Goal: Task Accomplishment & Management: Manage account settings

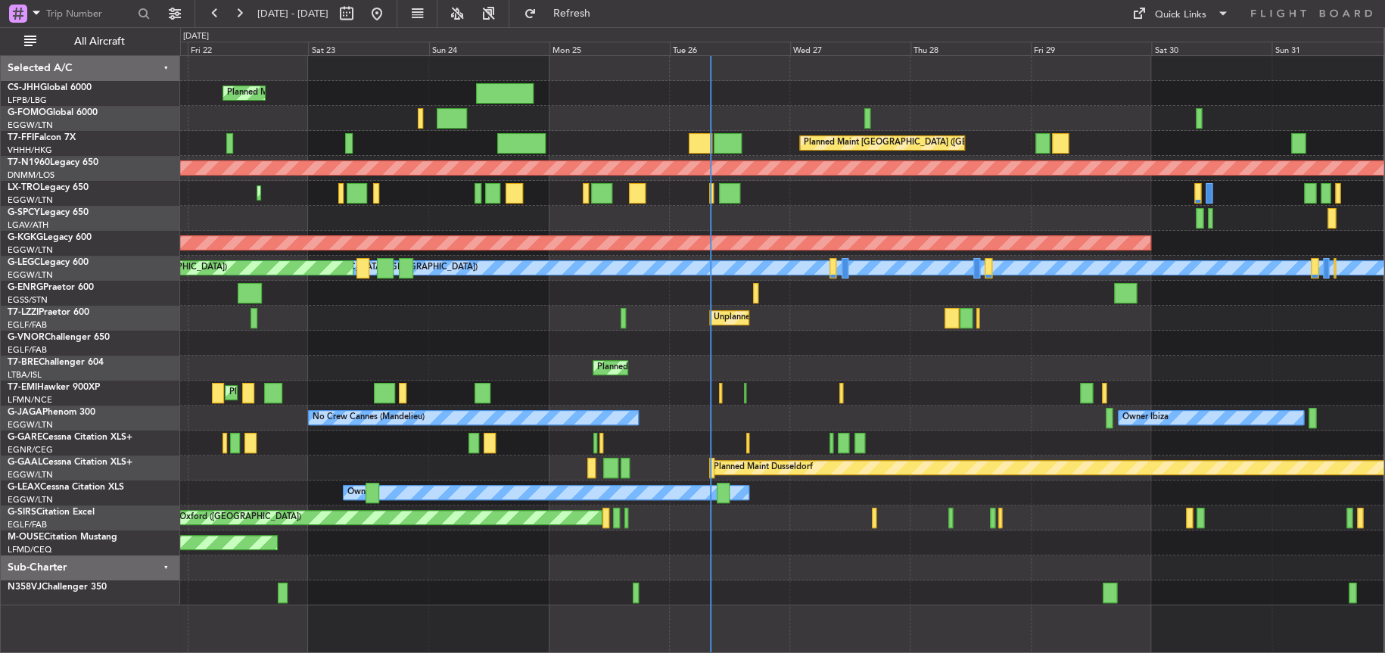
click at [618, 386] on div "Planned Maint [PERSON_NAME] Planned Maint [PERSON_NAME]" at bounding box center [782, 393] width 1204 height 25
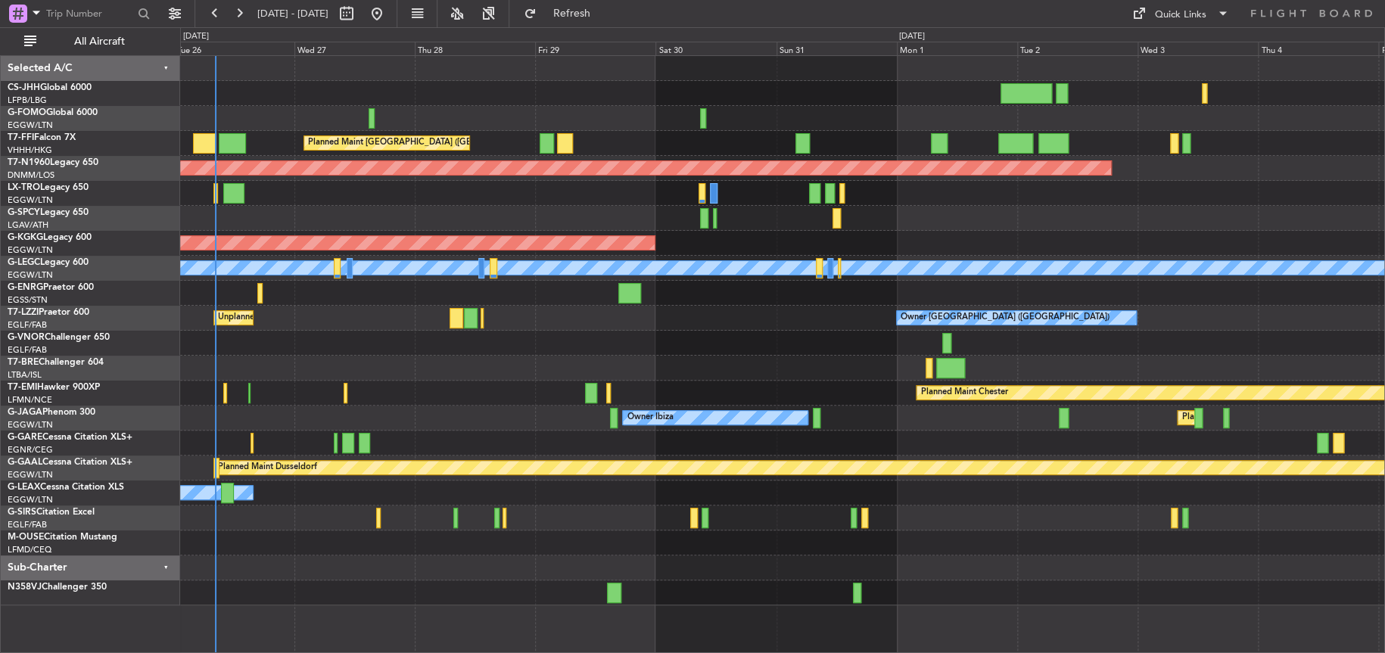
click at [578, 365] on div "Planned Maint [GEOGRAPHIC_DATA] ([GEOGRAPHIC_DATA] Intl) Planned Maint [GEOGRAP…" at bounding box center [782, 331] width 1204 height 550
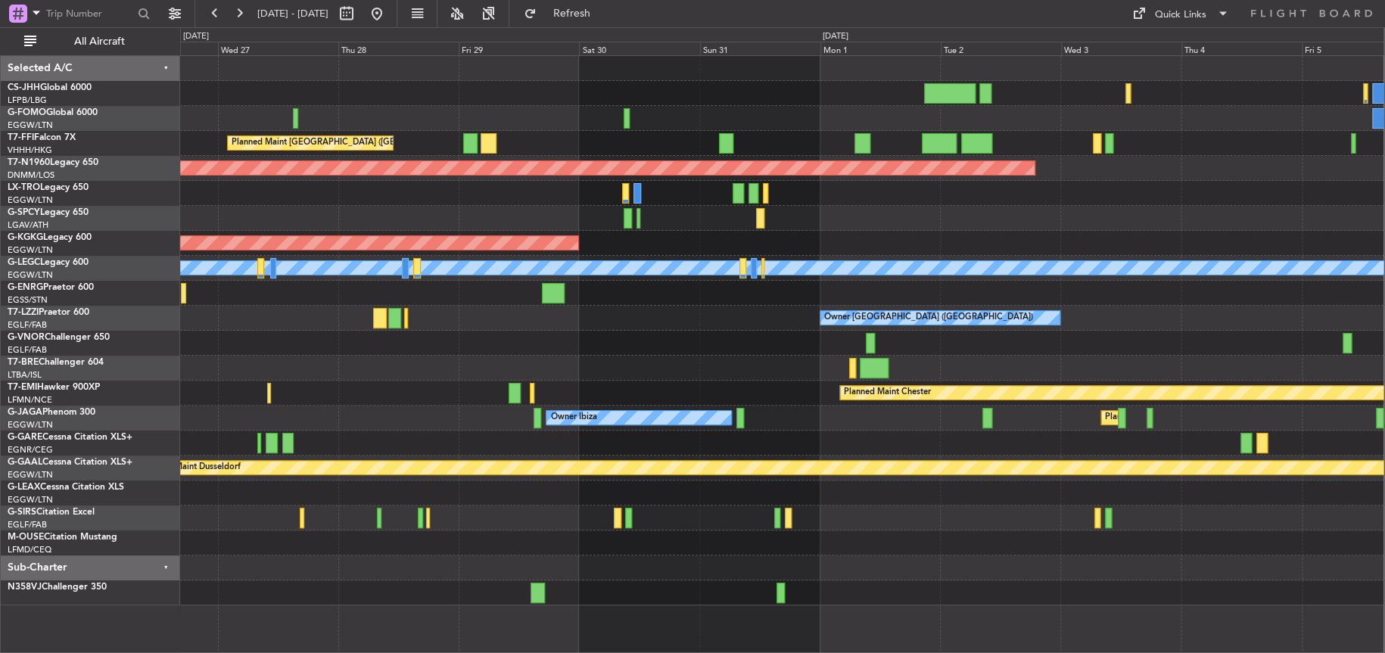
click at [697, 356] on div "Planned Maint [GEOGRAPHIC_DATA] ([GEOGRAPHIC_DATA] Intl) Planned Maint [GEOGRAP…" at bounding box center [782, 331] width 1204 height 550
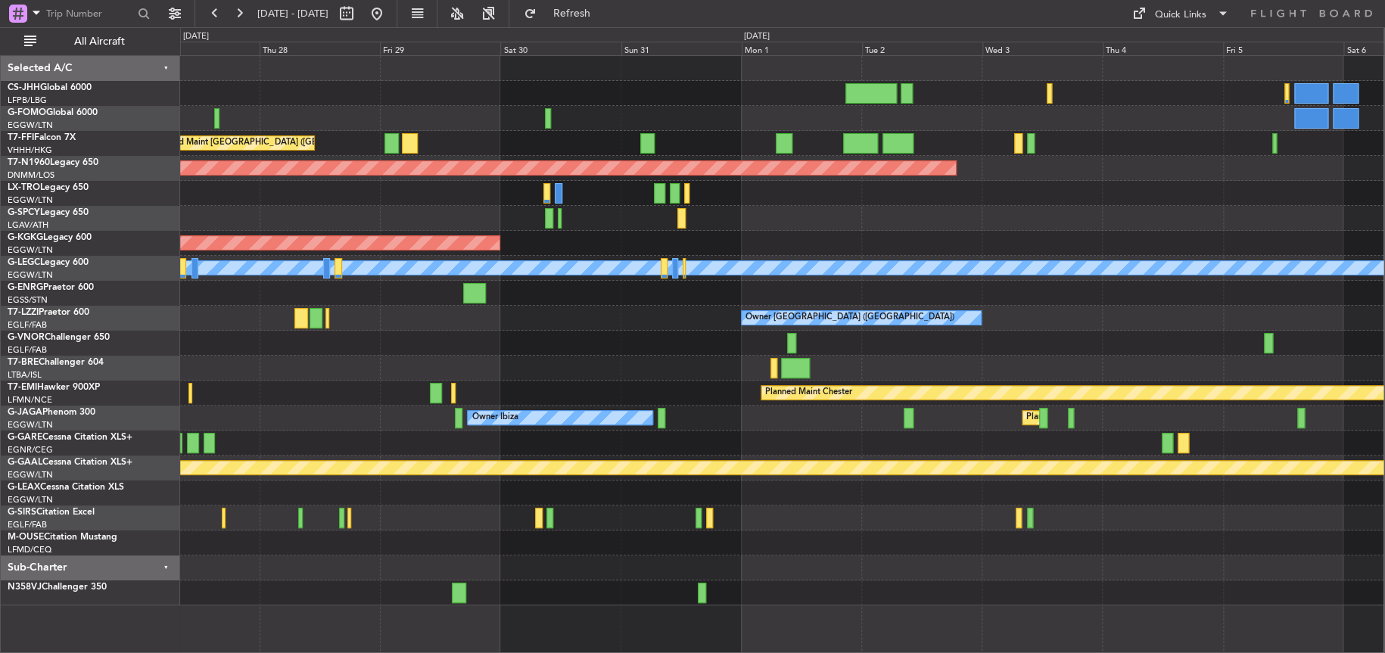
click at [569, 354] on div "Planned Maint [GEOGRAPHIC_DATA] ([GEOGRAPHIC_DATA] Intl) Planned Maint [GEOGRAP…" at bounding box center [782, 331] width 1204 height 550
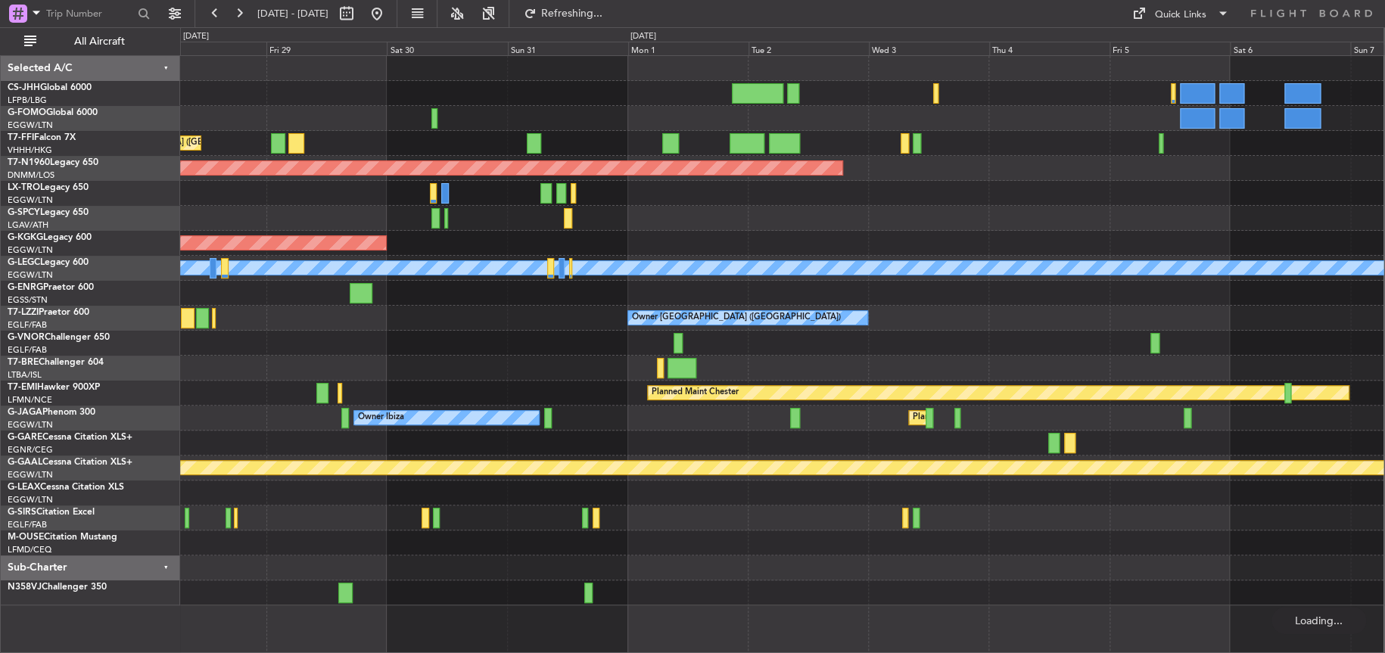
click at [559, 338] on div at bounding box center [782, 343] width 1204 height 25
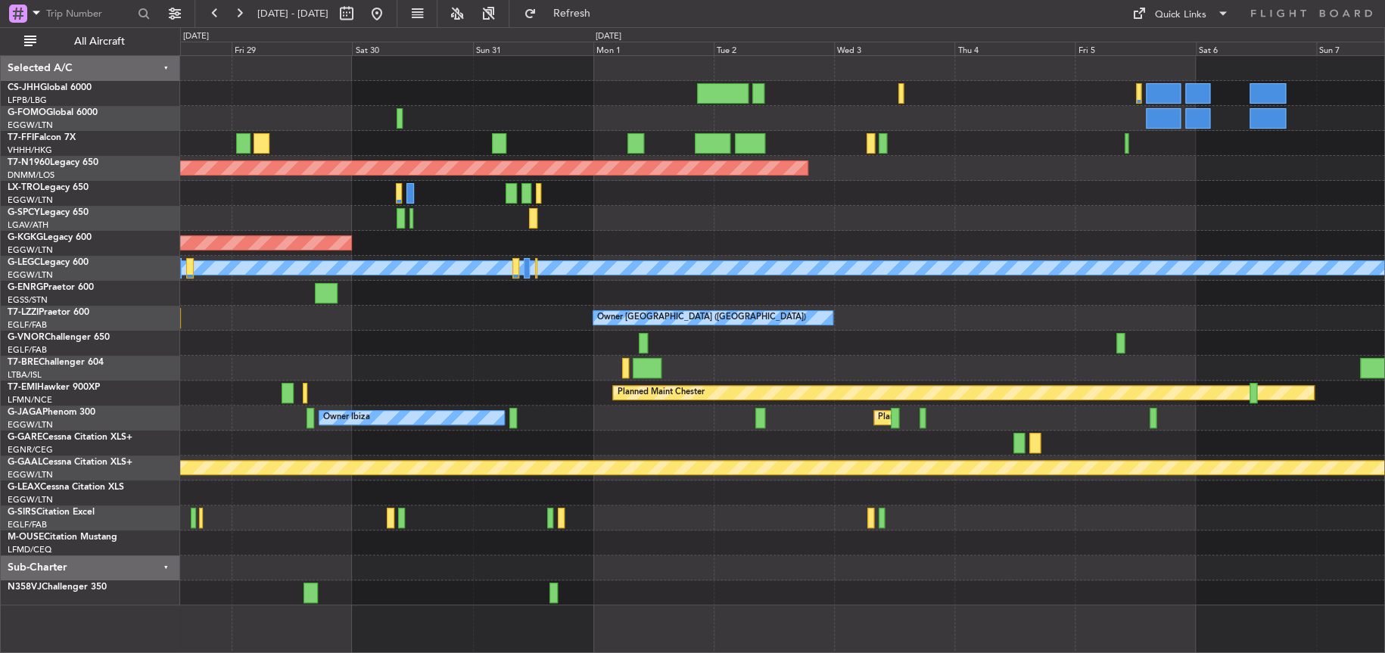
click at [675, 306] on div "Planned Maint Hong Kong (Hong Kong Intl) Planned Maint London (Stansted) Planne…" at bounding box center [782, 331] width 1204 height 550
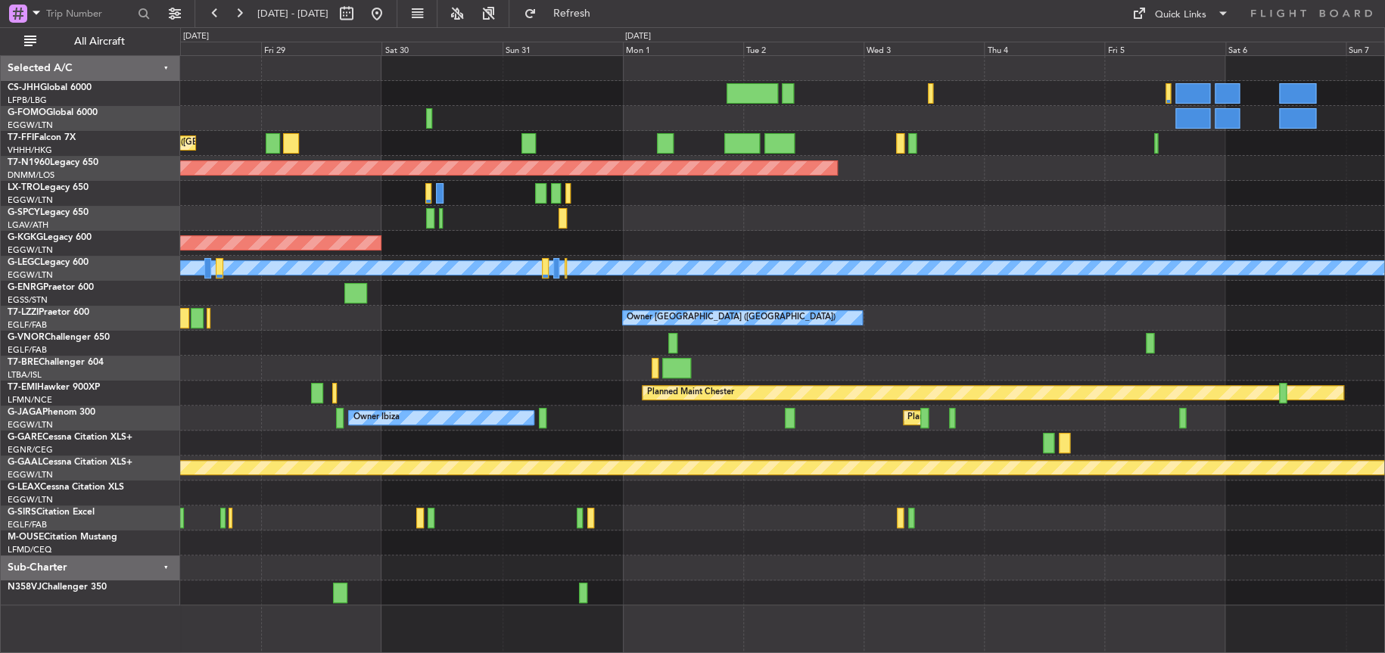
click at [922, 318] on div "Planned Maint Hong Kong (Hong Kong Intl) Planned Maint London (Stansted) Planne…" at bounding box center [782, 331] width 1204 height 550
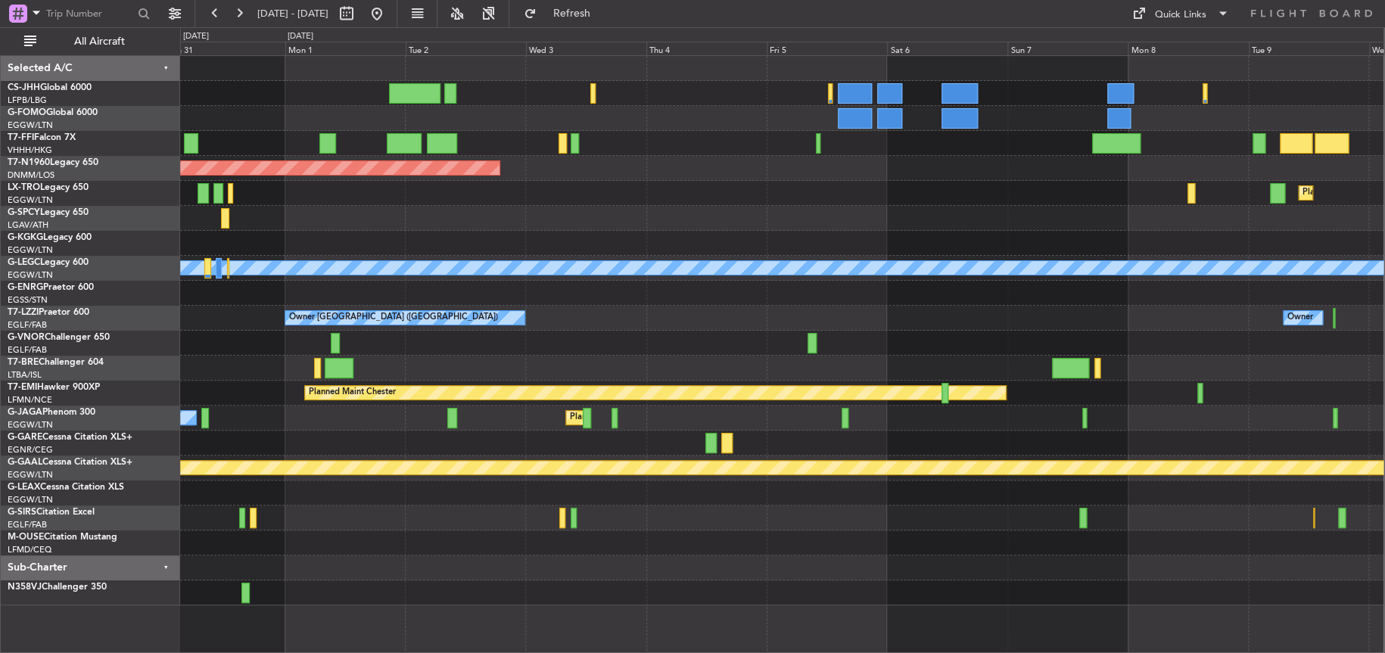
click at [559, 295] on div "Planned Maint Geneva (Cointrin) Planned Maint London (Stansted) Planned Maint D…" at bounding box center [782, 331] width 1204 height 550
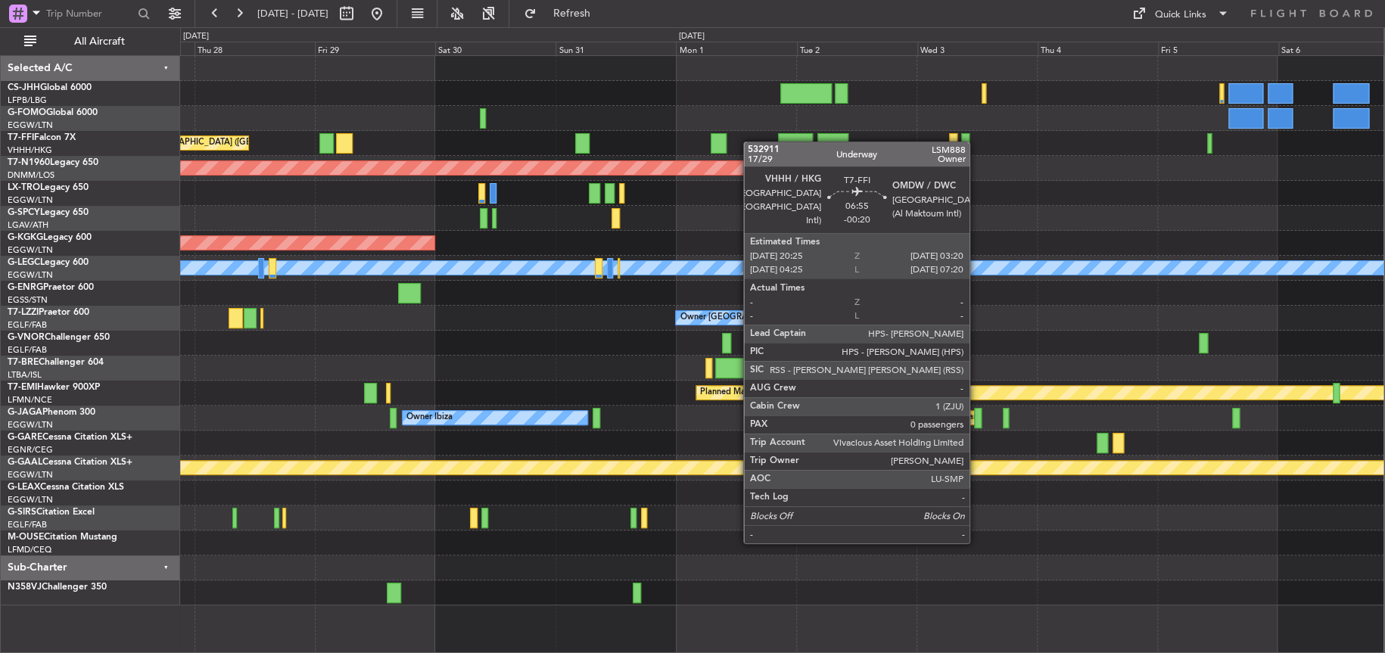
click at [768, 142] on div "Planned Maint Hong Kong (Hong Kong Intl) Planned Maint London (Stansted) AOG Ma…" at bounding box center [782, 331] width 1204 height 550
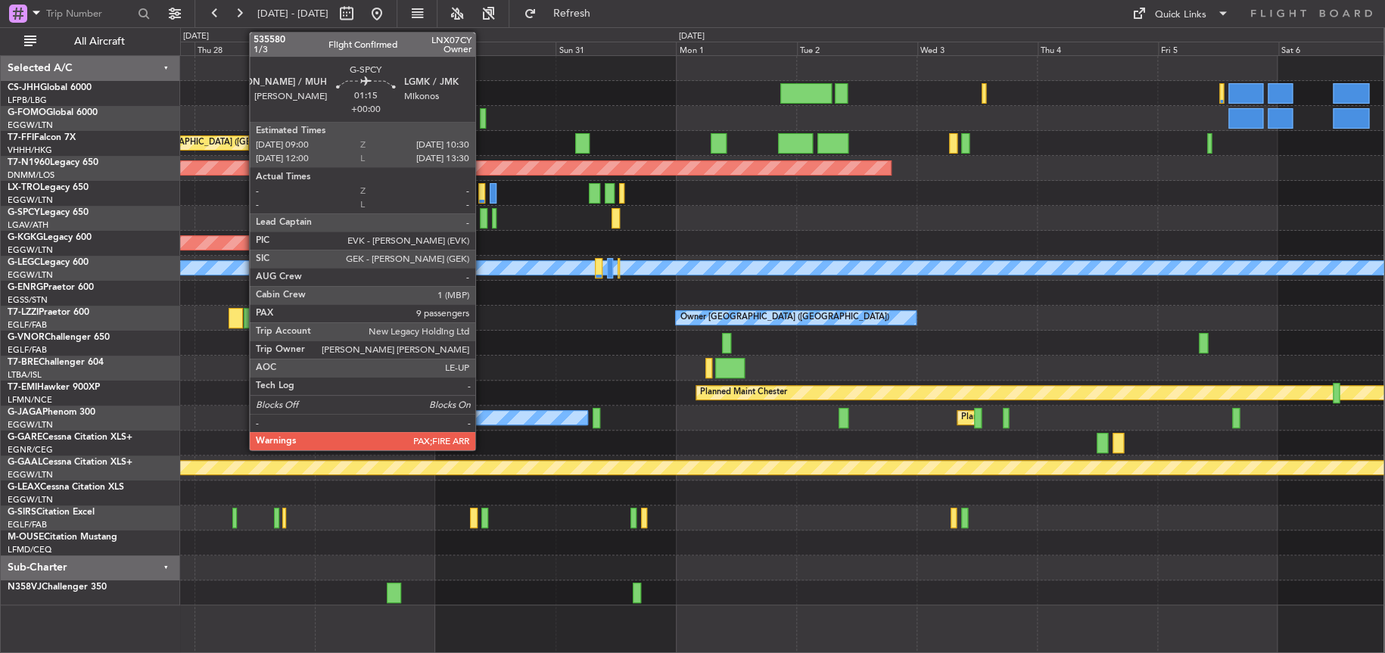
click at [482, 221] on div at bounding box center [484, 218] width 8 height 20
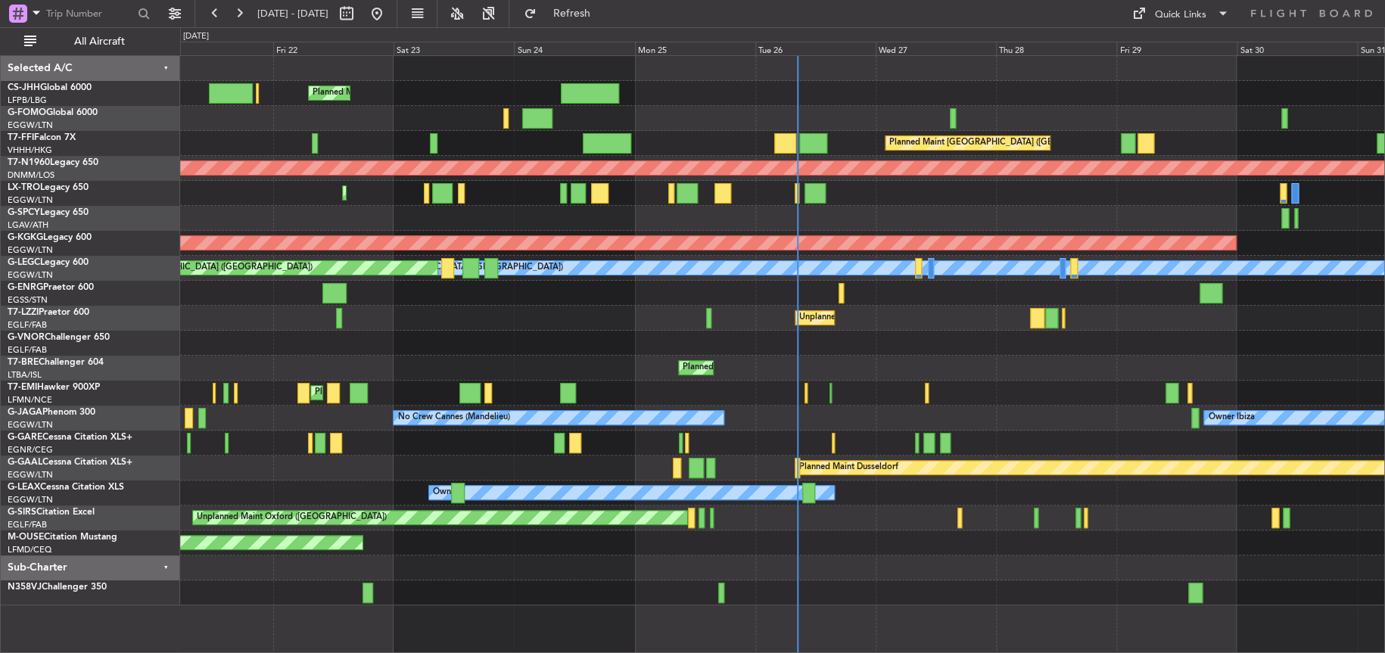
click at [655, 383] on div "Planned Maint London (Luton) Planned Maint Hong Kong (Hong Kong Intl) Planned M…" at bounding box center [782, 331] width 1204 height 550
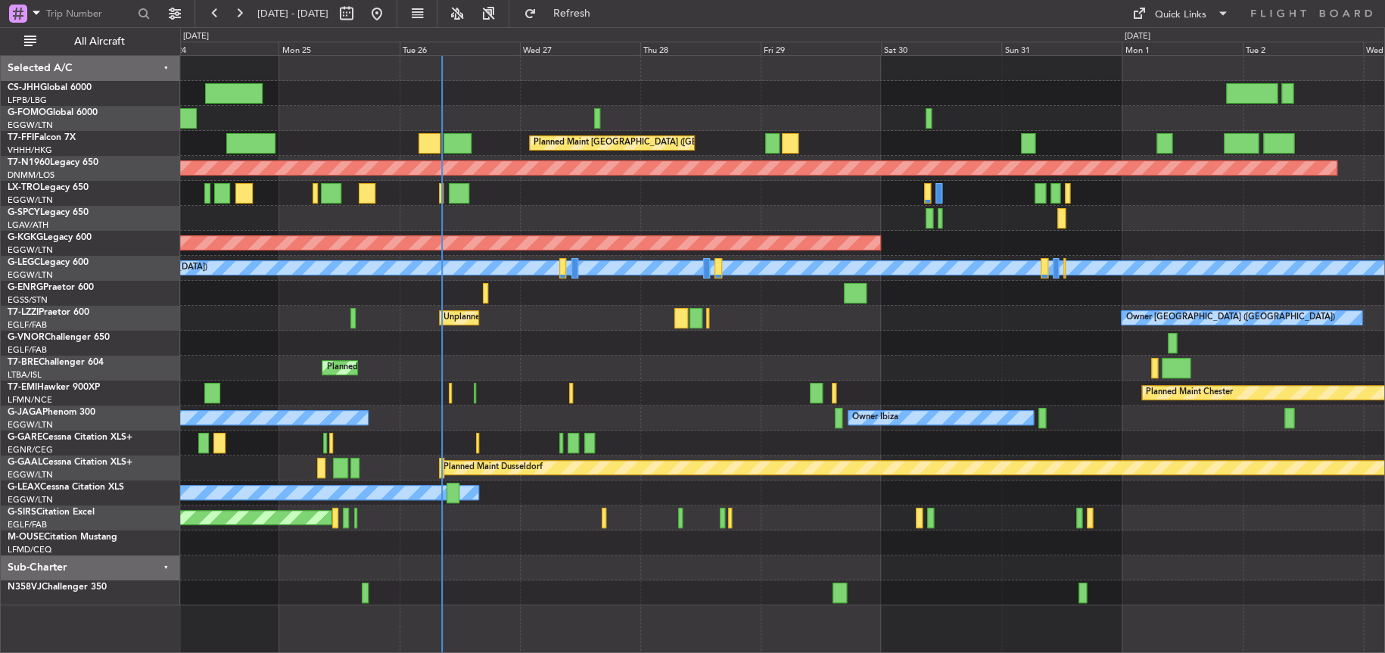
click at [517, 347] on div at bounding box center [782, 343] width 1204 height 25
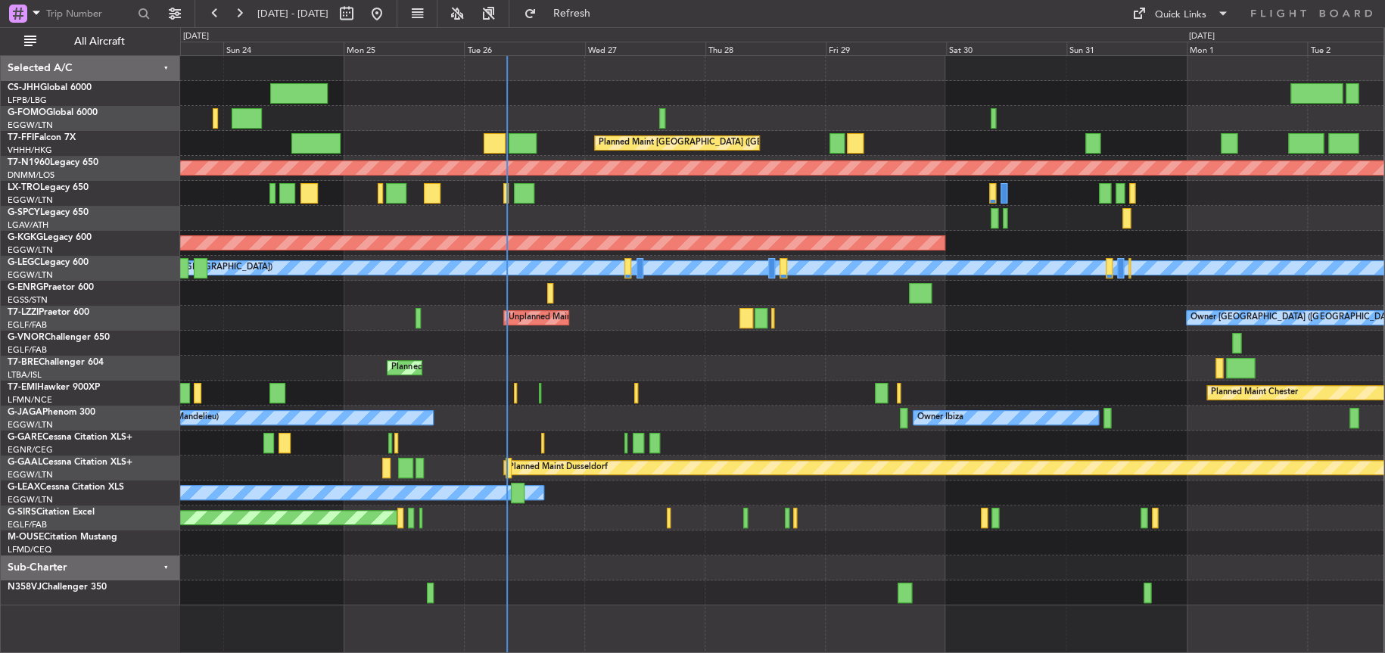
click at [677, 350] on div at bounding box center [782, 343] width 1204 height 25
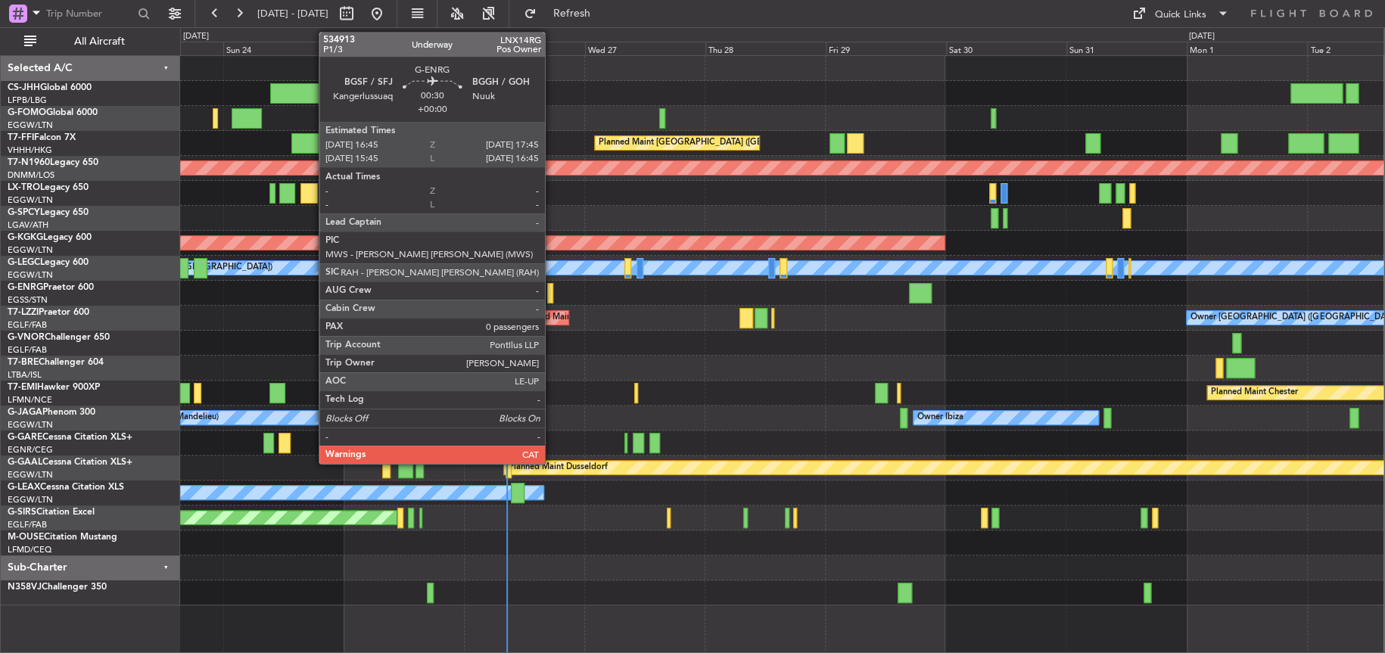
click at [552, 296] on div at bounding box center [549, 293] width 5 height 20
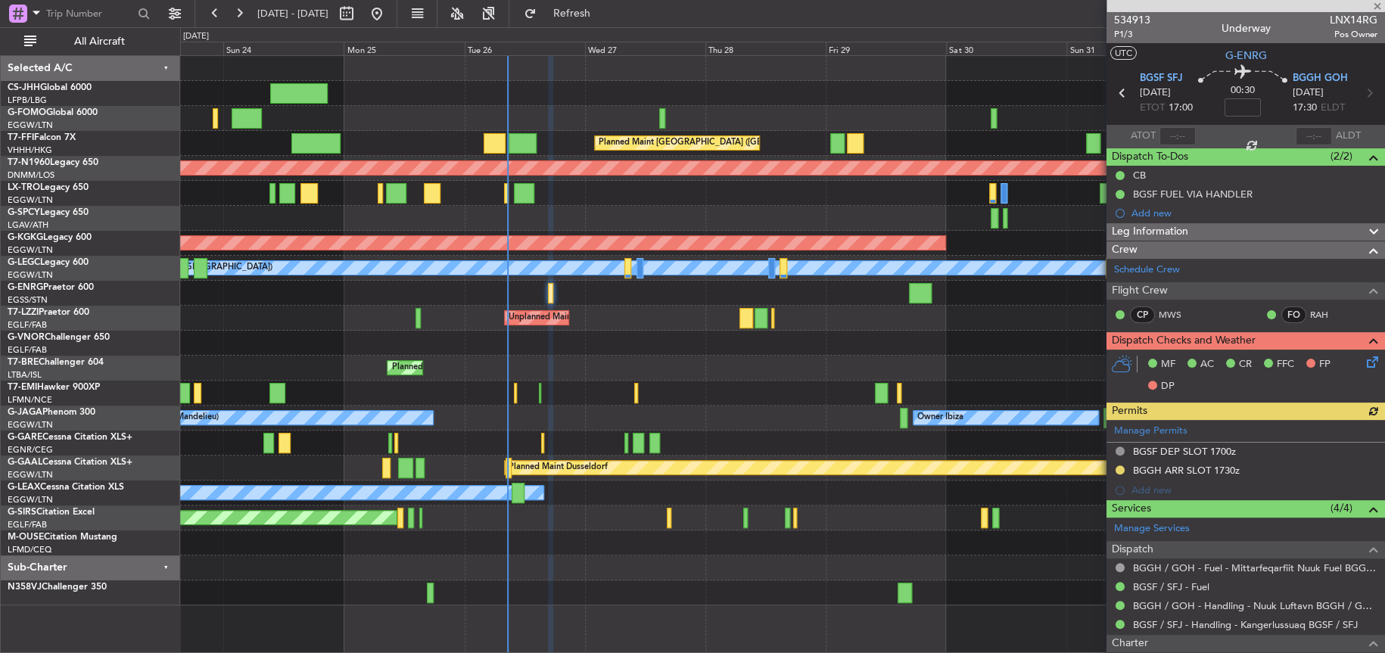
click at [563, 347] on div at bounding box center [782, 343] width 1204 height 25
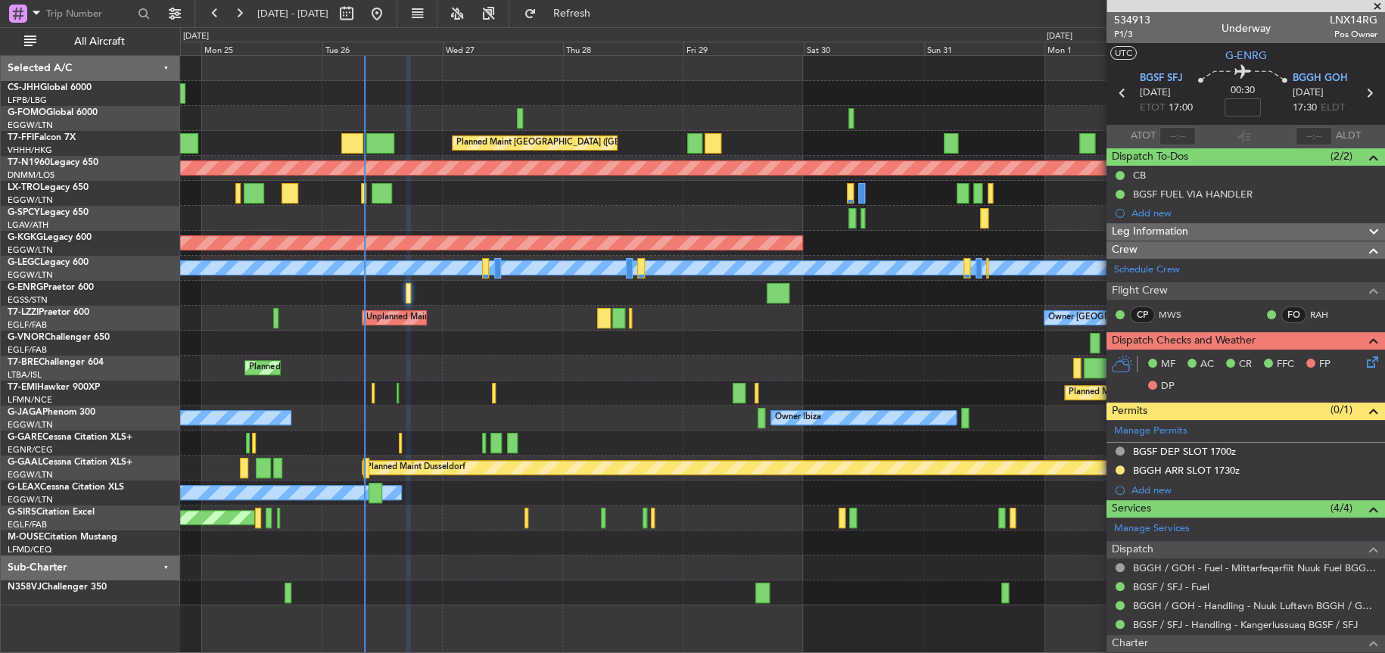
click at [572, 379] on div "Planned Maint London (Luton) Planned Maint Hong Kong (Hong Kong Intl) Planned M…" at bounding box center [782, 331] width 1204 height 550
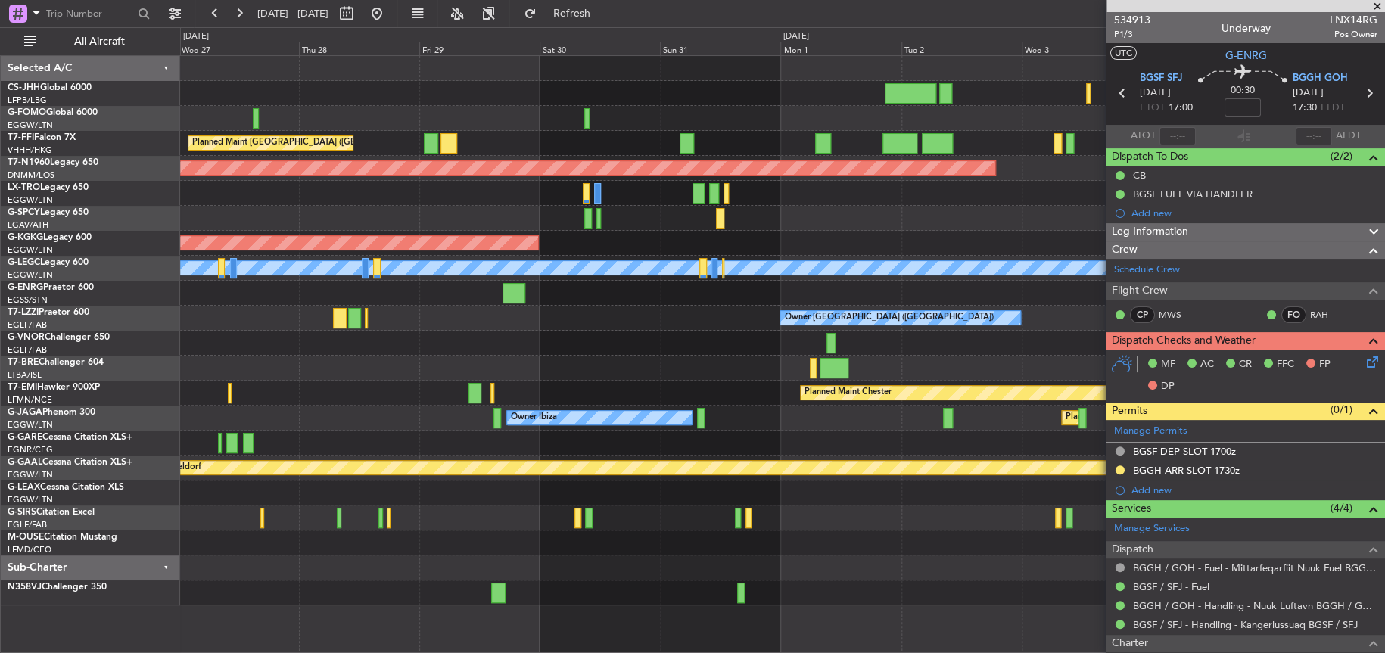
click at [331, 352] on div "Planned Maint [GEOGRAPHIC_DATA] ([GEOGRAPHIC_DATA] Intl) Planned Maint [GEOGRAP…" at bounding box center [782, 331] width 1204 height 550
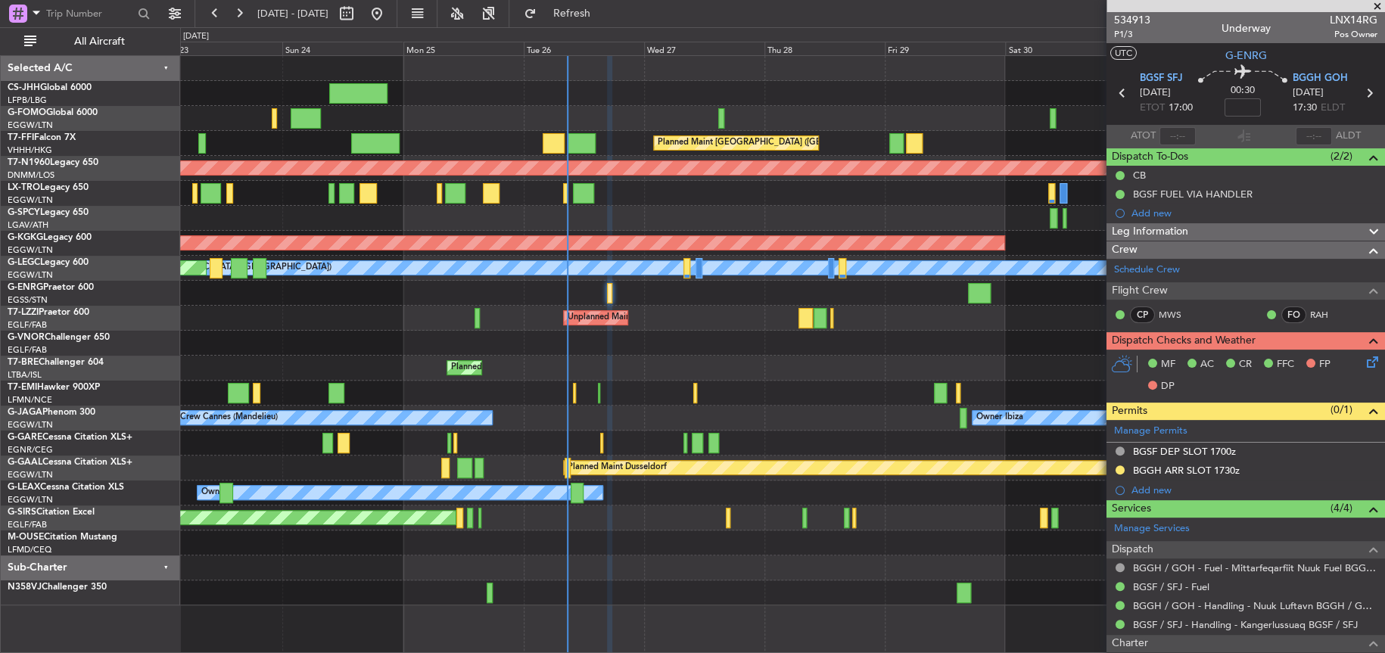
click at [883, 321] on div "Owner [GEOGRAPHIC_DATA] ([GEOGRAPHIC_DATA]) Unplanned Maint [GEOGRAPHIC_DATA] (…" at bounding box center [782, 318] width 1204 height 25
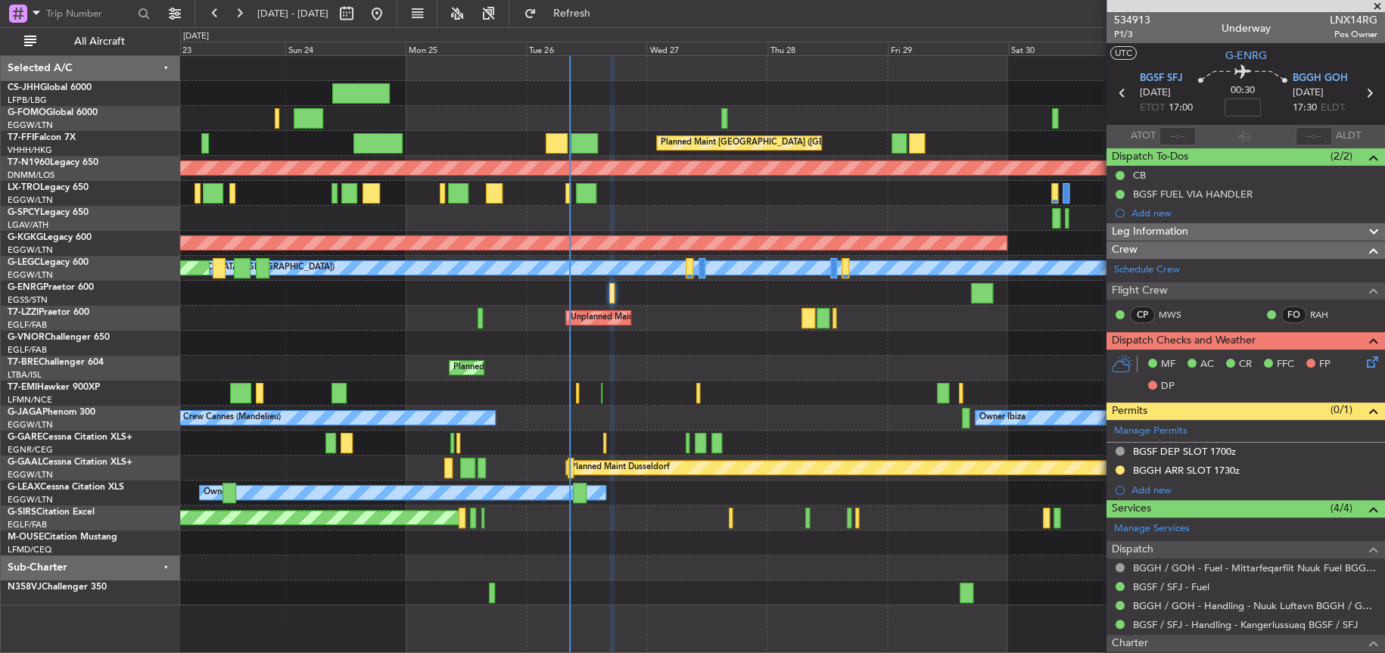
click at [940, 378] on div "Planned Maint [GEOGRAPHIC_DATA] ([GEOGRAPHIC_DATA]) Planned Maint [GEOGRAPHIC_D…" at bounding box center [782, 331] width 1204 height 550
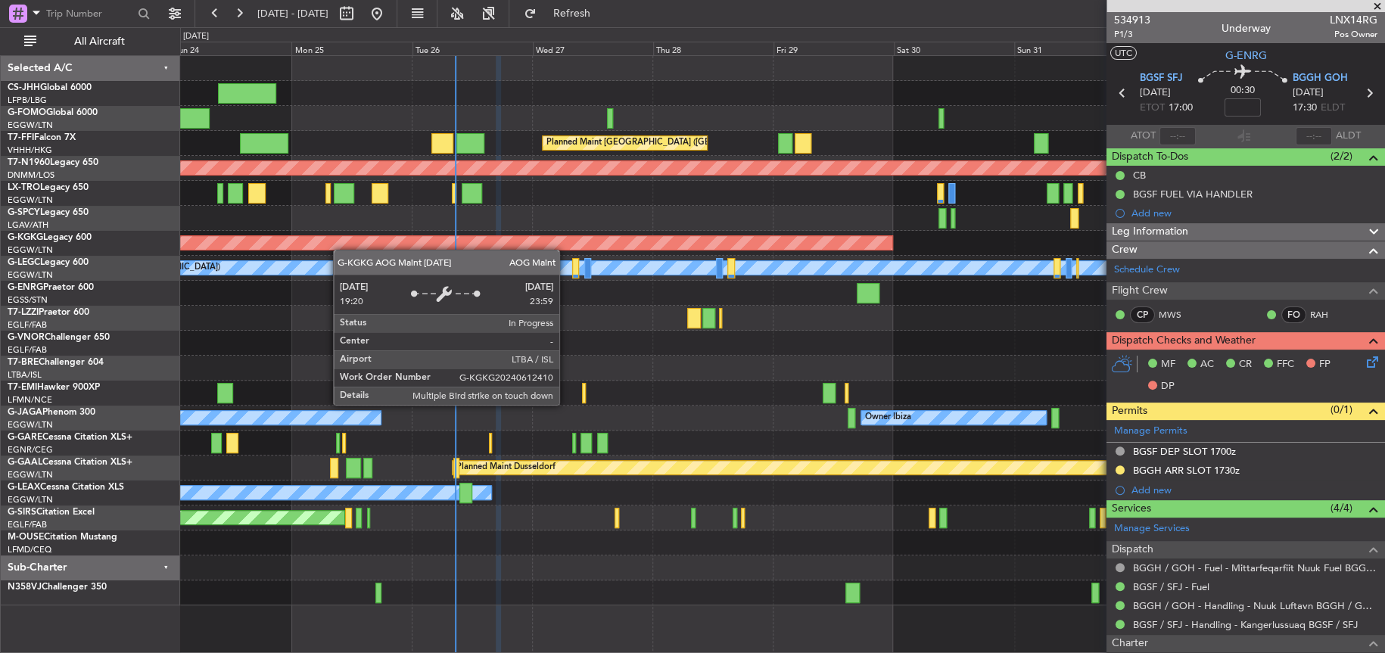
click at [197, 248] on div "Planned Maint London (Luton) Planned Maint Hong Kong (Hong Kong Intl) Planned M…" at bounding box center [782, 331] width 1204 height 550
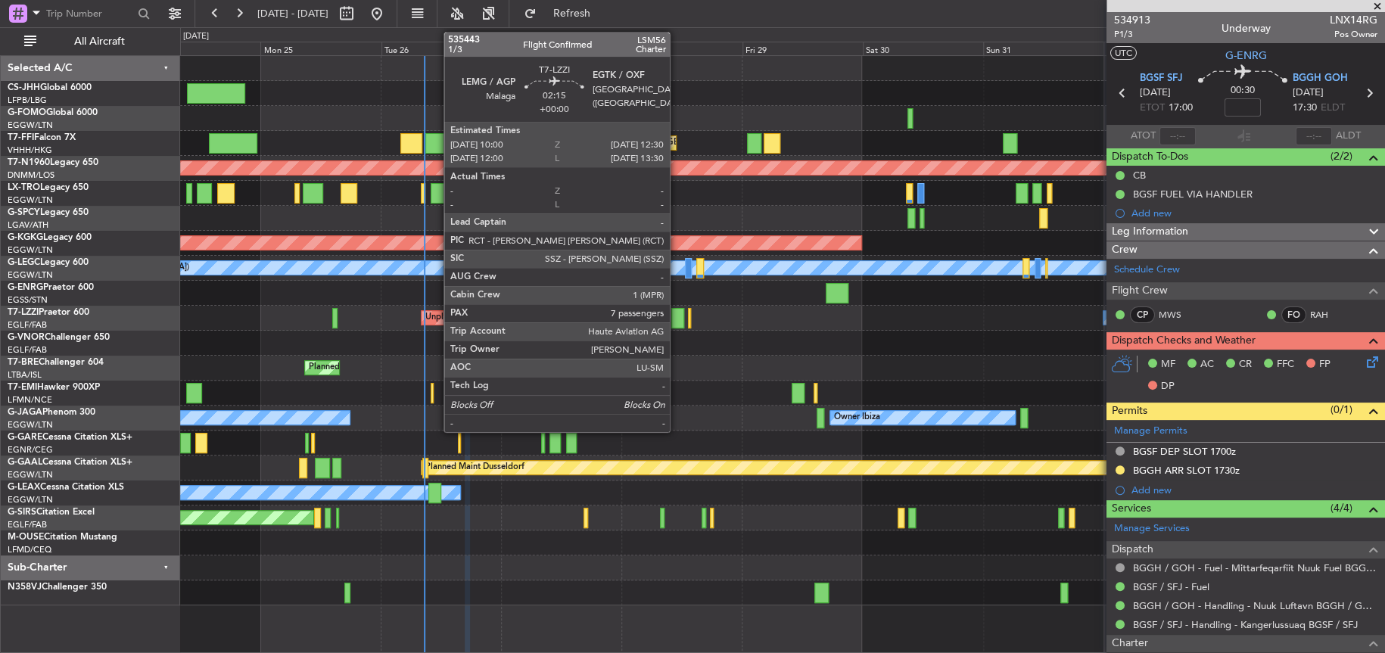
click at [677, 318] on div at bounding box center [677, 318] width 13 height 20
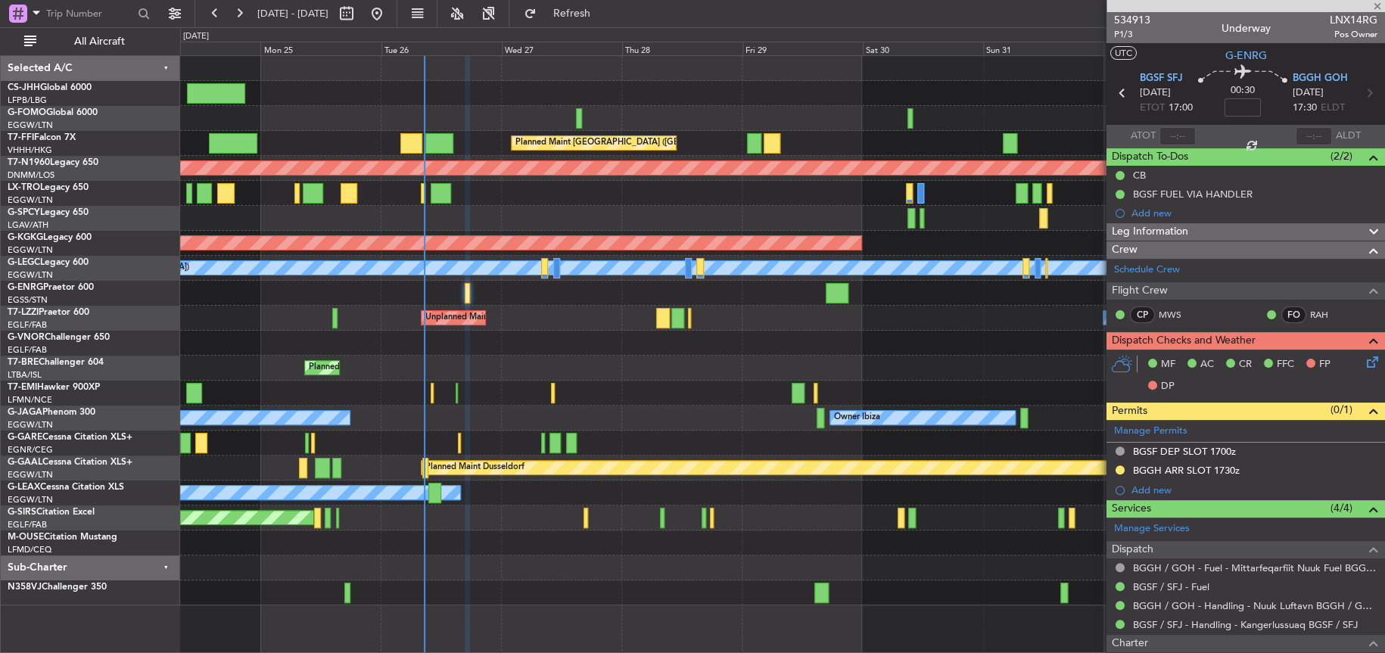
click at [732, 337] on div at bounding box center [782, 343] width 1204 height 25
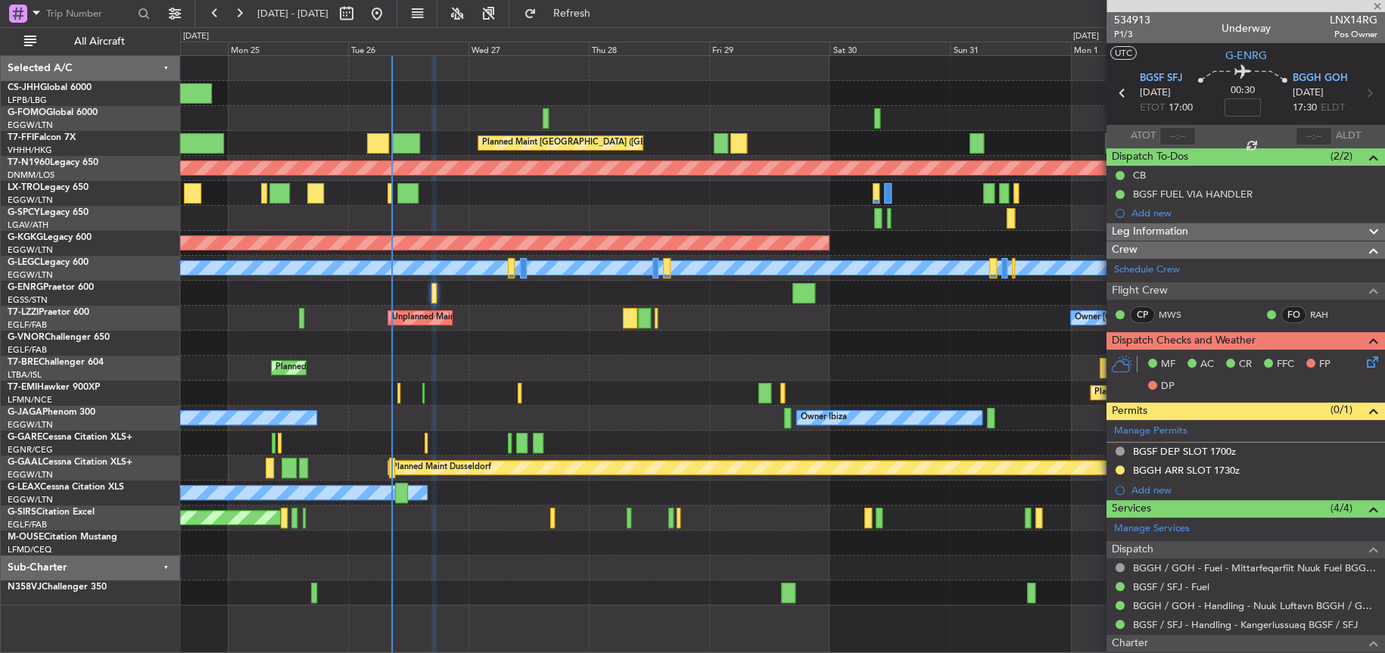
type input "7"
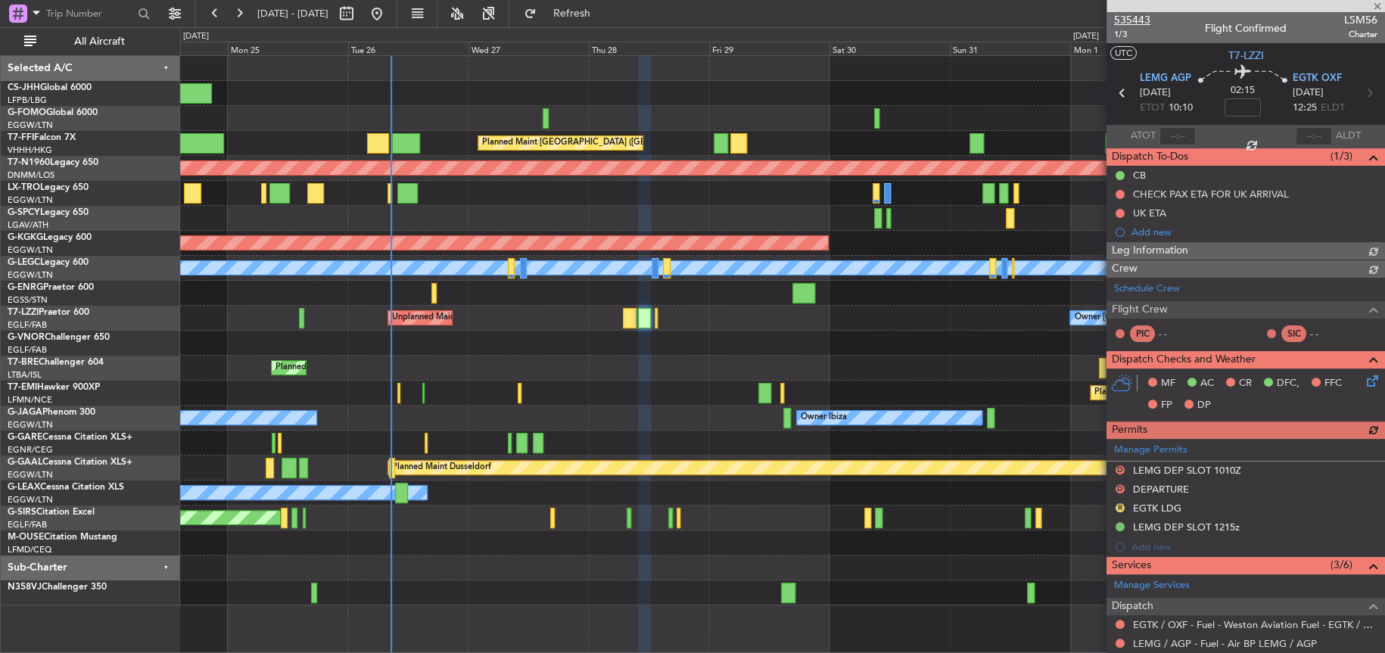
click at [1130, 20] on span "535443" at bounding box center [1132, 20] width 36 height 16
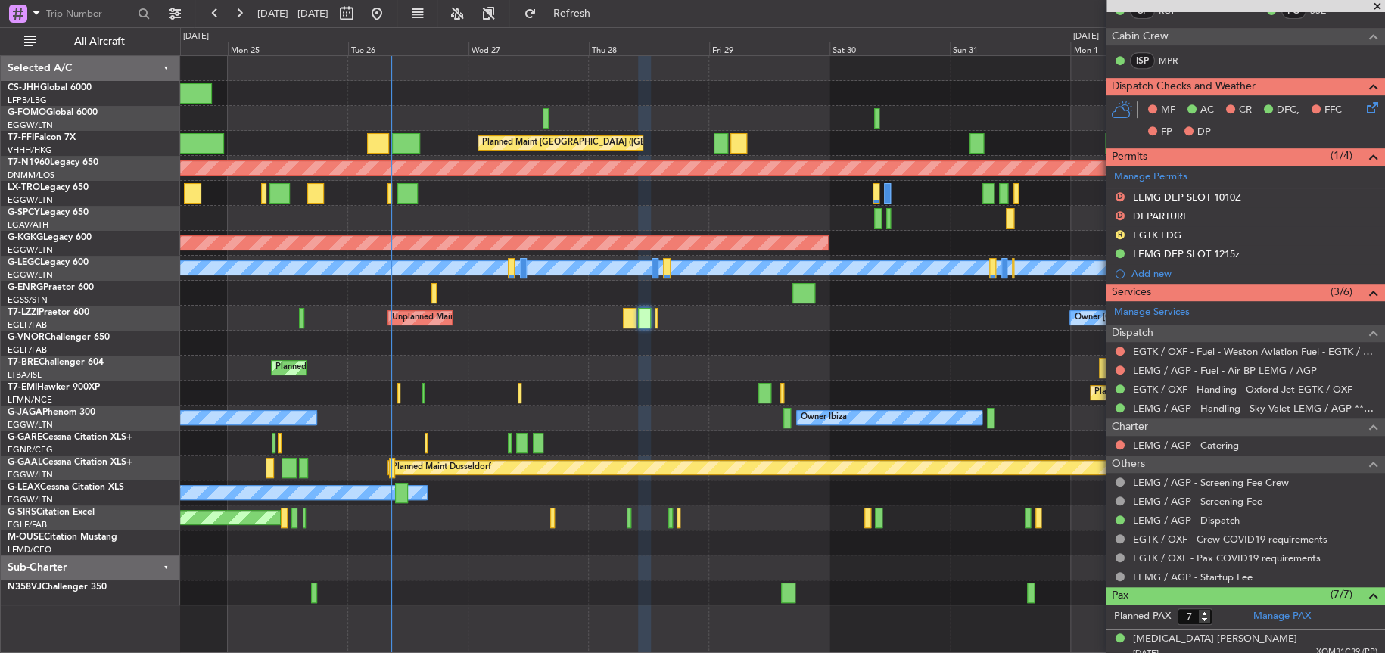
scroll to position [303, 0]
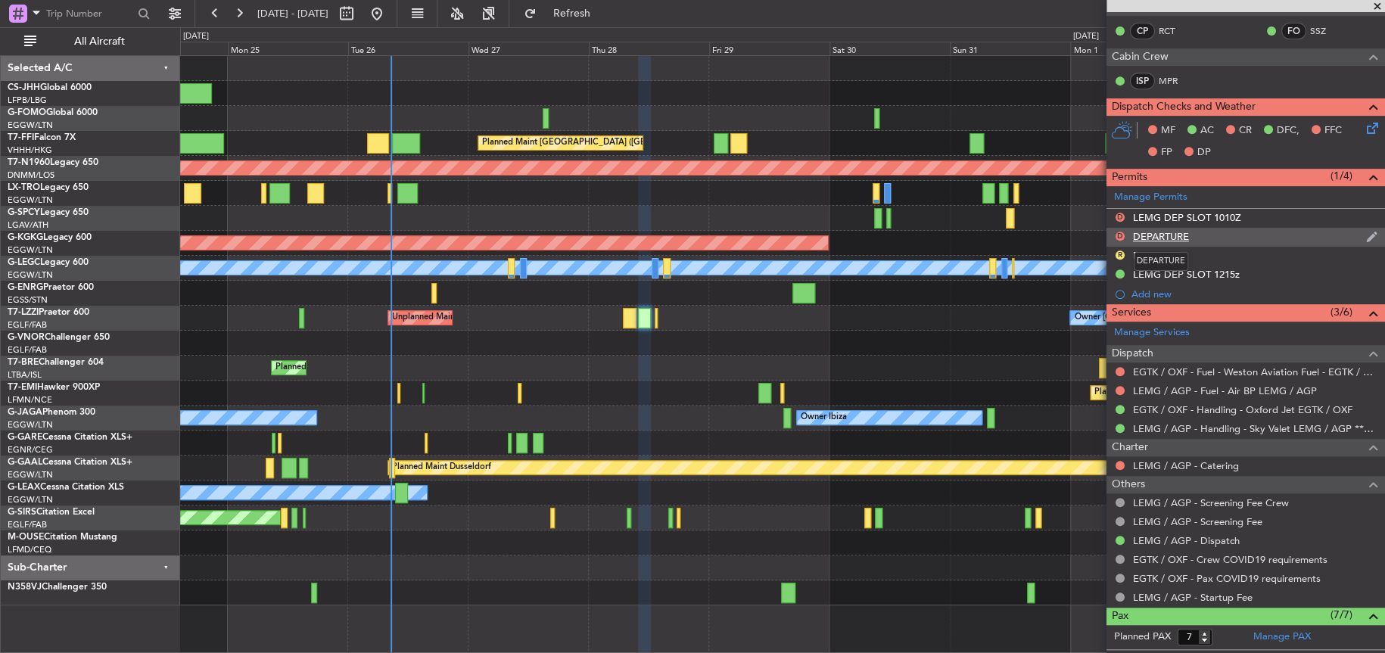
click at [1162, 240] on div "DEPARTURE" at bounding box center [1161, 236] width 56 height 13
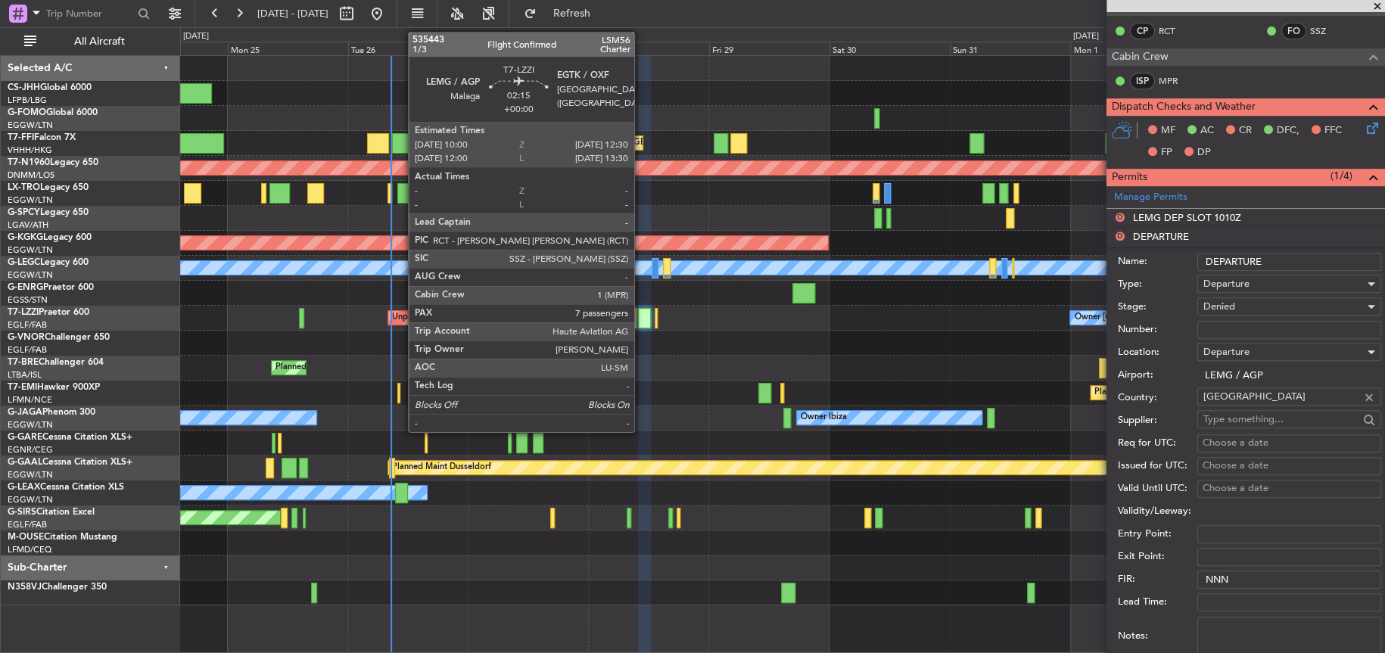
click at [641, 322] on div at bounding box center [644, 318] width 13 height 20
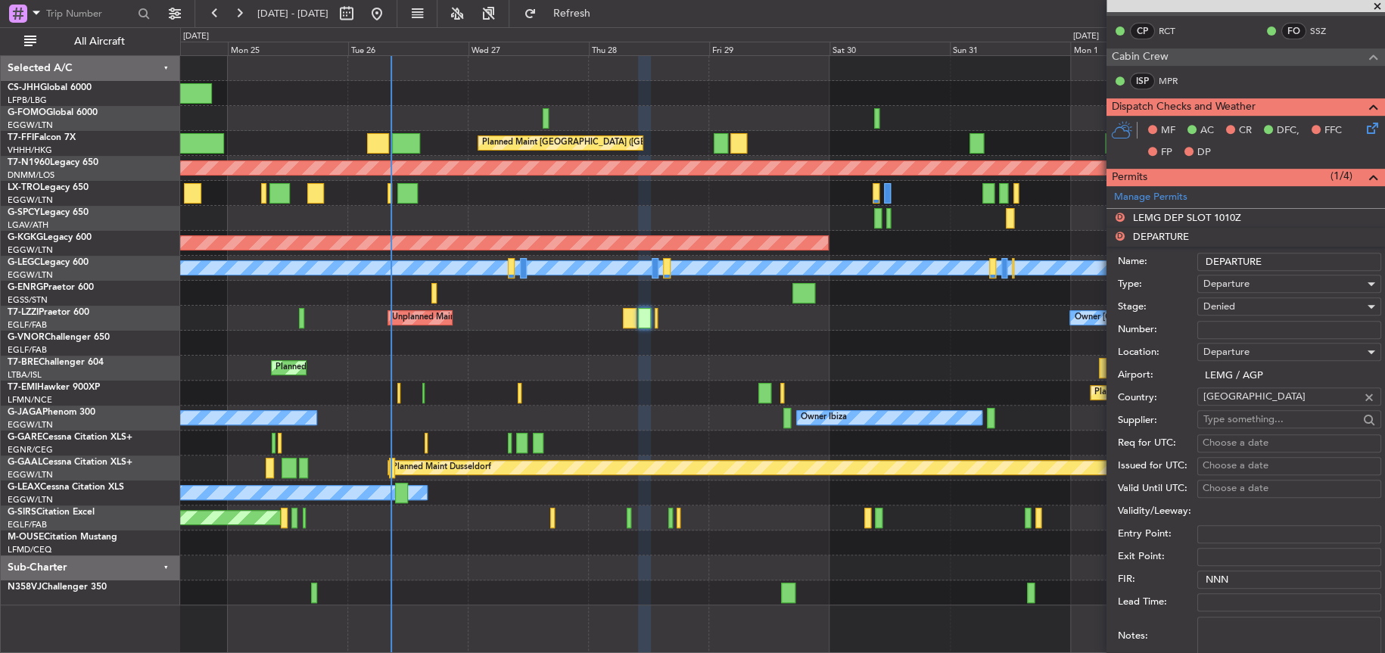
click at [774, 347] on div at bounding box center [782, 343] width 1204 height 25
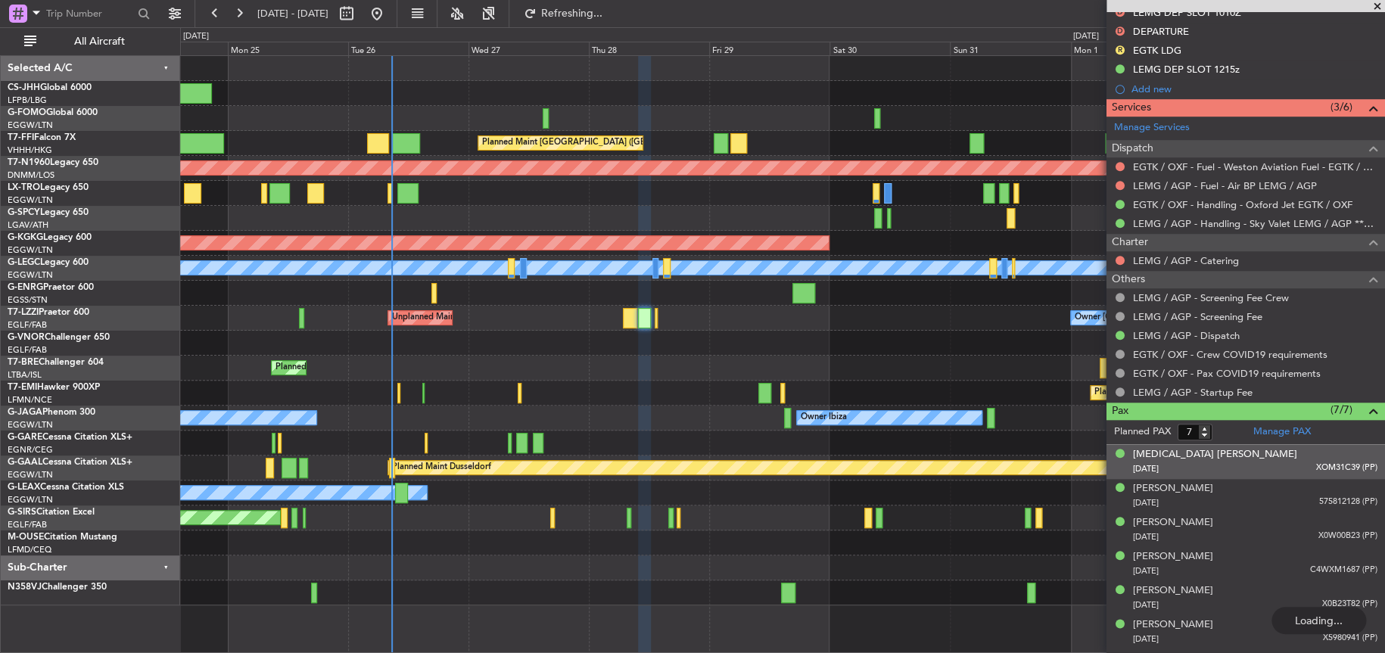
scroll to position [530, 0]
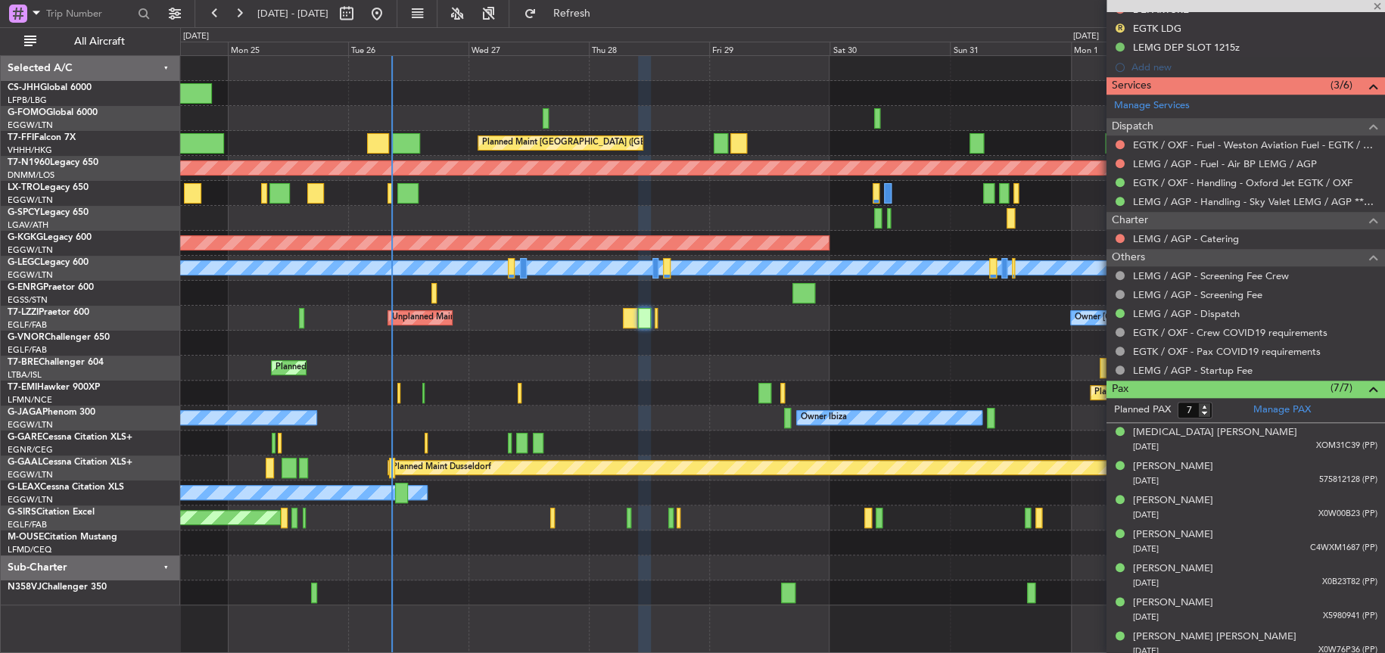
click at [749, 391] on div "Planned Maint [PERSON_NAME] Planned Maint [PERSON_NAME]" at bounding box center [782, 393] width 1204 height 25
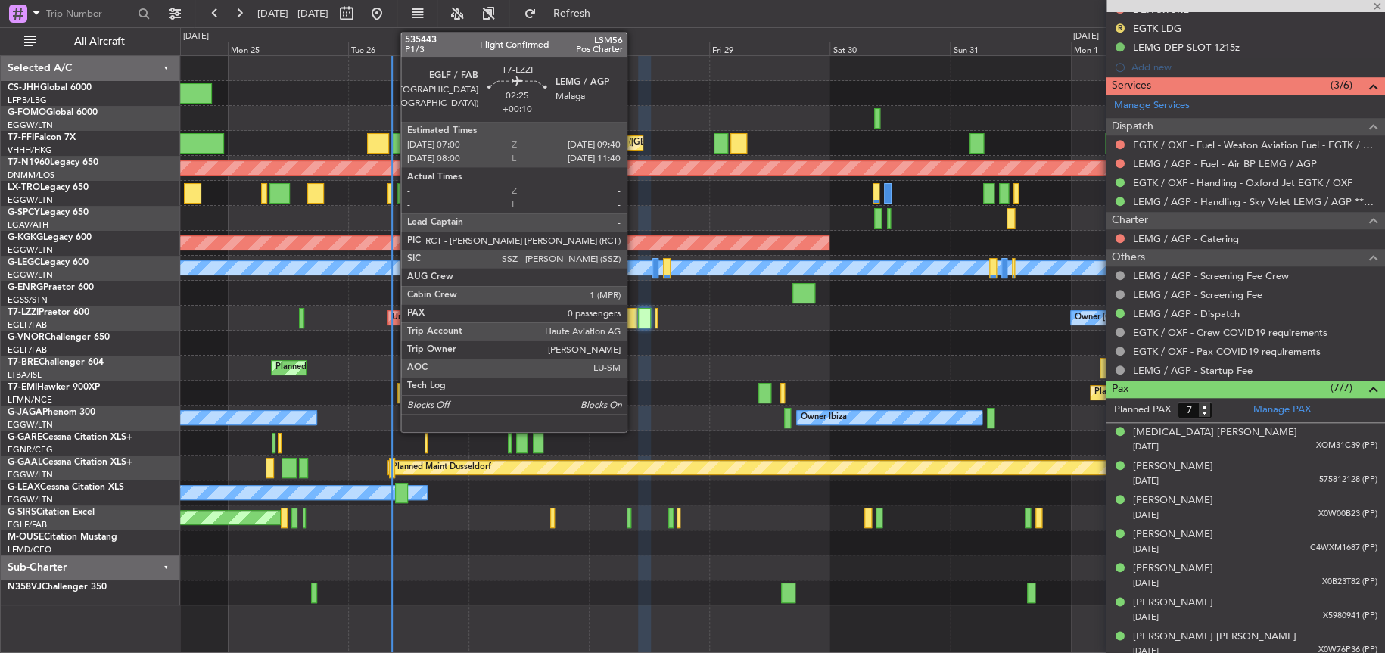
click at [634, 314] on div at bounding box center [630, 318] width 14 height 20
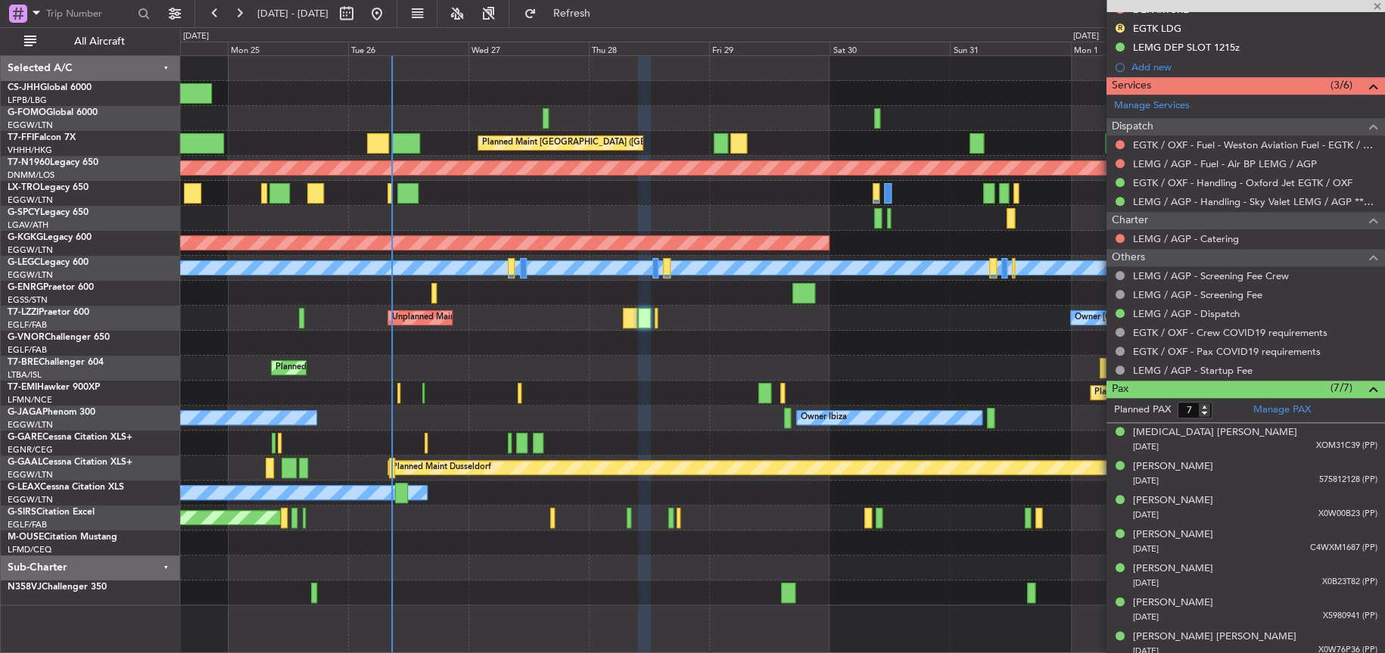
click at [707, 322] on div "Owner [GEOGRAPHIC_DATA] ([GEOGRAPHIC_DATA]) Unplanned Maint [GEOGRAPHIC_DATA] (…" at bounding box center [782, 318] width 1204 height 25
type input "+00:10"
type input "0"
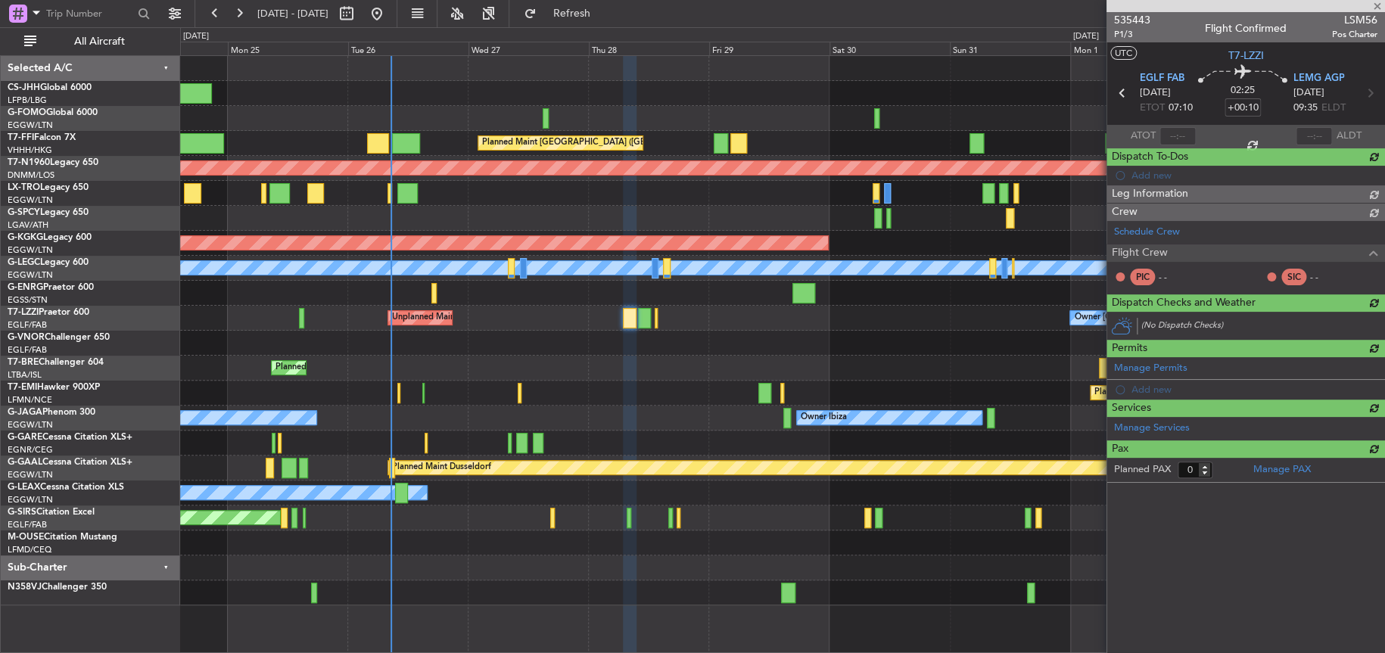
scroll to position [0, 0]
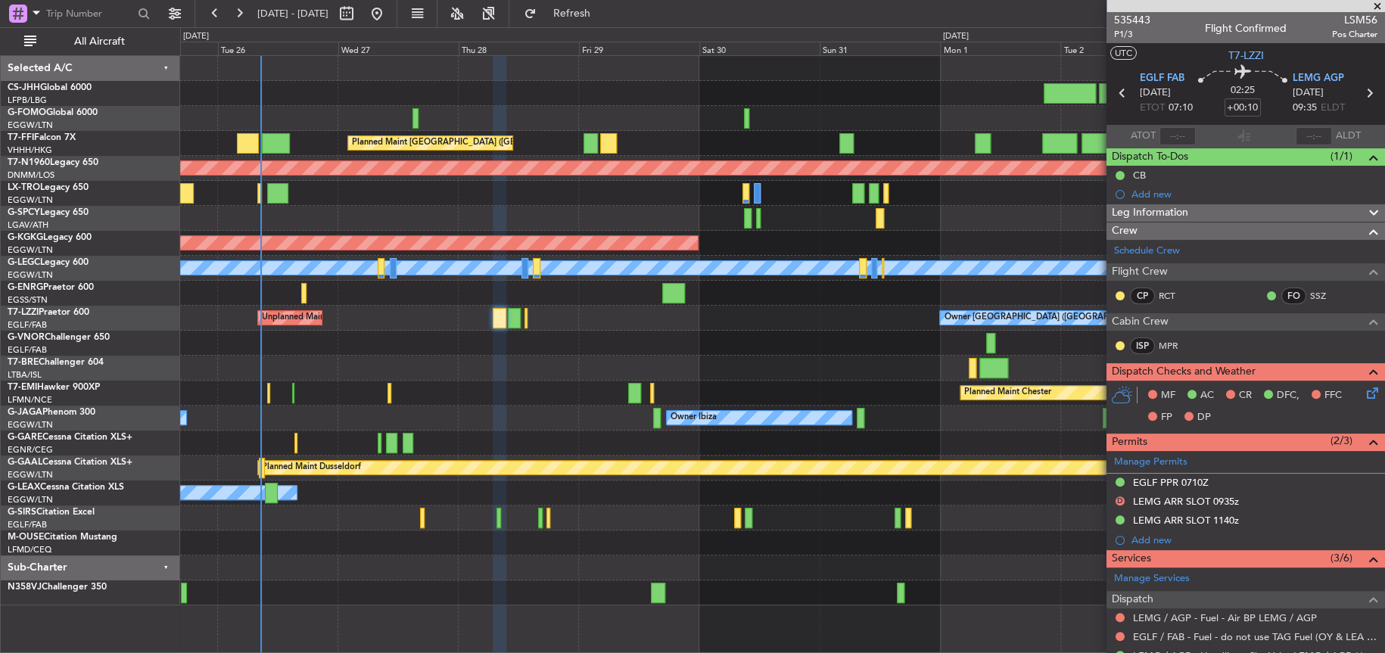
click at [438, 369] on div "Planned Maint Warsaw ([GEOGRAPHIC_DATA])" at bounding box center [782, 368] width 1204 height 25
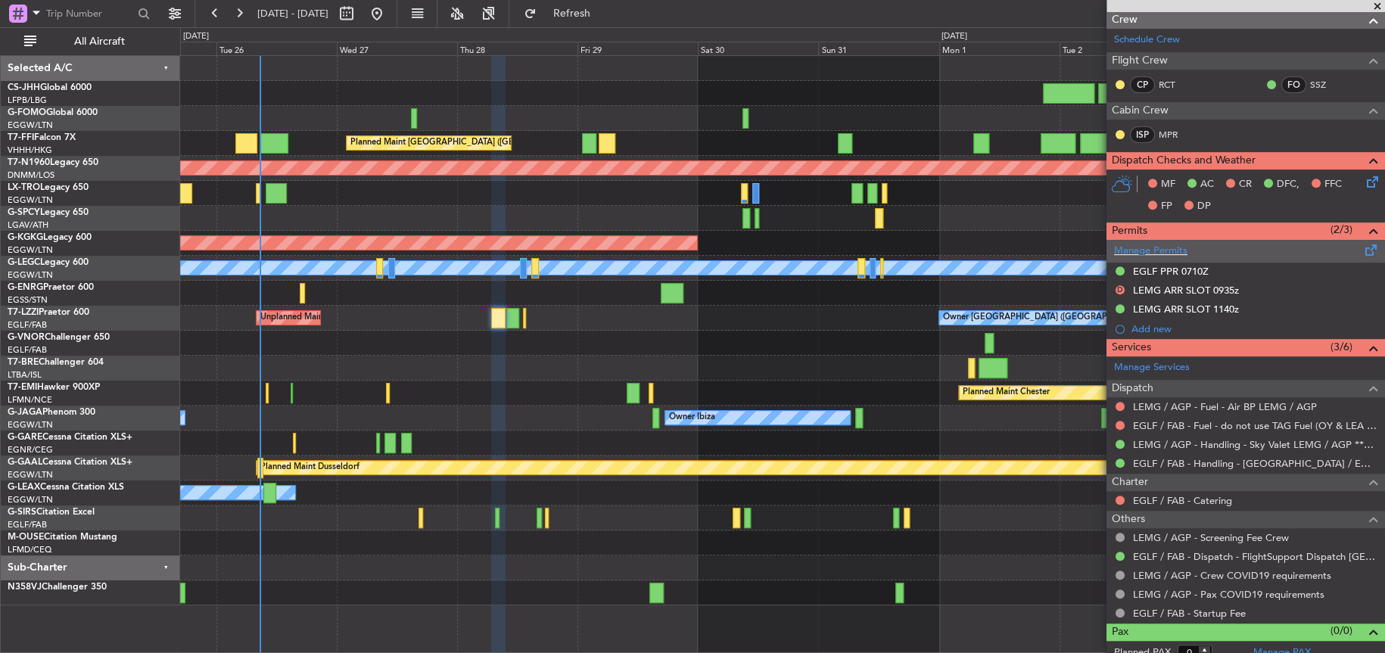
scroll to position [222, 0]
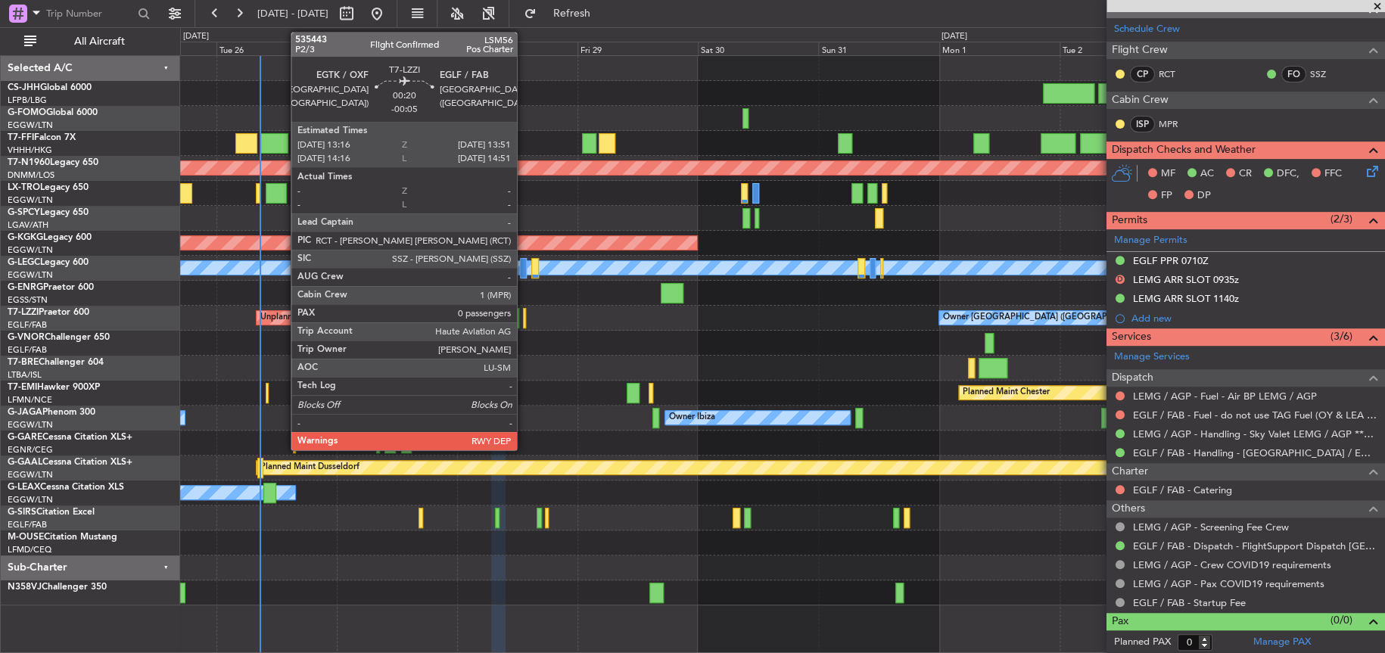
click at [524, 323] on div at bounding box center [524, 318] width 3 height 20
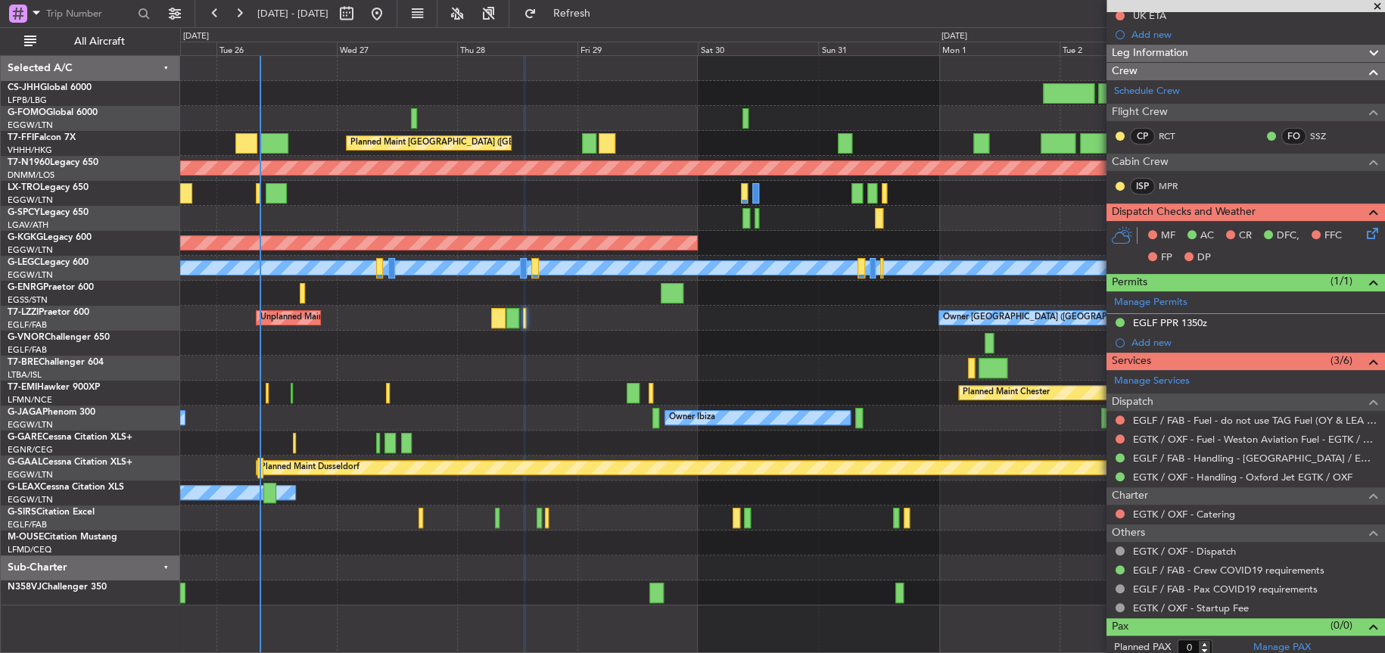
scroll to position [203, 0]
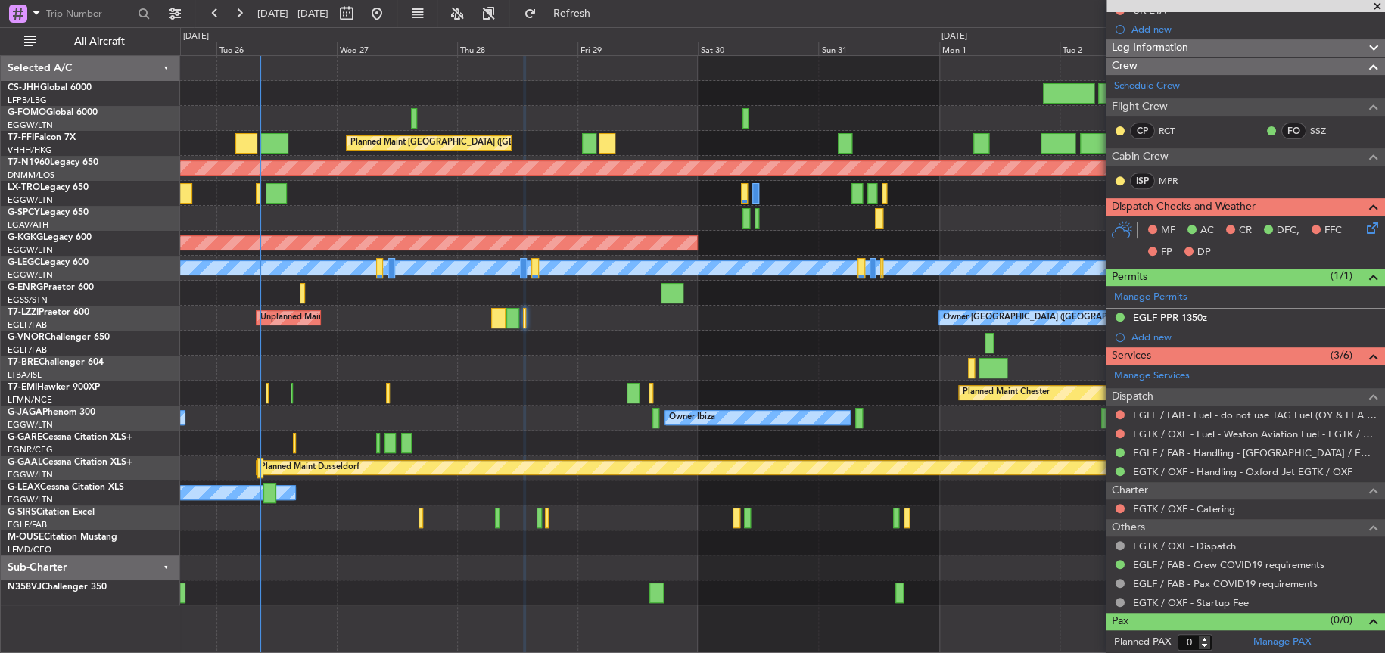
click at [581, 346] on div at bounding box center [782, 343] width 1204 height 25
click at [611, 350] on div at bounding box center [782, 343] width 1204 height 25
click at [612, 335] on div at bounding box center [782, 343] width 1204 height 25
click at [732, 349] on div at bounding box center [782, 343] width 1204 height 25
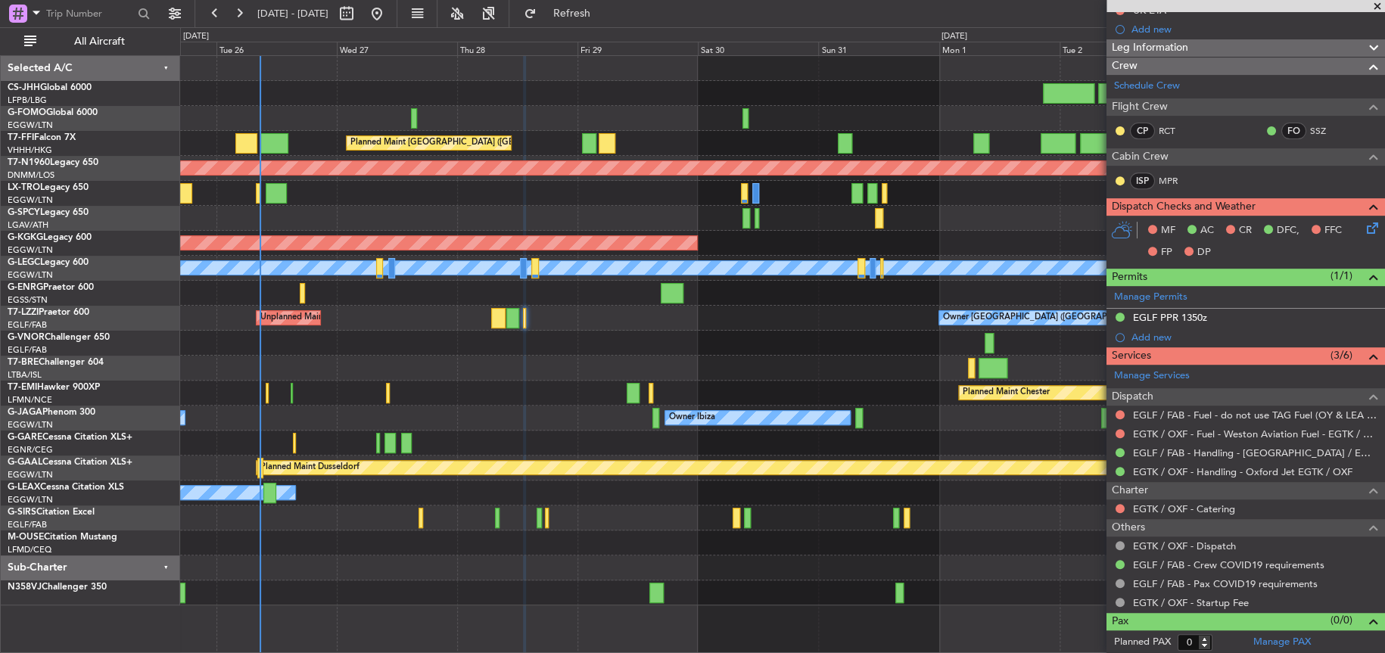
click at [549, 341] on div at bounding box center [782, 343] width 1204 height 25
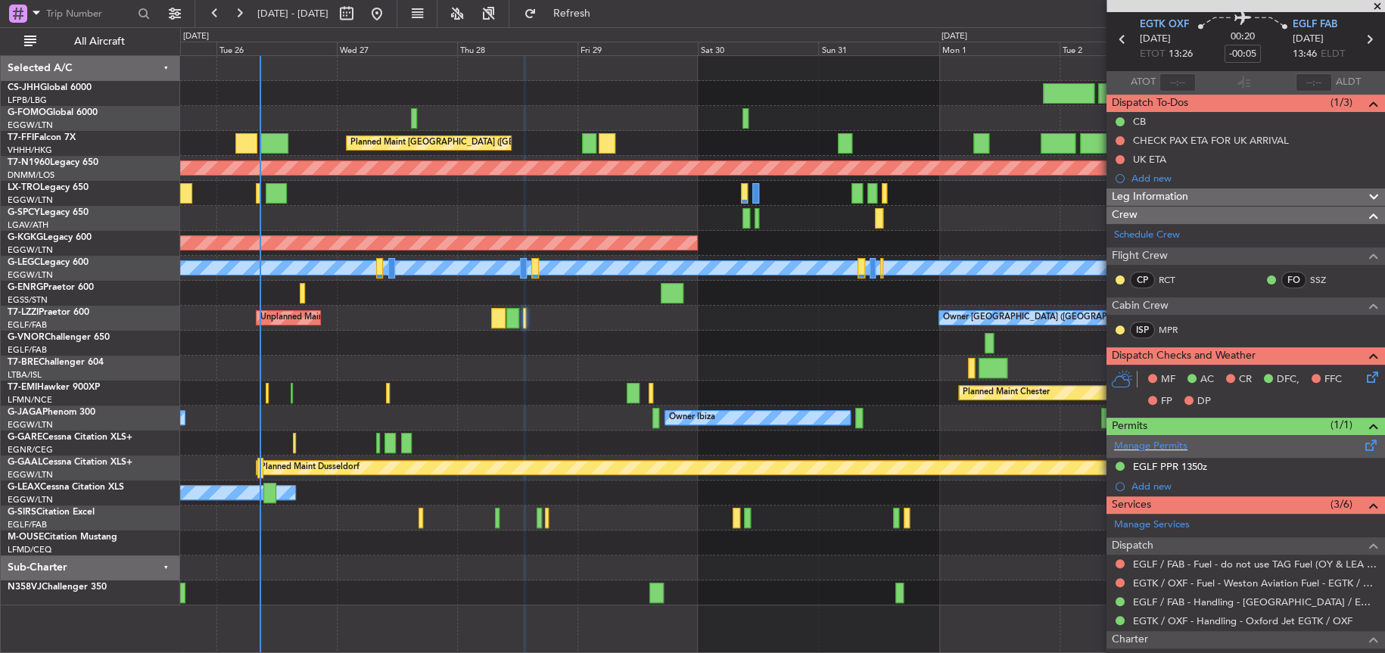
scroll to position [0, 0]
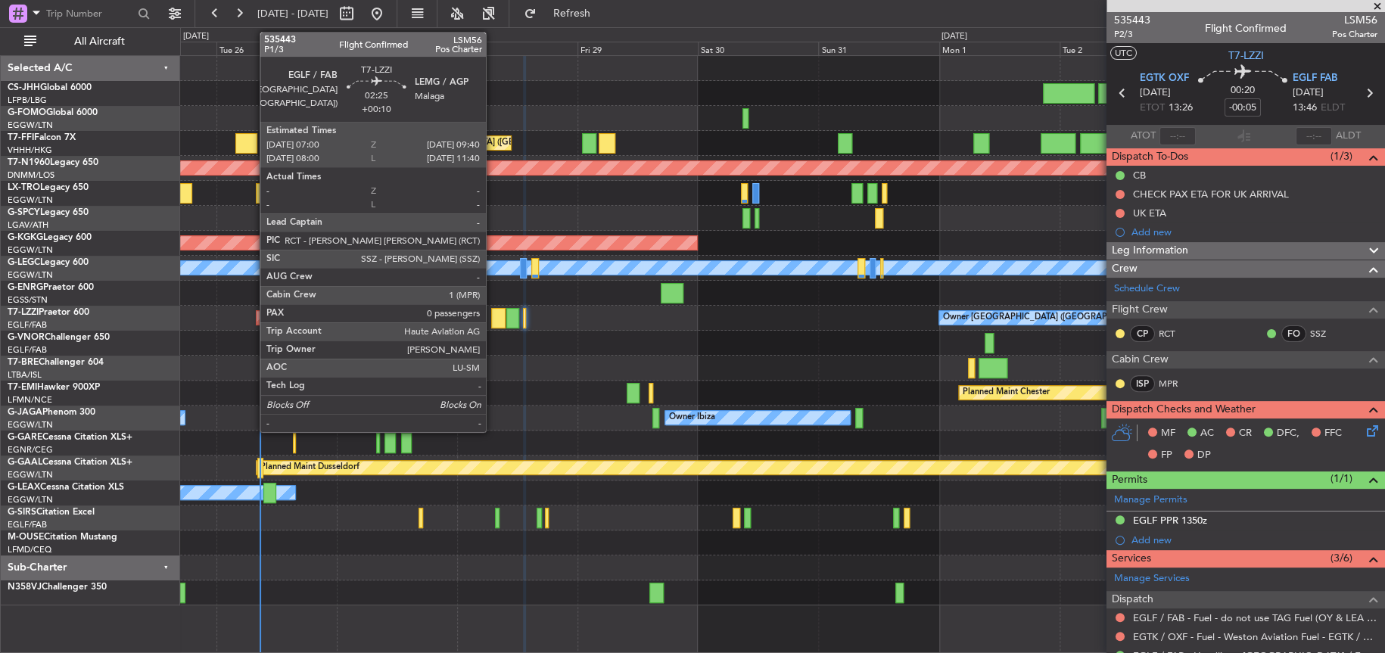
click at [493, 322] on div at bounding box center [498, 318] width 14 height 20
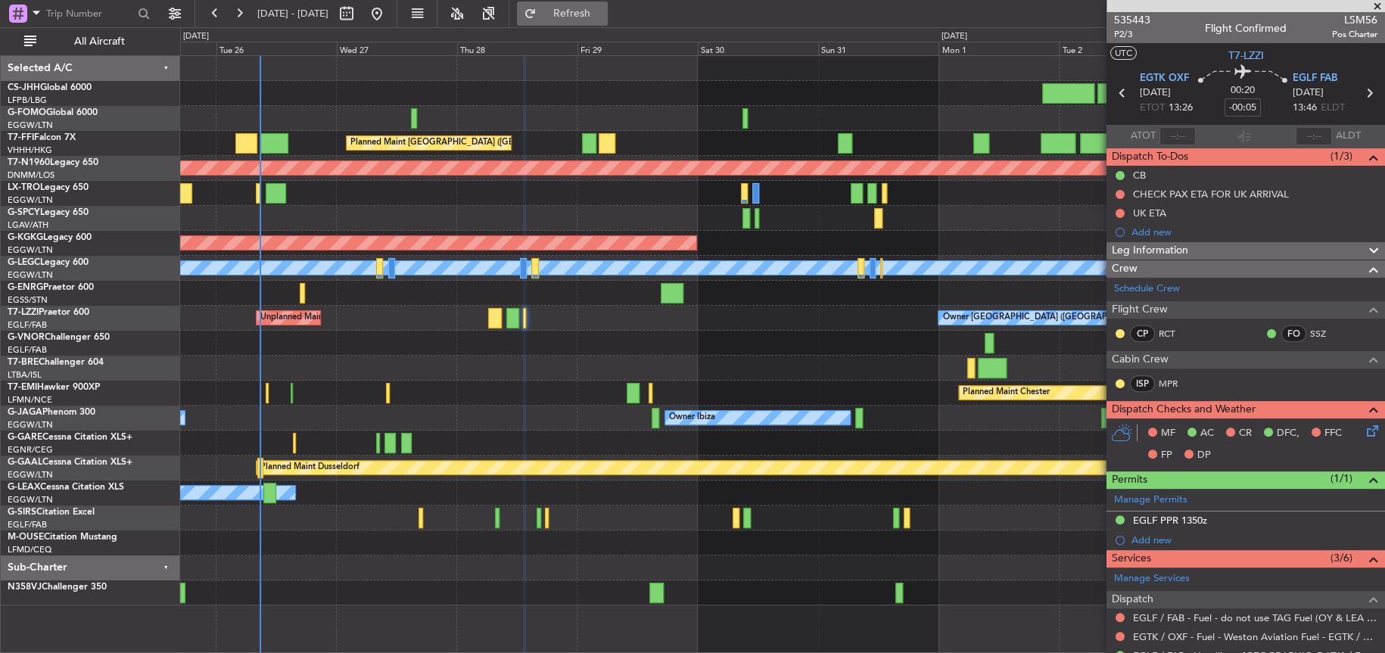
click at [603, 8] on span "Refresh" at bounding box center [572, 13] width 64 height 11
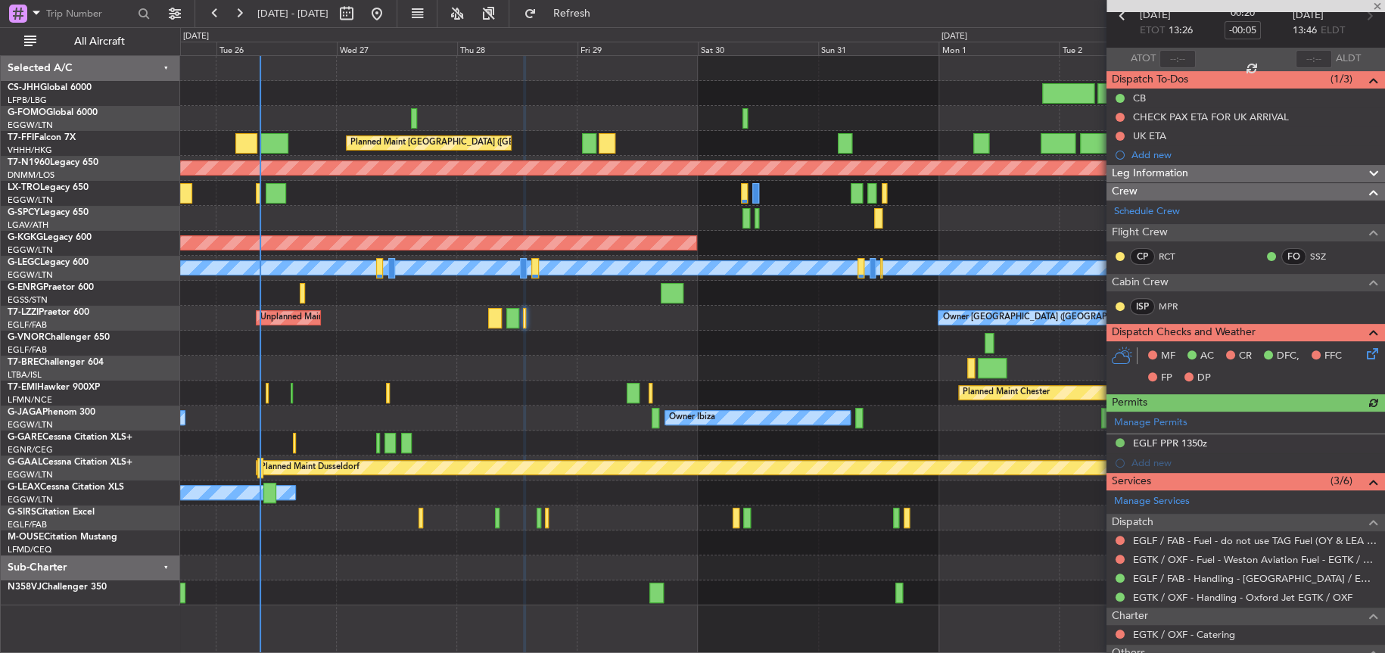
scroll to position [203, 0]
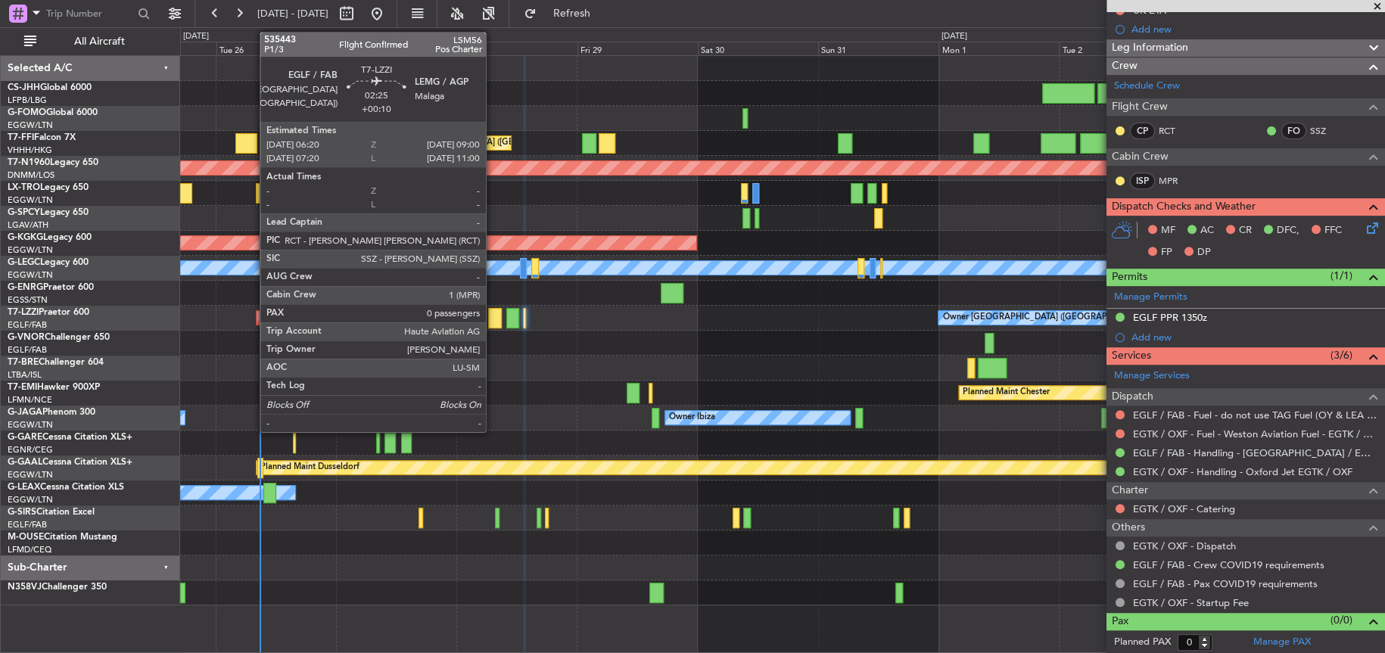
click at [493, 316] on div at bounding box center [495, 318] width 14 height 20
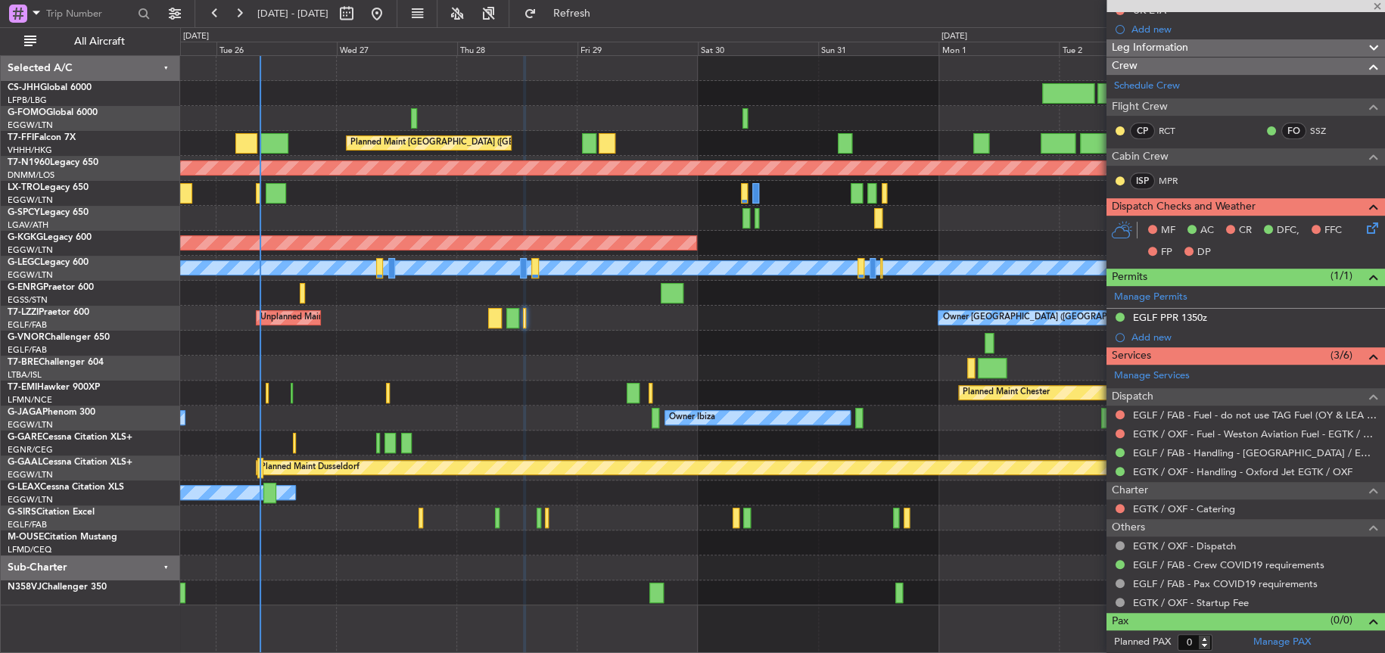
type input "+00:10"
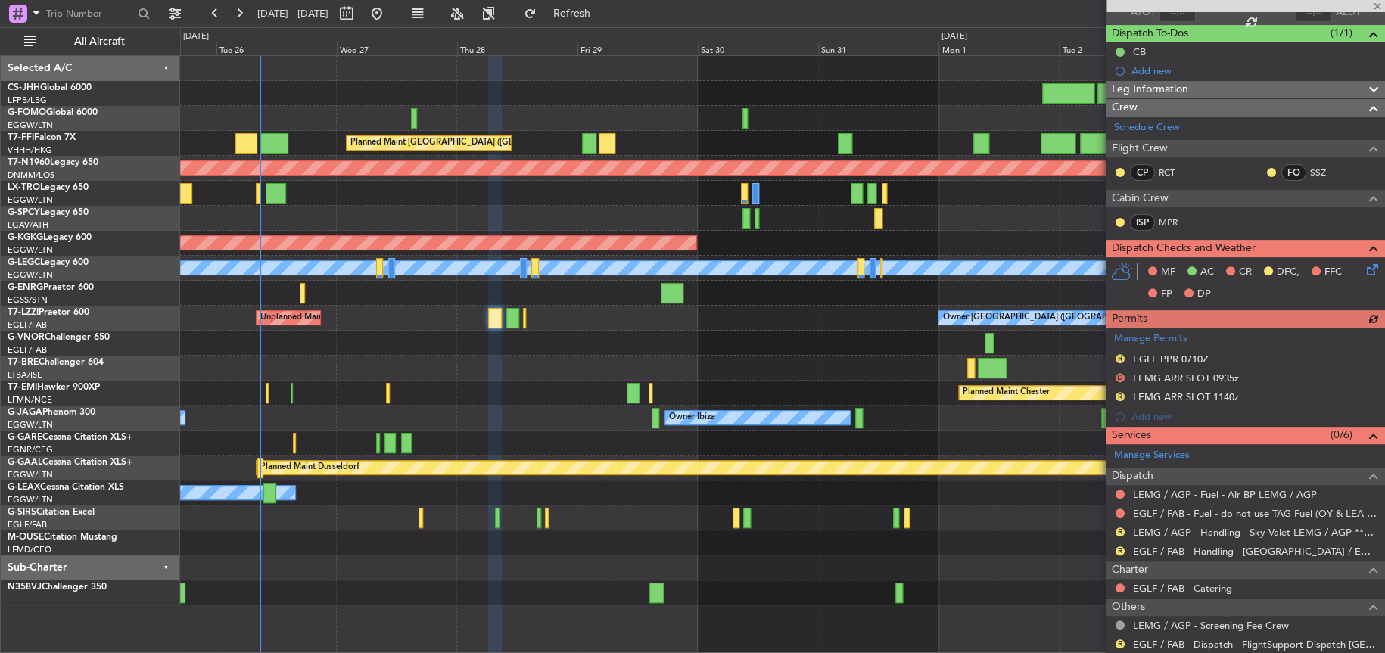
scroll to position [222, 0]
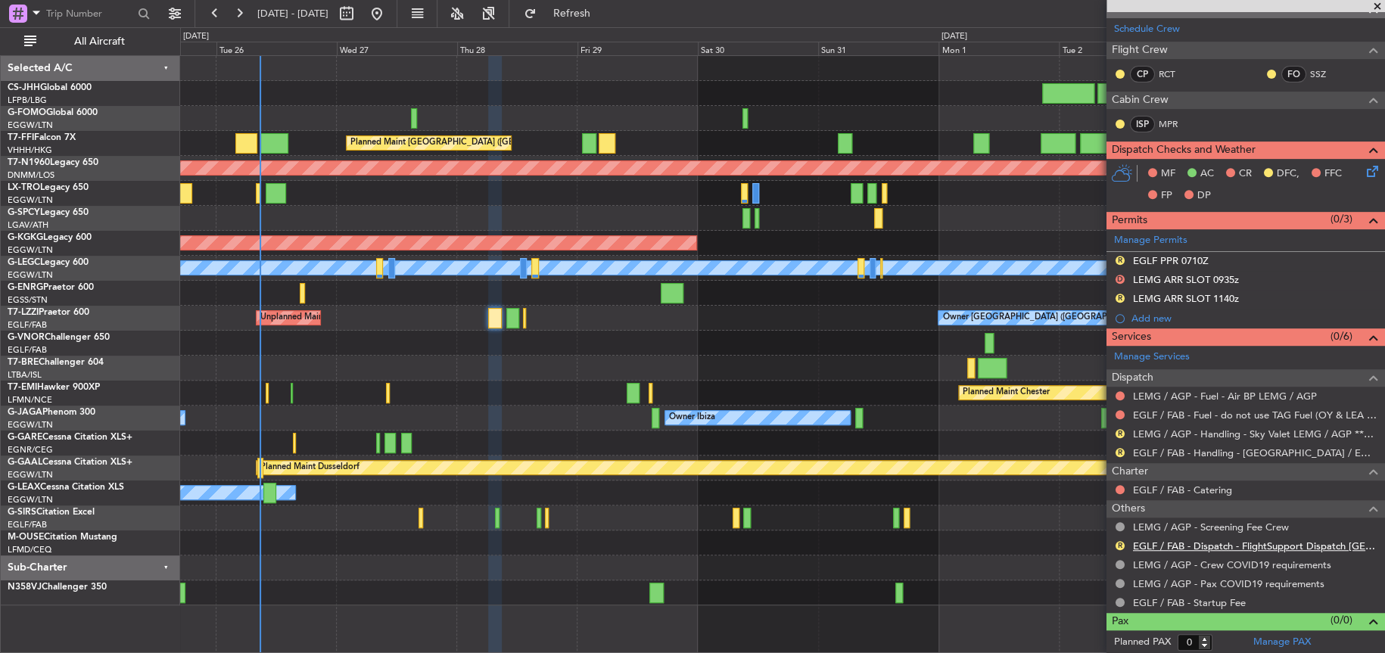
click at [1224, 540] on link "EGLF / FAB - Dispatch - FlightSupport Dispatch UK" at bounding box center [1255, 546] width 244 height 13
click at [603, 8] on span "Refresh" at bounding box center [572, 13] width 64 height 11
click at [603, 13] on span "Refresh" at bounding box center [572, 13] width 64 height 11
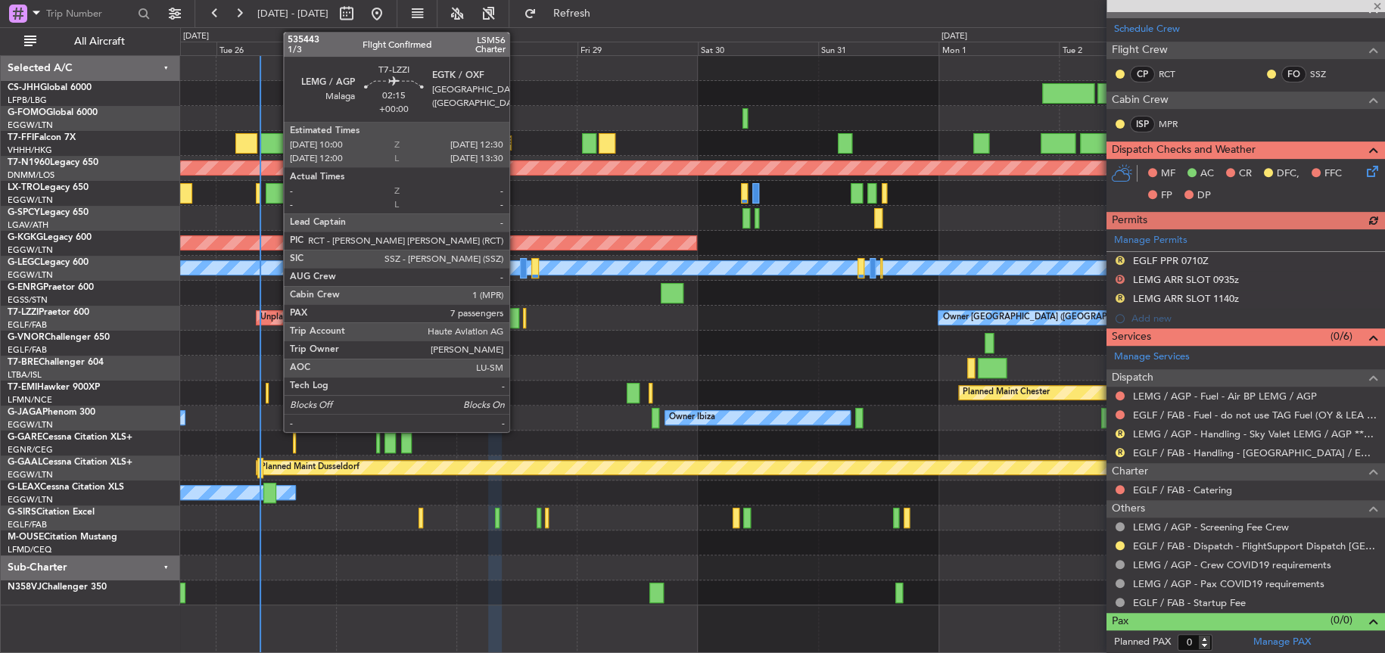
click at [516, 324] on div at bounding box center [512, 318] width 13 height 20
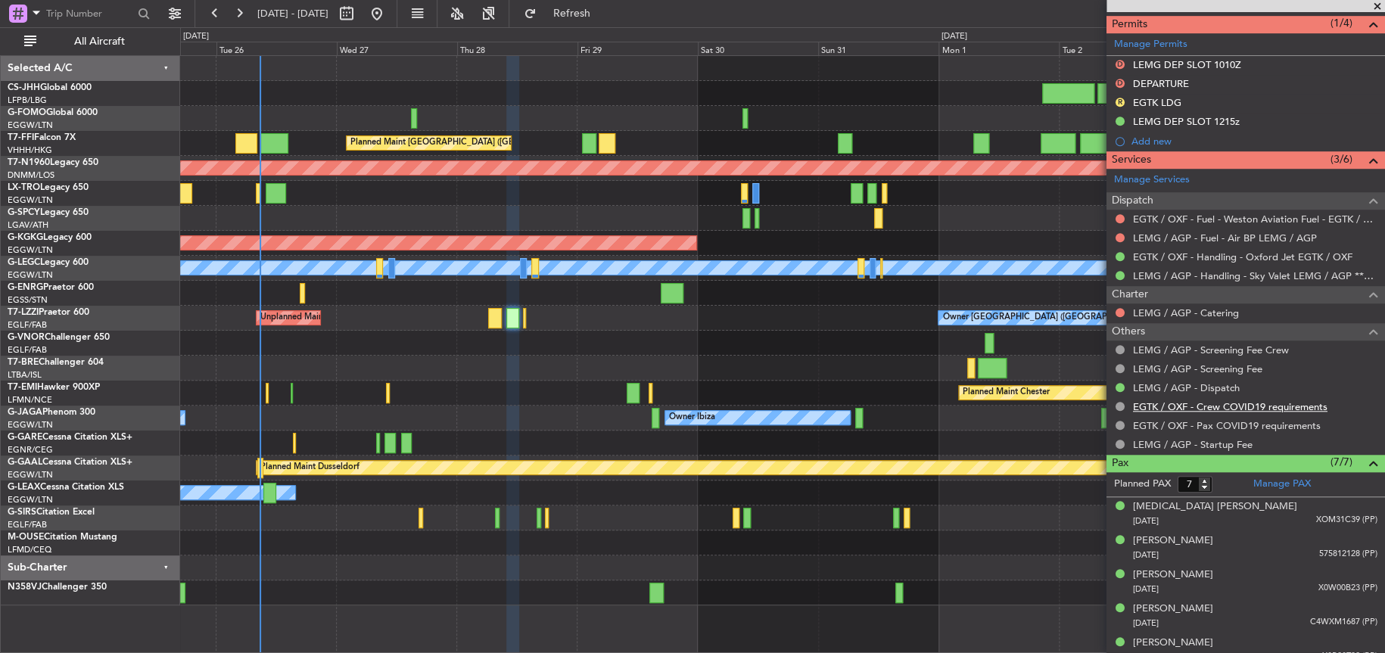
scroll to position [536, 0]
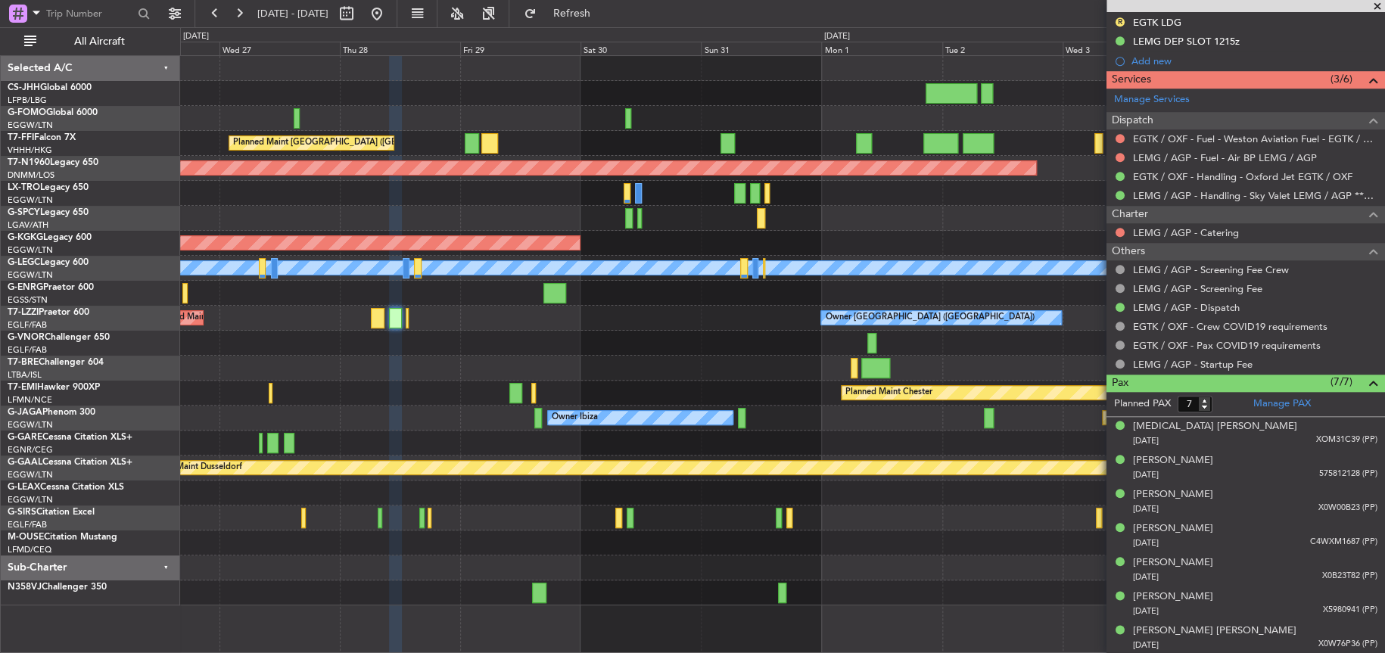
click at [654, 321] on div "Unplanned Maint [GEOGRAPHIC_DATA] ([GEOGRAPHIC_DATA]) Owner London ([GEOGRAPHIC…" at bounding box center [782, 318] width 1204 height 25
click at [586, 541] on div "Planned Maint Hong Kong (Hong Kong Intl) Planned Maint London (Stansted) AOG Ma…" at bounding box center [782, 331] width 1204 height 550
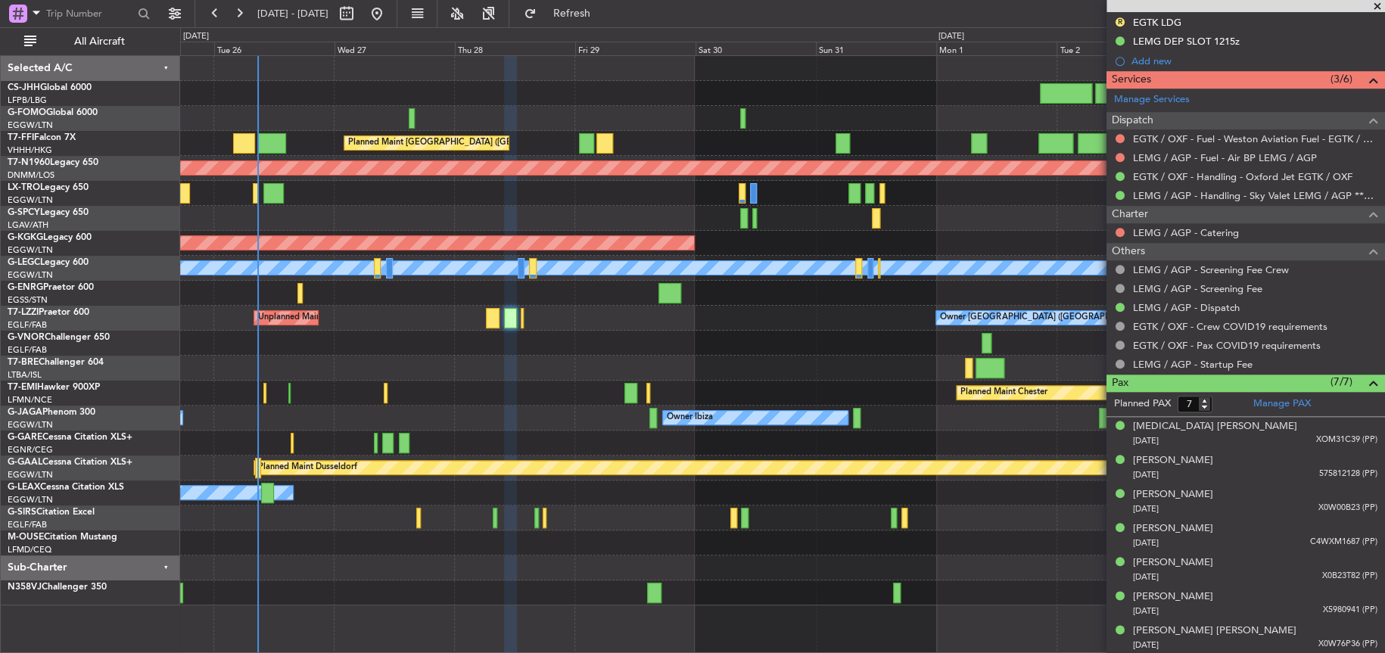
click at [615, 538] on div at bounding box center [782, 543] width 1204 height 25
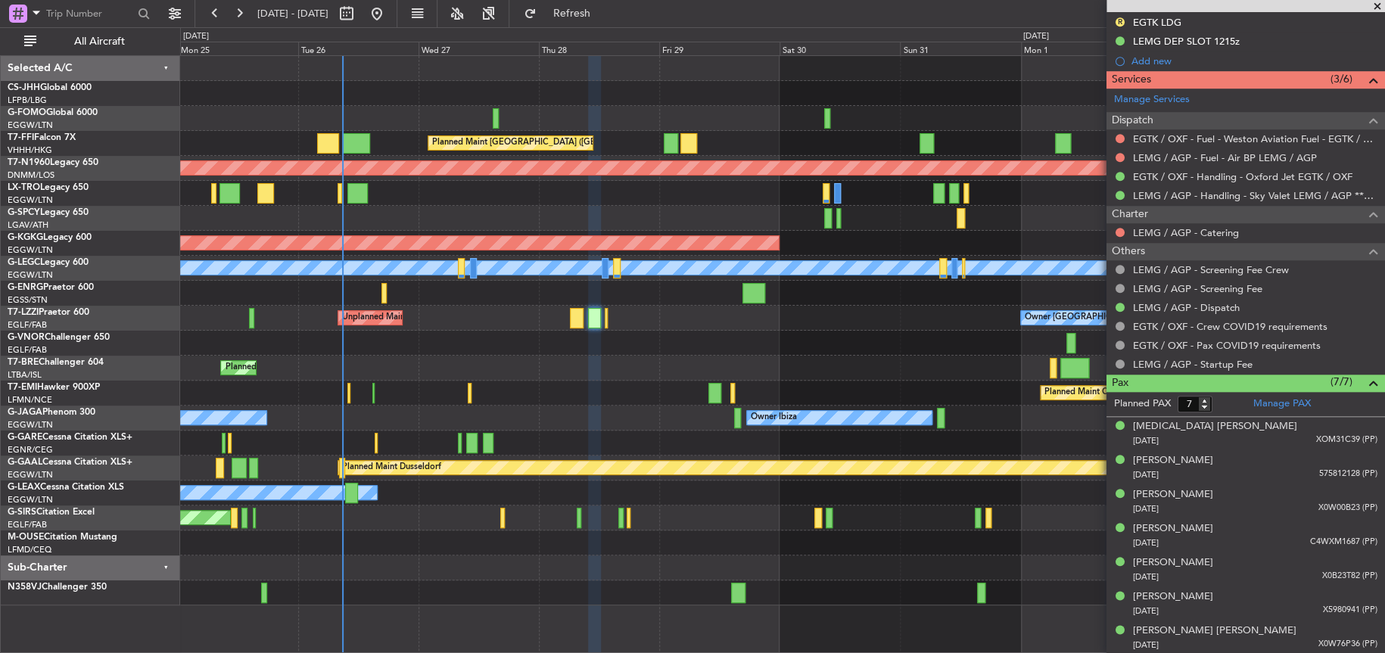
click at [480, 402] on div "Planned Maint London (Luton) Planned Maint Hong Kong (Hong Kong Intl) Planned M…" at bounding box center [782, 331] width 1204 height 550
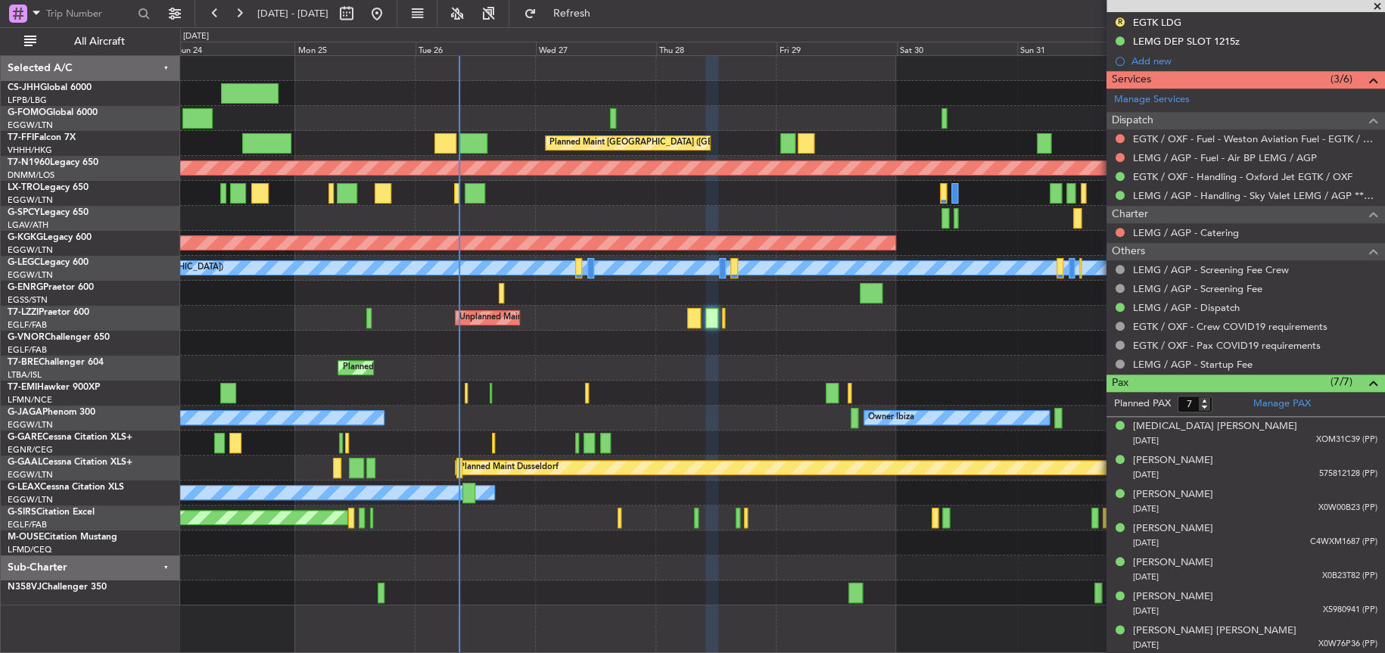
click at [530, 362] on div "Planned Maint London (Luton) Planned Maint Hong Kong (Hong Kong Intl) Planned M…" at bounding box center [782, 331] width 1204 height 550
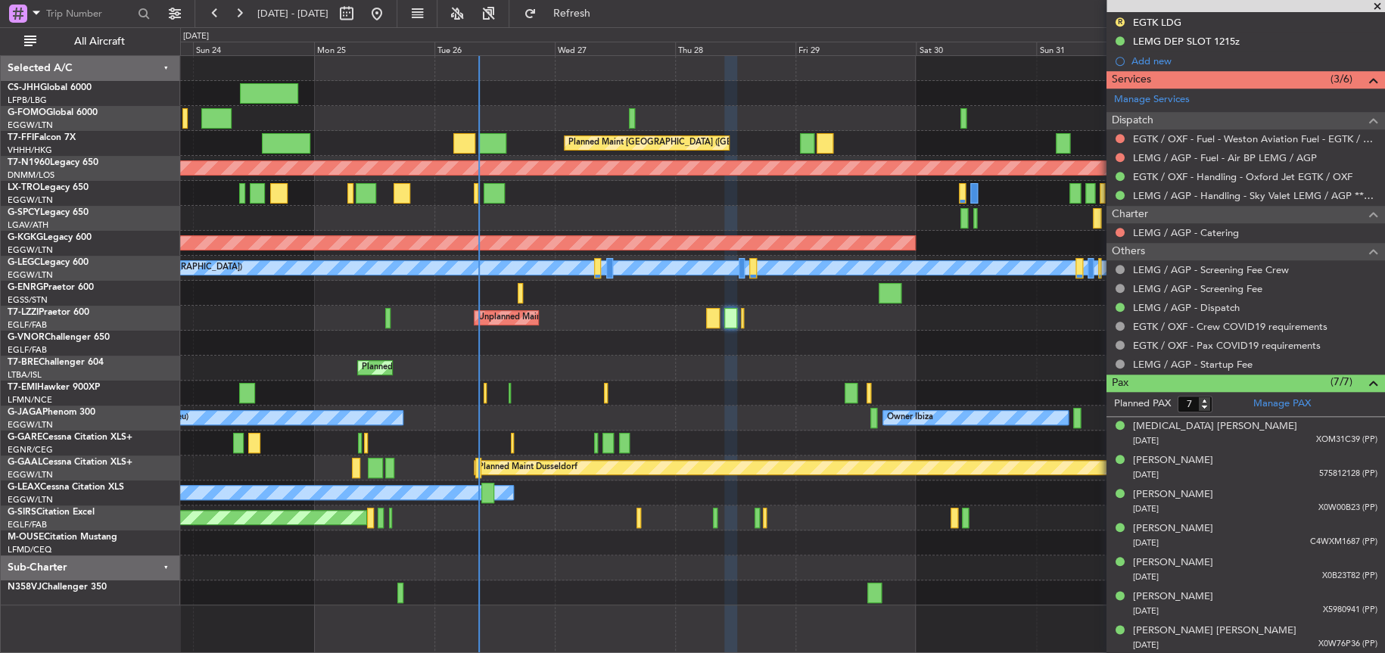
click at [537, 531] on div "Planned Maint Bournemouth" at bounding box center [782, 543] width 1204 height 25
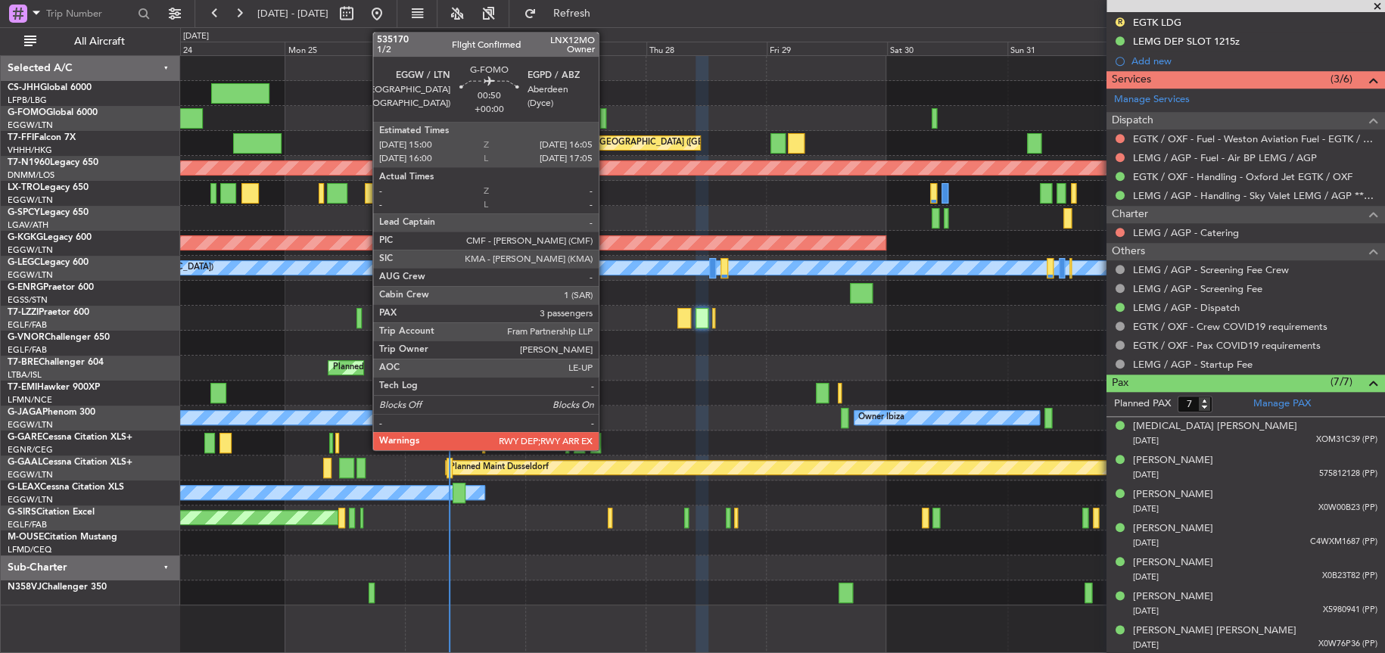
click at [606, 114] on div at bounding box center [603, 118] width 6 height 20
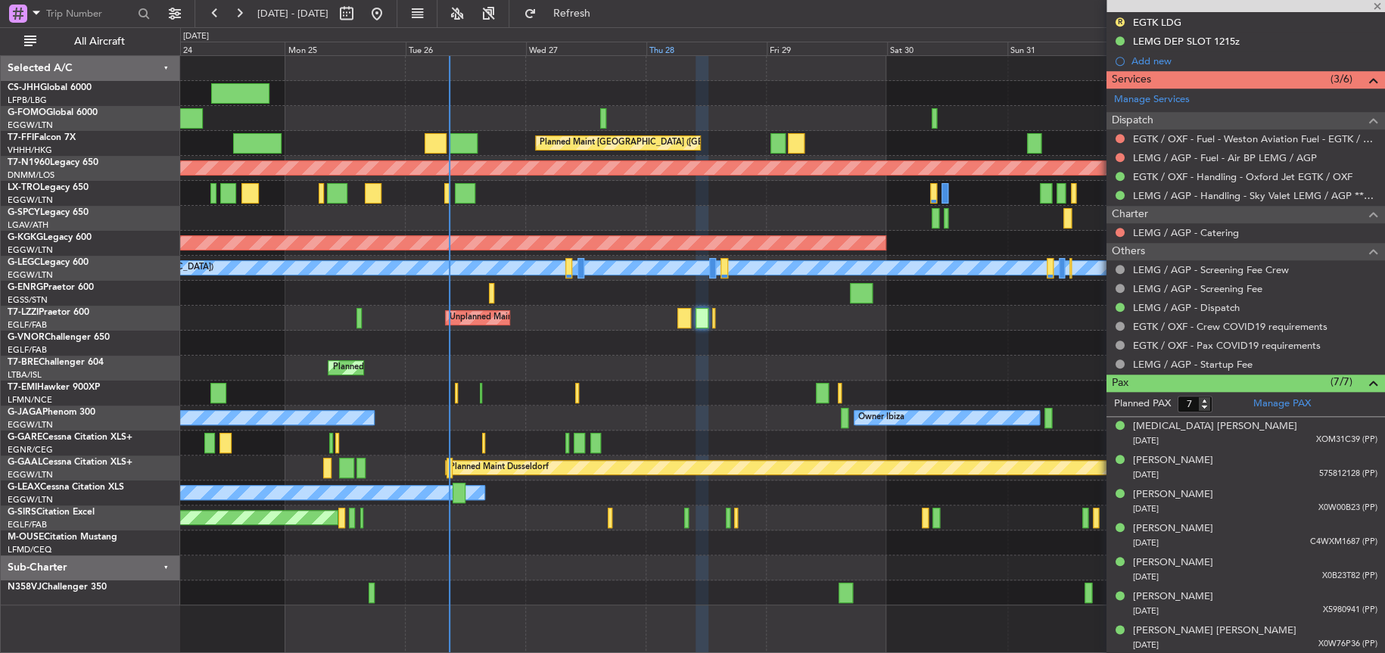
type input "3"
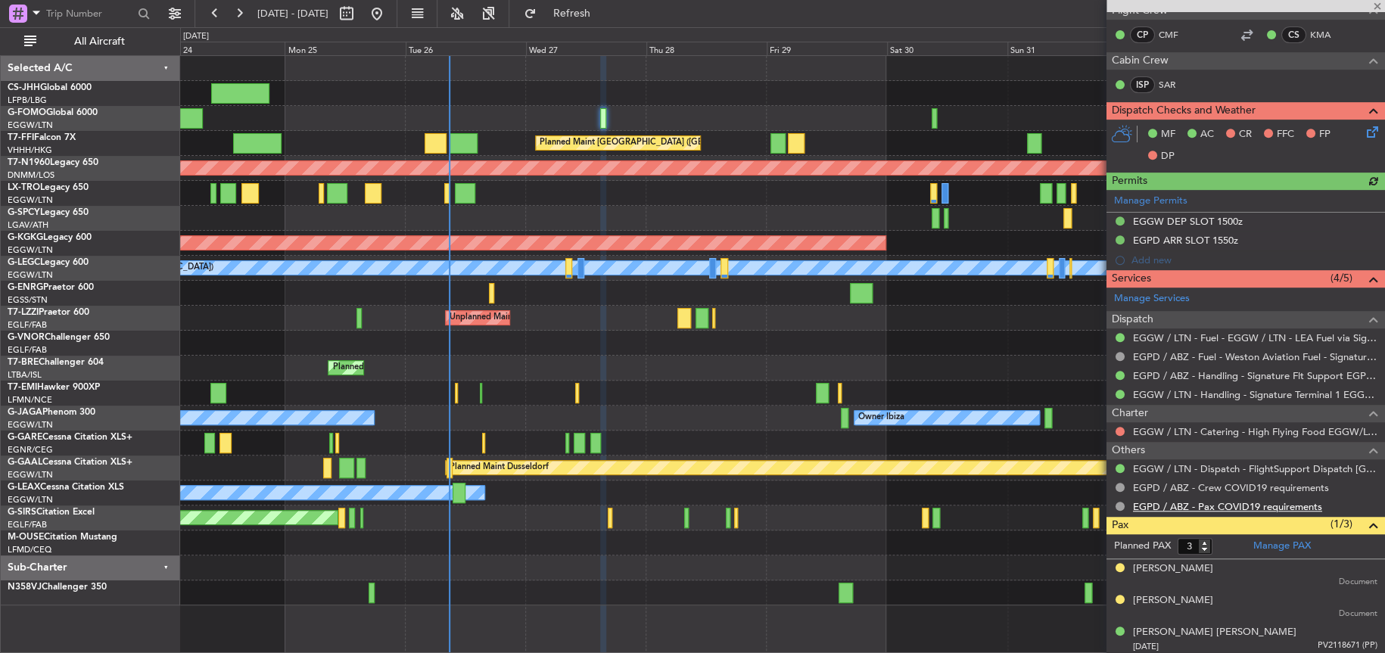
scroll to position [282, 0]
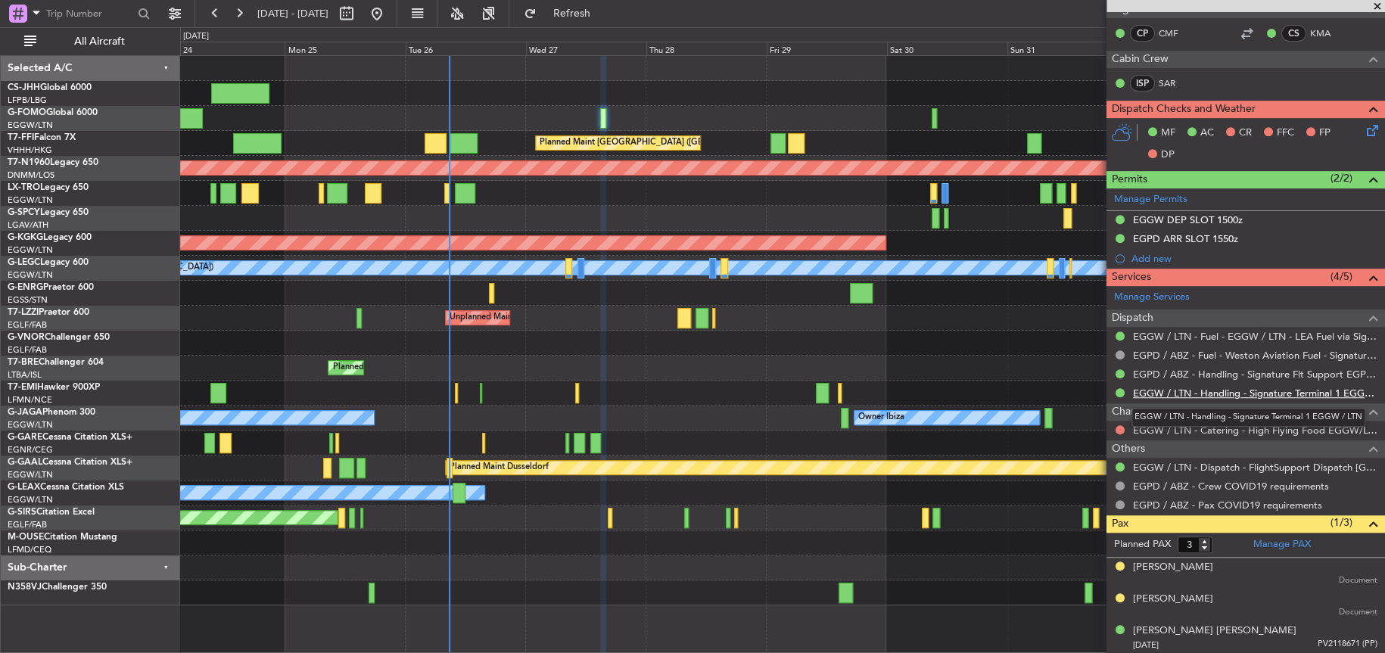
click at [1203, 391] on link "EGGW / LTN - Handling - Signature Terminal 1 EGGW / LTN" at bounding box center [1255, 393] width 244 height 13
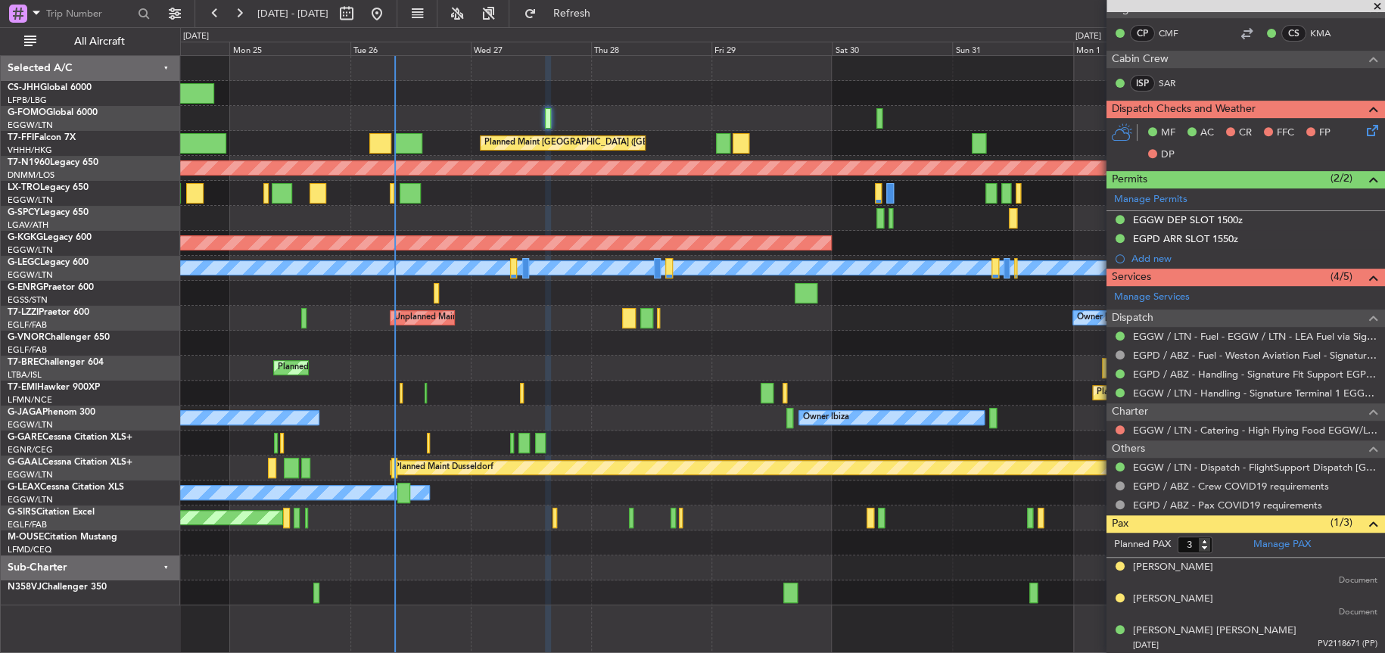
click at [666, 350] on div at bounding box center [782, 343] width 1204 height 25
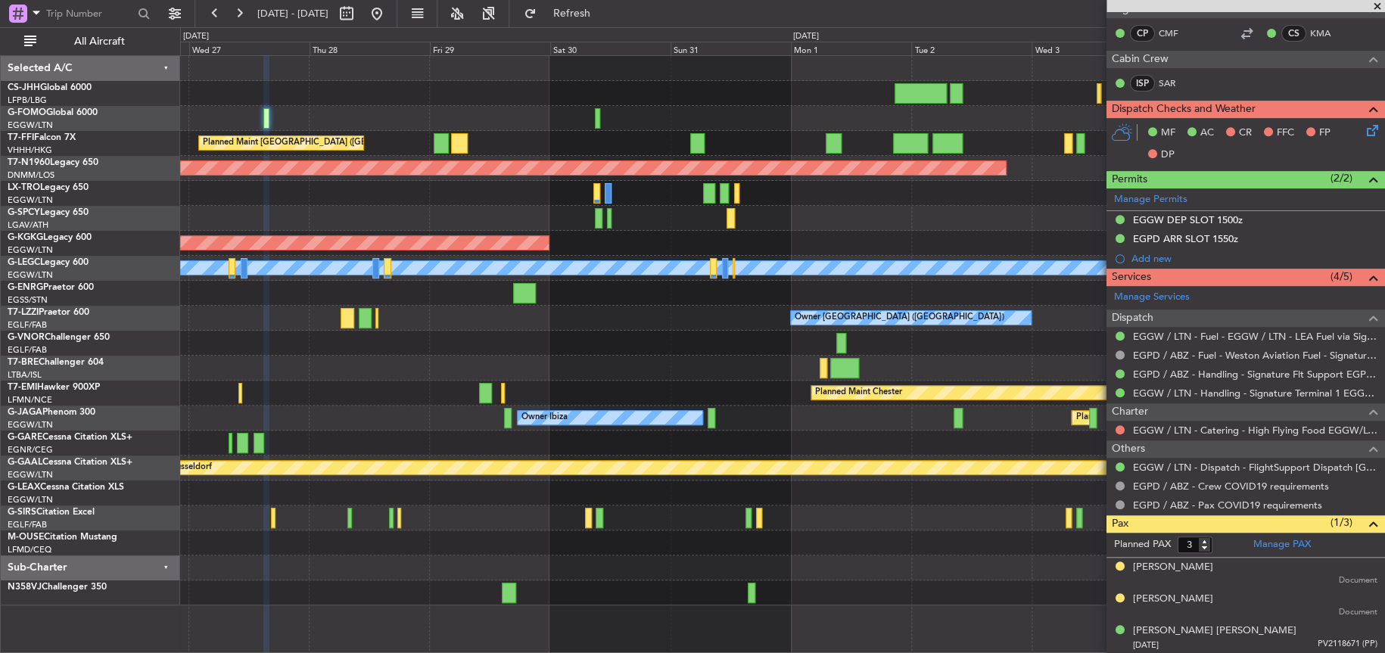
click at [316, 314] on div "Owner London (Farnborough) Unplanned Maint London (Farnborough)" at bounding box center [782, 318] width 1204 height 25
click at [549, 335] on div at bounding box center [782, 343] width 1204 height 25
click at [640, 333] on div at bounding box center [782, 343] width 1204 height 25
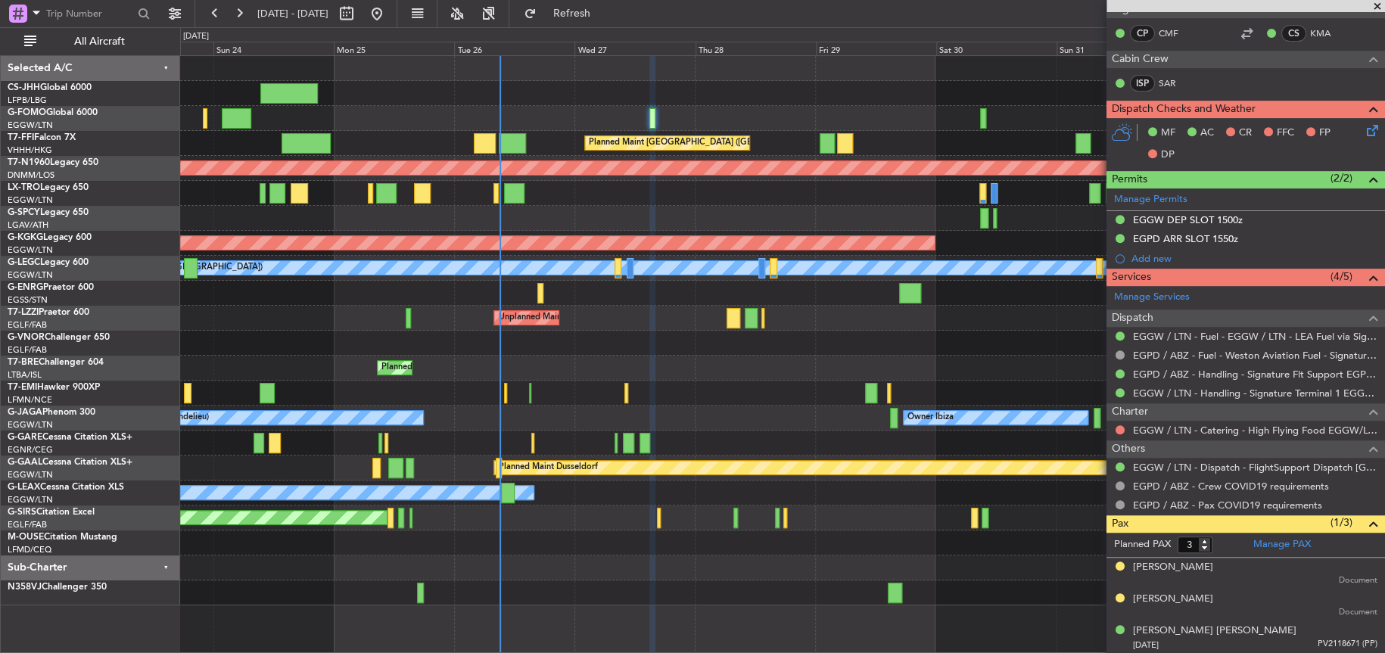
click at [746, 381] on div "Planned Maint Chester Planned Maint Chester" at bounding box center [782, 393] width 1204 height 25
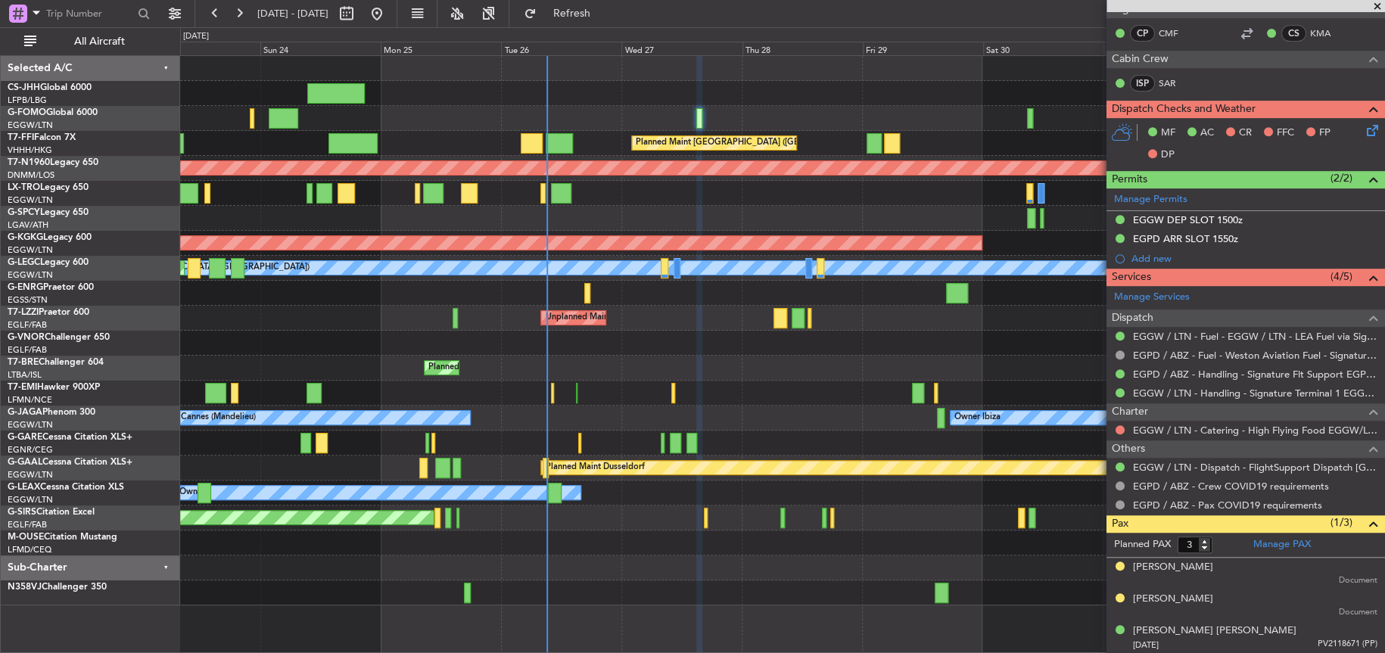
click at [672, 344] on div at bounding box center [782, 343] width 1204 height 25
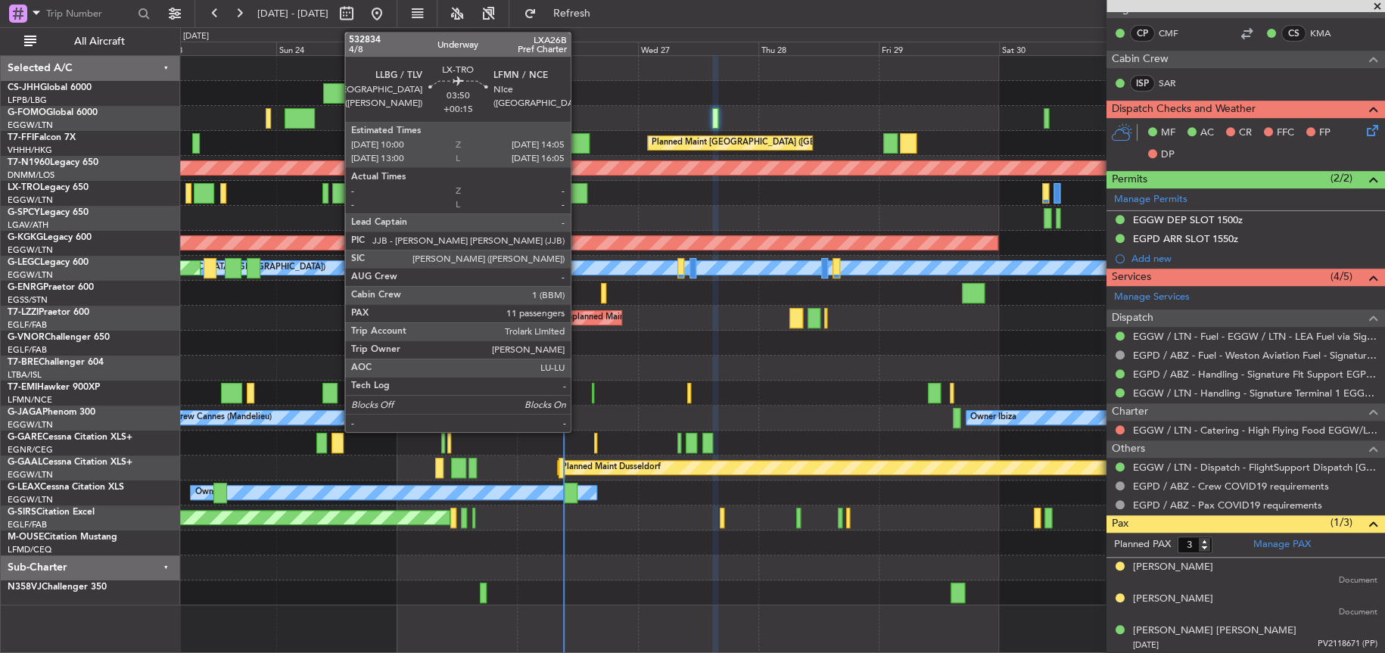
click at [578, 201] on div at bounding box center [577, 193] width 21 height 20
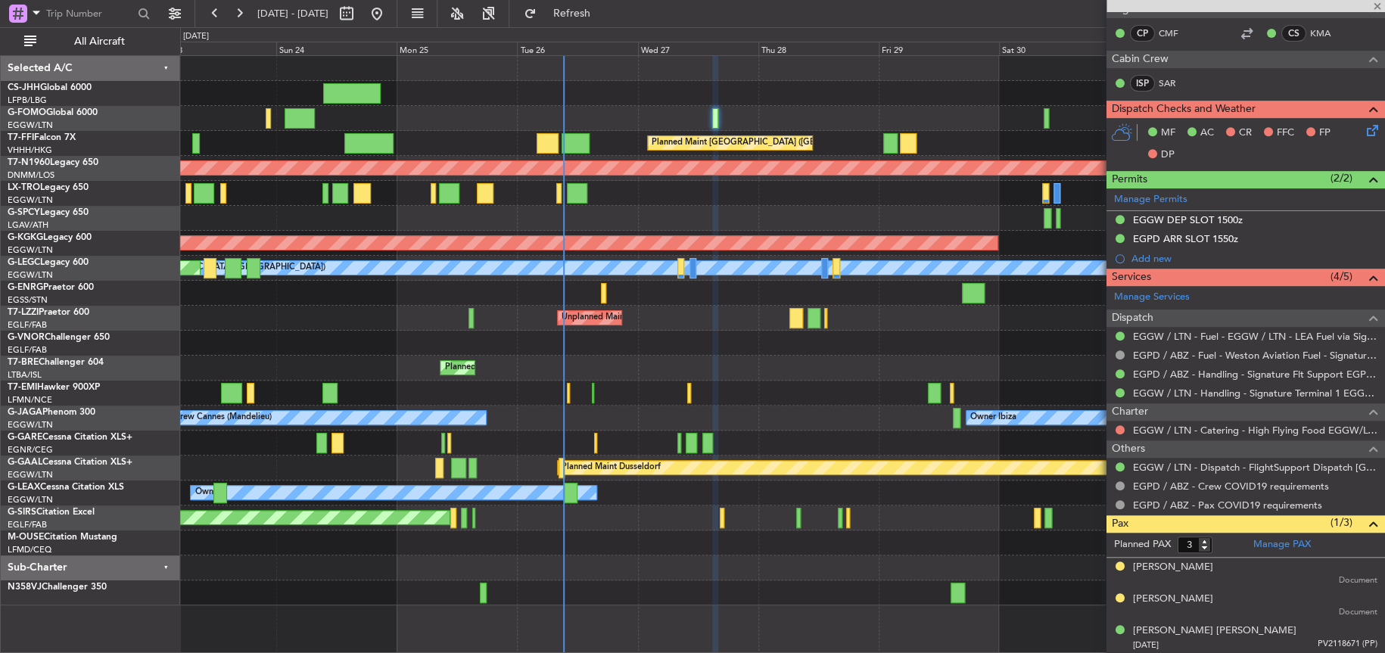
type input "+00:15"
type input "11"
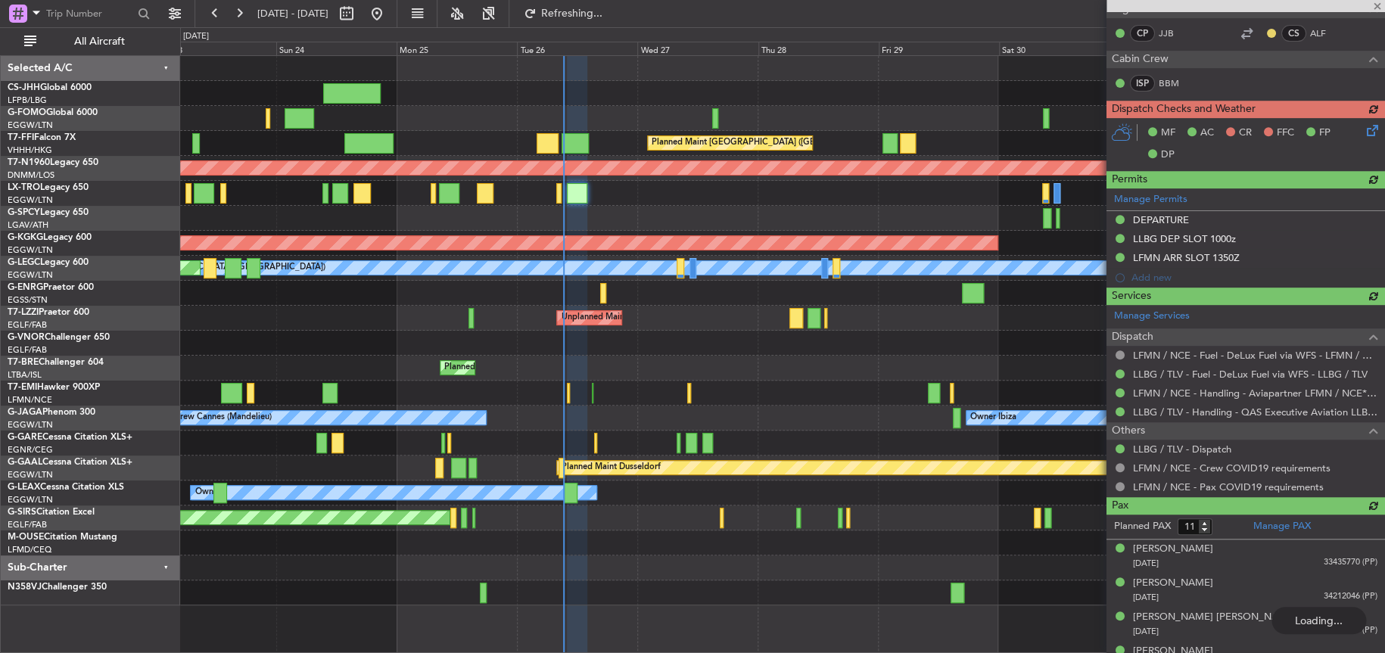
scroll to position [0, 0]
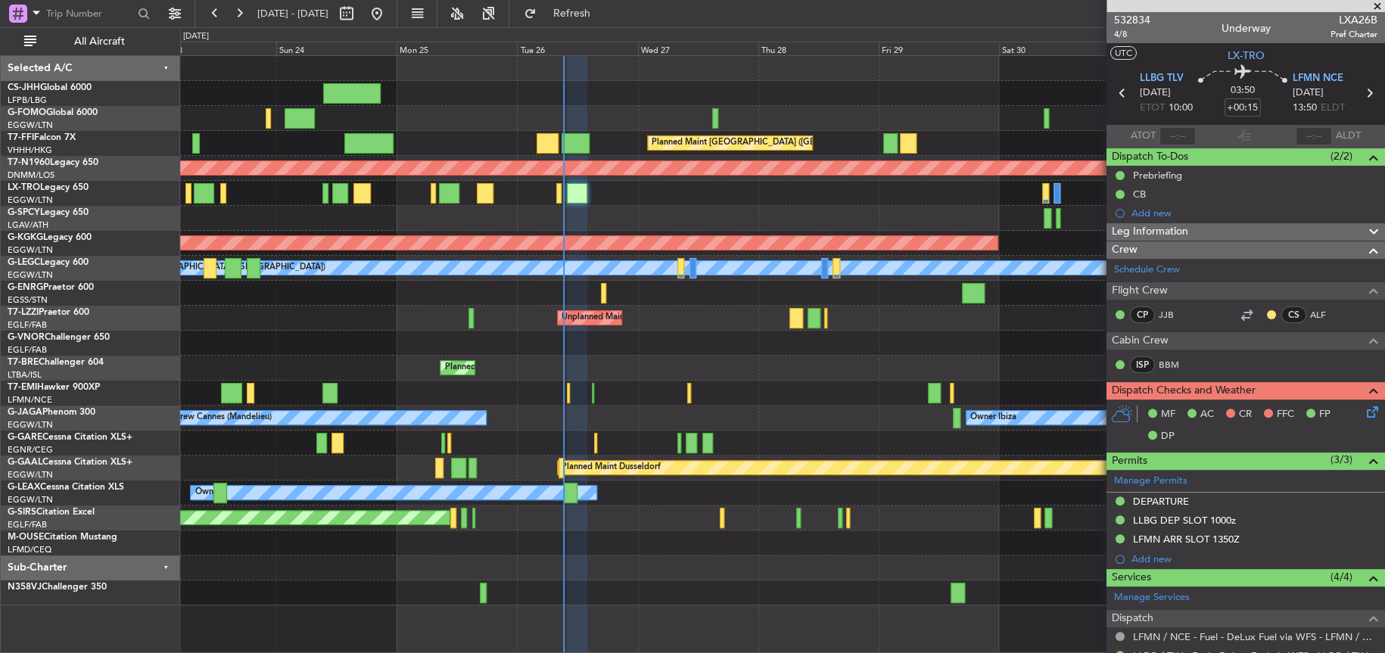
click at [560, 206] on div at bounding box center [782, 218] width 1204 height 25
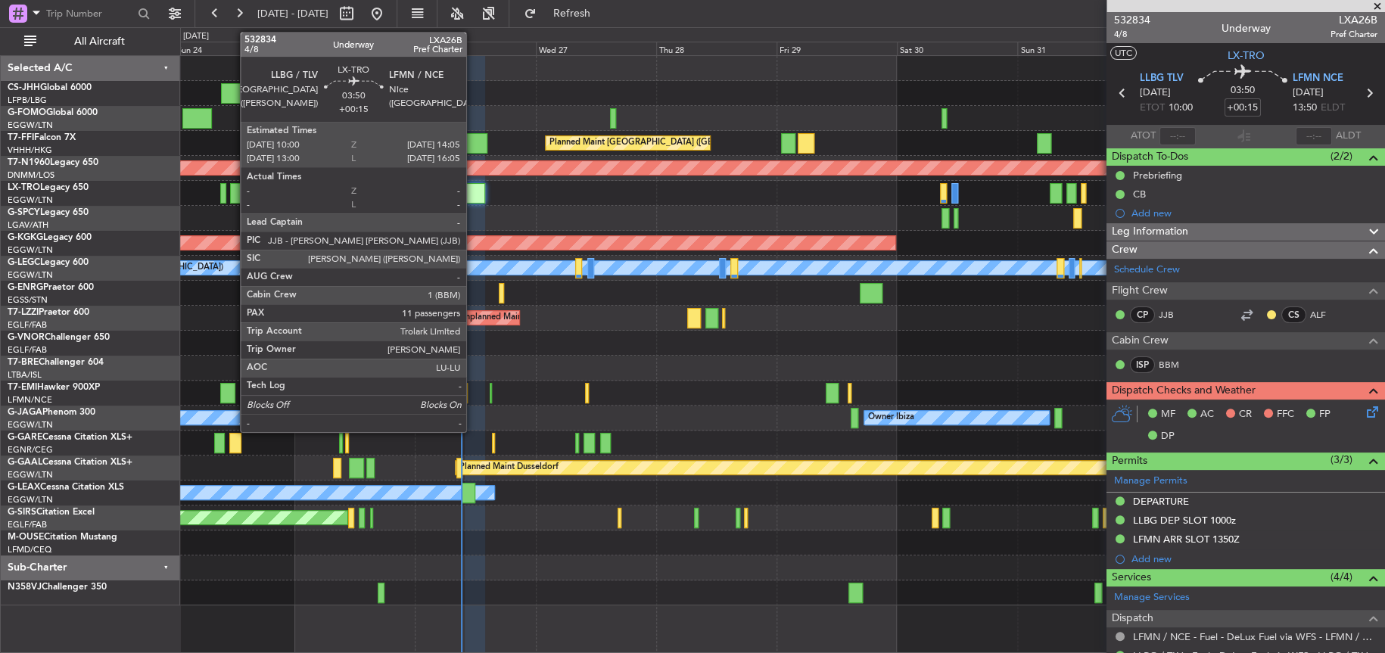
click at [473, 192] on div at bounding box center [475, 193] width 21 height 20
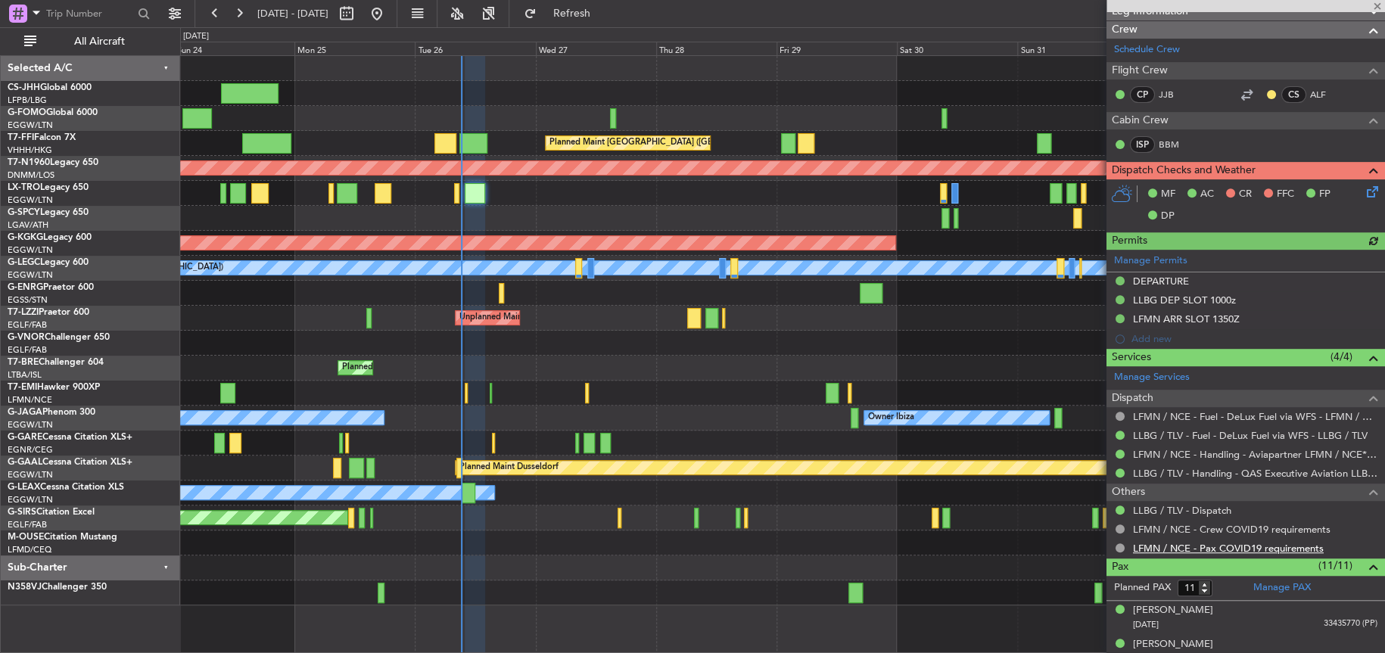
scroll to position [227, 0]
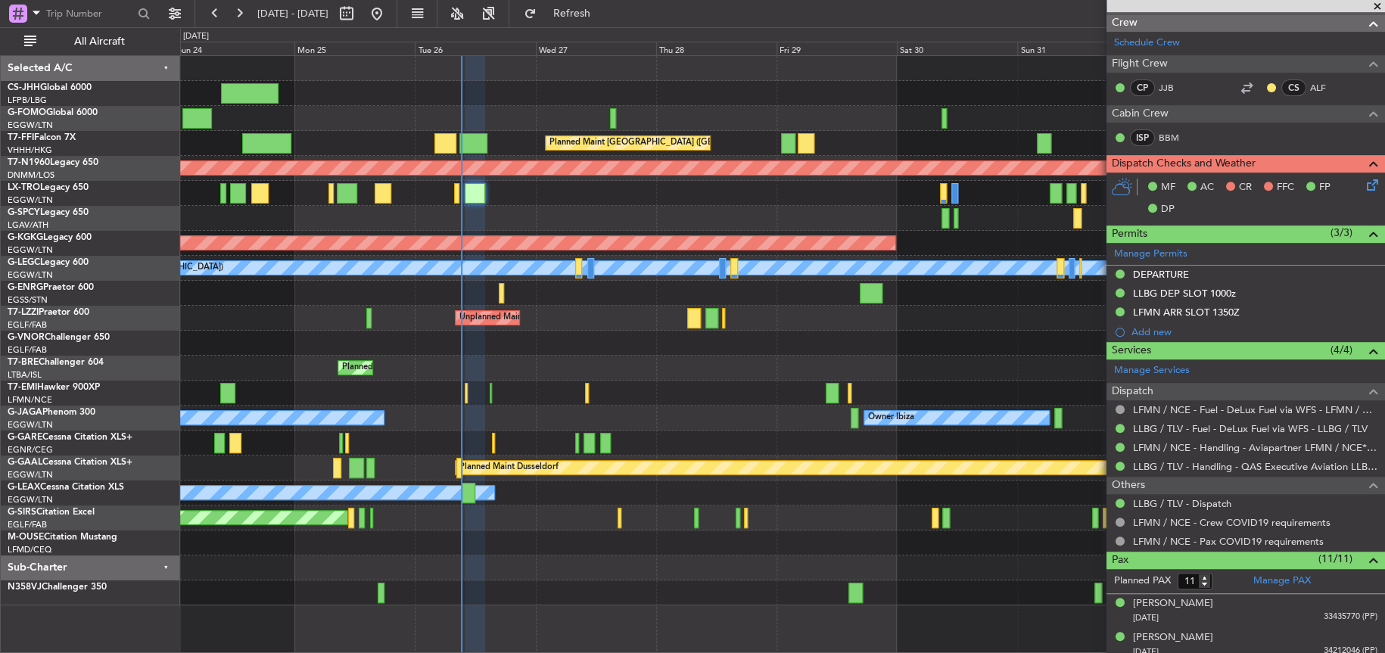
click at [536, 347] on div at bounding box center [782, 343] width 1204 height 25
click at [660, 372] on div "Planned Maint Warsaw ([GEOGRAPHIC_DATA])" at bounding box center [782, 368] width 1204 height 25
click at [604, 353] on div at bounding box center [782, 343] width 1204 height 25
click at [615, 340] on div at bounding box center [782, 343] width 1204 height 25
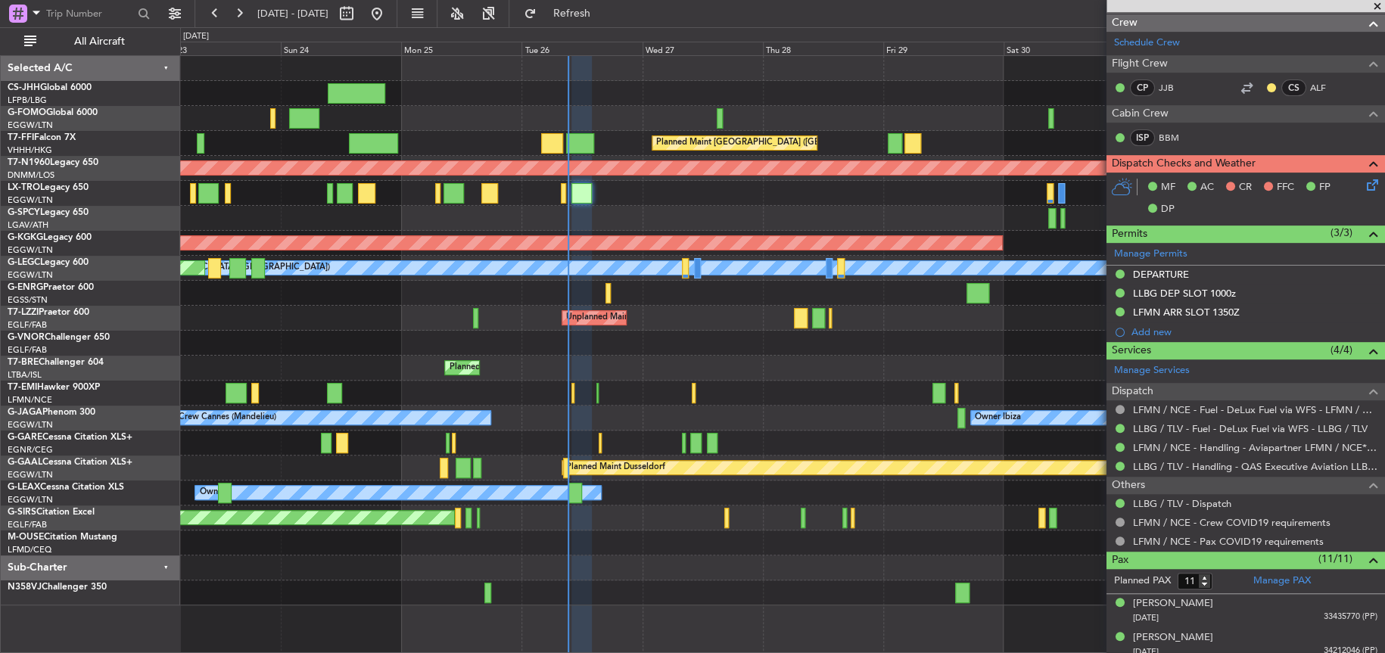
click at [858, 391] on div "Planned Maint Chester Planned Maint Chester" at bounding box center [782, 393] width 1204 height 25
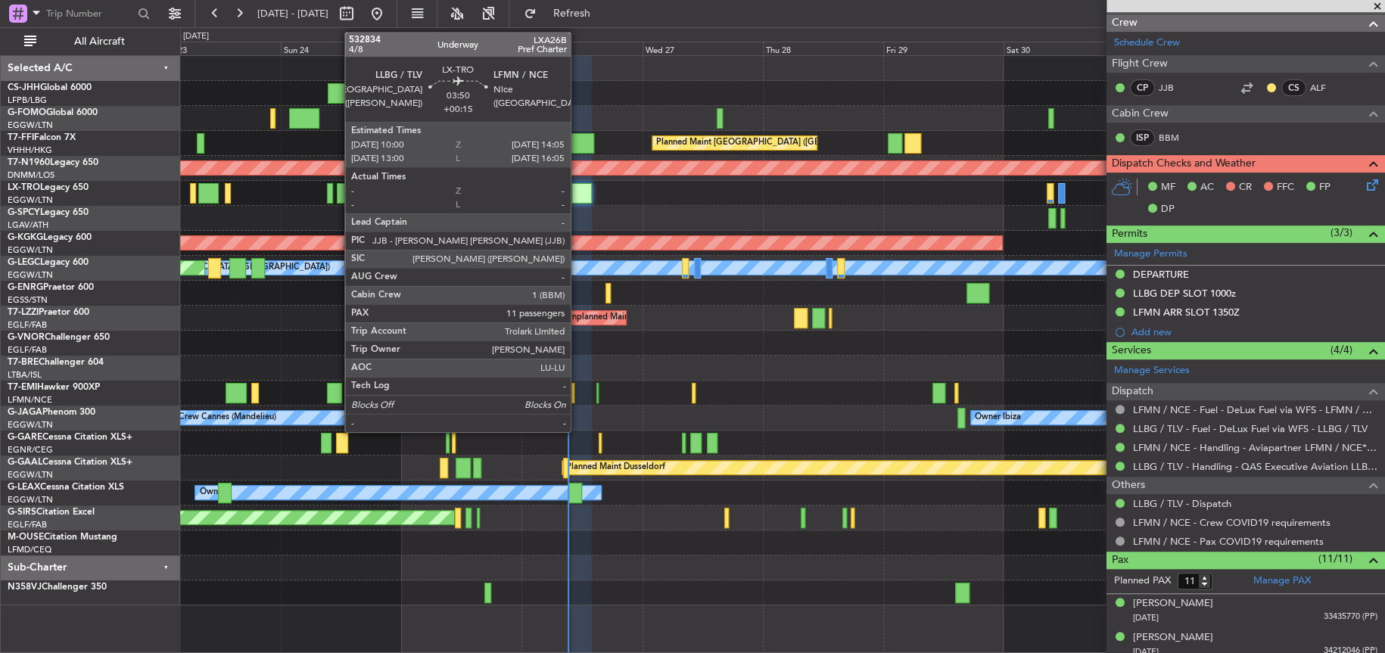
click at [578, 189] on div at bounding box center [581, 193] width 21 height 20
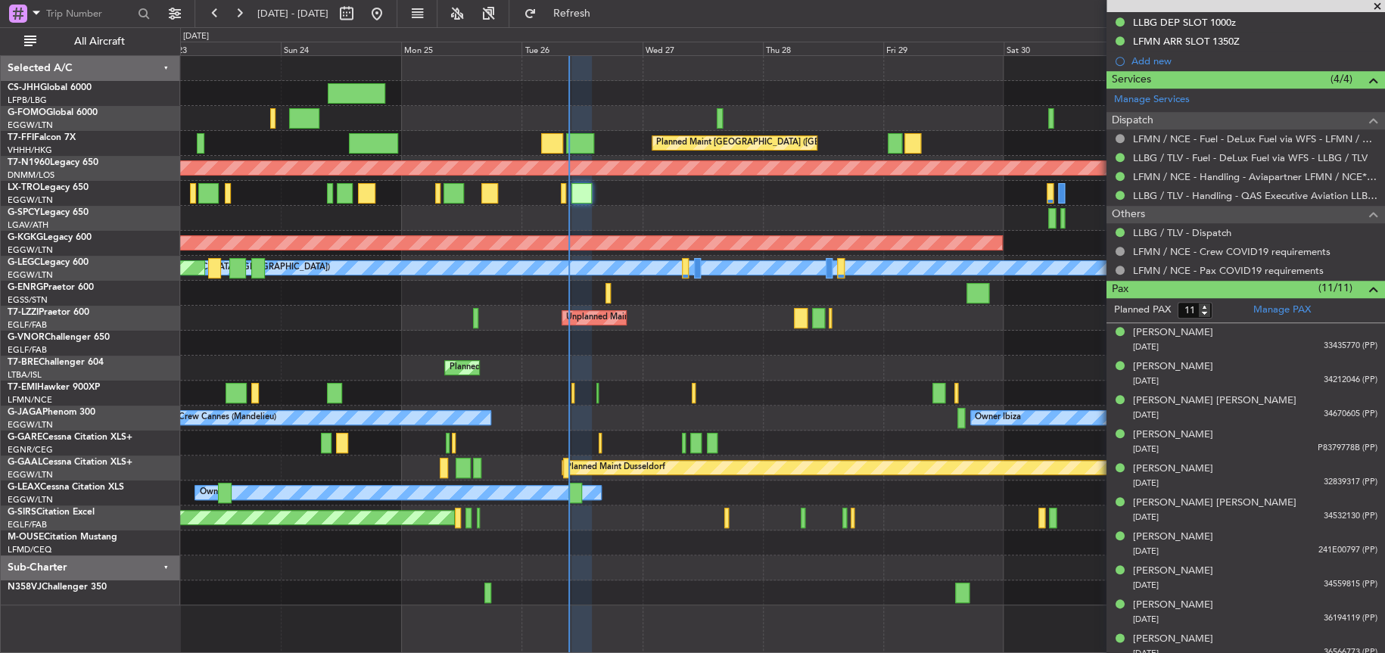
scroll to position [540, 0]
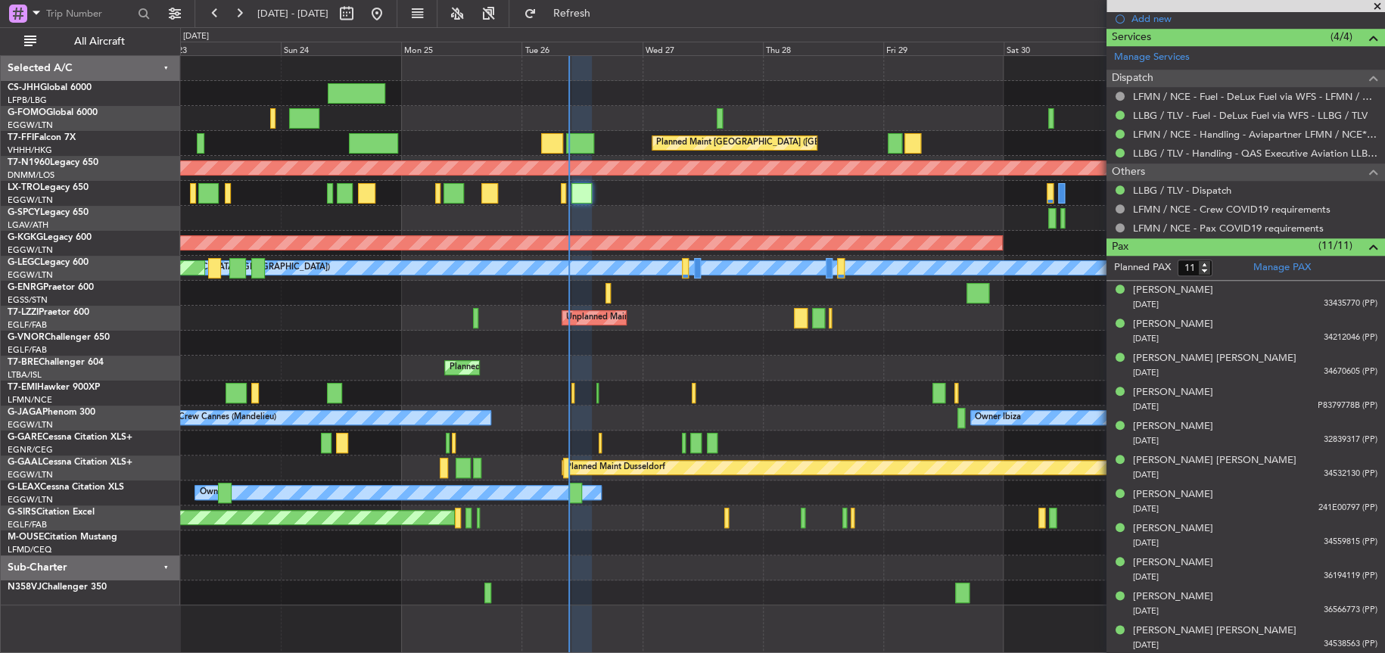
click at [945, 348] on div at bounding box center [782, 343] width 1204 height 25
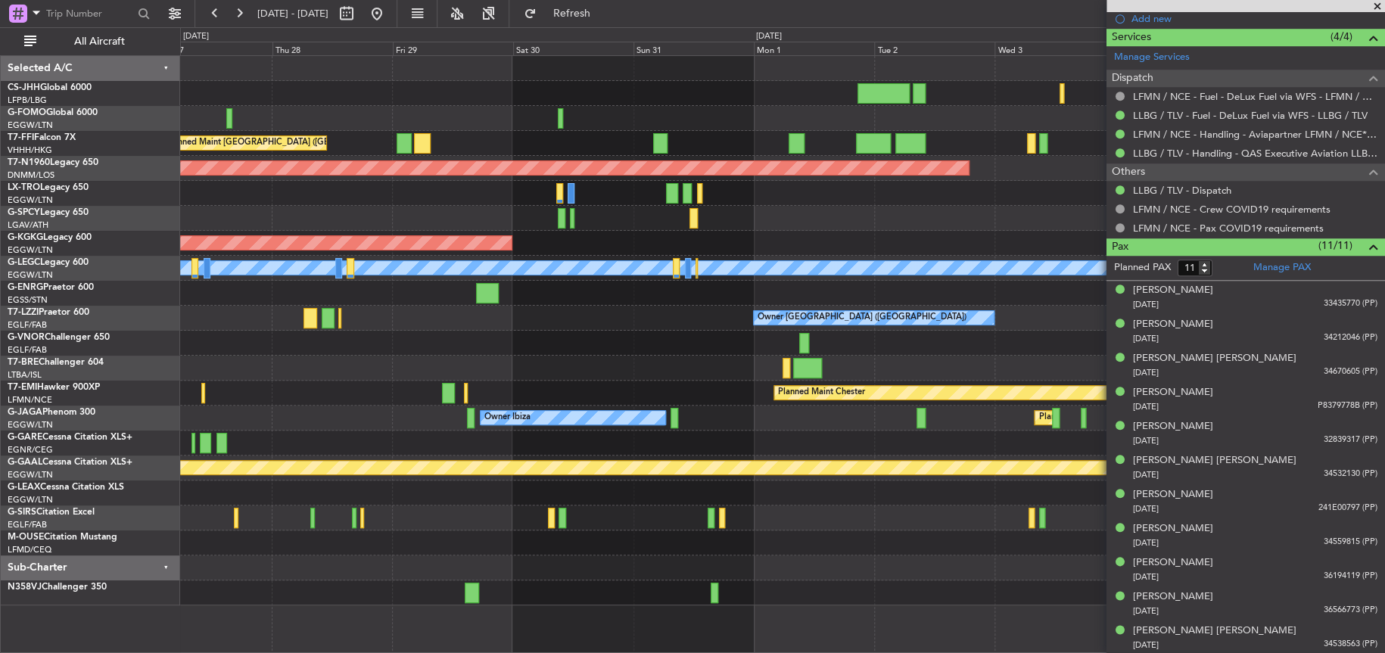
click at [381, 206] on div at bounding box center [782, 218] width 1204 height 25
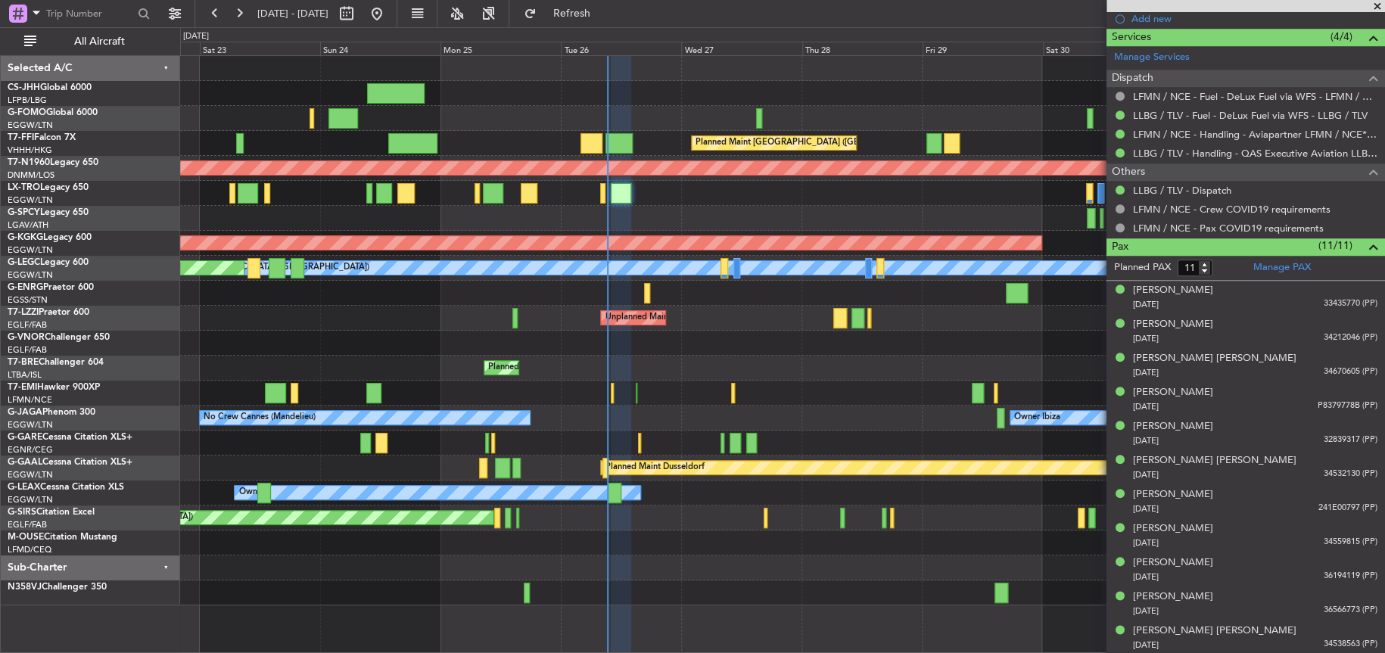
click at [873, 195] on div "Planned Maint [GEOGRAPHIC_DATA] ([GEOGRAPHIC_DATA])" at bounding box center [782, 193] width 1204 height 25
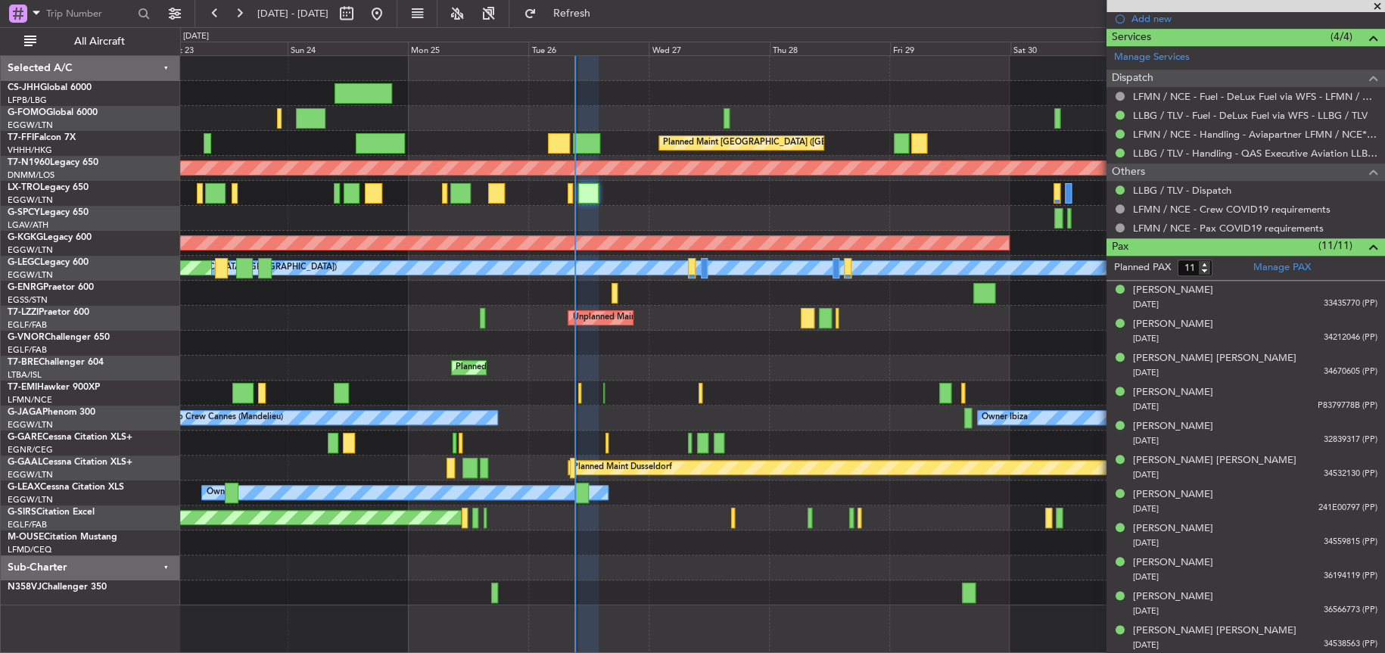
click at [627, 207] on div at bounding box center [782, 218] width 1204 height 25
click at [662, 337] on div at bounding box center [782, 343] width 1204 height 25
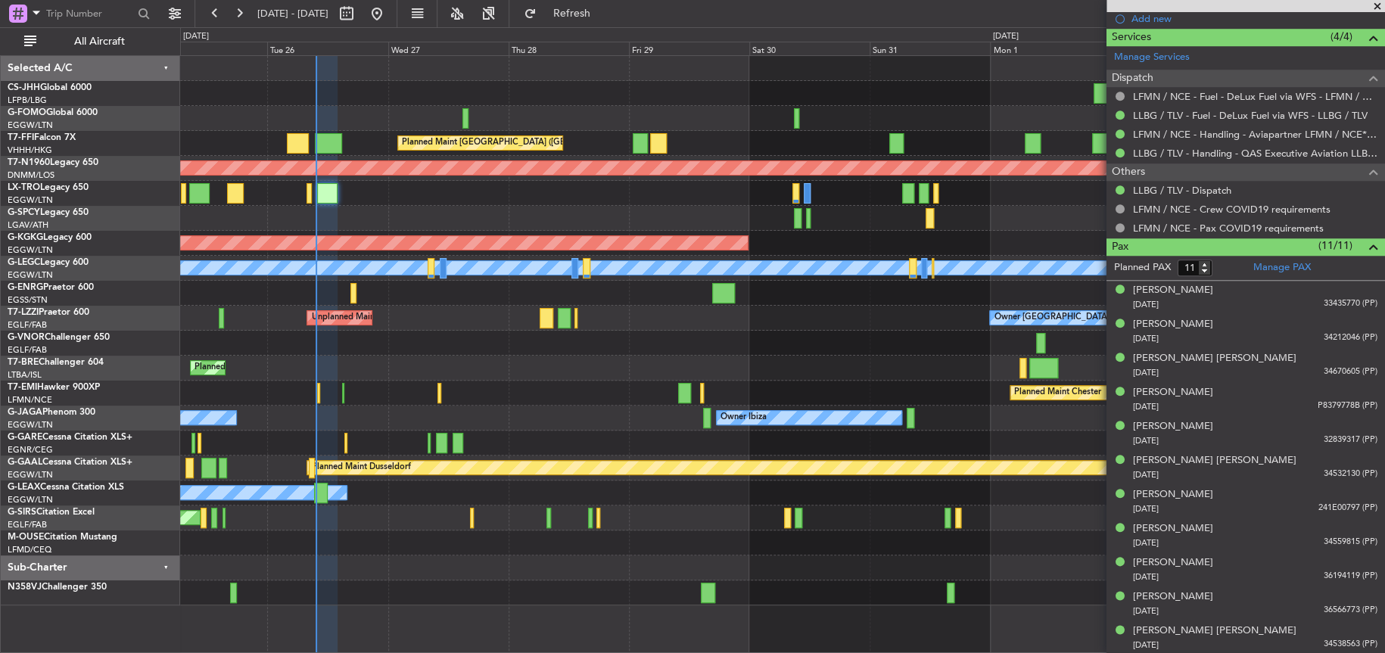
click at [464, 223] on div at bounding box center [782, 218] width 1204 height 25
click at [389, 9] on button at bounding box center [377, 14] width 24 height 24
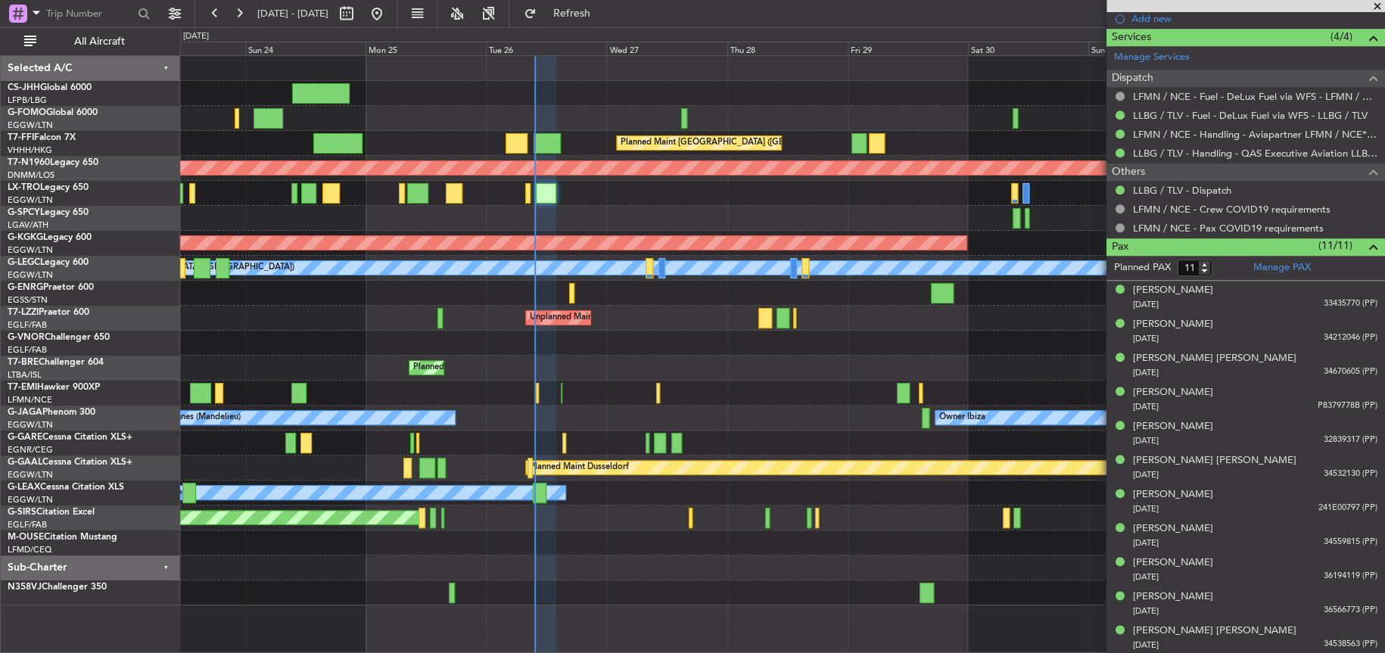
click at [711, 388] on div "Planned Maint London (Luton) Planned Maint Hong Kong (Hong Kong Intl) Planned M…" at bounding box center [782, 331] width 1204 height 550
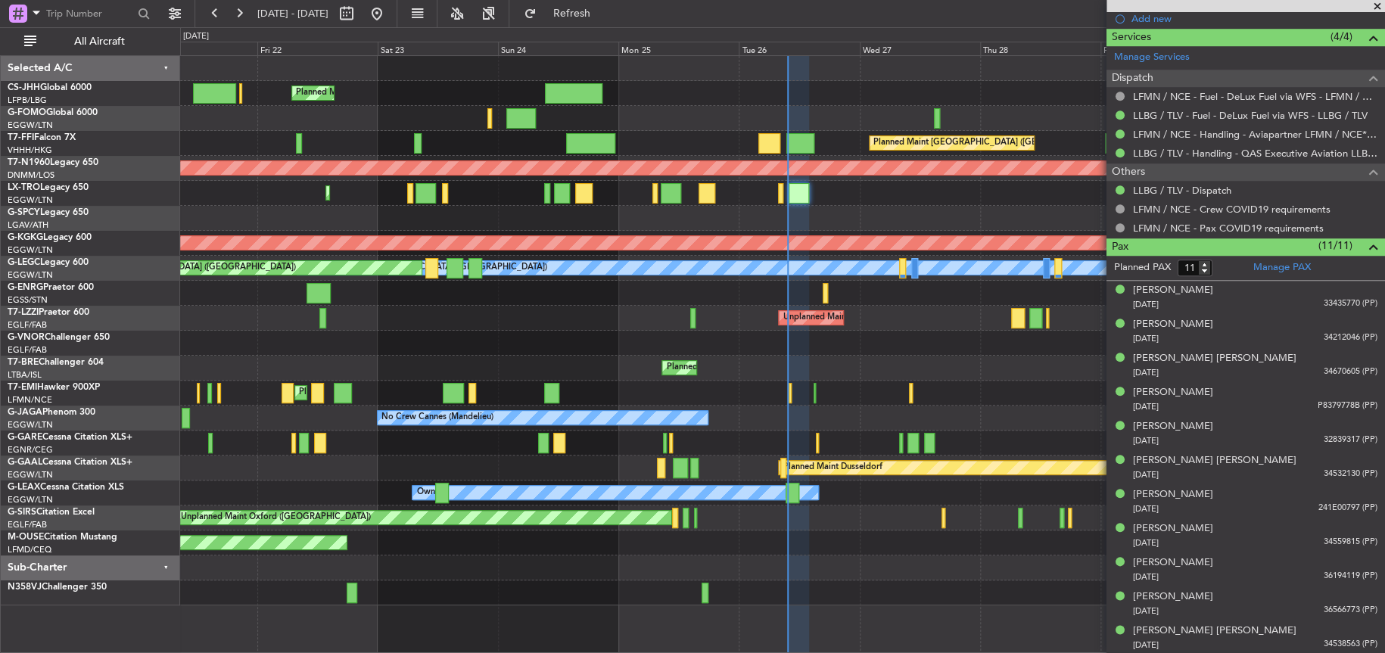
click at [777, 331] on div at bounding box center [782, 343] width 1204 height 25
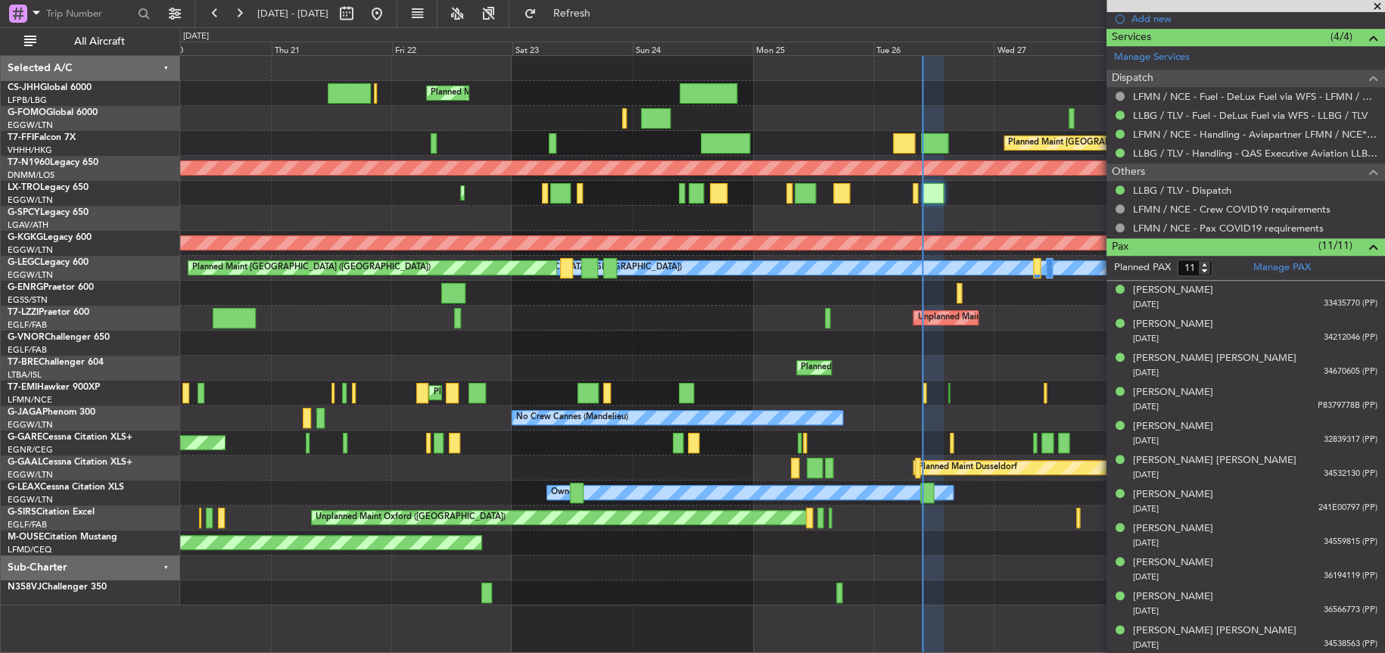
click at [575, 352] on div "Planned Maint London (Luton) Planned Maint Hong Kong (Hong Kong Intl) Planned M…" at bounding box center [782, 331] width 1204 height 550
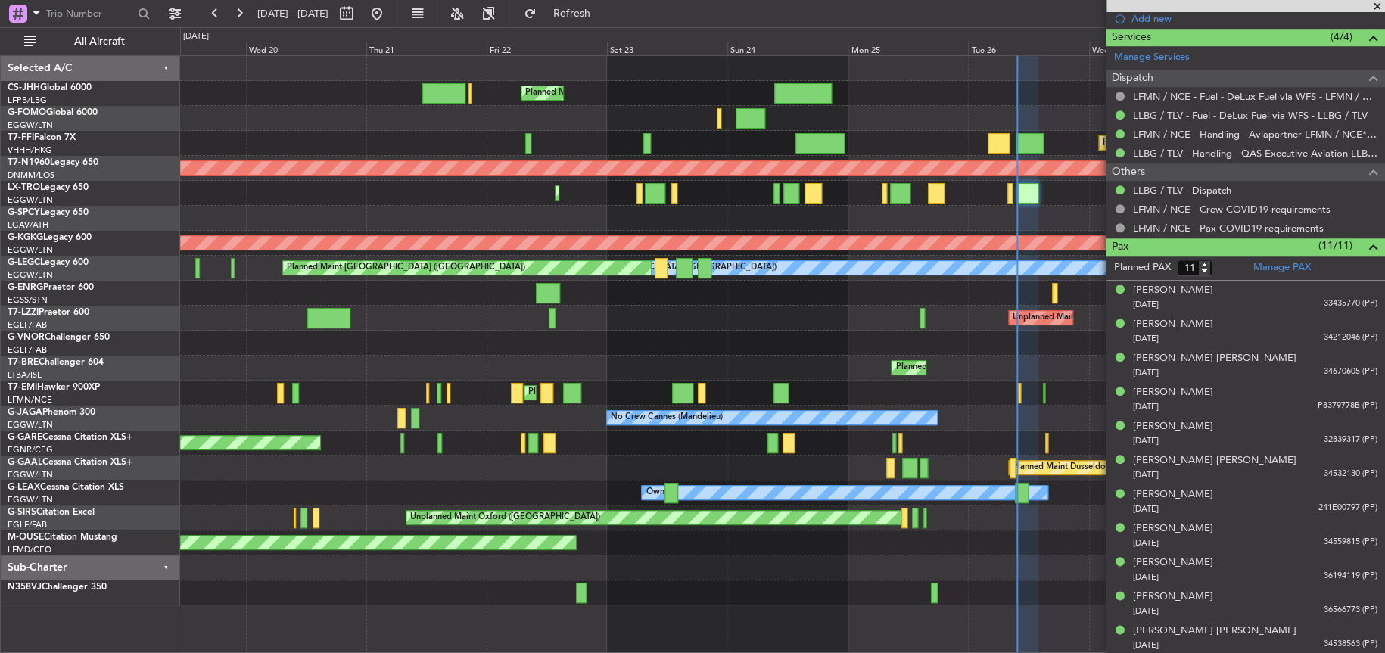
click at [652, 321] on div "Unplanned Maint [GEOGRAPHIC_DATA] ([GEOGRAPHIC_DATA])" at bounding box center [782, 318] width 1204 height 25
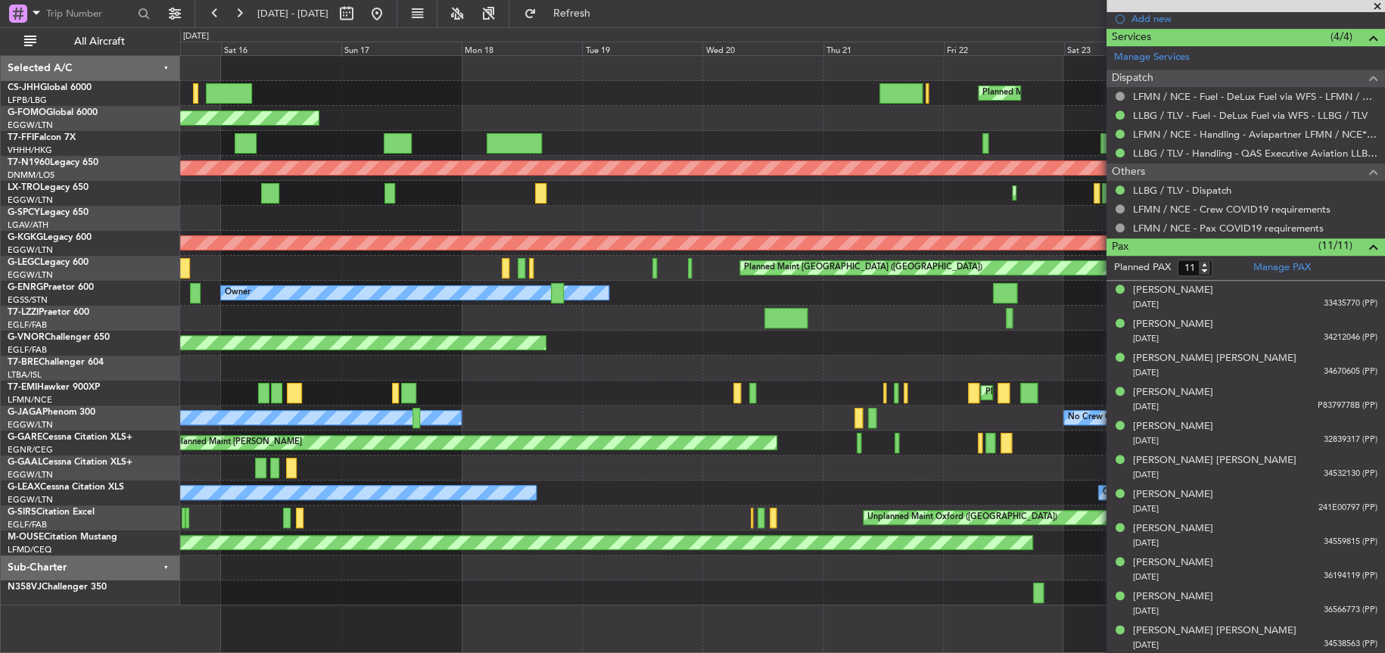
click at [621, 341] on div "Planned Maint London (Biggin Hill)" at bounding box center [782, 343] width 1204 height 25
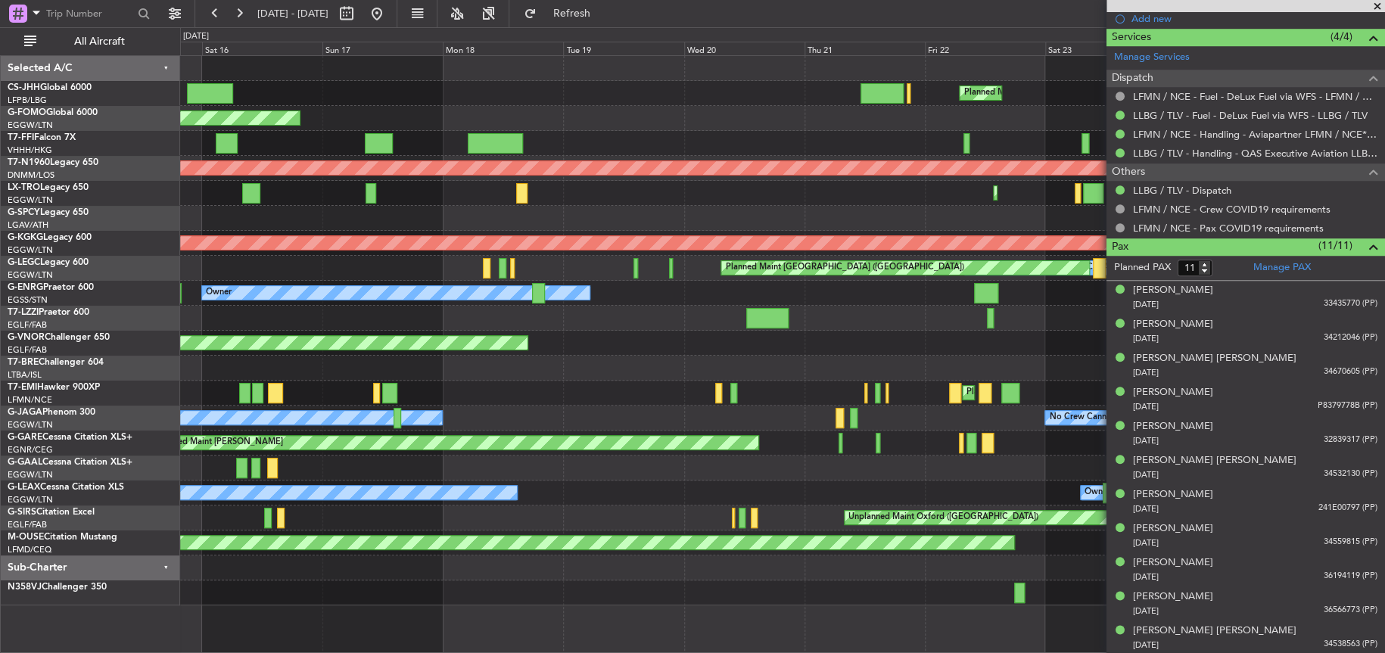
click at [132, 378] on div "Planned Maint London (Luton) Planned Maint Paris (Le Bourget) Planned Maint Win…" at bounding box center [692, 340] width 1385 height 626
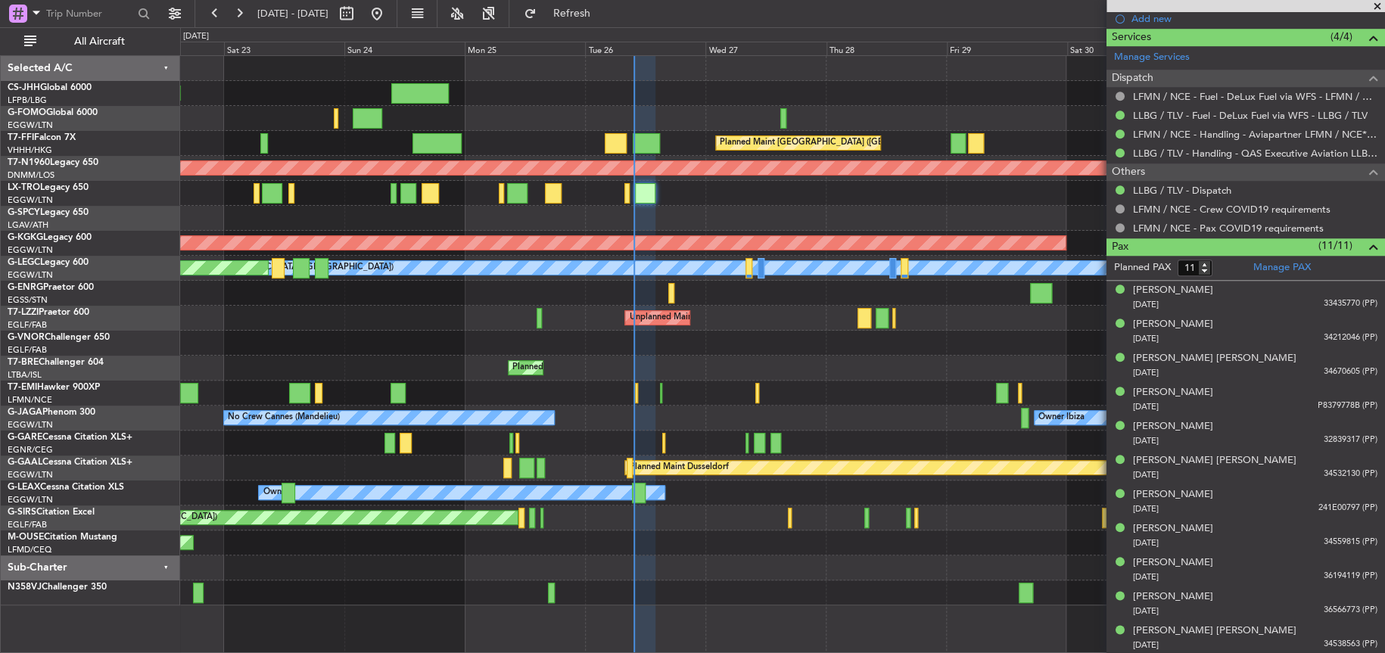
click at [0, 388] on html "19 Aug 2025 - 29 Aug 2025 Refresh Quick Links All Aircraft Planned Maint London…" at bounding box center [692, 326] width 1385 height 653
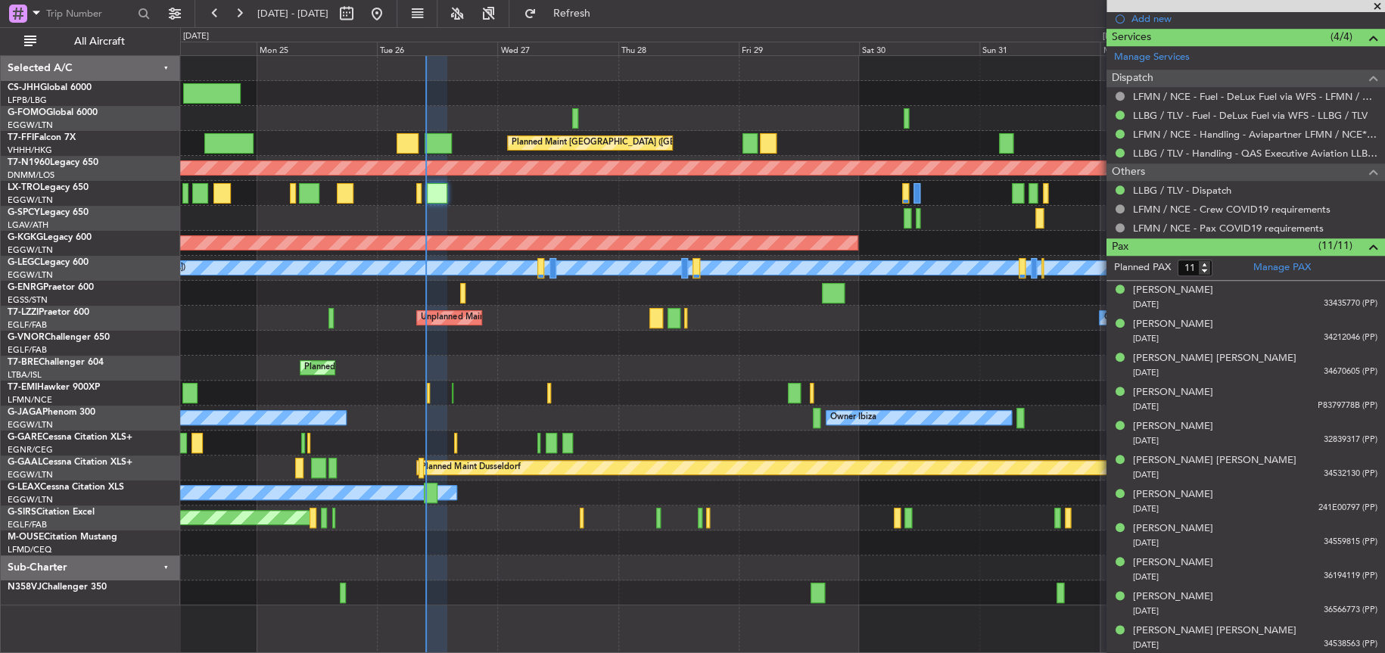
click at [601, 403] on div "Planned Maint Chester Planned Maint Chester" at bounding box center [782, 393] width 1204 height 25
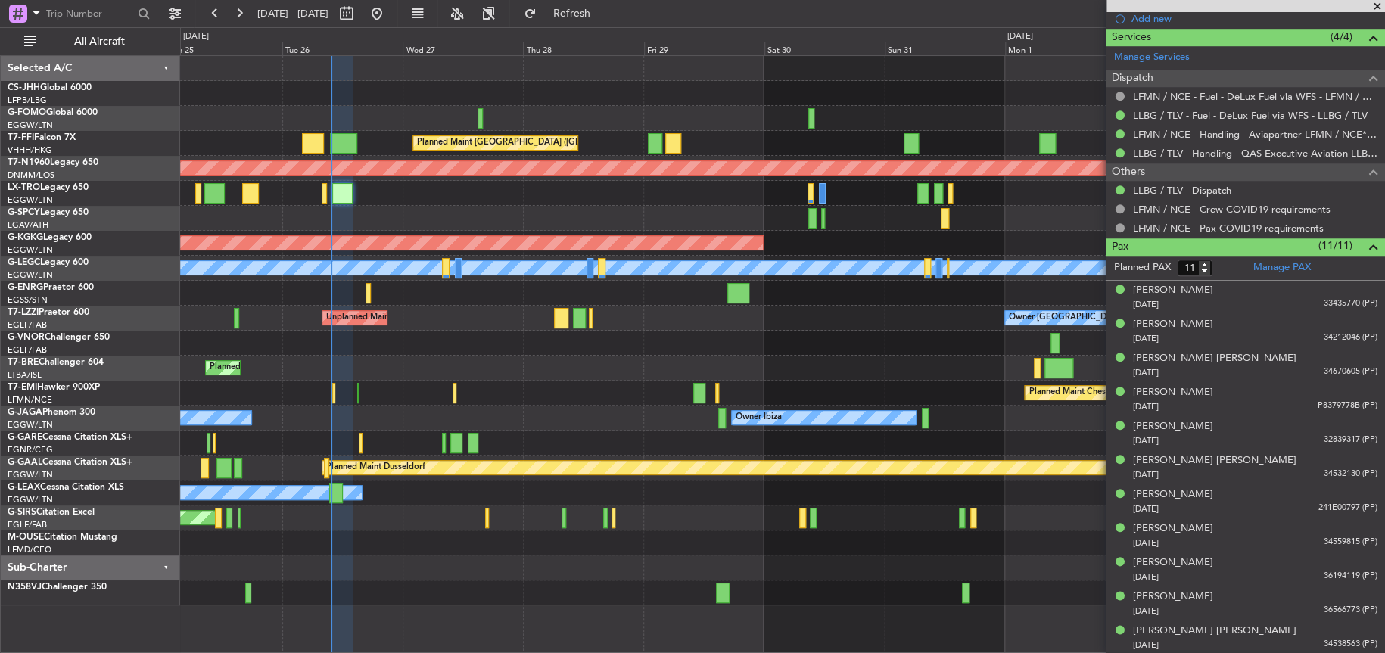
click at [535, 370] on div "Planned Maint Warsaw ([GEOGRAPHIC_DATA])" at bounding box center [782, 368] width 1204 height 25
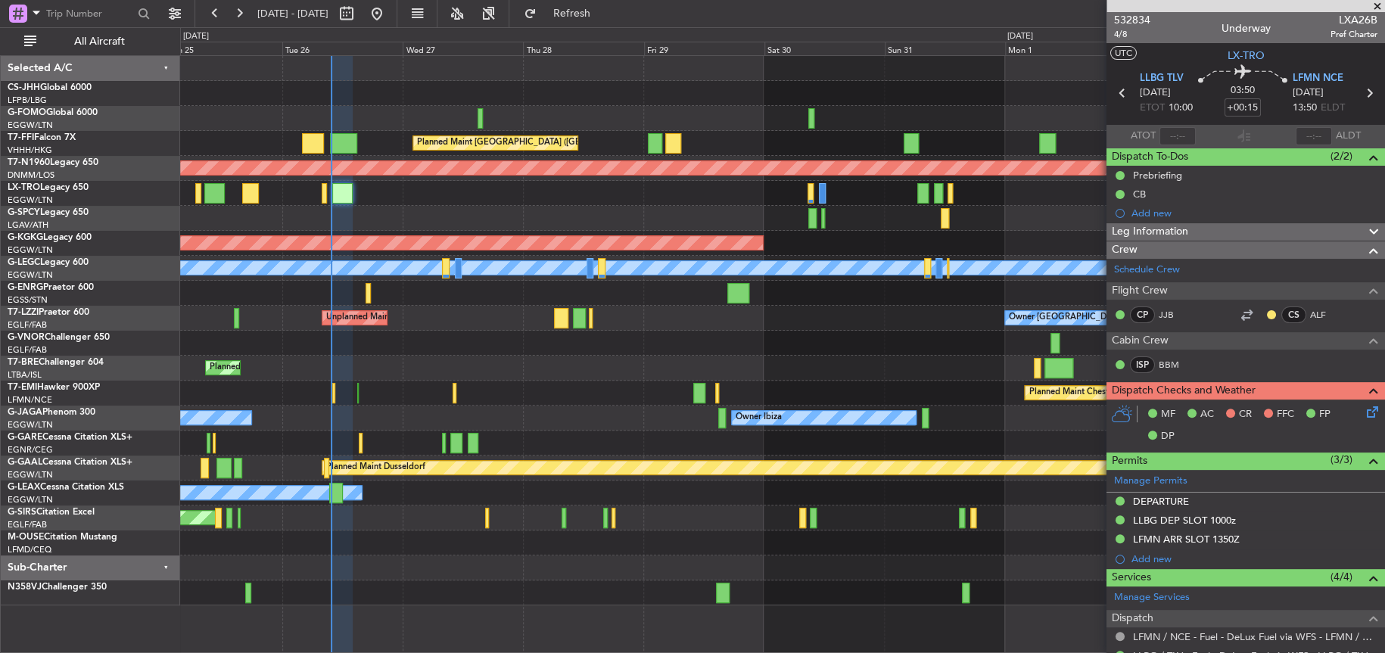
scroll to position [540, 0]
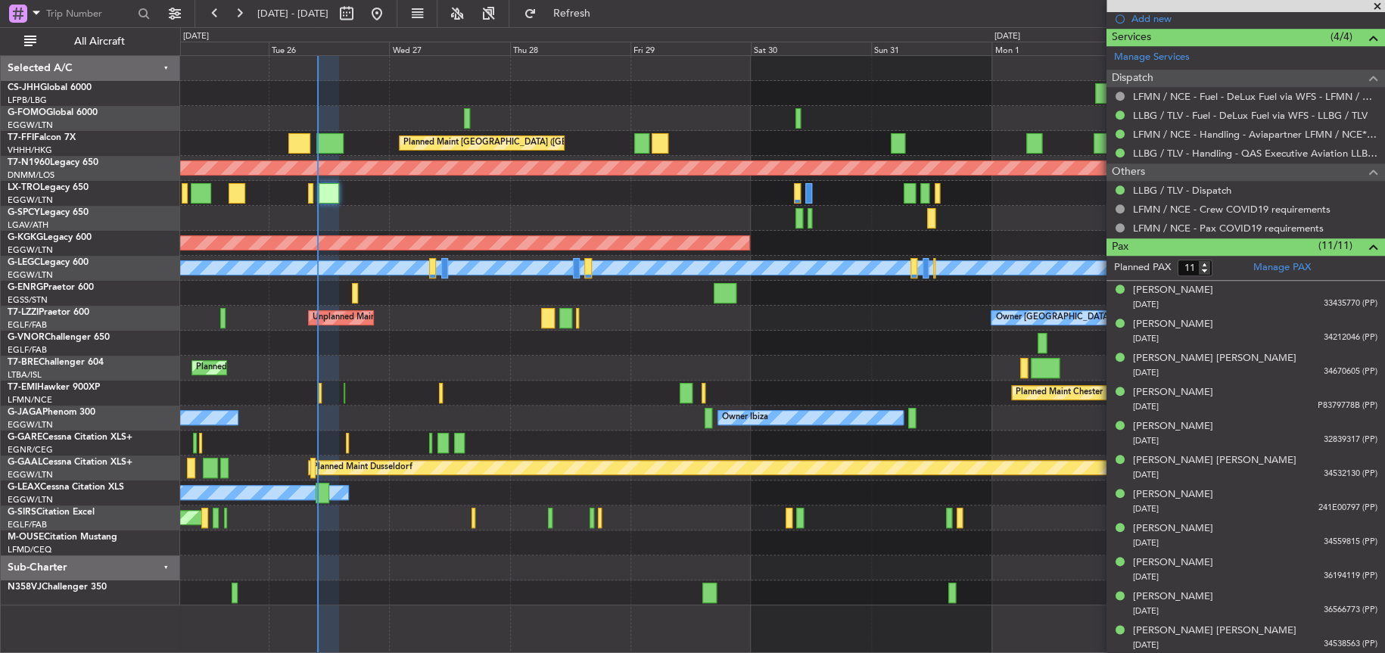
click at [606, 342] on div "Planned Maint [GEOGRAPHIC_DATA] ([GEOGRAPHIC_DATA] Intl) Planned Maint [GEOGRAP…" at bounding box center [782, 331] width 1204 height 550
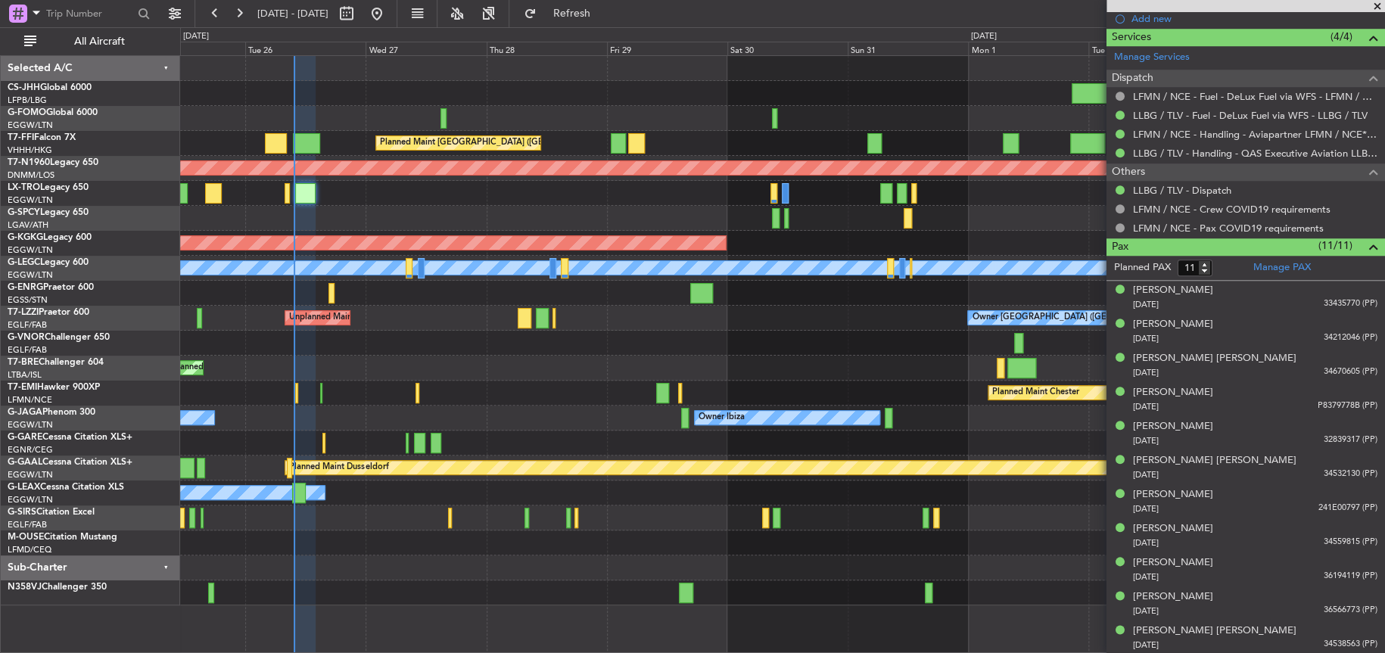
click at [587, 341] on div at bounding box center [782, 343] width 1204 height 25
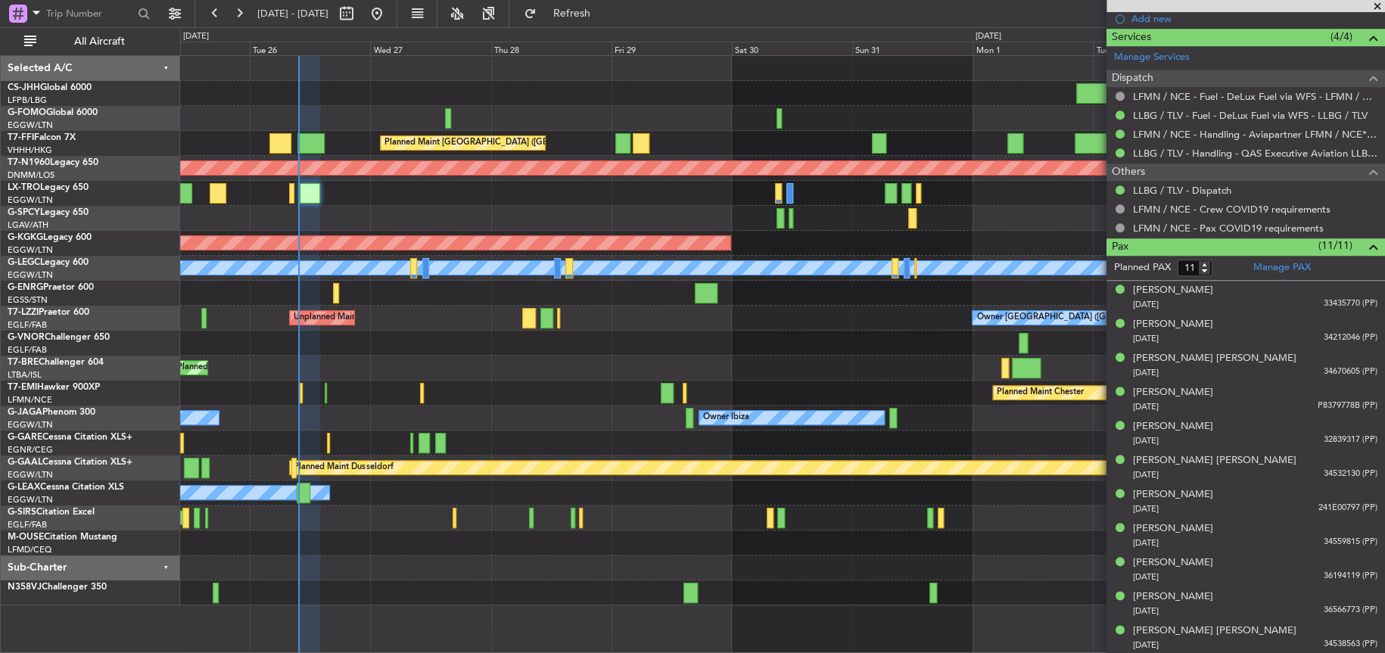
click at [644, 347] on div at bounding box center [782, 343] width 1204 height 25
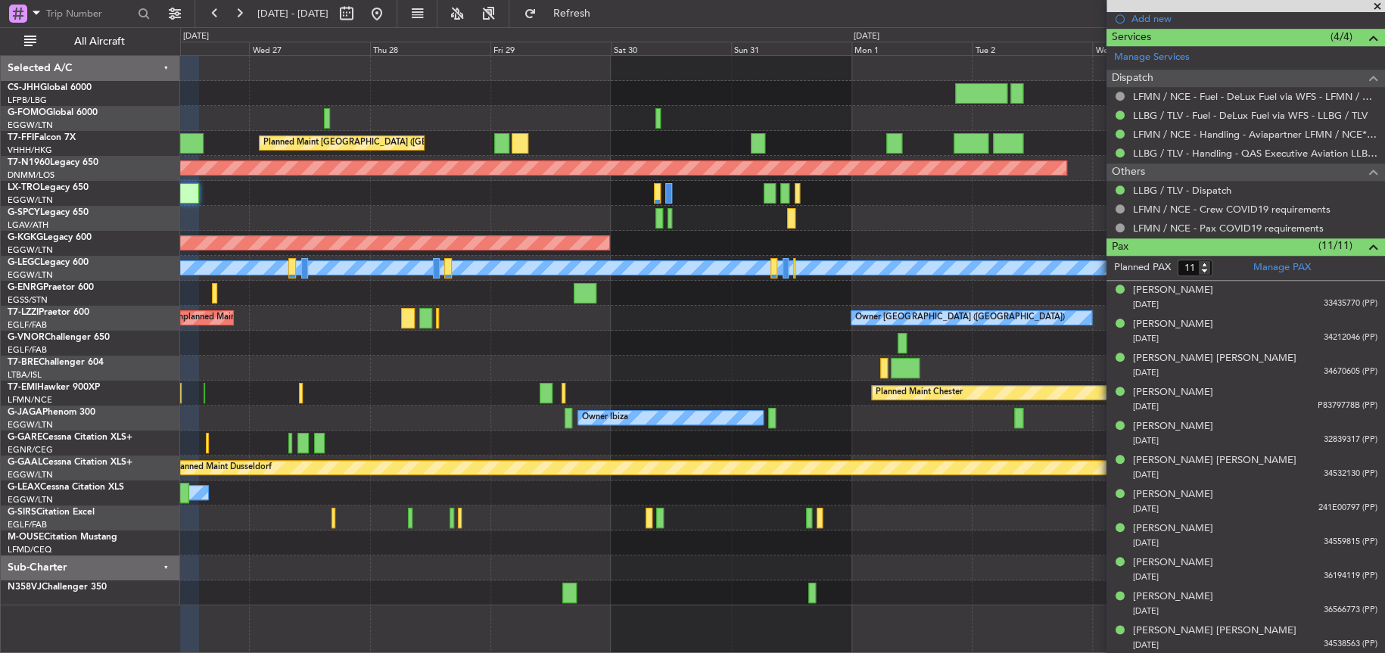
click at [617, 372] on div "Planned Maint Warsaw ([GEOGRAPHIC_DATA])" at bounding box center [782, 368] width 1204 height 25
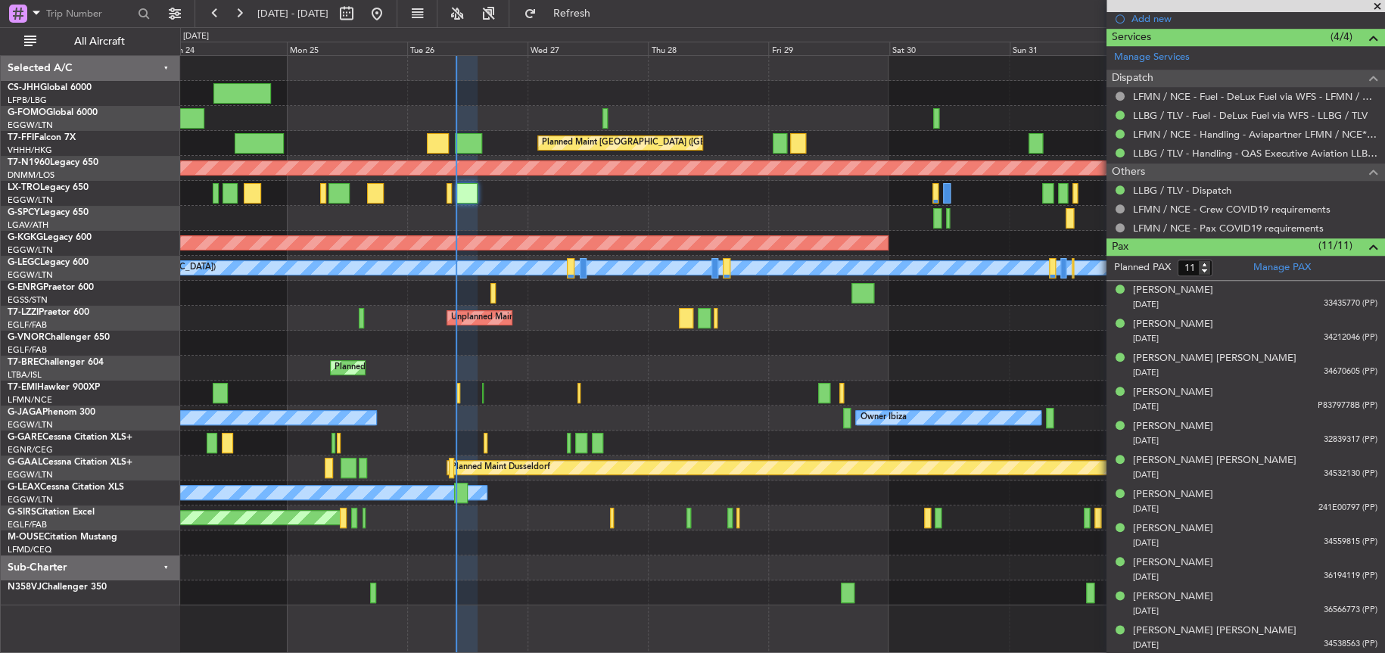
click at [1012, 338] on div at bounding box center [782, 343] width 1204 height 25
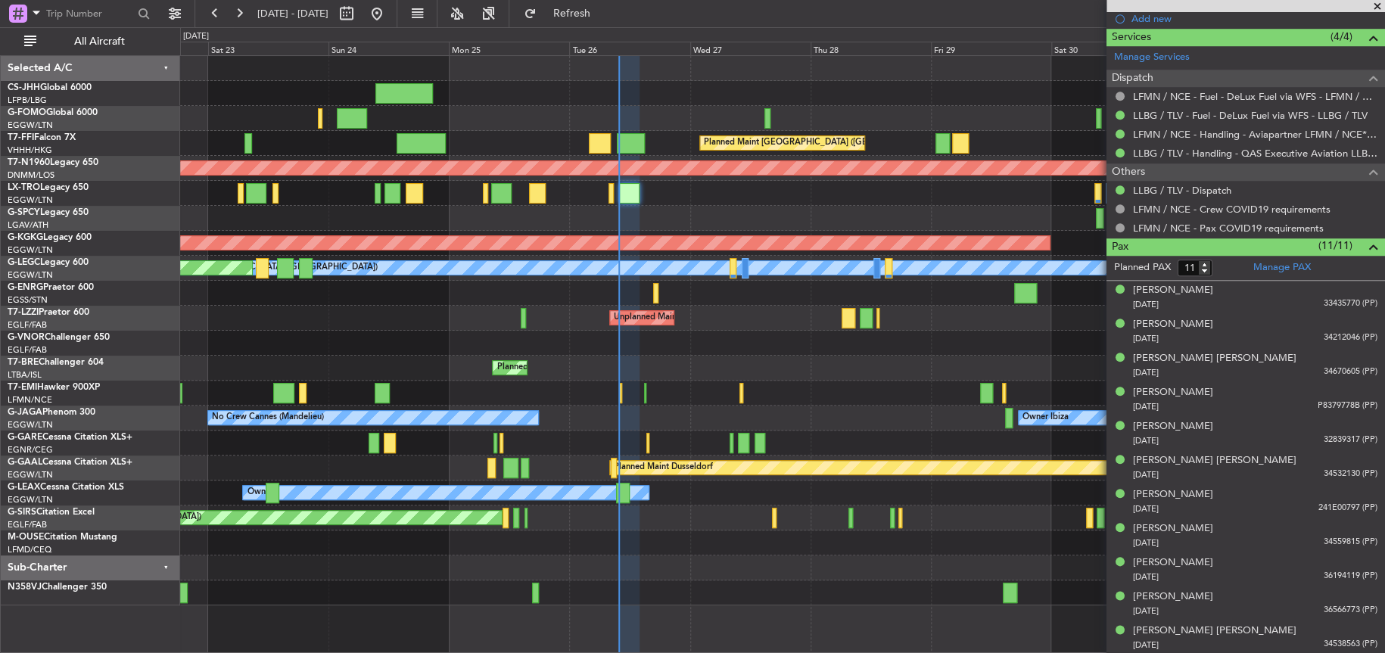
click at [929, 338] on div "Planned Maint [GEOGRAPHIC_DATA] ([GEOGRAPHIC_DATA]) Planned Maint [GEOGRAPHIC_D…" at bounding box center [782, 331] width 1204 height 550
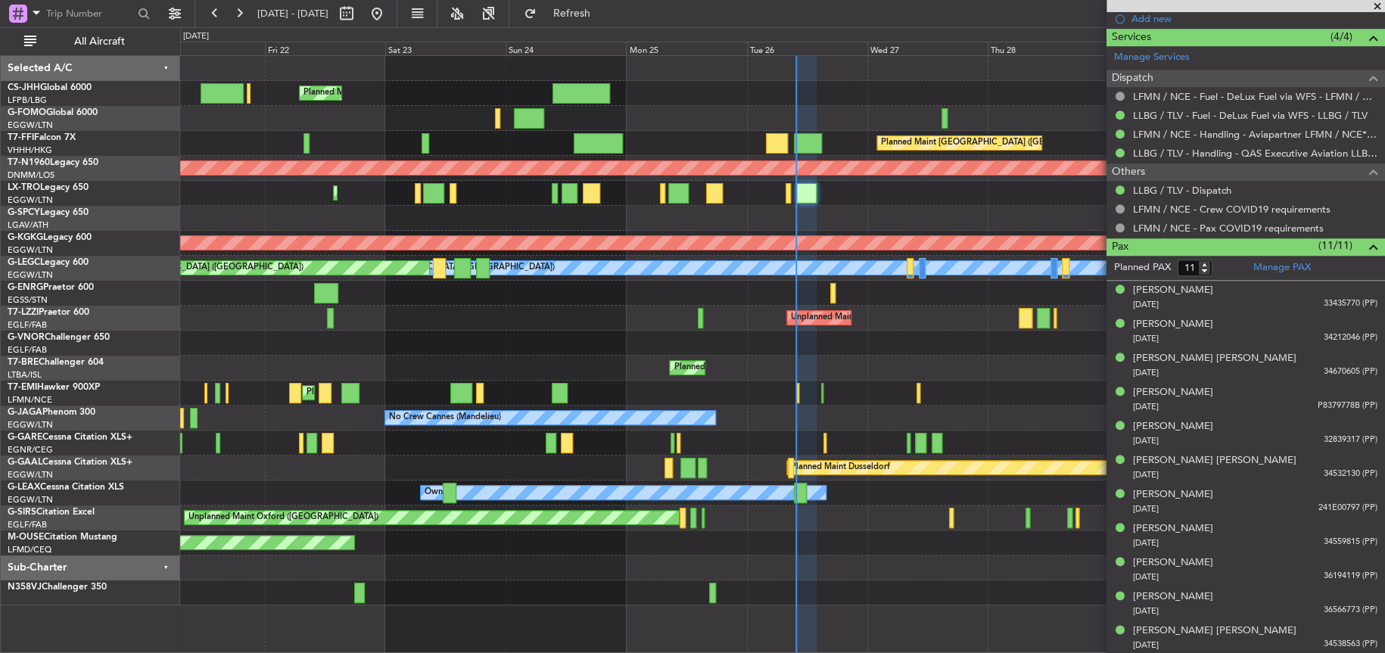
click at [500, 352] on div at bounding box center [782, 343] width 1204 height 25
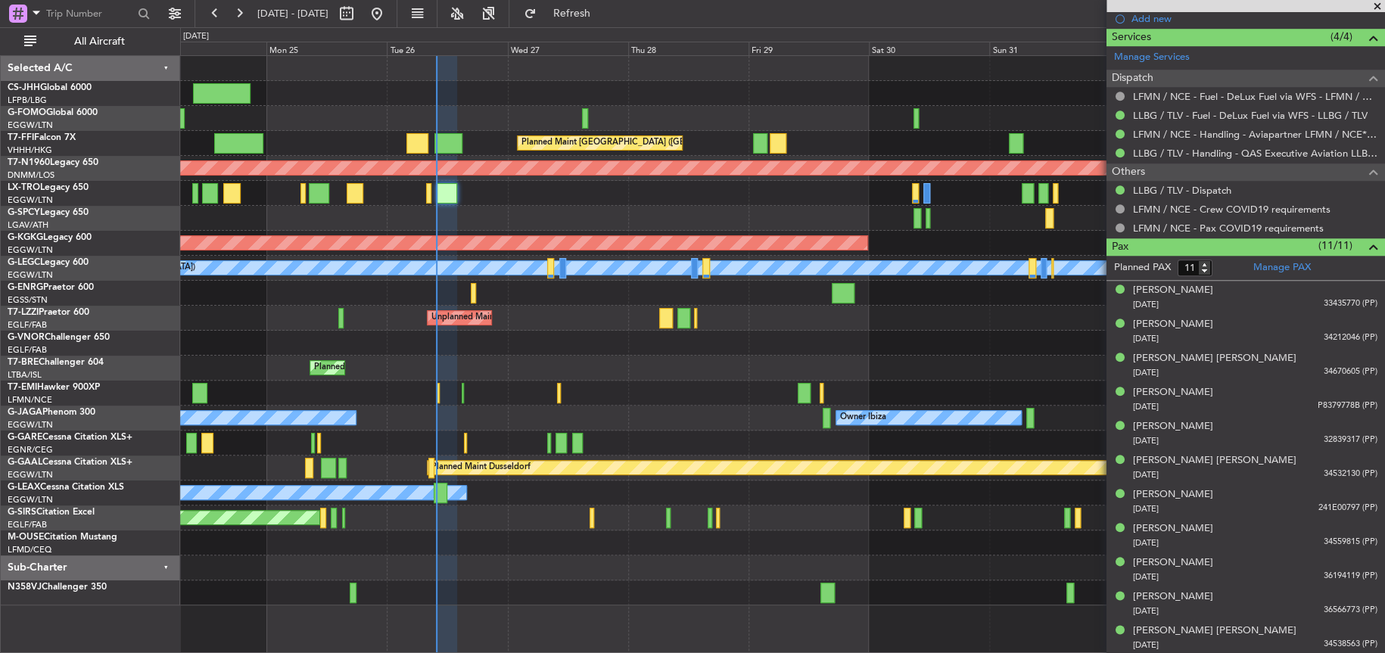
click at [727, 360] on div "Planned Maint Warsaw ([GEOGRAPHIC_DATA])" at bounding box center [782, 368] width 1204 height 25
click at [648, 411] on div "No Crew Cannes (Mandelieu) Owner Ibiza Planned Maint London (Luton)" at bounding box center [782, 418] width 1204 height 25
click at [556, 338] on div at bounding box center [782, 343] width 1204 height 25
click at [567, 332] on div at bounding box center [782, 343] width 1204 height 25
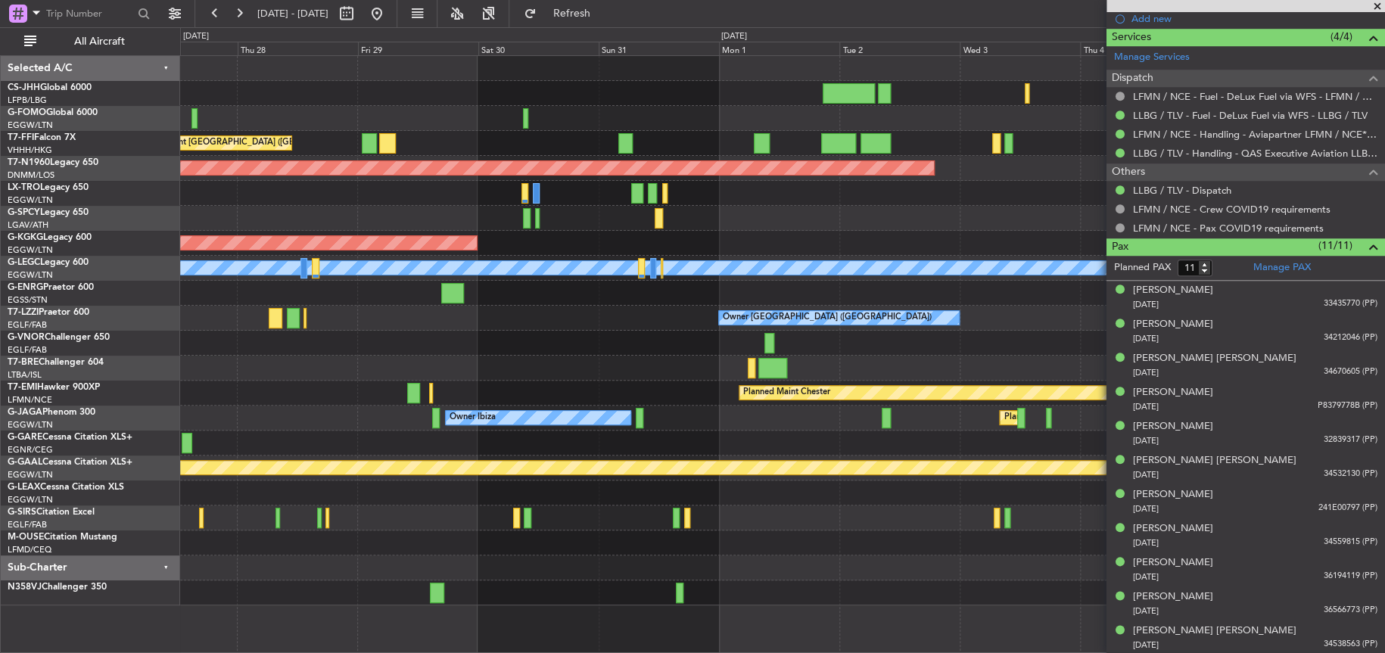
click at [305, 386] on div "Planned Maint [GEOGRAPHIC_DATA] ([GEOGRAPHIC_DATA] Intl) Planned Maint [GEOGRAP…" at bounding box center [782, 331] width 1204 height 550
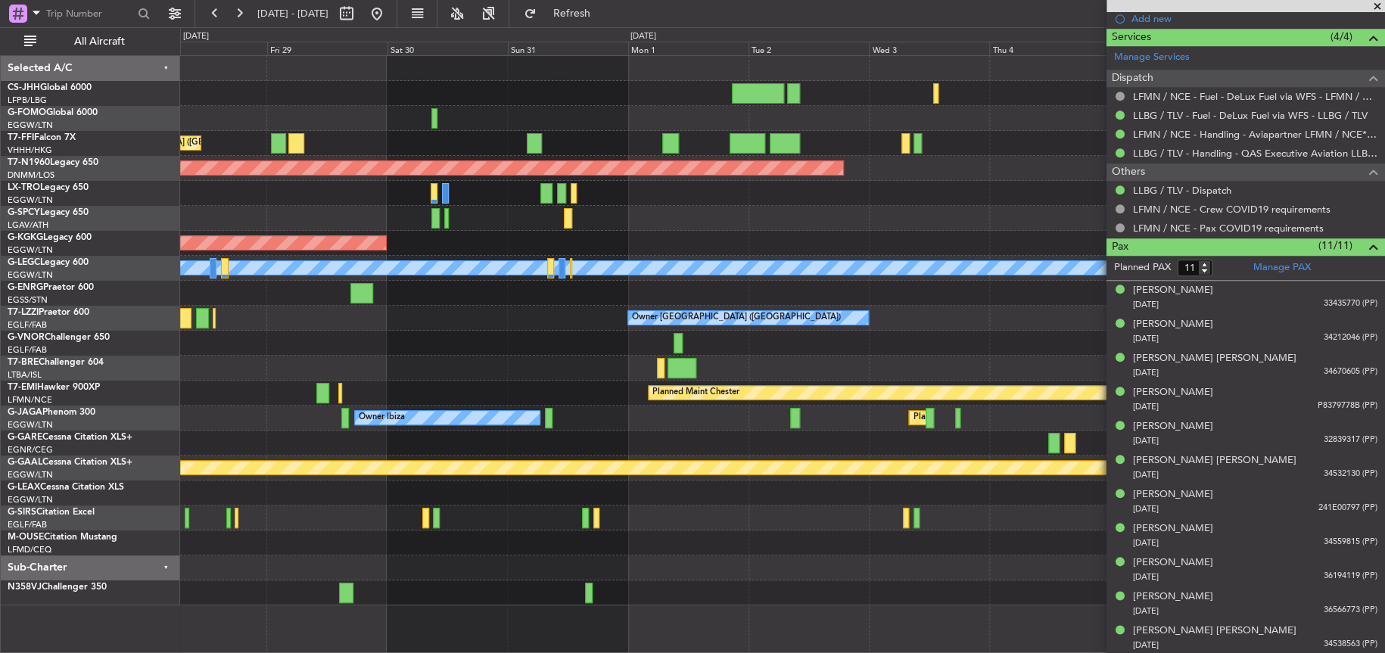
click at [887, 367] on div "Planned Maint Hong Kong (Hong Kong Intl) Planned Maint London (Stansted) Planne…" at bounding box center [782, 331] width 1204 height 550
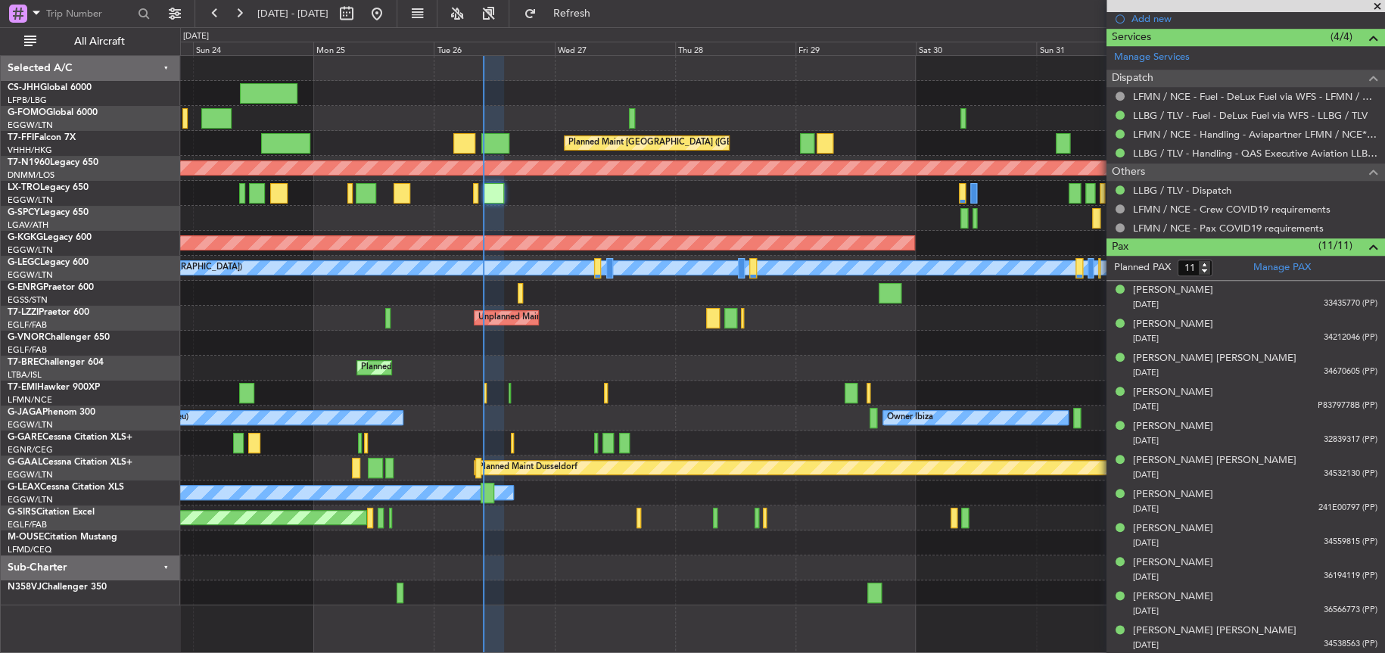
click at [849, 344] on div "Planned Maint [GEOGRAPHIC_DATA] ([GEOGRAPHIC_DATA]) Planned Maint [GEOGRAPHIC_D…" at bounding box center [782, 331] width 1204 height 550
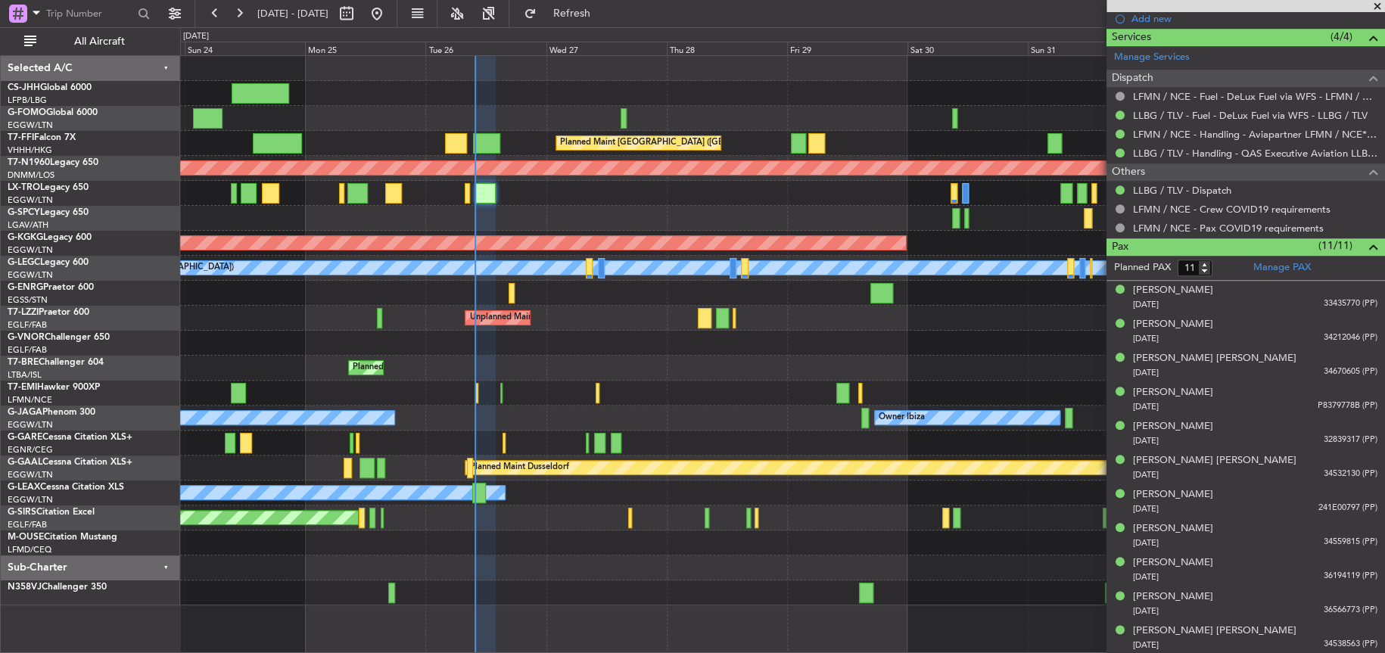
click at [263, 381] on div "Planned Maint [PERSON_NAME] Planned Maint [PERSON_NAME]" at bounding box center [782, 393] width 1204 height 25
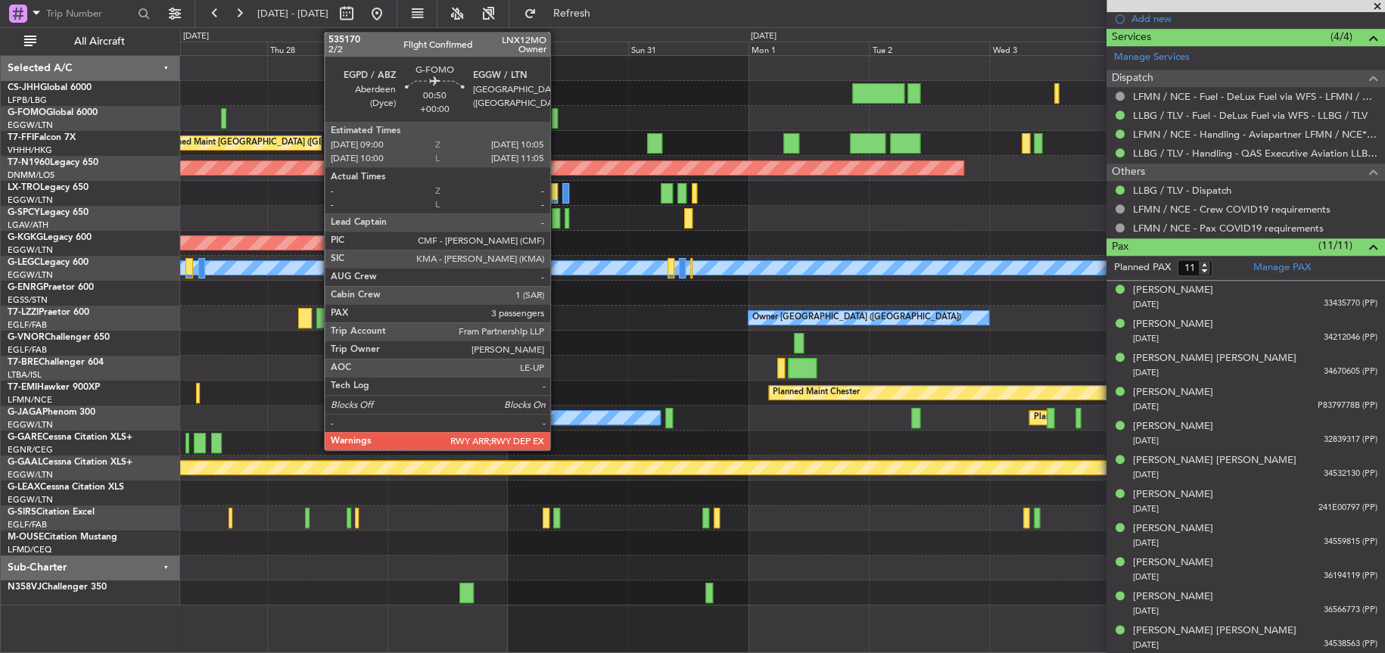
click at [557, 120] on div at bounding box center [555, 118] width 6 height 20
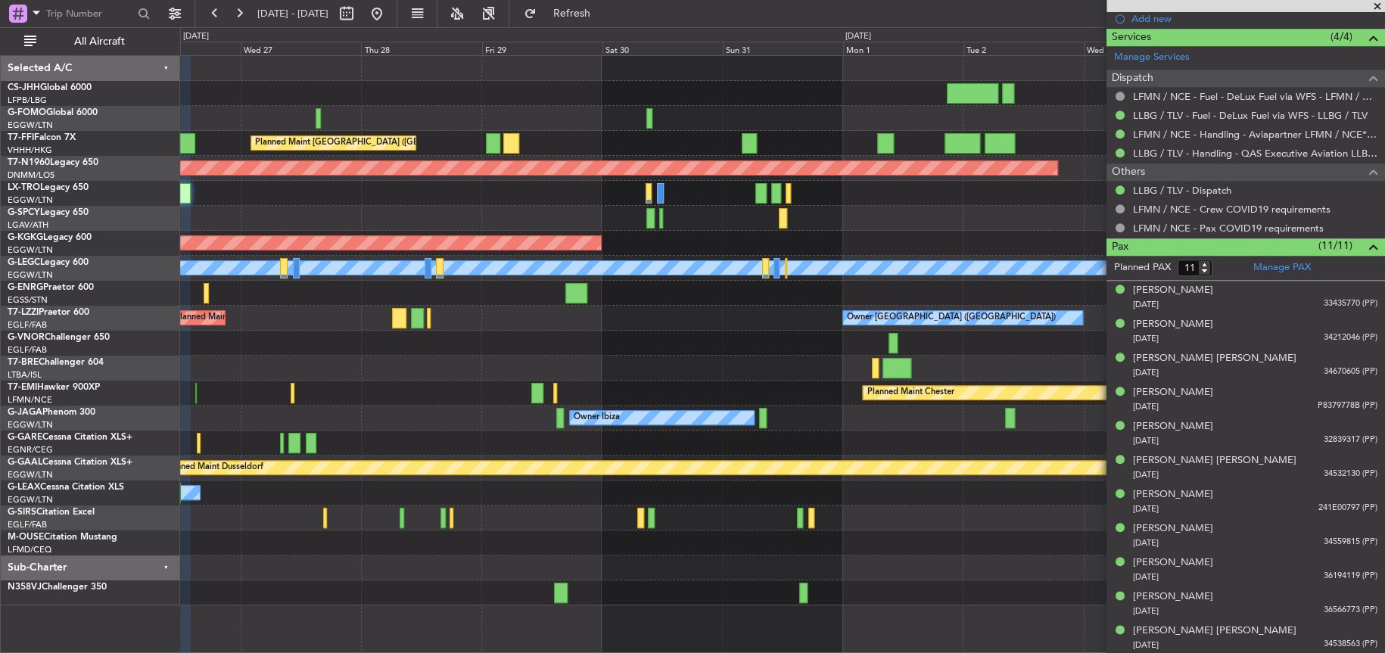
click at [936, 248] on div "Planned Maint [GEOGRAPHIC_DATA] ([GEOGRAPHIC_DATA] Intl) Planned Maint [GEOGRAP…" at bounding box center [782, 331] width 1204 height 550
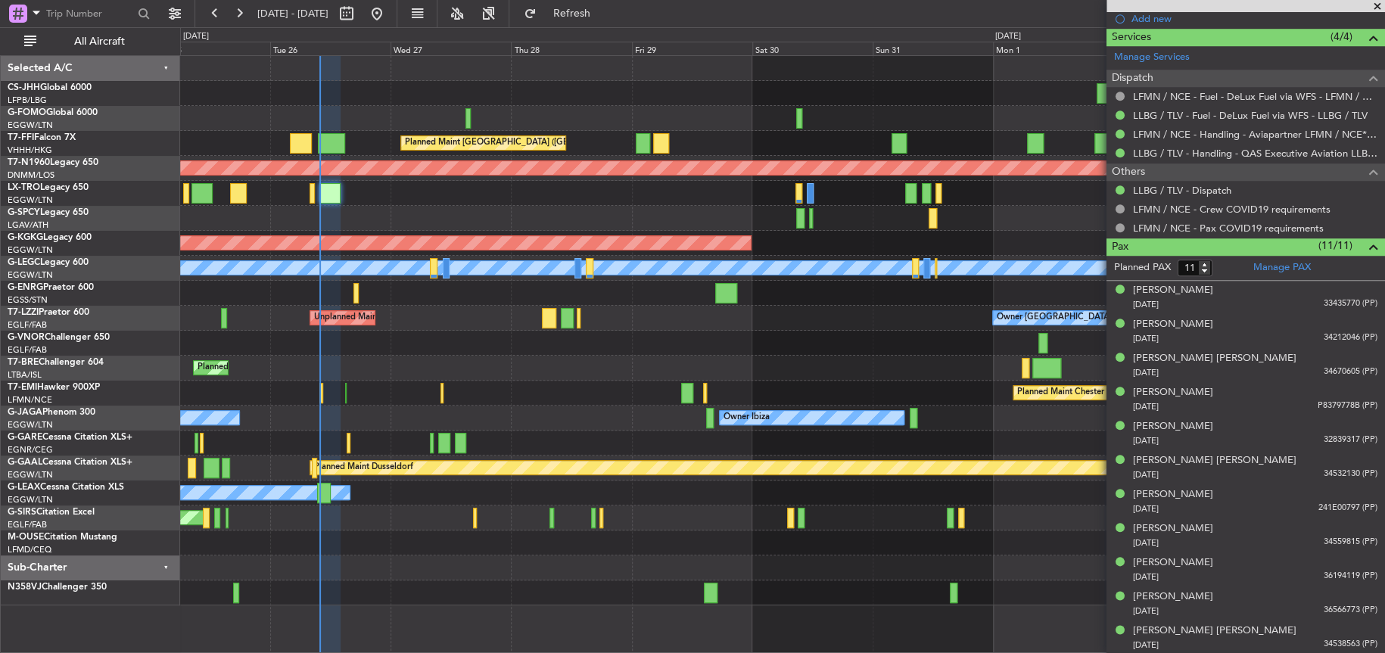
click at [161, 229] on div "Planned Maint Hong Kong (Hong Kong Intl) Planned Maint London (Stansted) AOG Ma…" at bounding box center [692, 340] width 1385 height 626
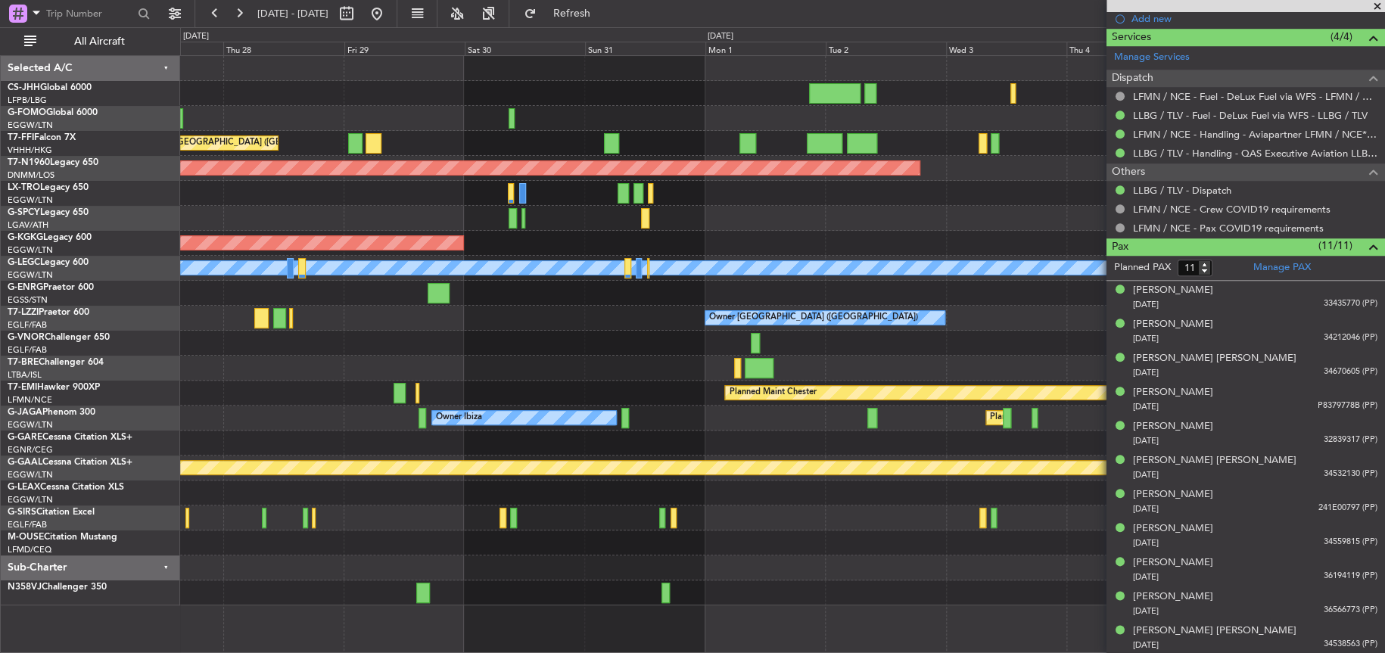
click at [459, 223] on div "Planned Maint [GEOGRAPHIC_DATA] ([GEOGRAPHIC_DATA] Intl) Planned Maint [GEOGRAP…" at bounding box center [782, 331] width 1204 height 550
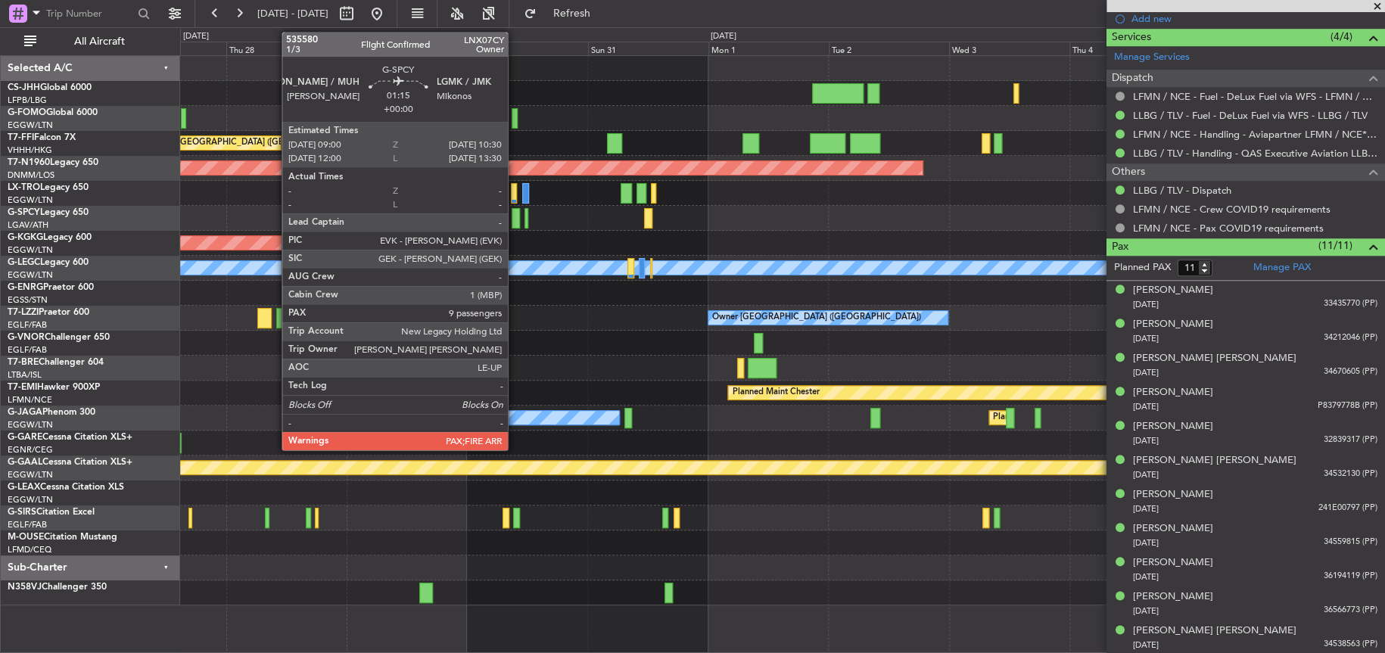
click at [515, 219] on div at bounding box center [516, 218] width 8 height 20
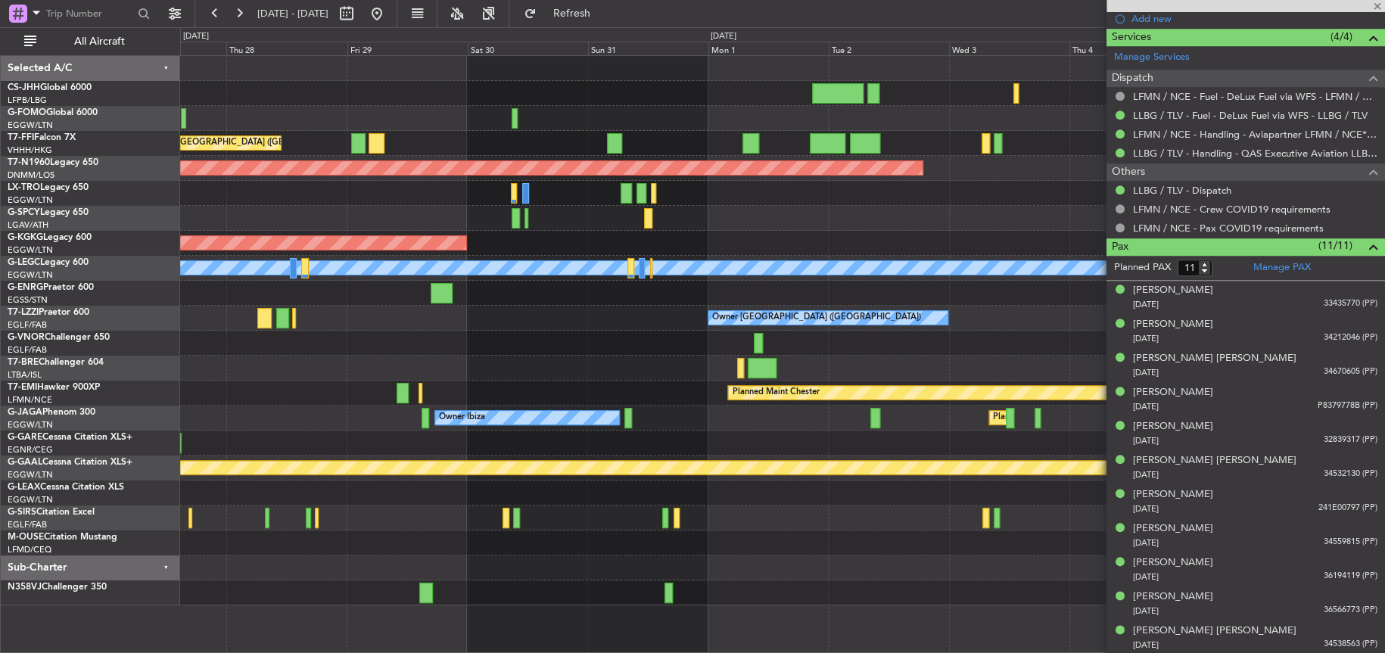
type input "9"
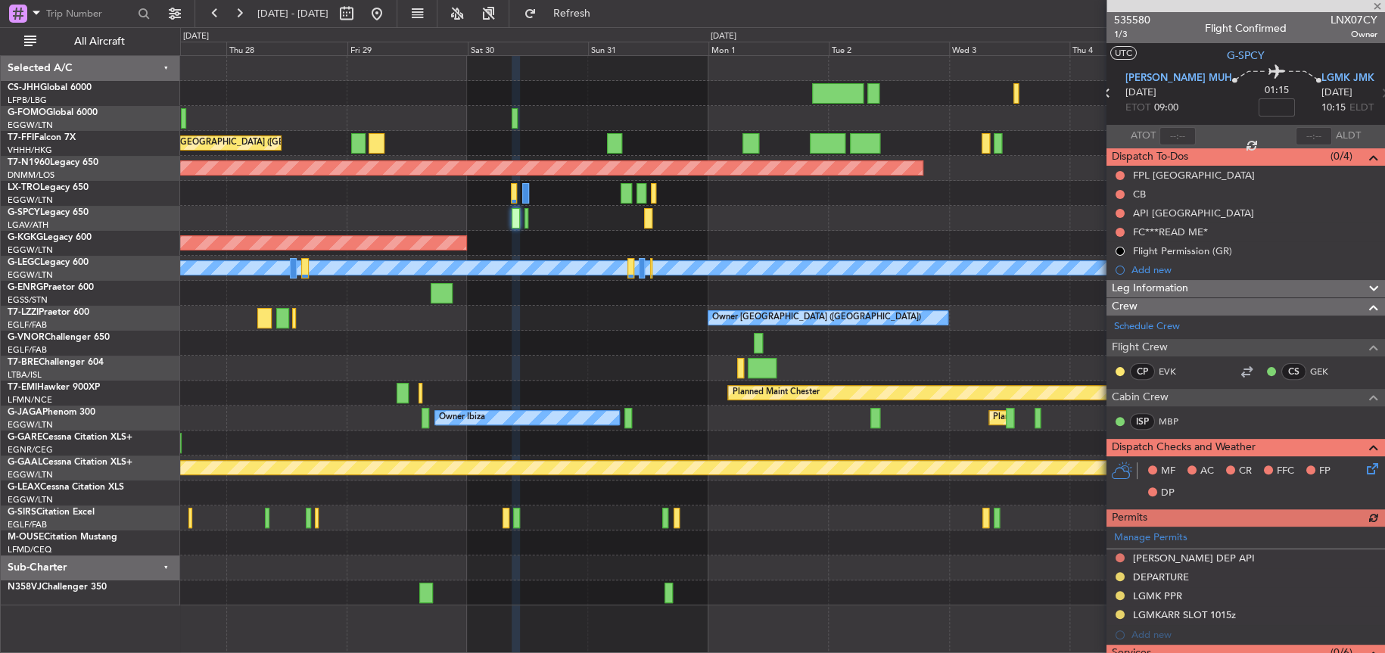
scroll to position [303, 0]
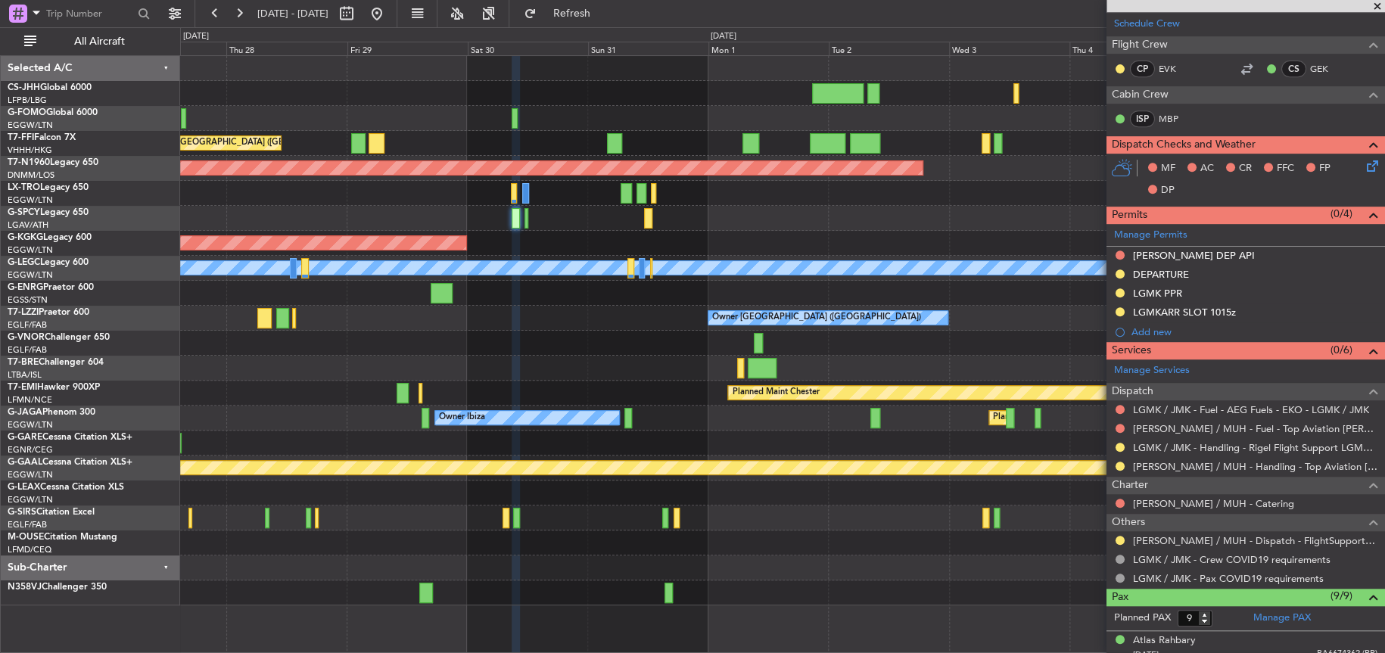
click at [537, 231] on div "AOG Maint [GEOGRAPHIC_DATA] (Ataturk)" at bounding box center [782, 243] width 1204 height 25
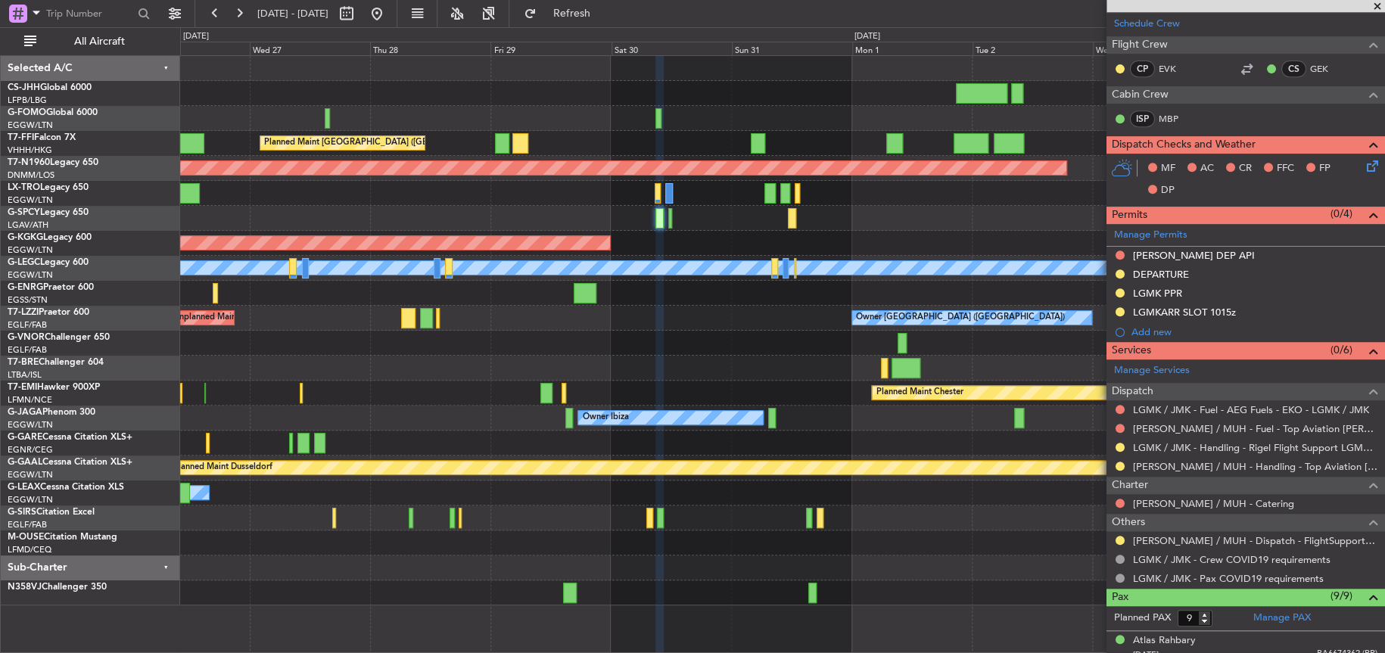
click at [634, 209] on div "Planned Maint [GEOGRAPHIC_DATA] ([GEOGRAPHIC_DATA] Intl) Planned Maint [GEOGRAP…" at bounding box center [782, 331] width 1204 height 550
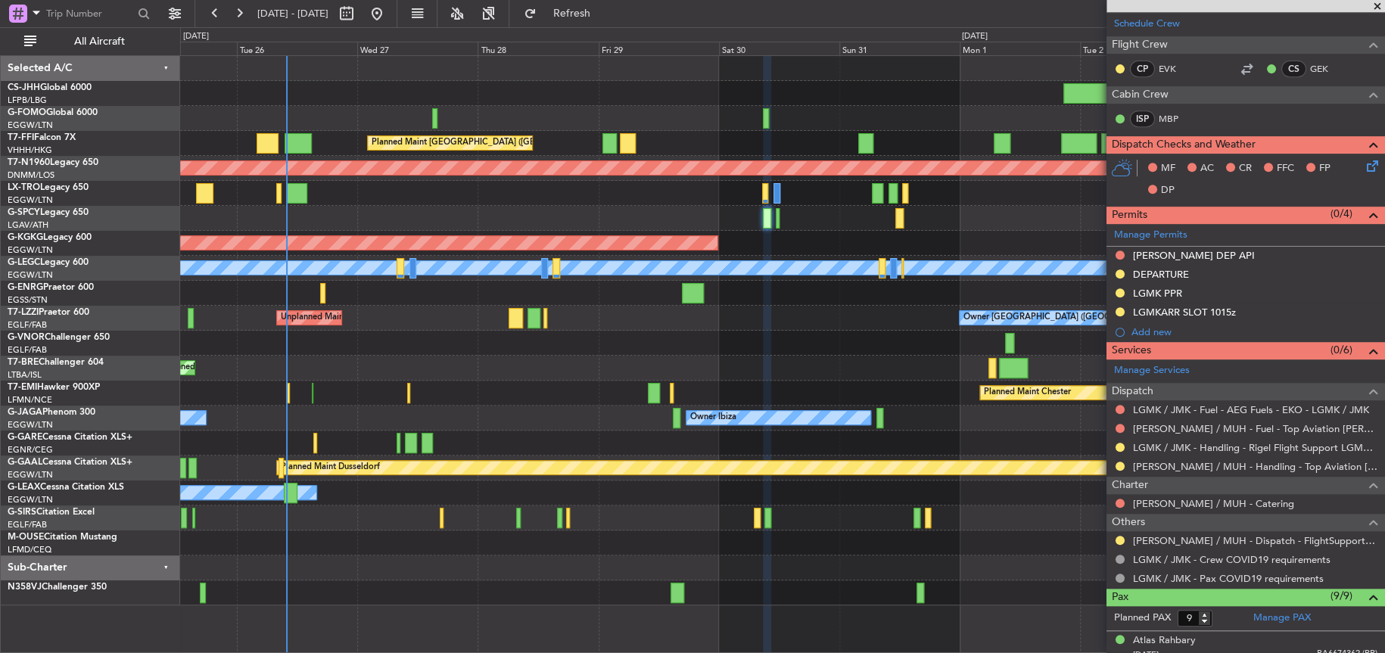
click at [786, 233] on div "Planned Maint [GEOGRAPHIC_DATA] ([GEOGRAPHIC_DATA] Intl) Planned Maint [GEOGRAP…" at bounding box center [782, 331] width 1204 height 550
click at [607, 325] on div "Planned Maint [GEOGRAPHIC_DATA] ([GEOGRAPHIC_DATA] Intl) Planned Maint [GEOGRAP…" at bounding box center [782, 331] width 1204 height 550
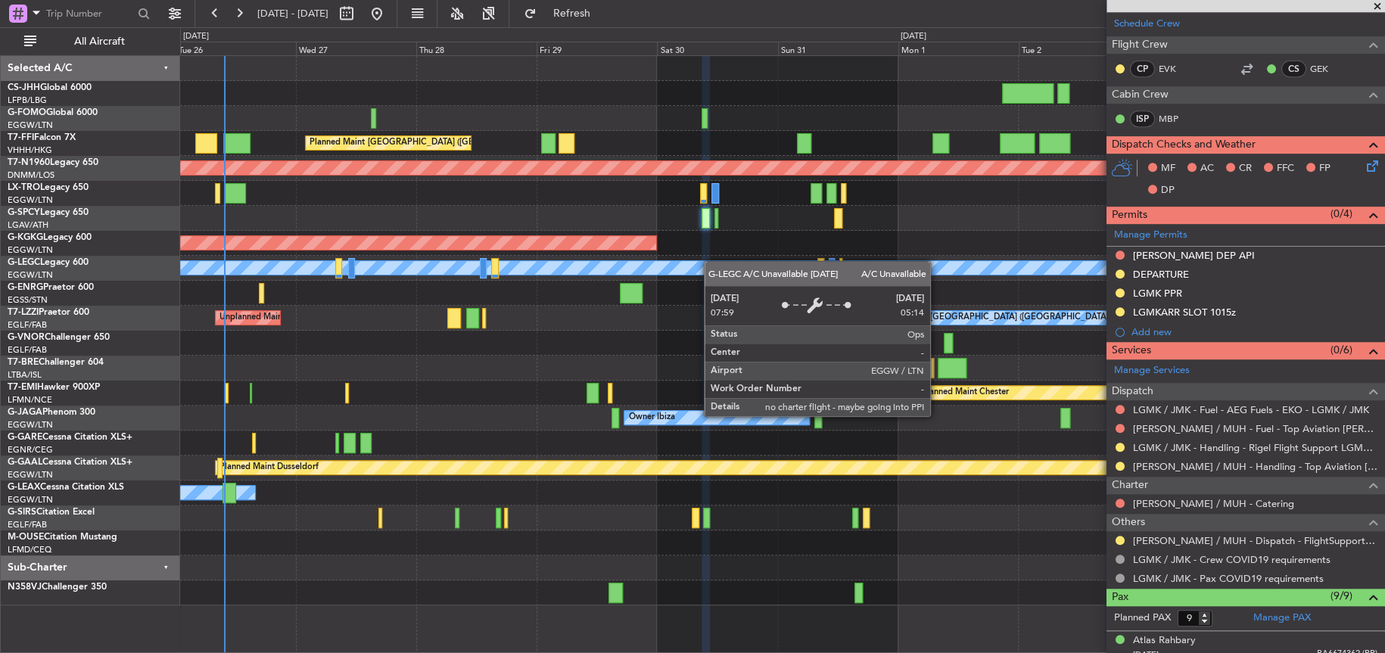
click at [992, 299] on div "Planned Maint [GEOGRAPHIC_DATA] ([GEOGRAPHIC_DATA] Intl) Planned Maint [GEOGRAP…" at bounding box center [782, 331] width 1204 height 550
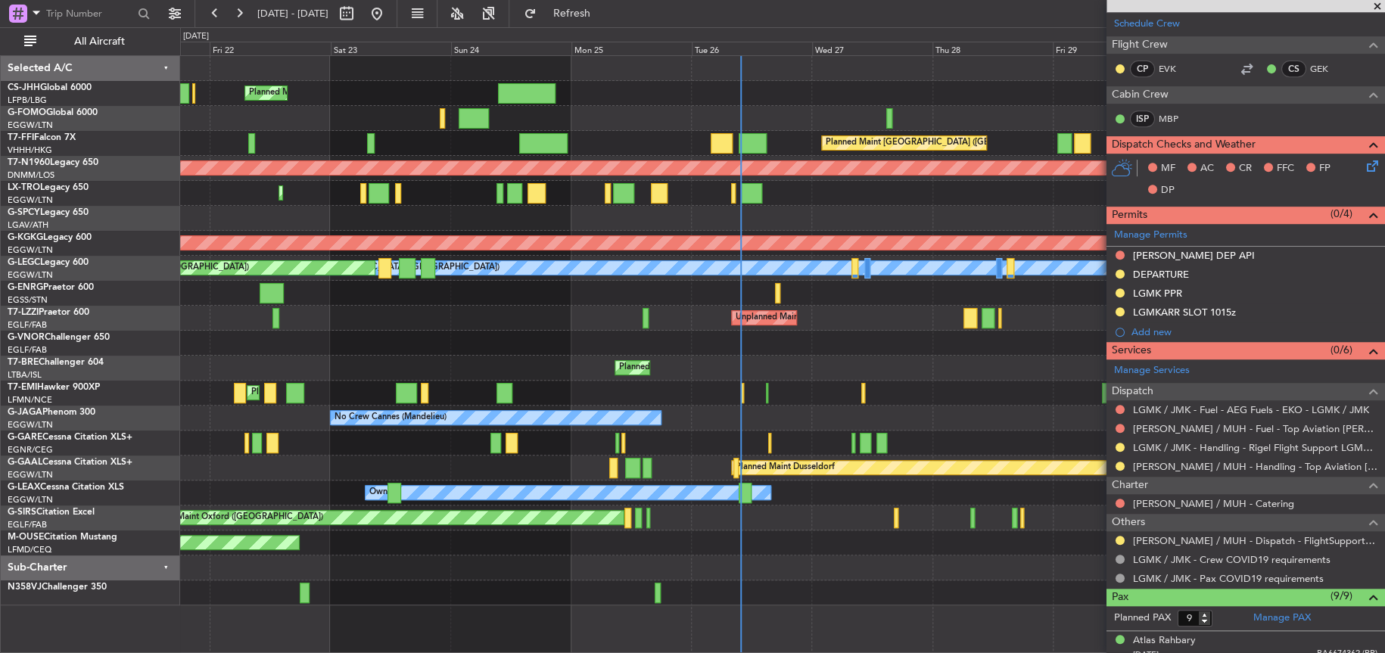
click at [547, 384] on div "Planned Maint London (Luton) Planned Maint Hong Kong (Hong Kong Intl) Planned M…" at bounding box center [782, 331] width 1204 height 550
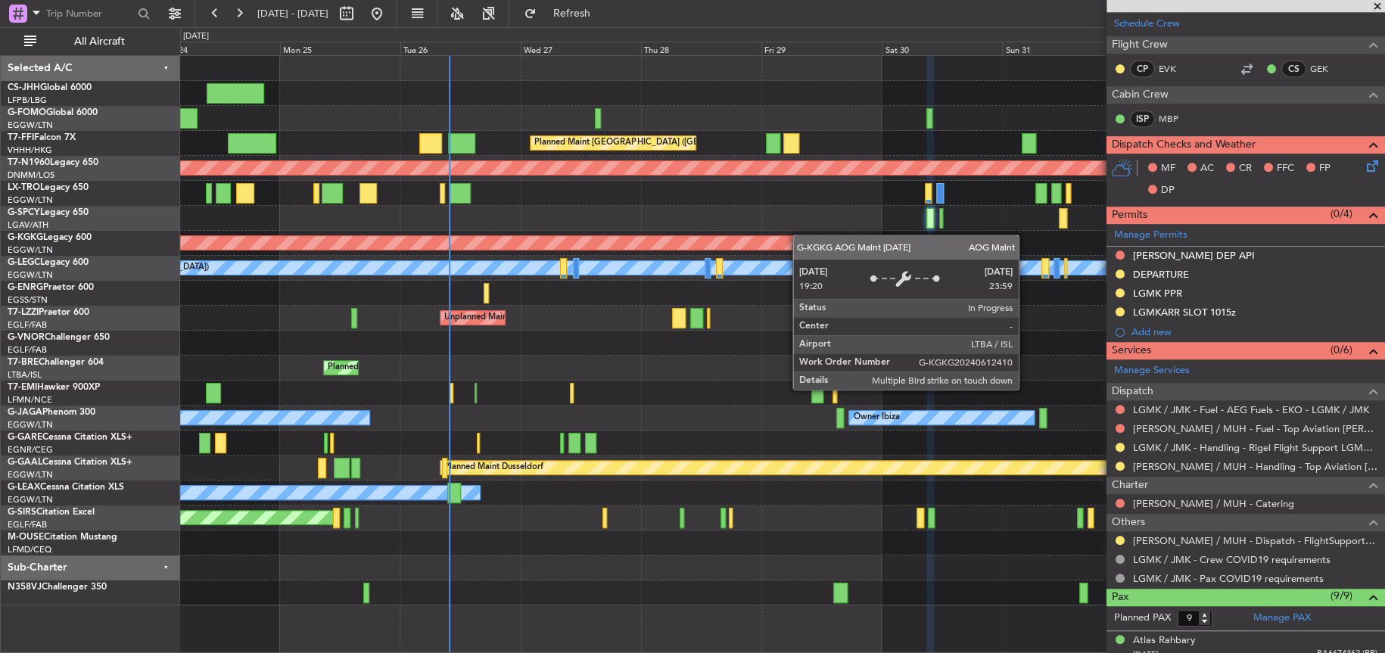
click at [811, 238] on div "Planned Maint [GEOGRAPHIC_DATA] ([GEOGRAPHIC_DATA]) Planned Maint [GEOGRAPHIC_D…" at bounding box center [782, 331] width 1204 height 550
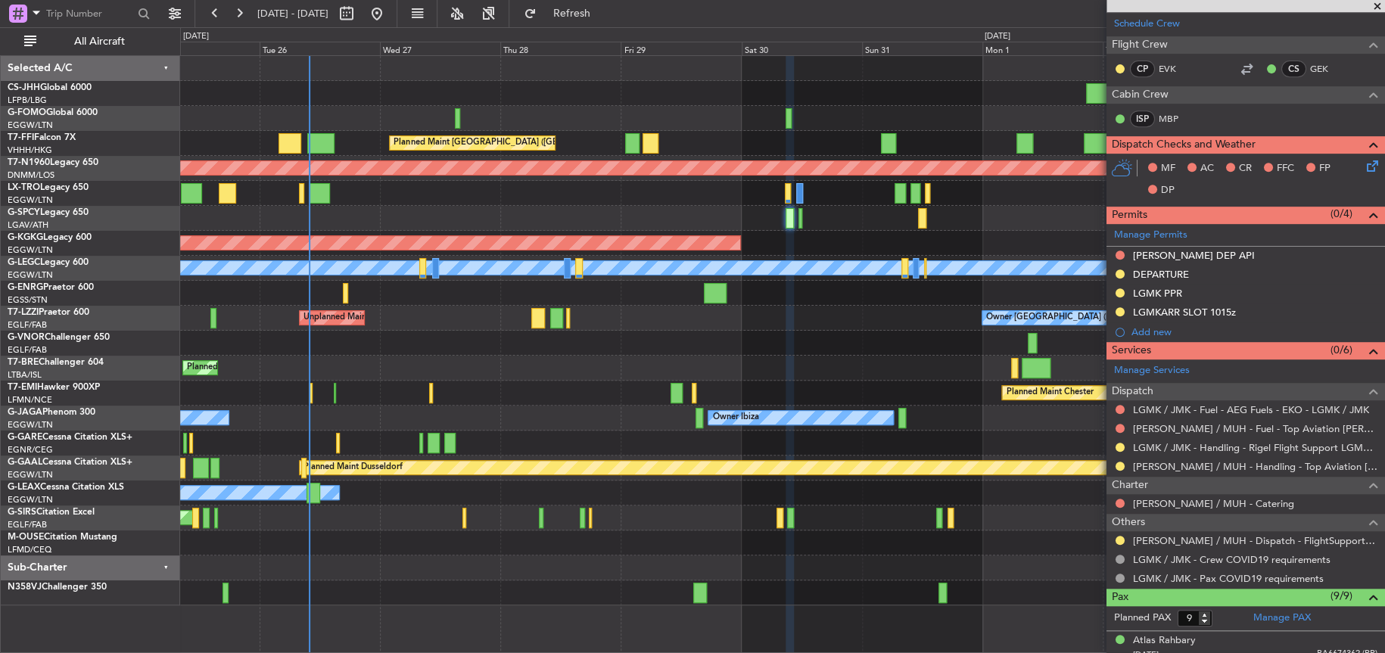
click at [483, 212] on div "Planned Maint [GEOGRAPHIC_DATA] ([GEOGRAPHIC_DATA] Intl) Planned Maint [GEOGRAP…" at bounding box center [782, 331] width 1204 height 550
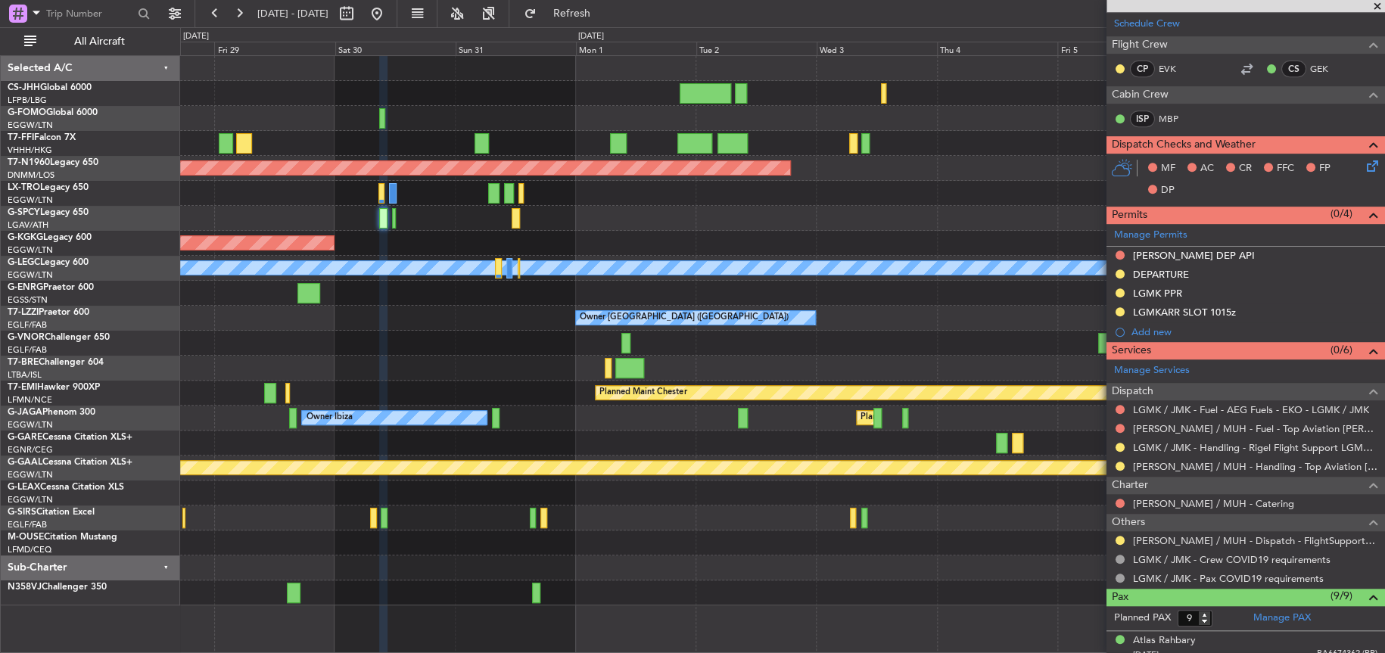
click at [150, 220] on div "Planned Maint Hong Kong (Hong Kong Intl) Planned Maint London (Stansted) Planne…" at bounding box center [692, 340] width 1385 height 626
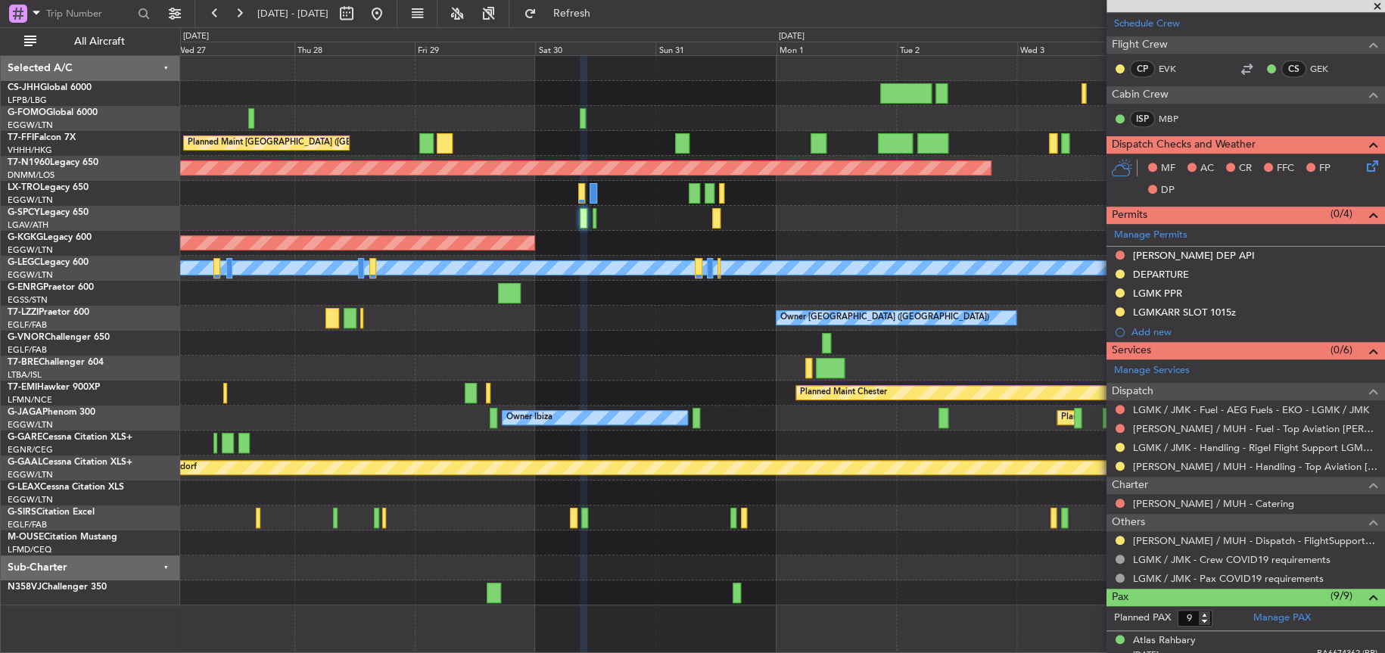
click at [709, 300] on div at bounding box center [782, 293] width 1204 height 25
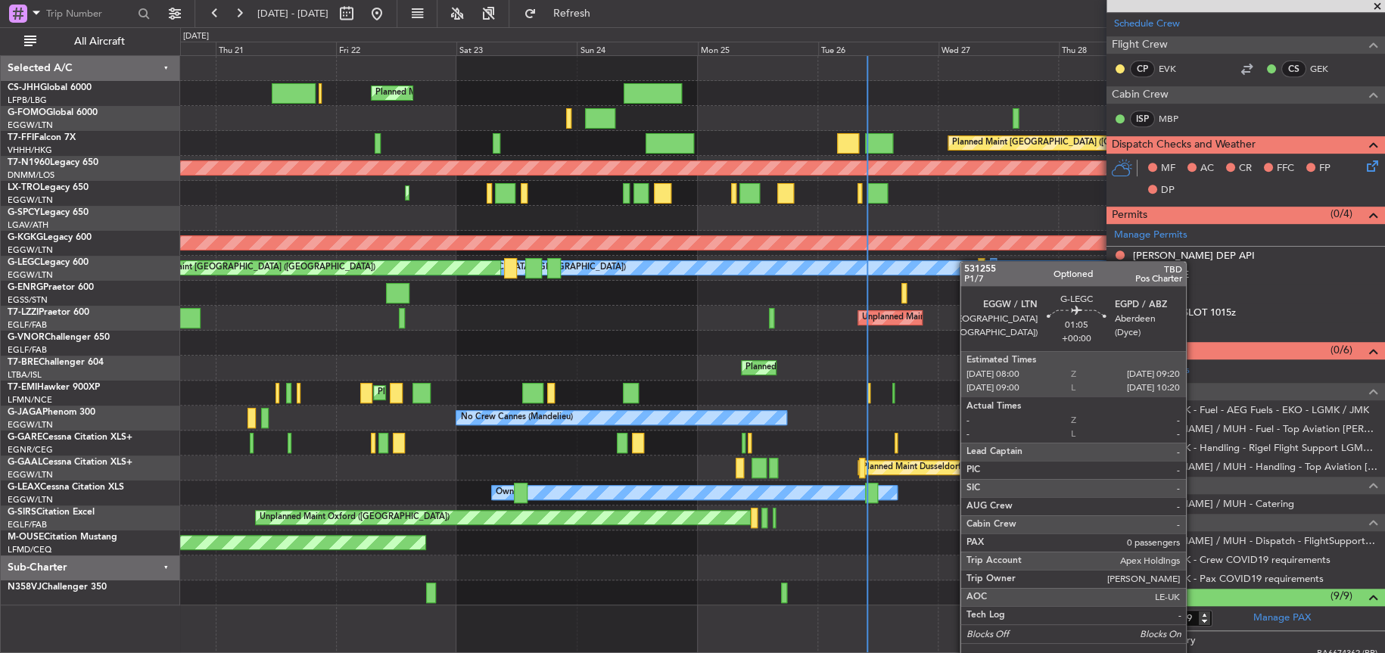
click at [1006, 246] on div "Planned Maint London (Luton) Planned Maint Hong Kong (Hong Kong Intl) Planned M…" at bounding box center [782, 331] width 1204 height 550
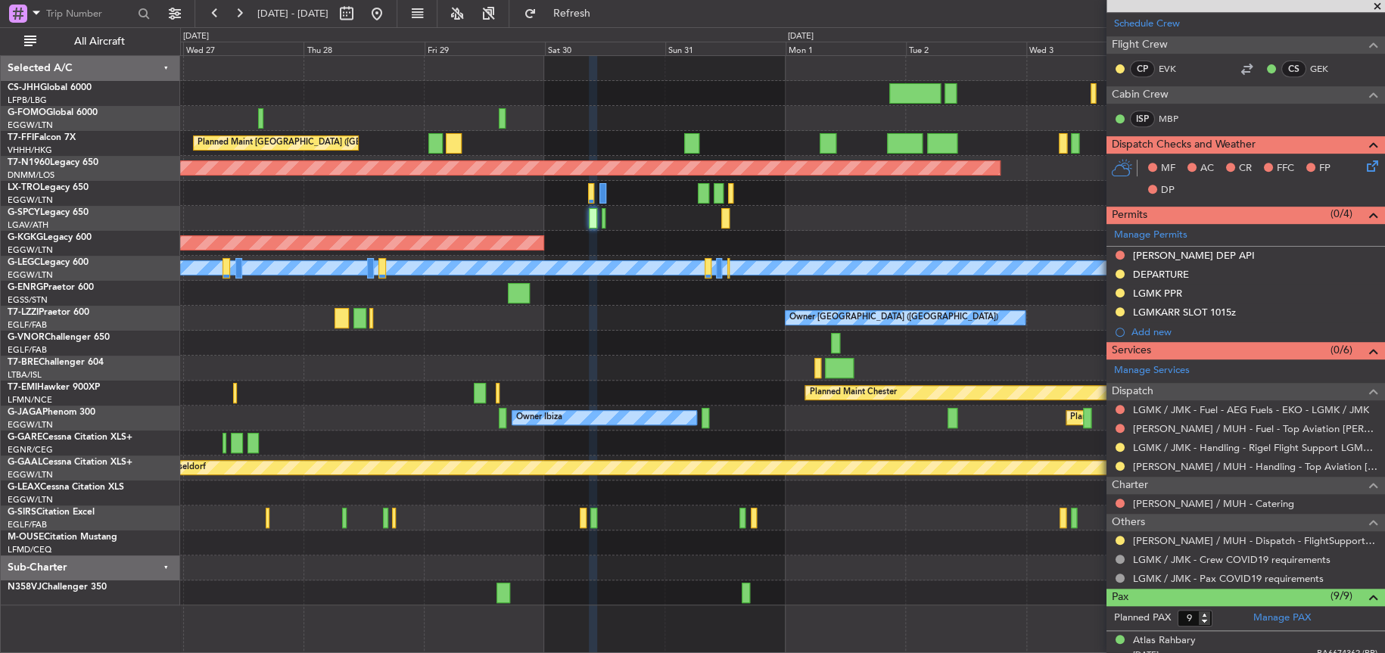
click at [430, 196] on div at bounding box center [782, 193] width 1204 height 25
click at [609, 119] on div at bounding box center [782, 118] width 1204 height 25
click at [613, 111] on div at bounding box center [782, 118] width 1204 height 25
click at [403, 348] on div at bounding box center [782, 343] width 1204 height 25
click at [365, 2] on button at bounding box center [377, 14] width 24 height 24
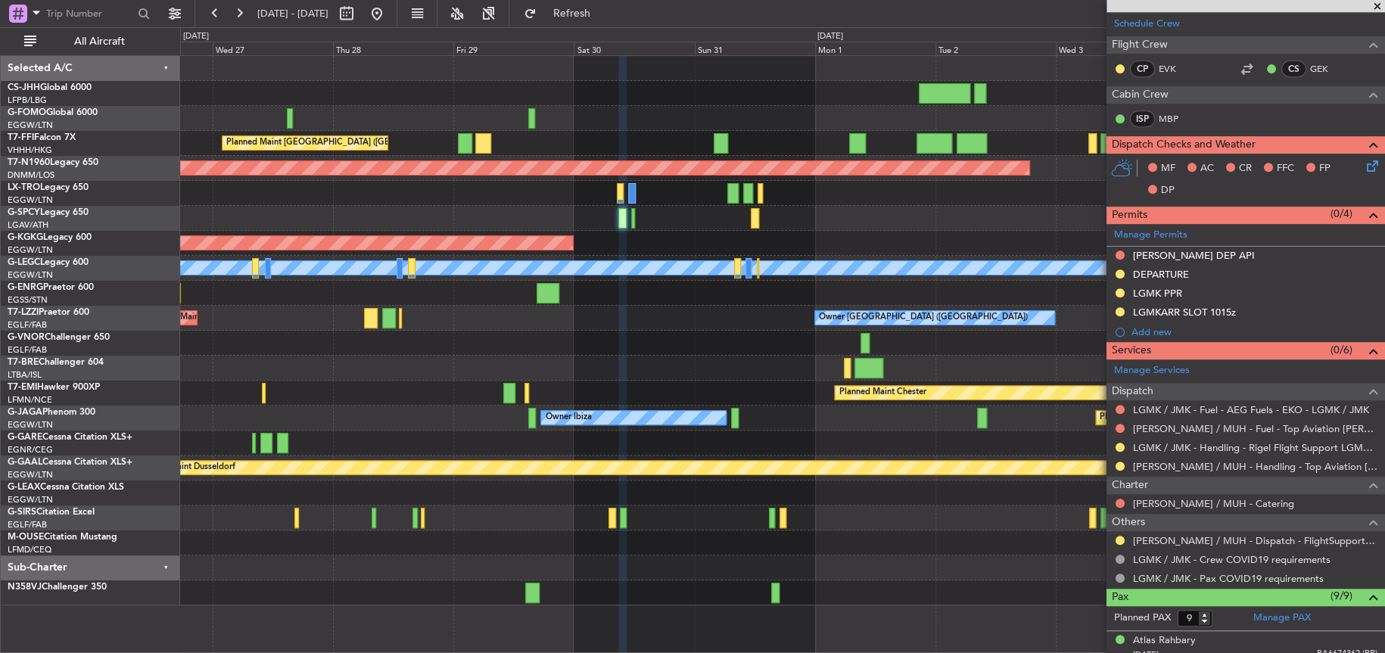
click at [194, 381] on div "Planned Maint Hong Kong (Hong Kong Intl) Planned Maint London (Stansted) AOG Ma…" at bounding box center [782, 331] width 1204 height 550
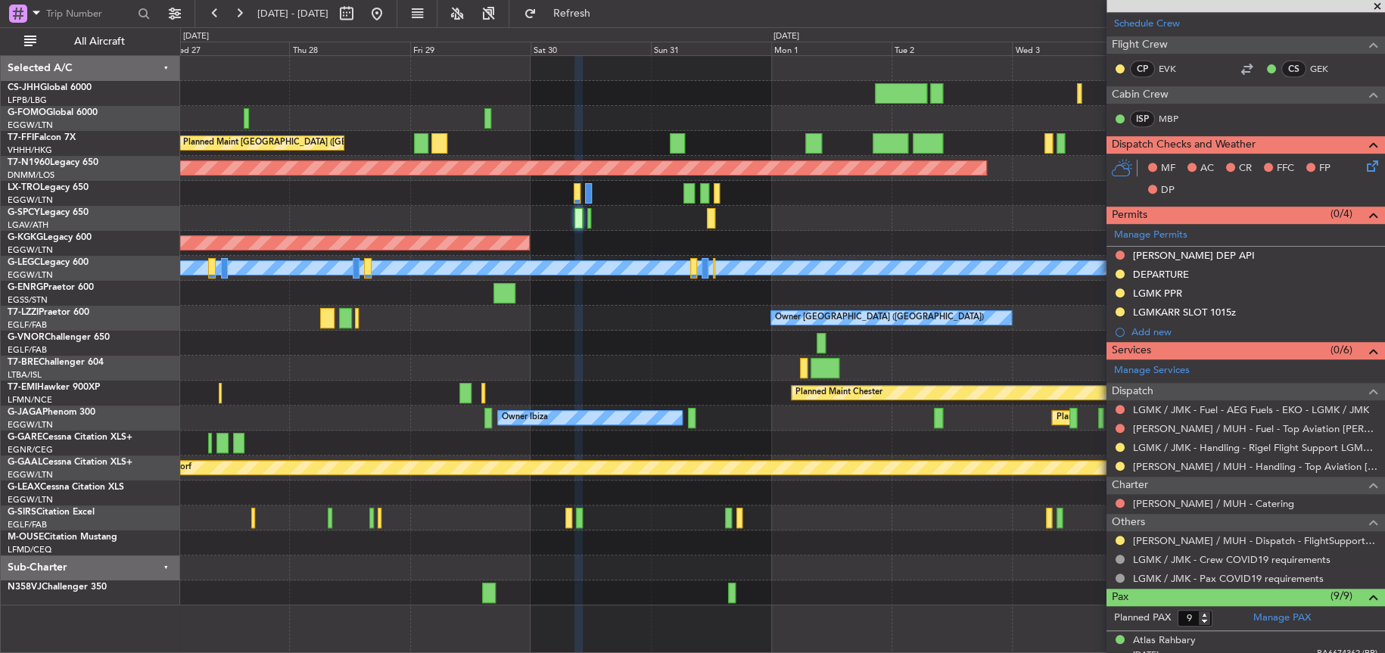
click at [411, 390] on div "Planned Maint Chester" at bounding box center [782, 393] width 1204 height 25
click at [693, 358] on div "Planned Maint Warsaw ([GEOGRAPHIC_DATA])" at bounding box center [782, 368] width 1204 height 25
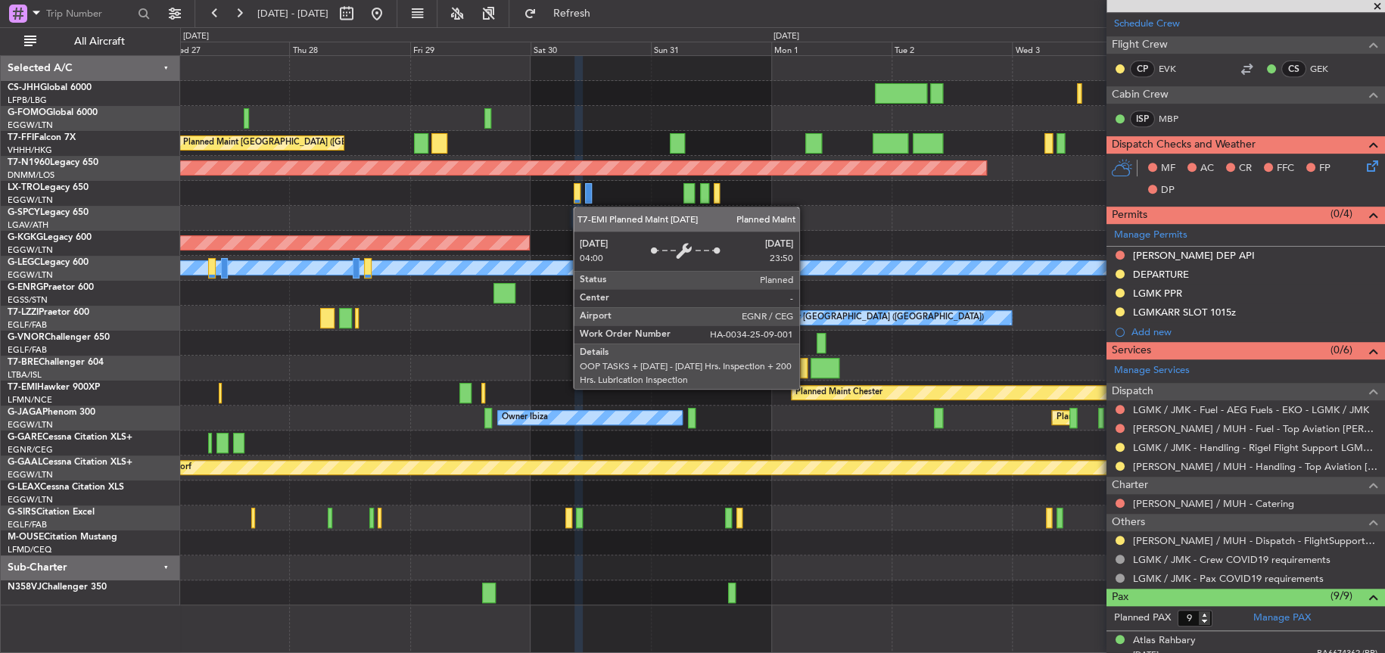
click at [727, 382] on div "Planned Maint Chester" at bounding box center [782, 393] width 1204 height 25
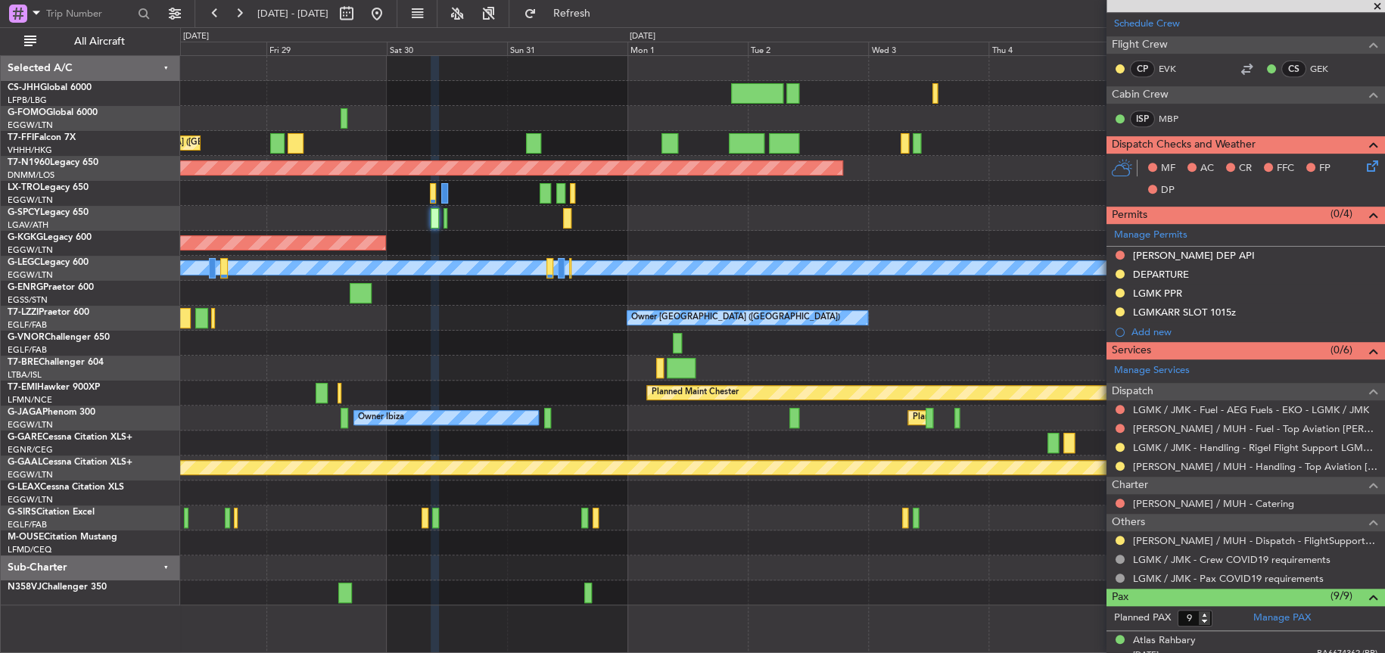
click at [352, 253] on div "Planned Maint Hong Kong (Hong Kong Intl) Planned Maint London (Stansted) Planne…" at bounding box center [782, 331] width 1204 height 550
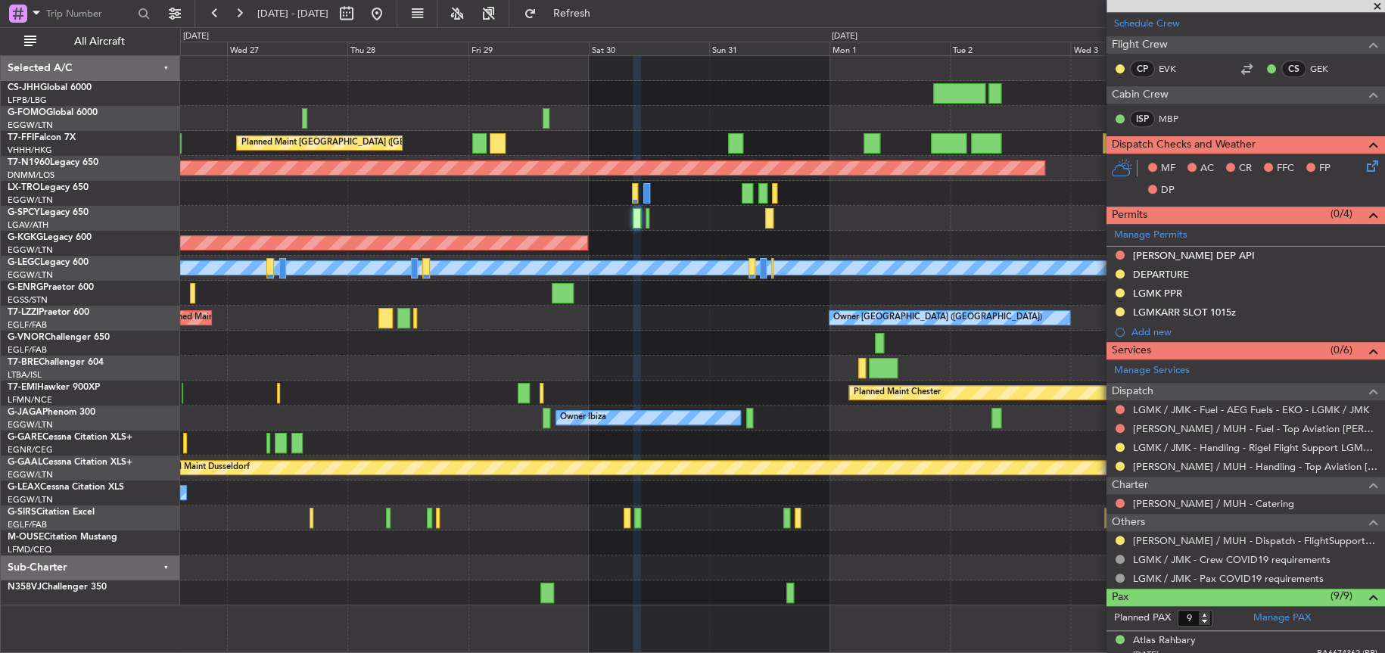
click at [278, 276] on div "Planned Maint Hong Kong (Hong Kong Intl) Planned Maint London (Stansted) AOG Ma…" at bounding box center [782, 331] width 1204 height 550
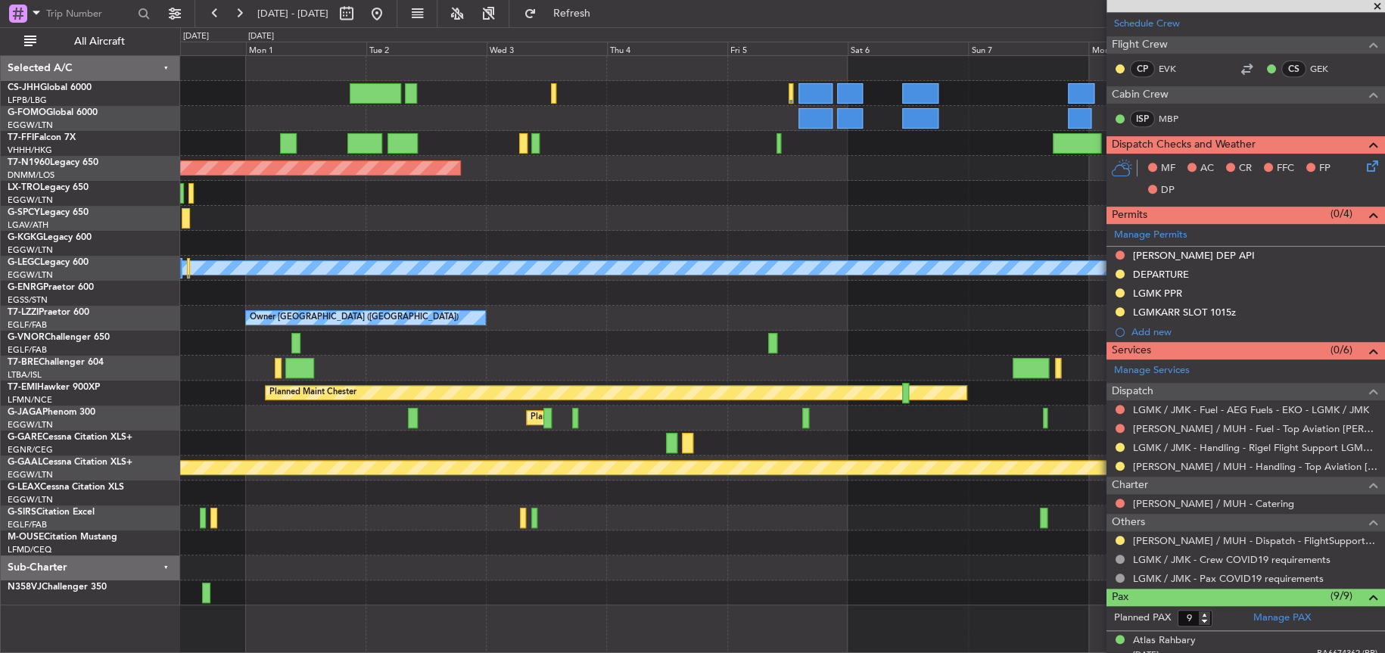
click at [410, 263] on div "Planned Maint Geneva (Cointrin) Planned Maint London (Stansted) Planned Maint D…" at bounding box center [782, 331] width 1204 height 550
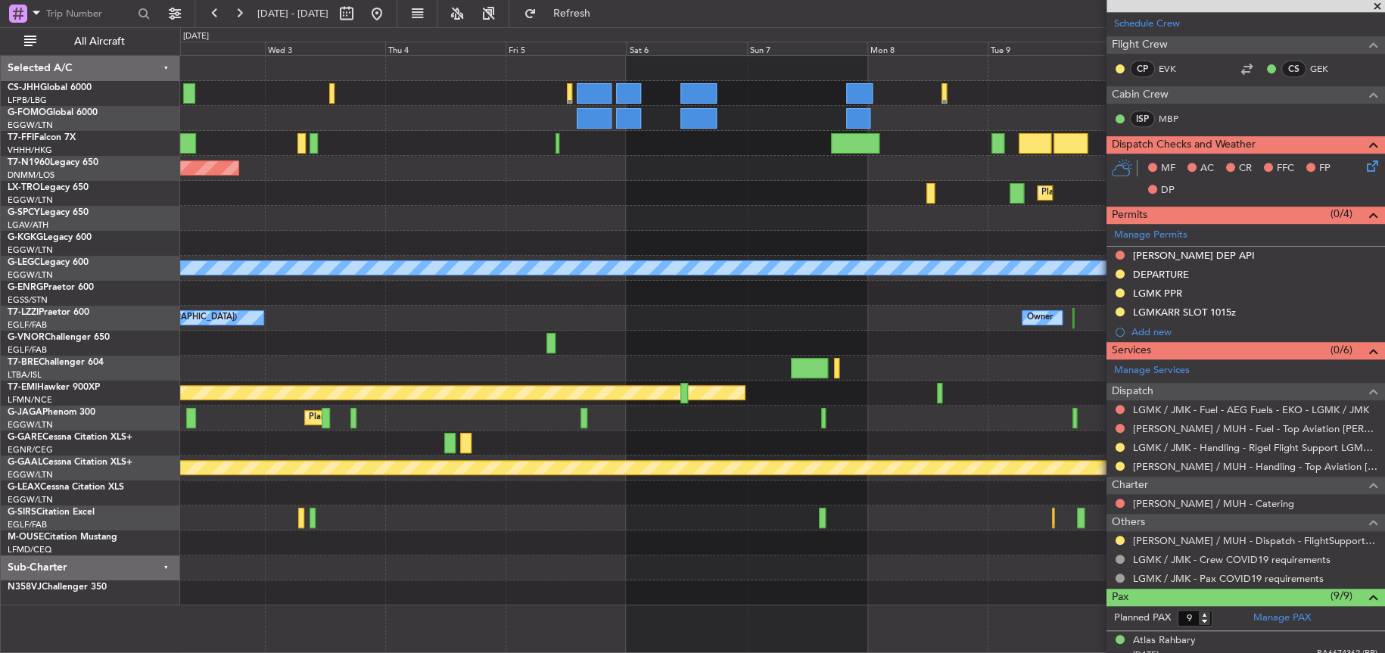
click at [785, 210] on div "Planned Maint Geneva (Cointrin) Planned Maint London (Stansted) Planned Maint D…" at bounding box center [782, 331] width 1204 height 550
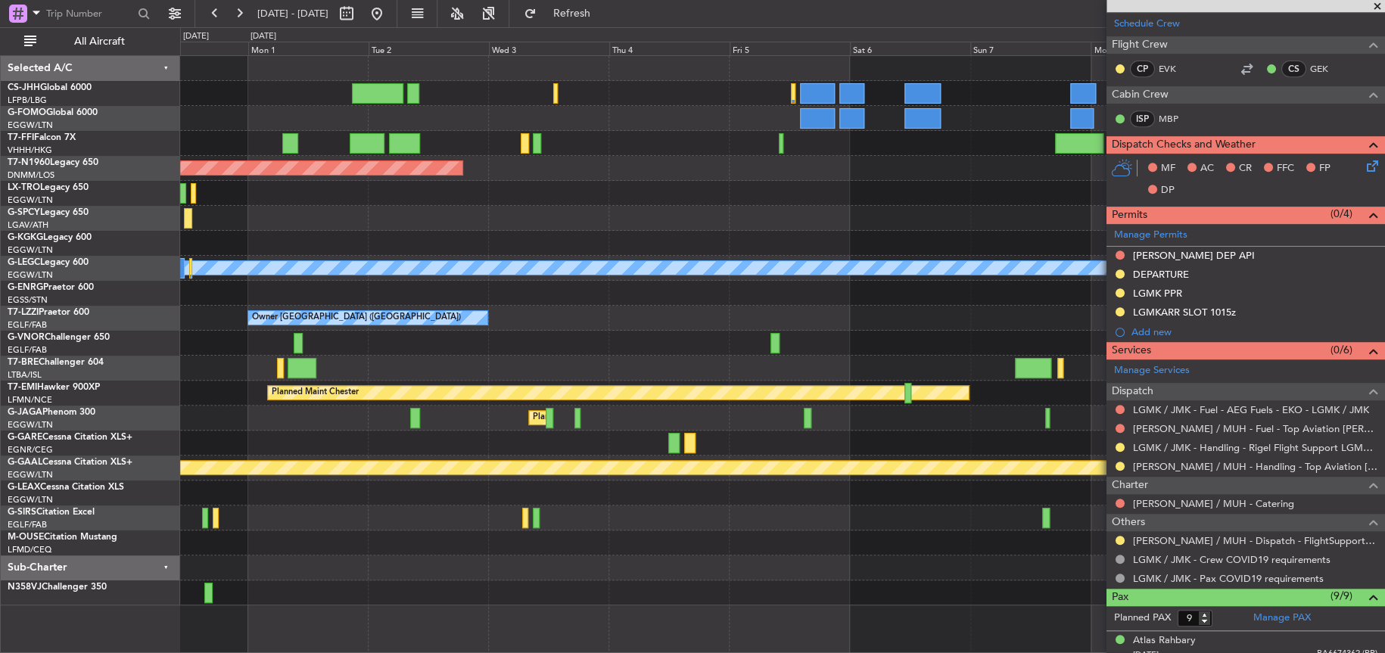
click at [752, 192] on div "Planned Maint Geneva (Cointrin) Planned Maint London (Stansted) Planned Maint D…" at bounding box center [782, 331] width 1204 height 550
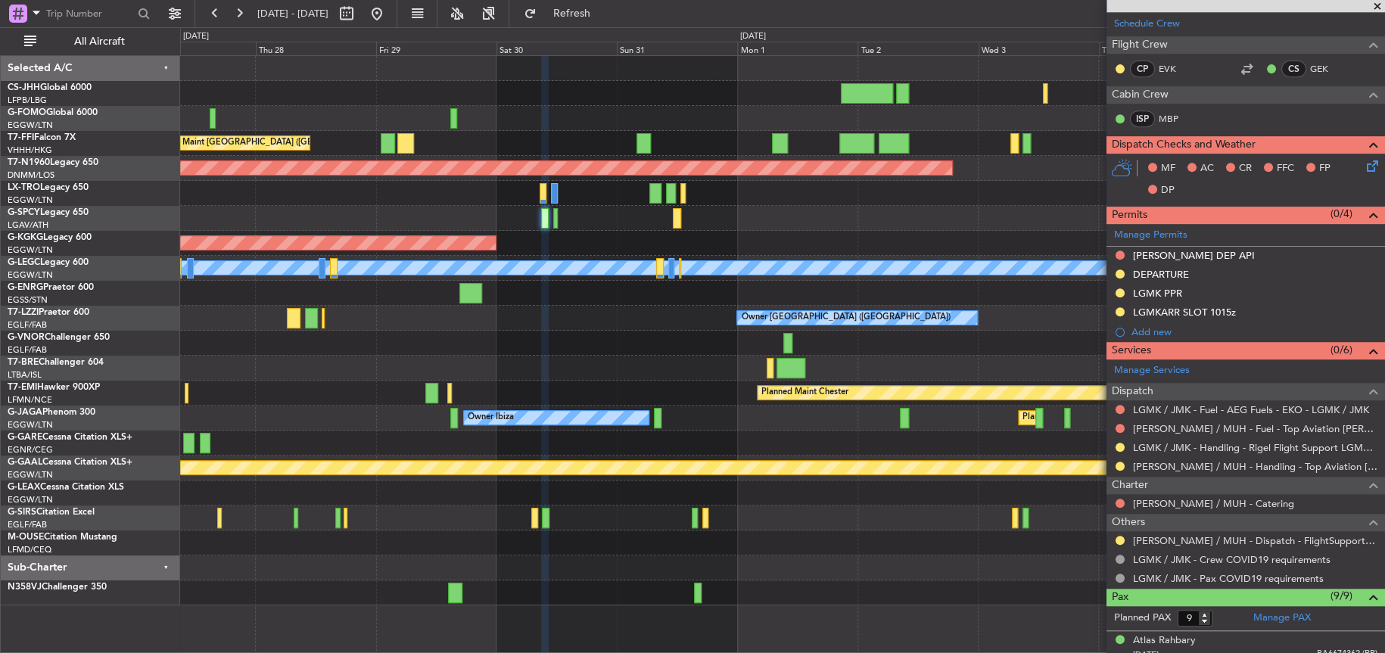
click at [575, 106] on div at bounding box center [782, 118] width 1204 height 25
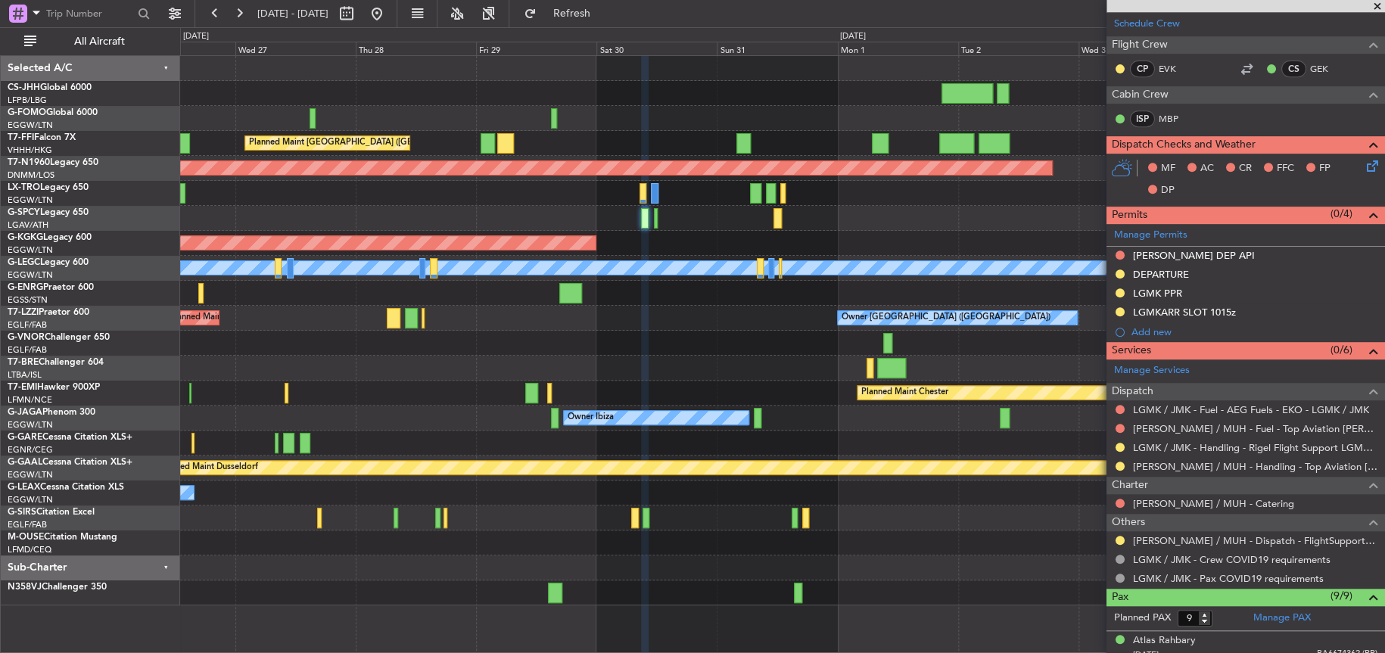
click at [548, 116] on div at bounding box center [782, 118] width 1204 height 25
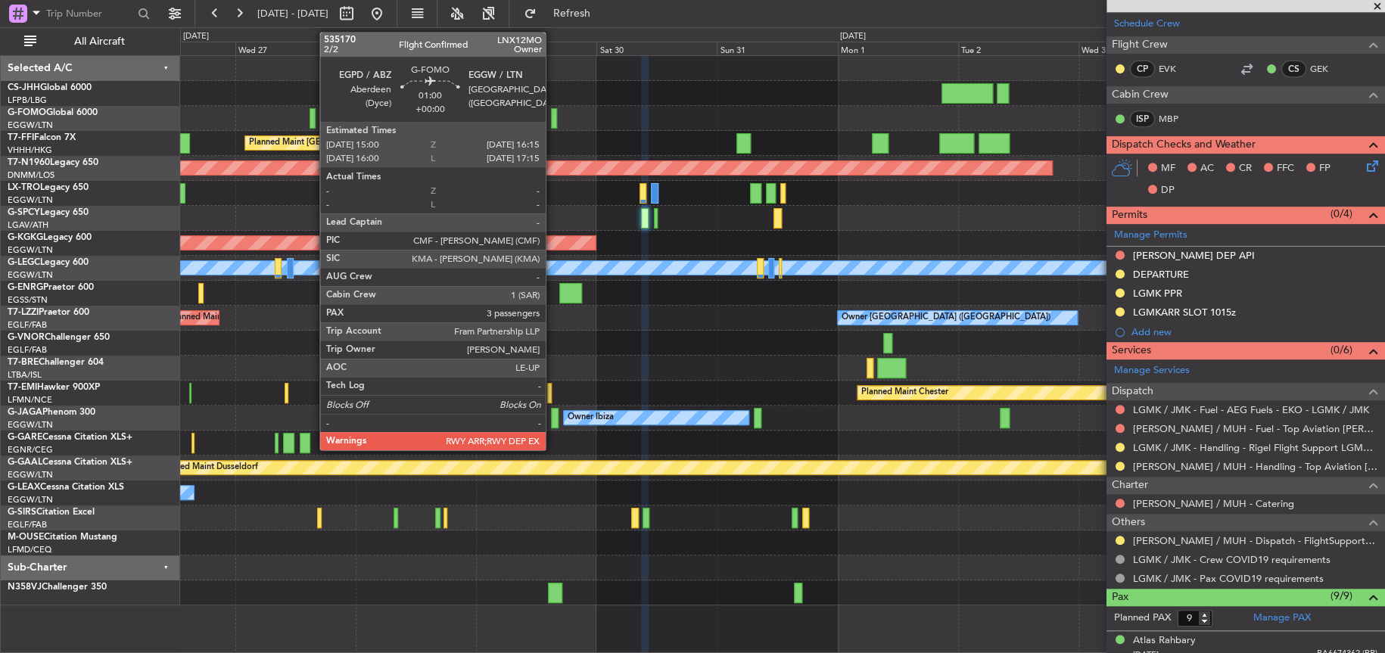
click at [553, 118] on div at bounding box center [554, 118] width 7 height 20
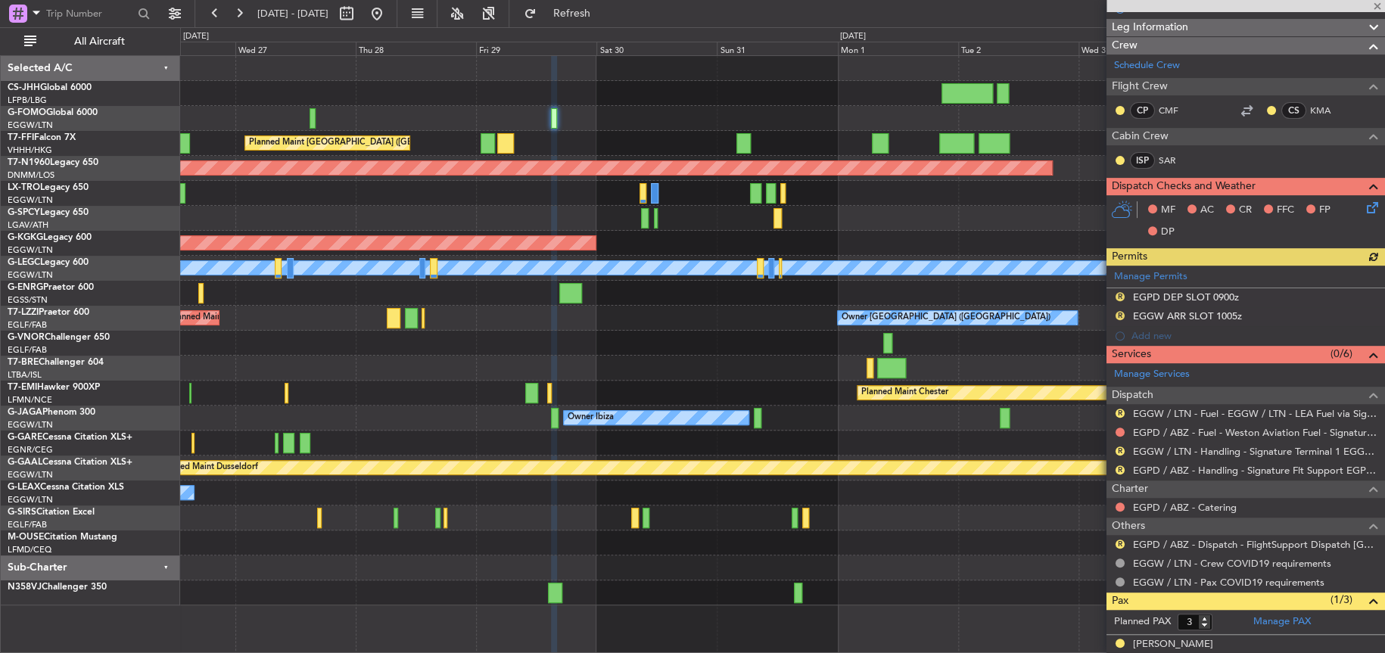
scroll to position [227, 0]
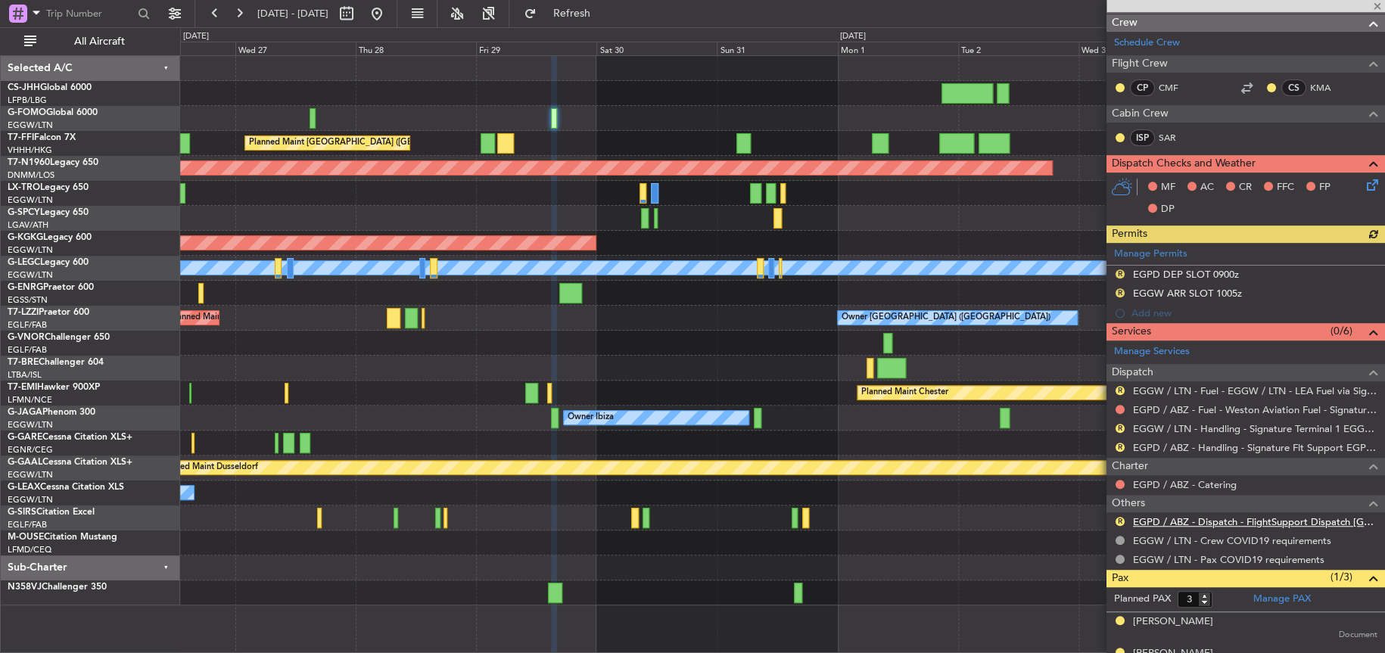
click at [1185, 519] on link "EGPD / ABZ - Dispatch - FlightSupport Dispatch UK" at bounding box center [1255, 521] width 244 height 13
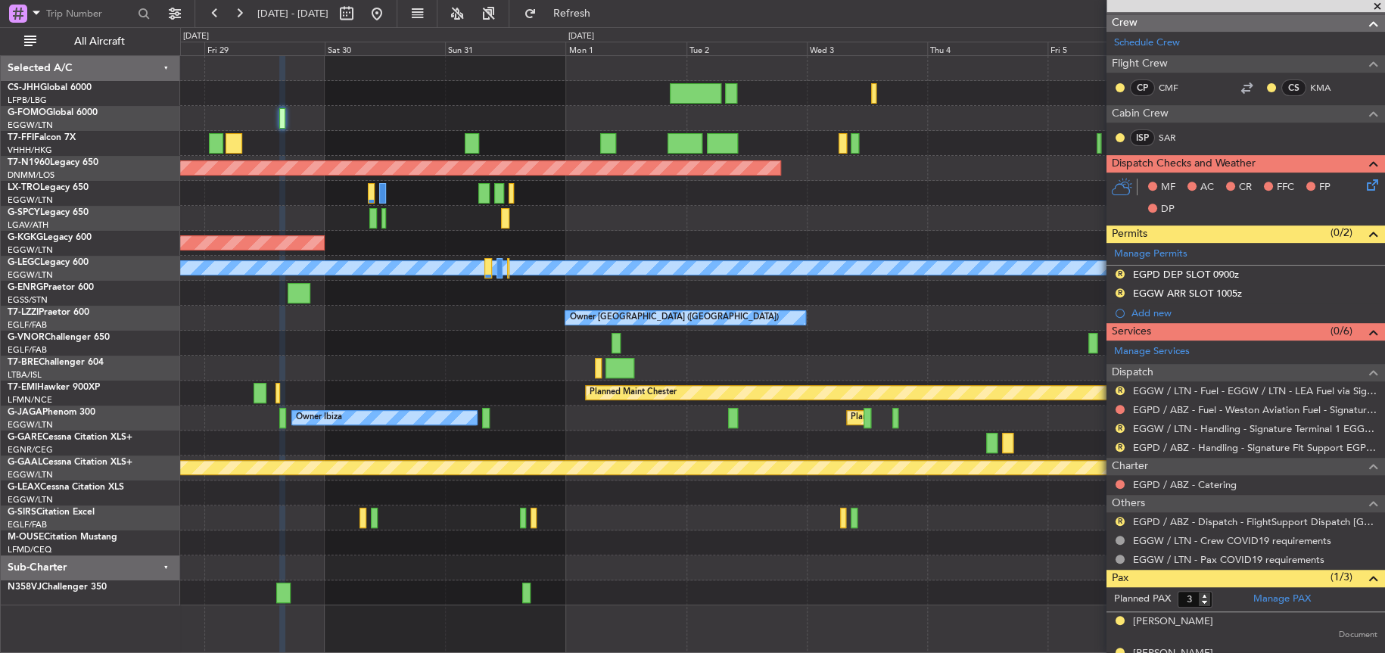
click at [451, 229] on div "Planned Maint Hong Kong (Hong Kong Intl) Planned Maint London (Stansted) Planne…" at bounding box center [782, 331] width 1204 height 550
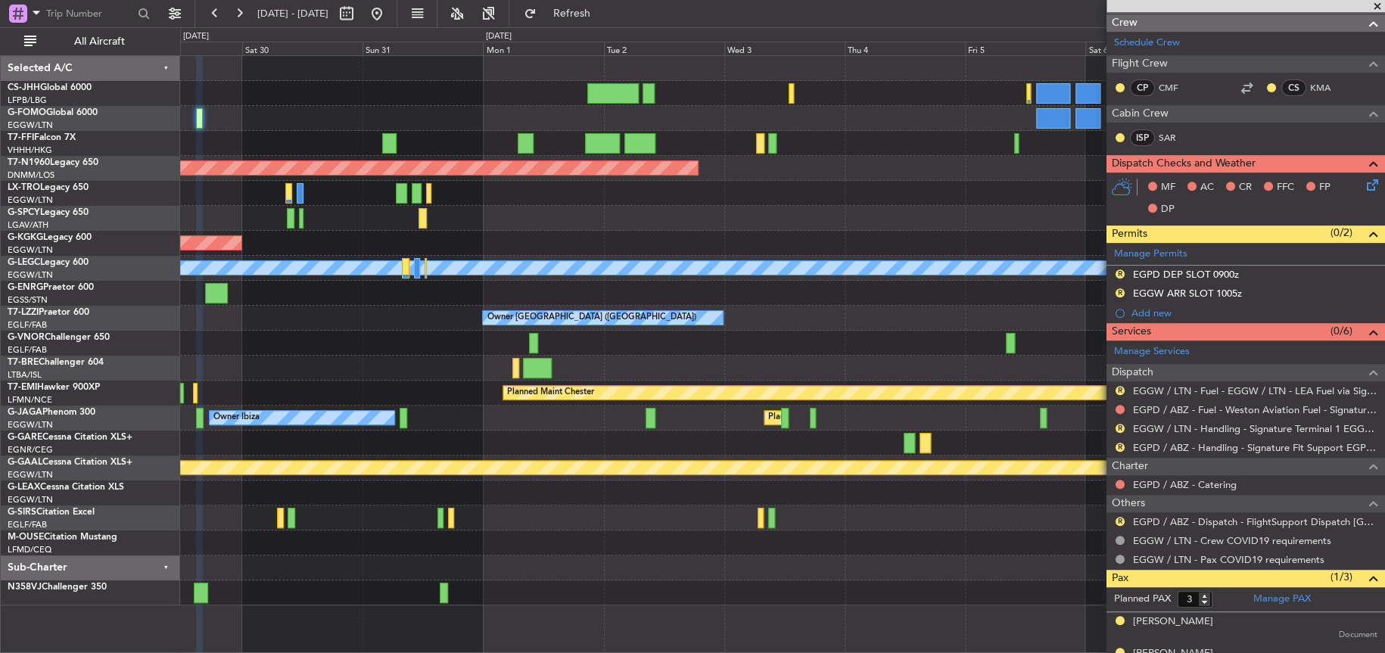
click at [328, 128] on div at bounding box center [782, 118] width 1204 height 25
click at [364, 148] on div "Planned Maint Hong Kong (Hong Kong Intl) Planned Maint Geneva (Cointrin)" at bounding box center [782, 143] width 1204 height 25
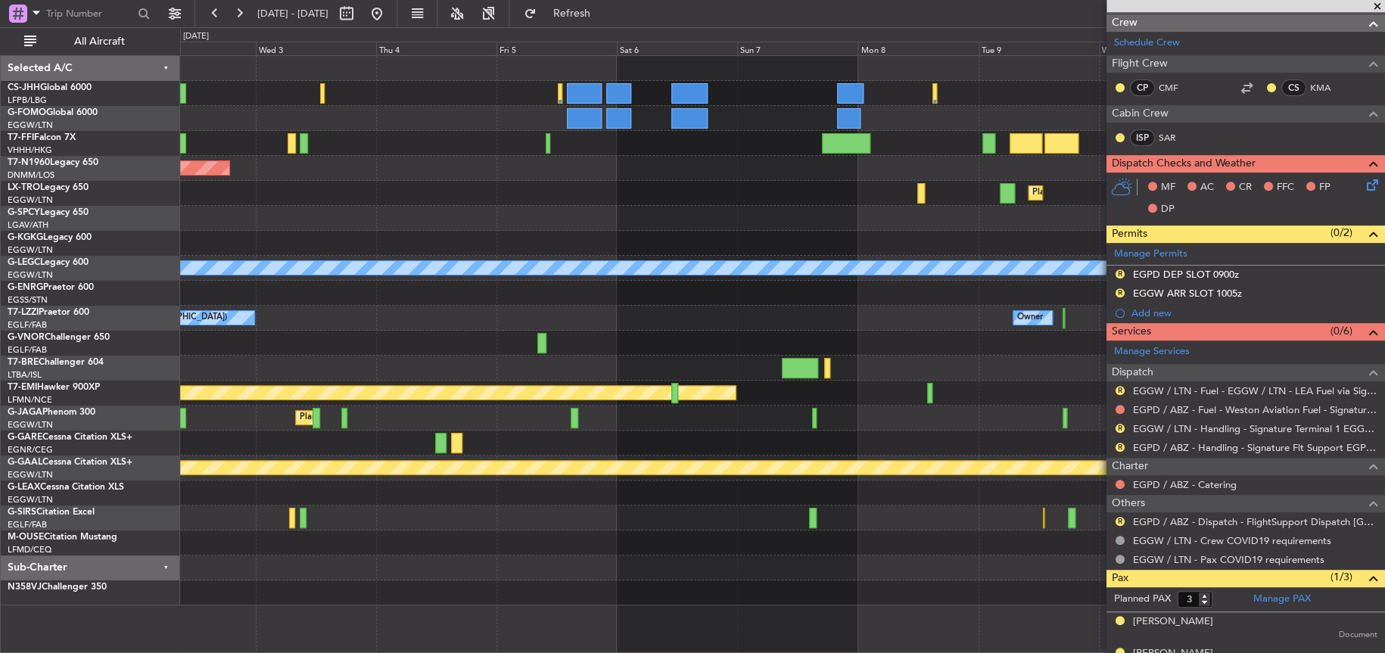
click at [364, 148] on div "Planned Maint Geneva (Cointrin)" at bounding box center [782, 143] width 1204 height 25
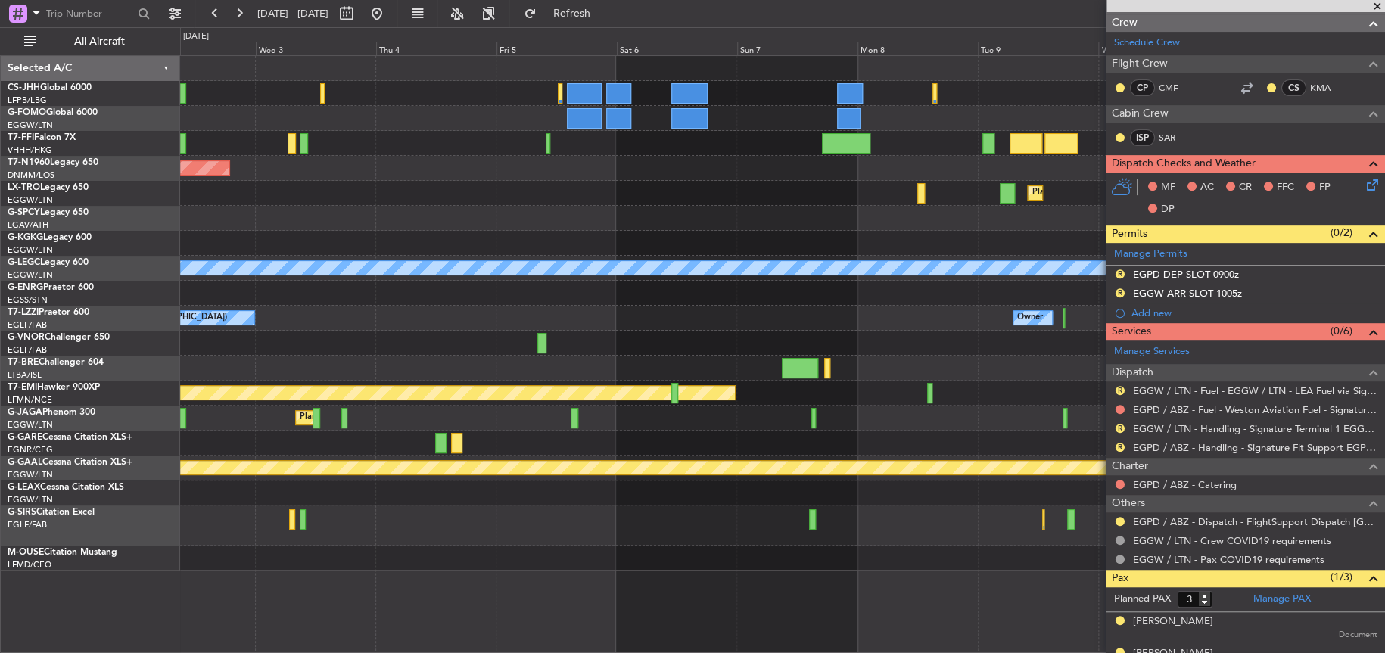
click at [597, 198] on div "Planned Maint Dusseldorf" at bounding box center [782, 193] width 1204 height 25
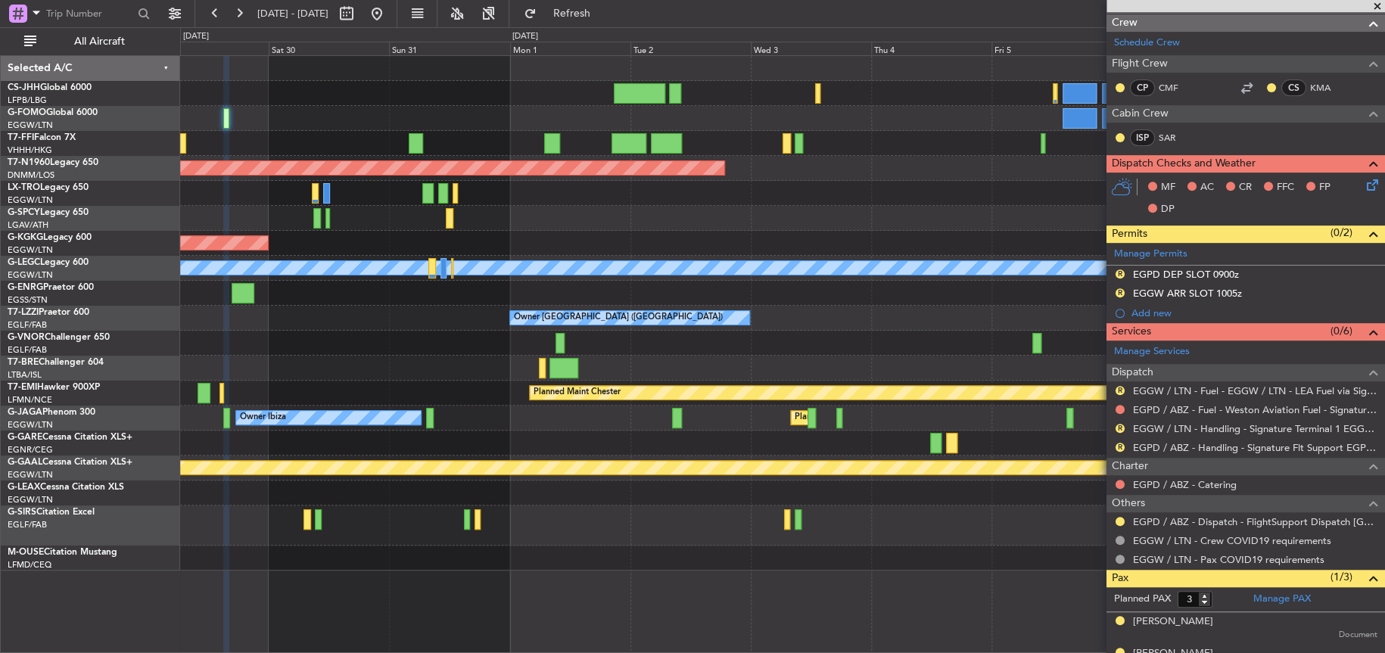
click at [904, 232] on div "Planned Maint Hong Kong (Hong Kong Intl) Planned Maint Geneva (Cointrin) Planne…" at bounding box center [782, 313] width 1204 height 515
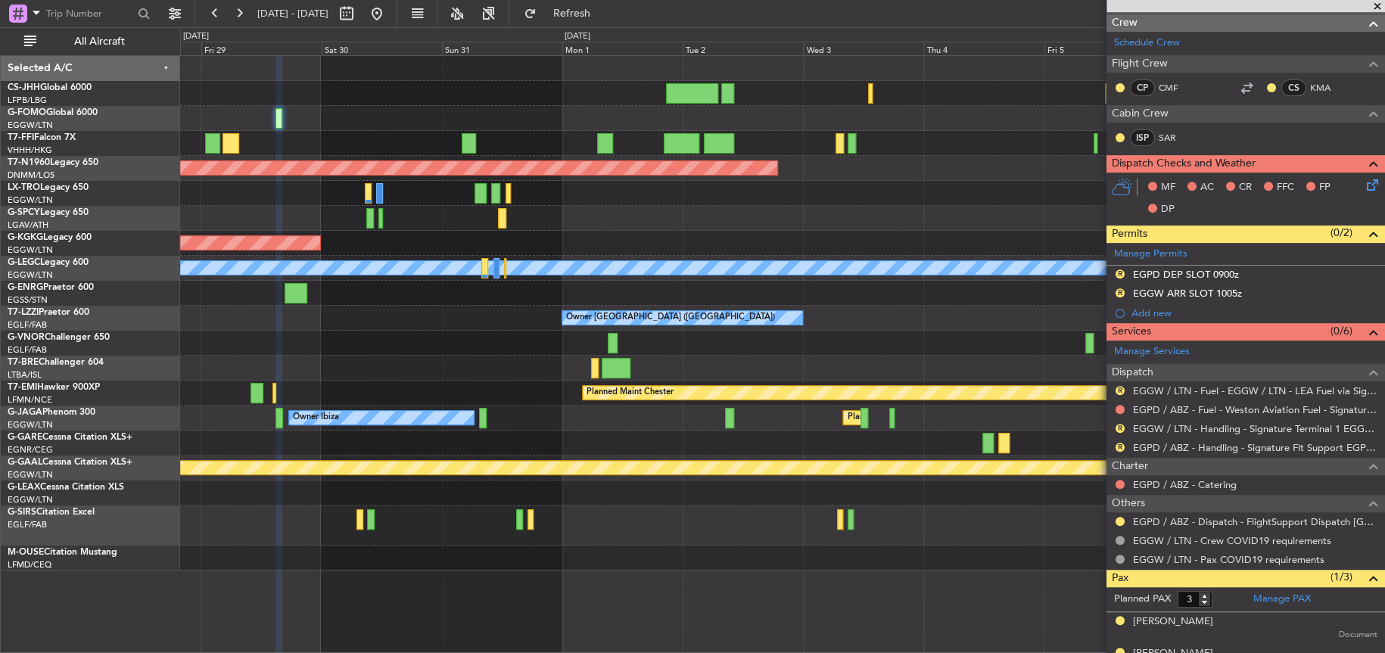
click at [515, 284] on div "Planned Maint Hong Kong (Hong Kong Intl) Planned Maint London (Stansted) Planne…" at bounding box center [782, 313] width 1204 height 515
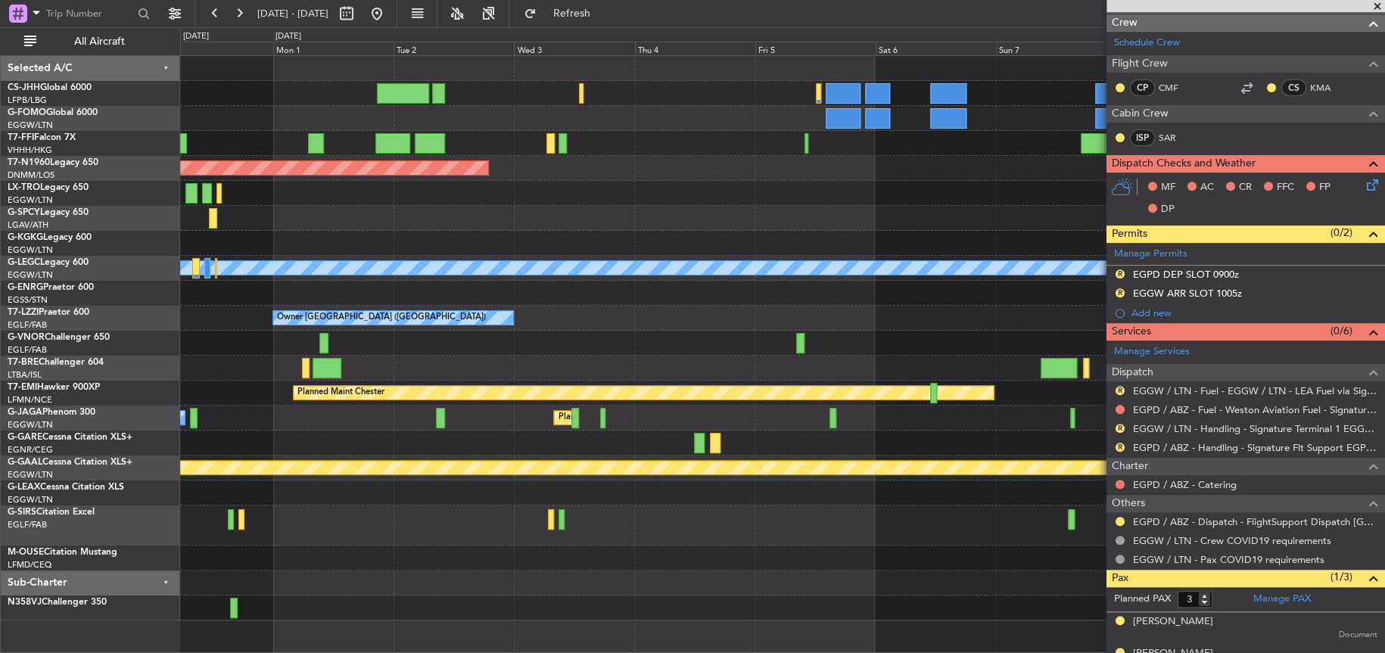
scroll to position [0, 0]
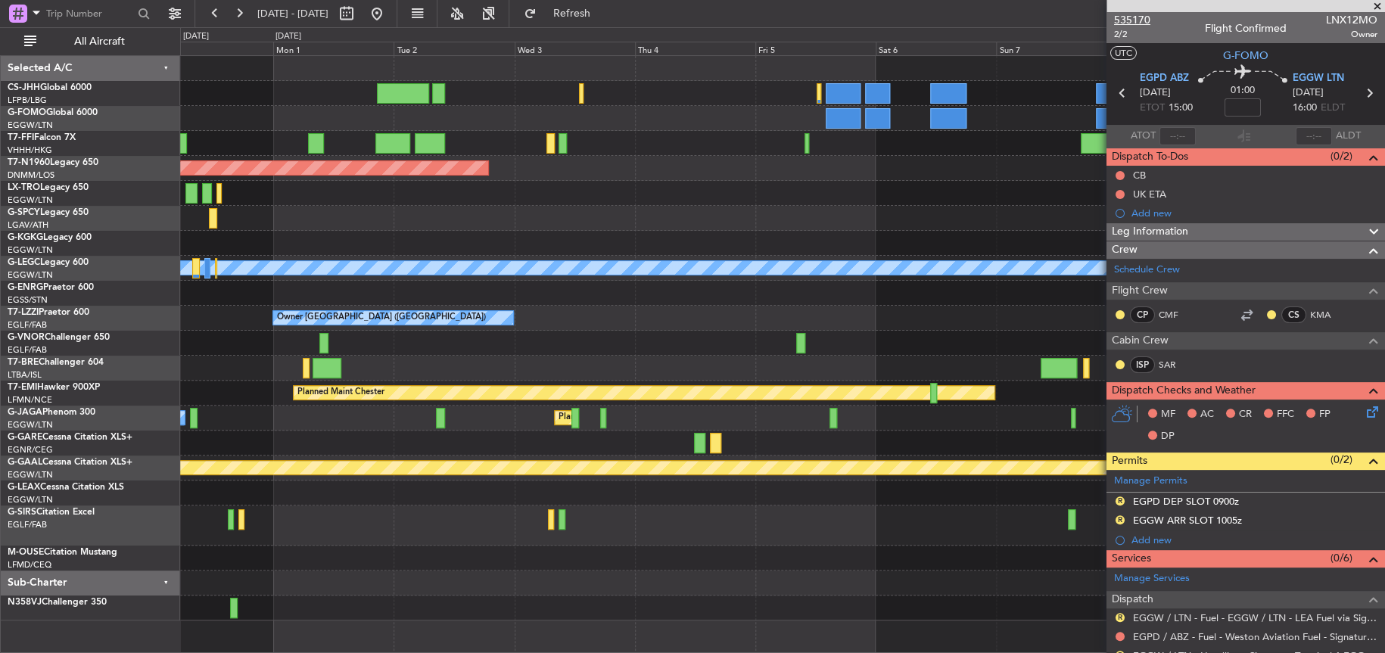
click at [1120, 16] on span "535170" at bounding box center [1132, 20] width 36 height 16
click at [554, 344] on div at bounding box center [782, 343] width 1204 height 25
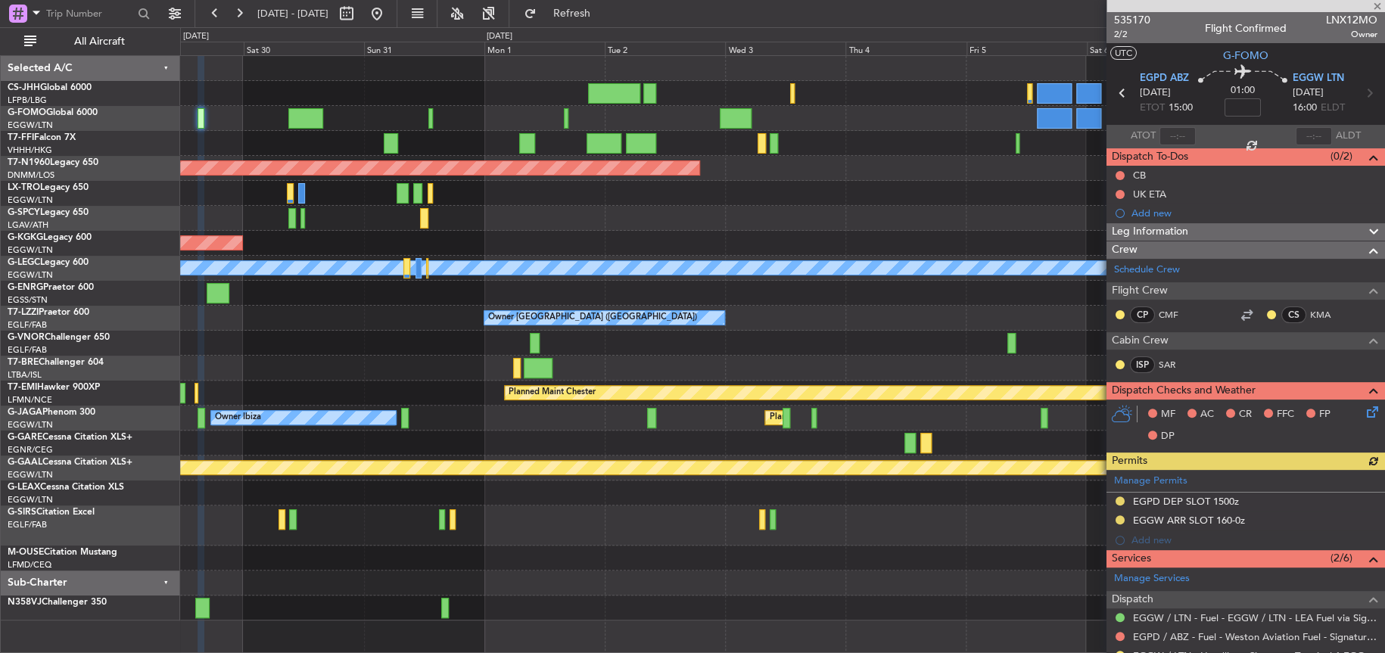
click at [750, 220] on div at bounding box center [782, 218] width 1204 height 25
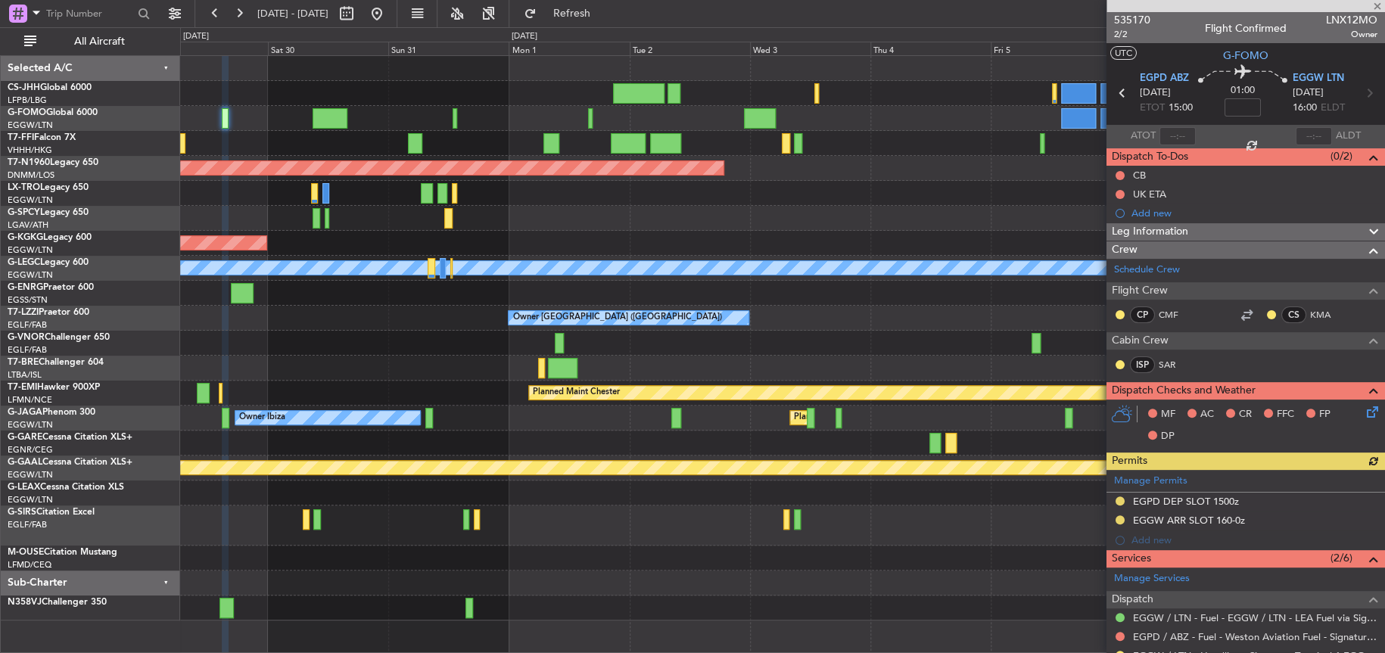
click at [671, 232] on div "AOG Maint [GEOGRAPHIC_DATA] (Ataturk)" at bounding box center [782, 243] width 1204 height 25
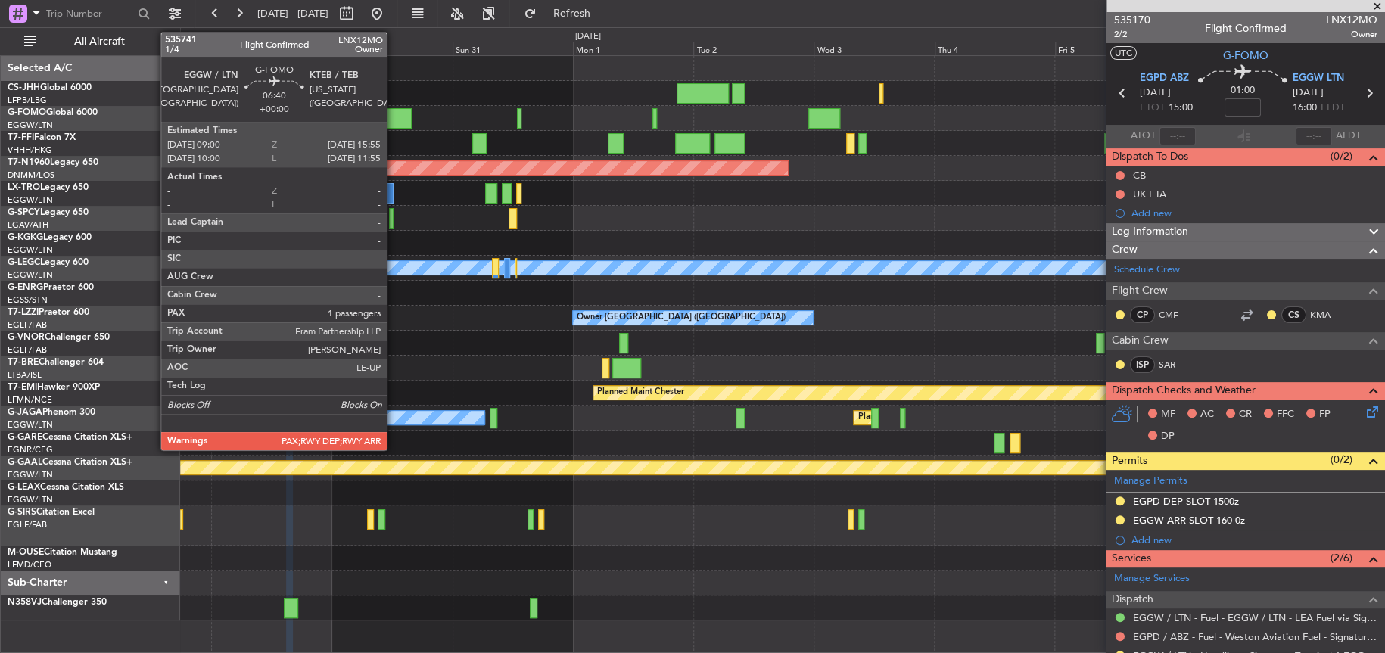
click at [394, 112] on div at bounding box center [394, 118] width 35 height 20
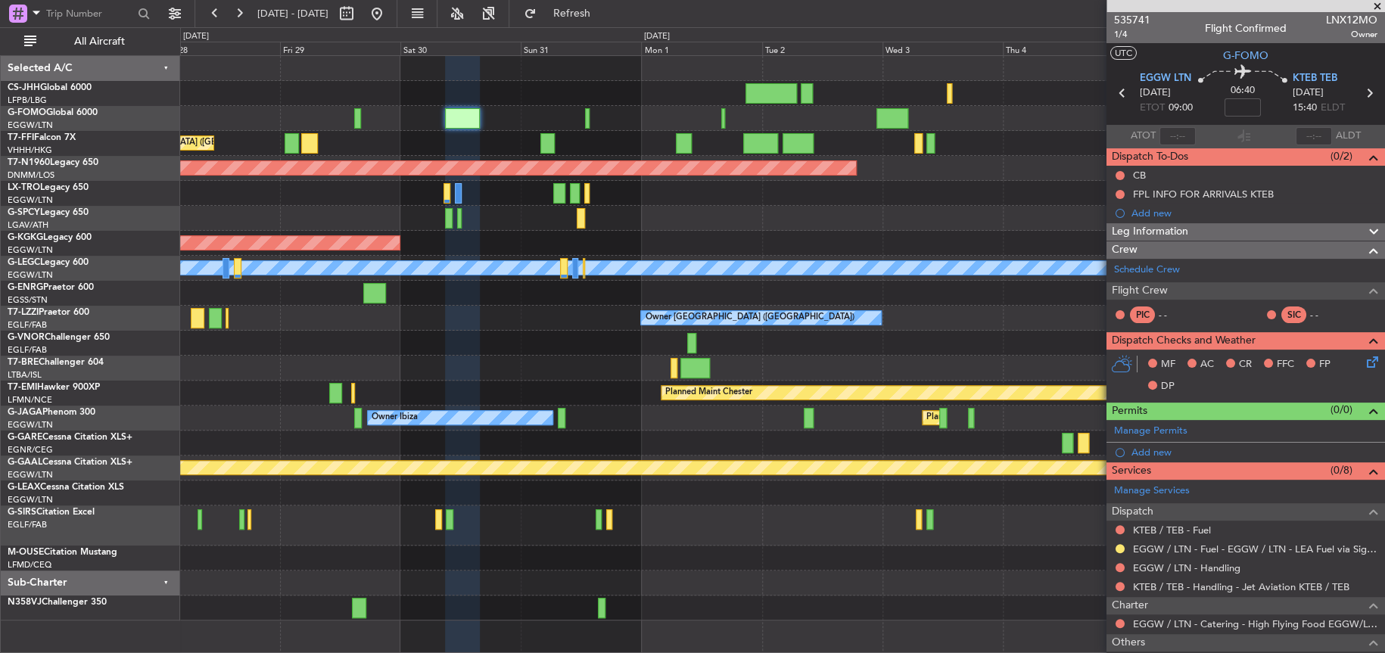
click at [548, 114] on div at bounding box center [782, 118] width 1204 height 25
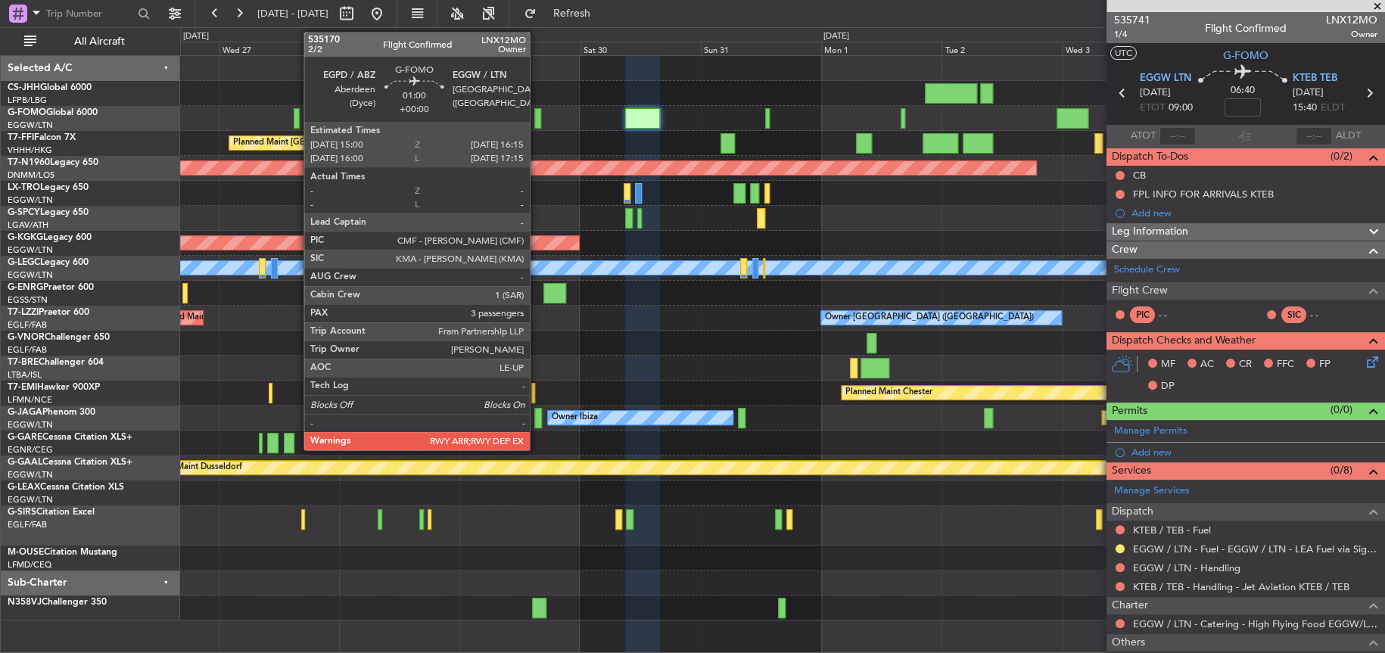
click at [537, 120] on div at bounding box center [537, 118] width 7 height 20
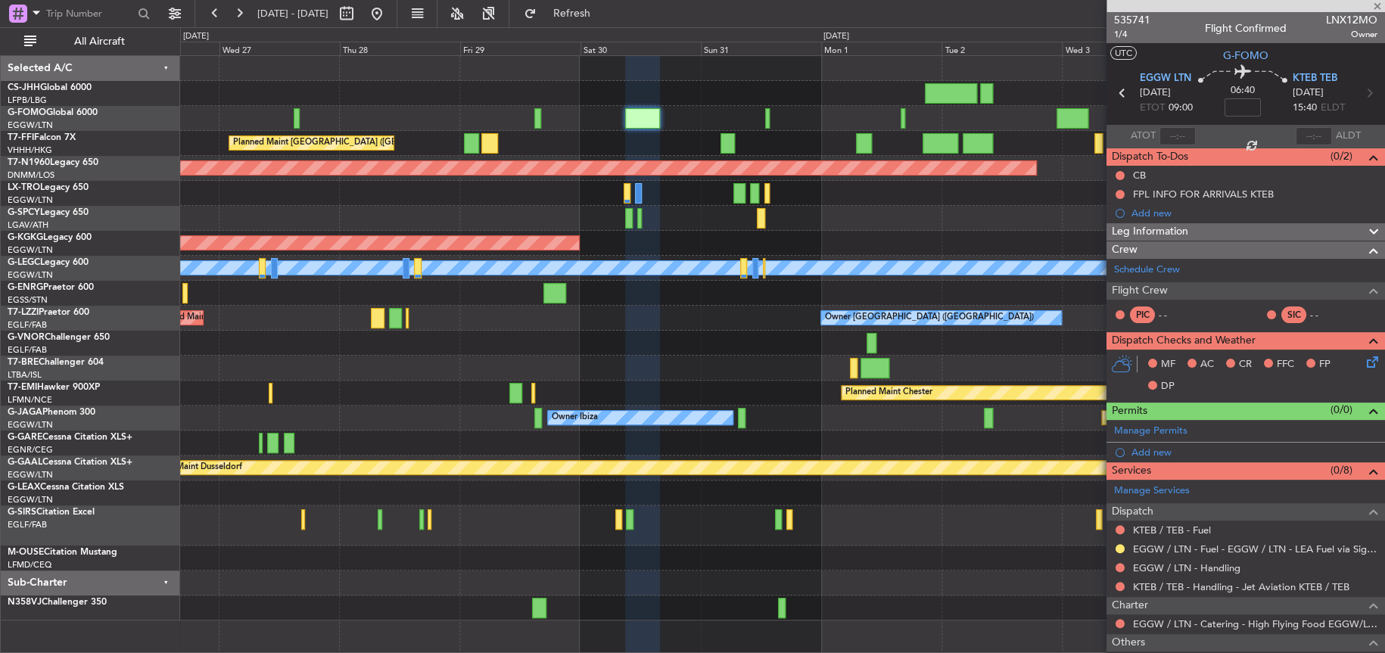
type input "3"
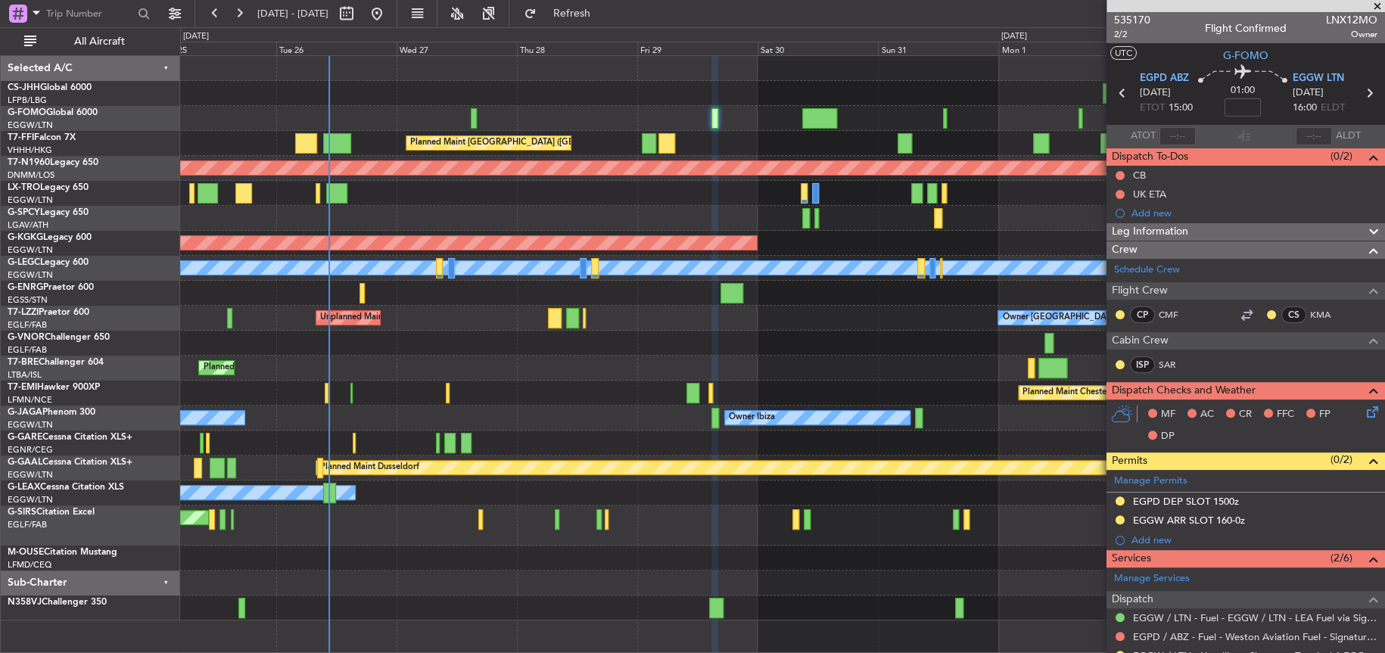
click at [867, 405] on div "Planned Maint Hong Kong (Hong Kong Intl) Planned Maint London (Stansted) AOG Ma…" at bounding box center [782, 338] width 1204 height 565
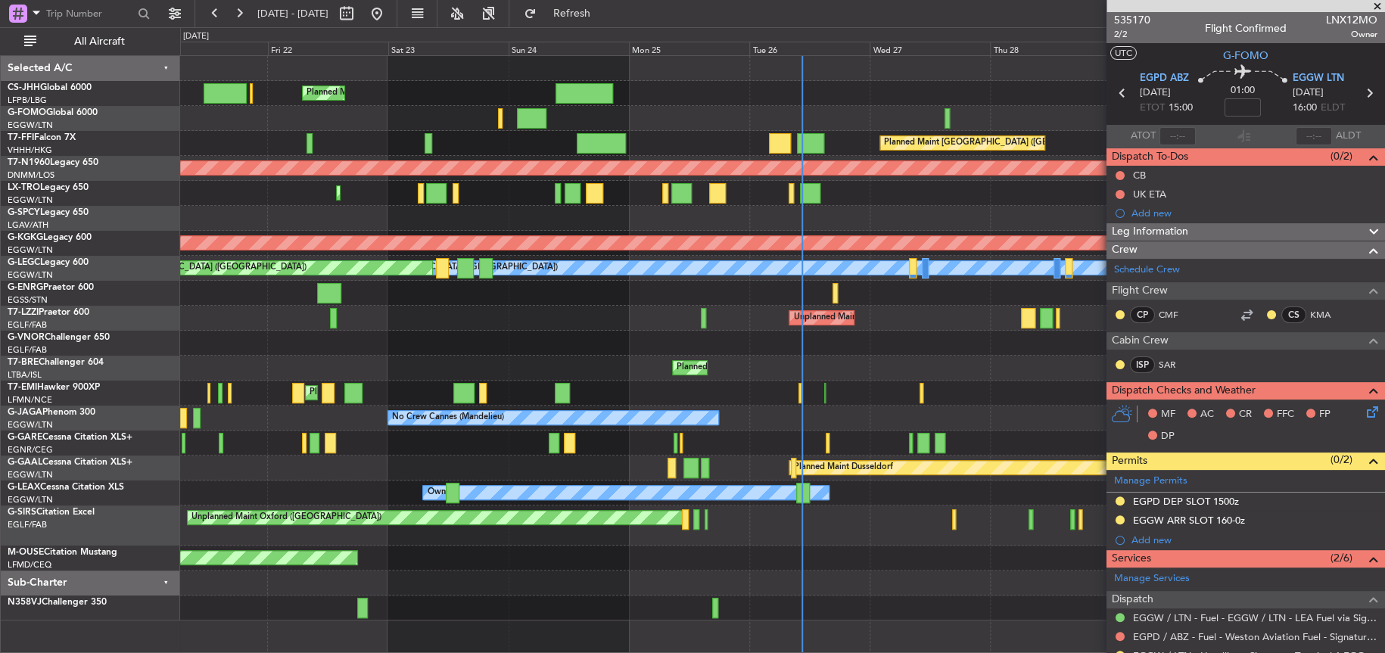
click at [832, 391] on div "Planned Maint London (Luton) Planned Maint Hong Kong (Hong Kong Intl) Planned M…" at bounding box center [782, 338] width 1204 height 565
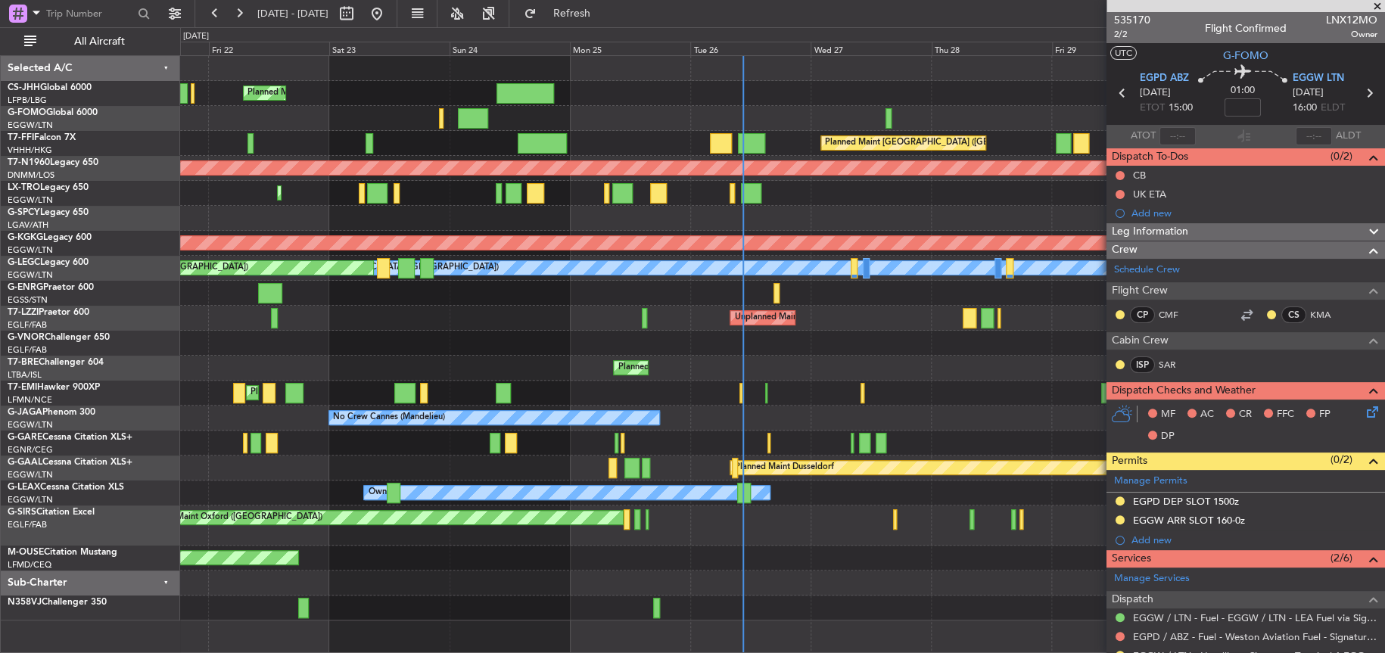
click at [500, 416] on div "Planned Maint London (Luton) Planned Maint Hong Kong (Hong Kong Intl) Planned M…" at bounding box center [782, 338] width 1204 height 565
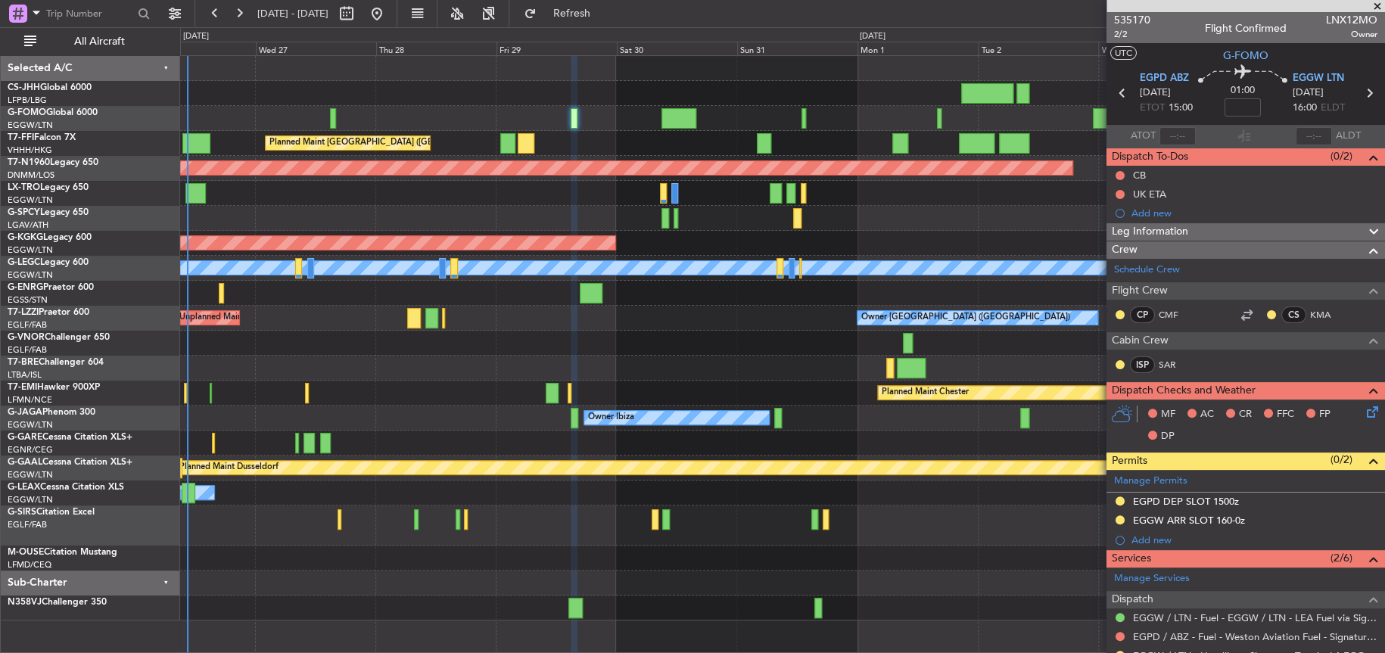
click at [280, 603] on div "Planned Maint Hong Kong (Hong Kong Intl) Planned Maint London (Stansted) AOG Ma…" at bounding box center [782, 338] width 1204 height 565
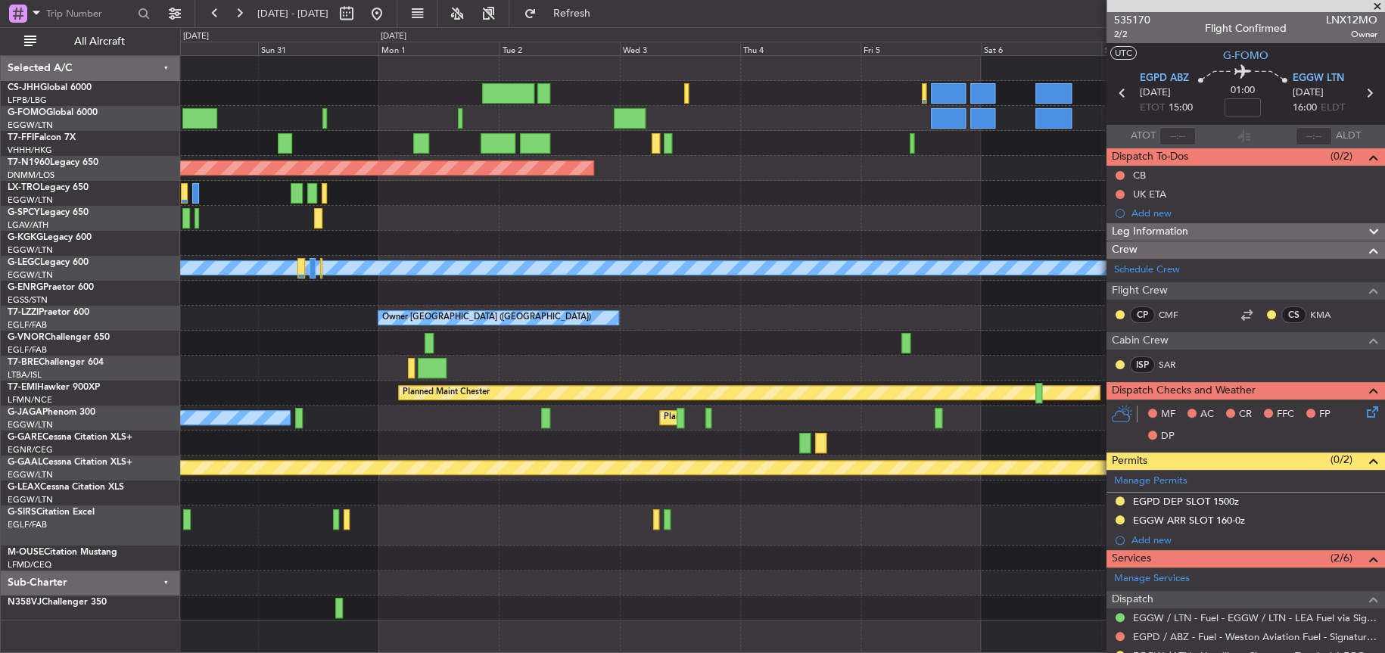
click at [235, 605] on div "Planned Maint Geneva (Cointrin) Planned Maint Hong Kong (Hong Kong Intl) Planne…" at bounding box center [782, 338] width 1204 height 565
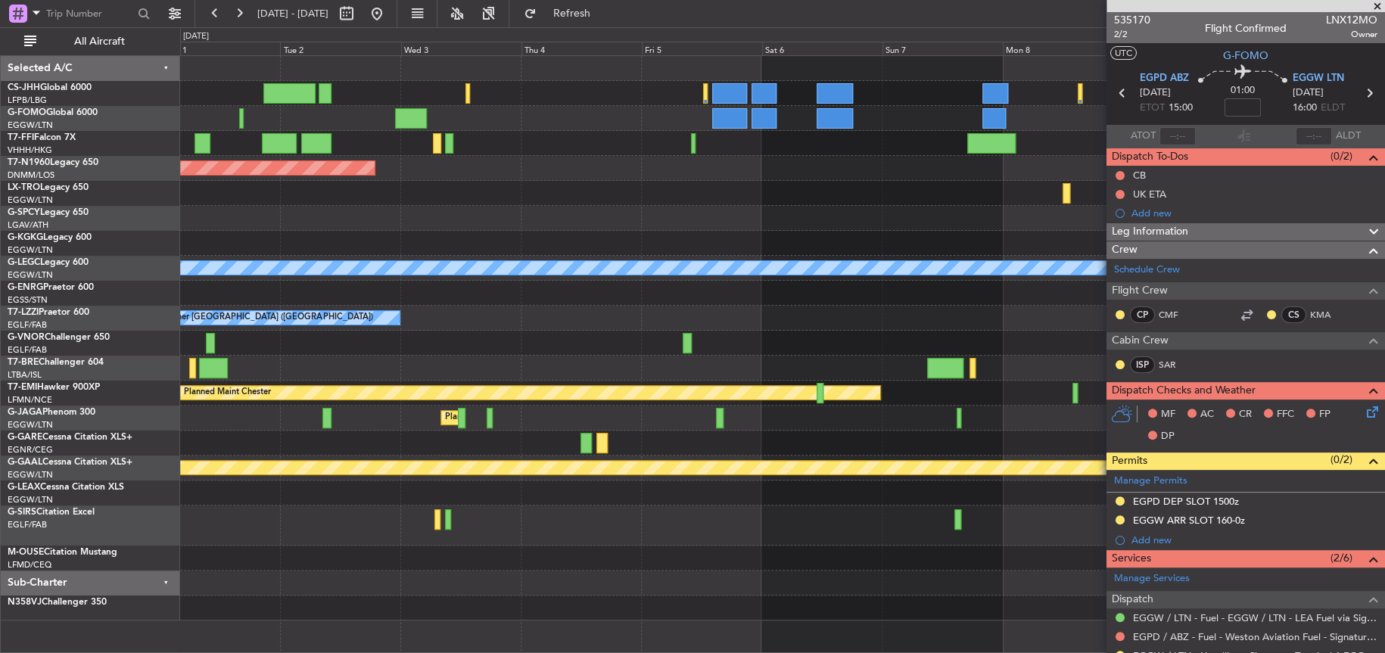
click at [108, 625] on div "Planned Maint Geneva (Cointrin) Planned Maint London (Stansted) Planned Maint D…" at bounding box center [692, 340] width 1385 height 626
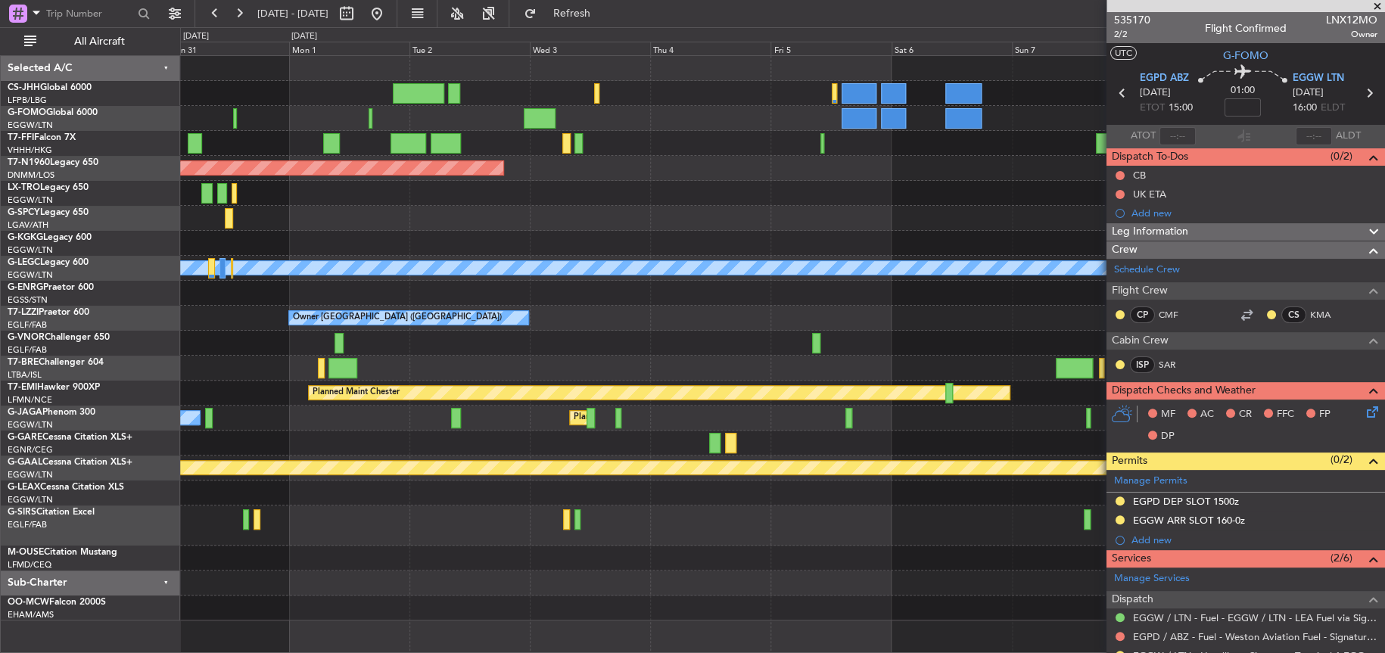
click at [1327, 595] on fb-app "09 Sep 2025 - 19 Sep 2025 Refresh Quick Links All Aircraft Planned Maint Geneva…" at bounding box center [692, 332] width 1385 height 642
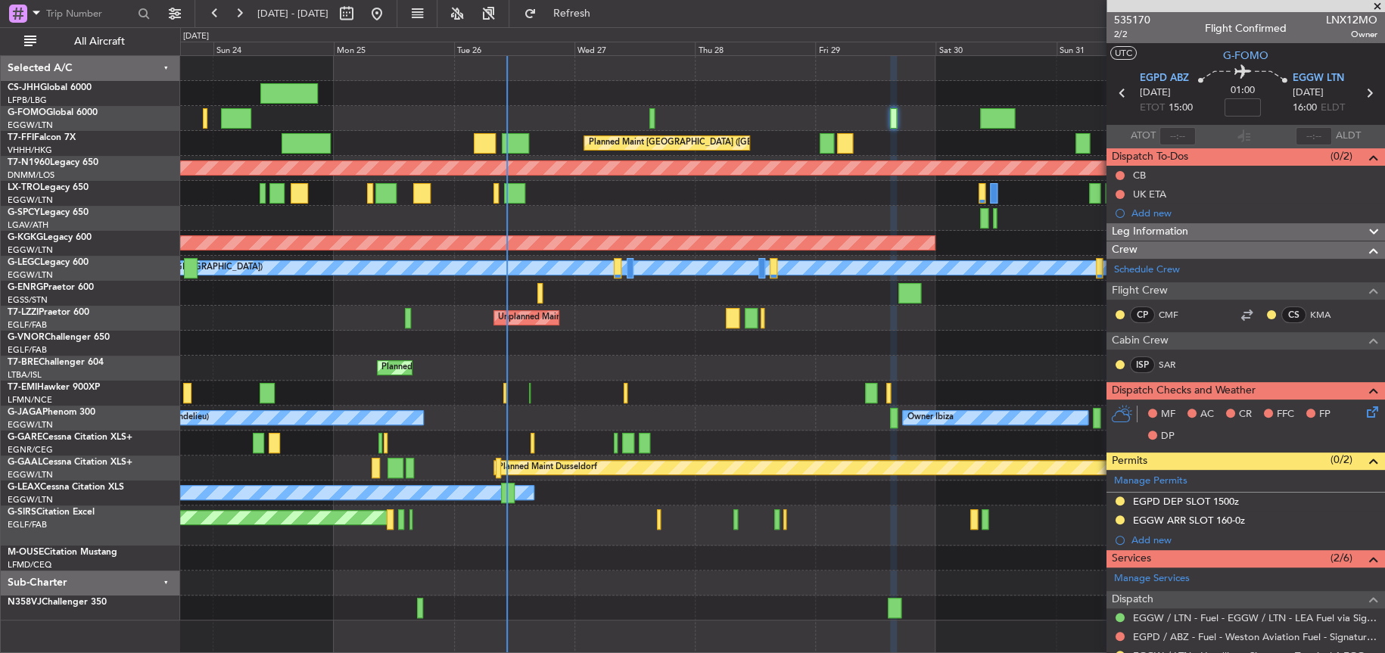
click at [603, 422] on div "Owner Ibiza No Crew Cannes (Mandelieu) Planned Maint London (Luton)" at bounding box center [782, 418] width 1204 height 25
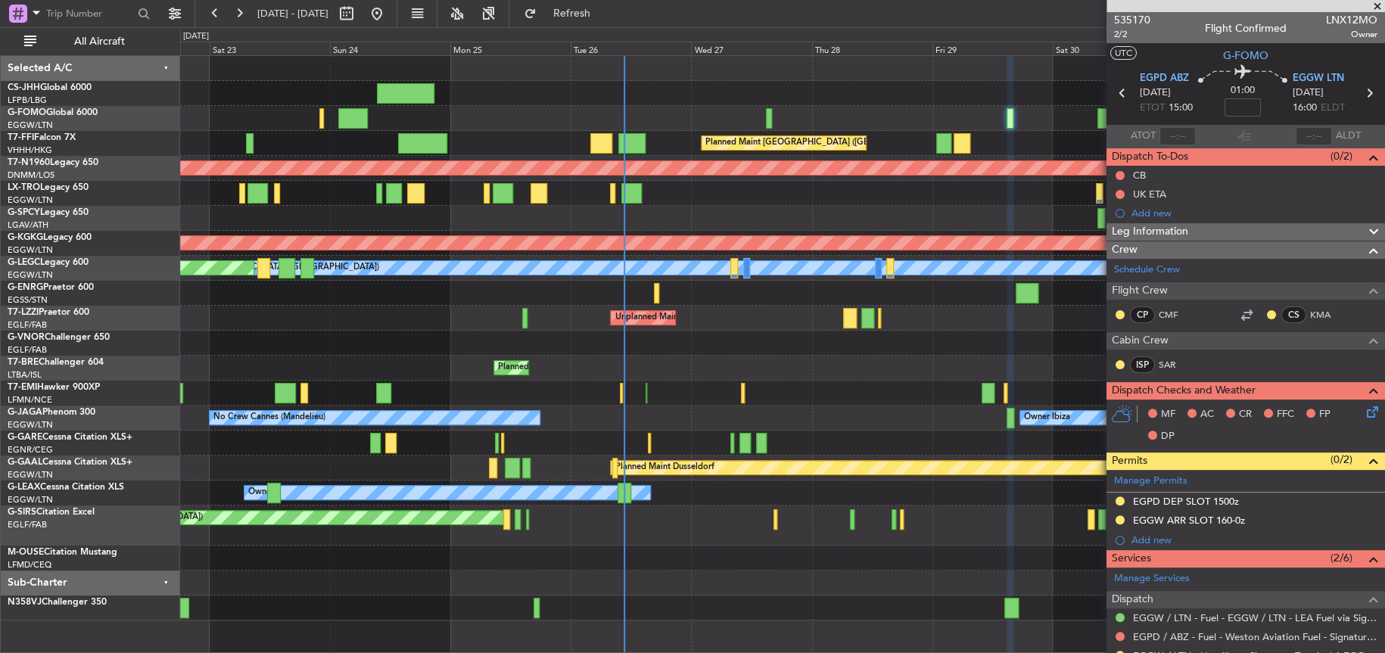
click at [714, 534] on div "Unplanned Maint Oxford ([GEOGRAPHIC_DATA])" at bounding box center [782, 526] width 1204 height 40
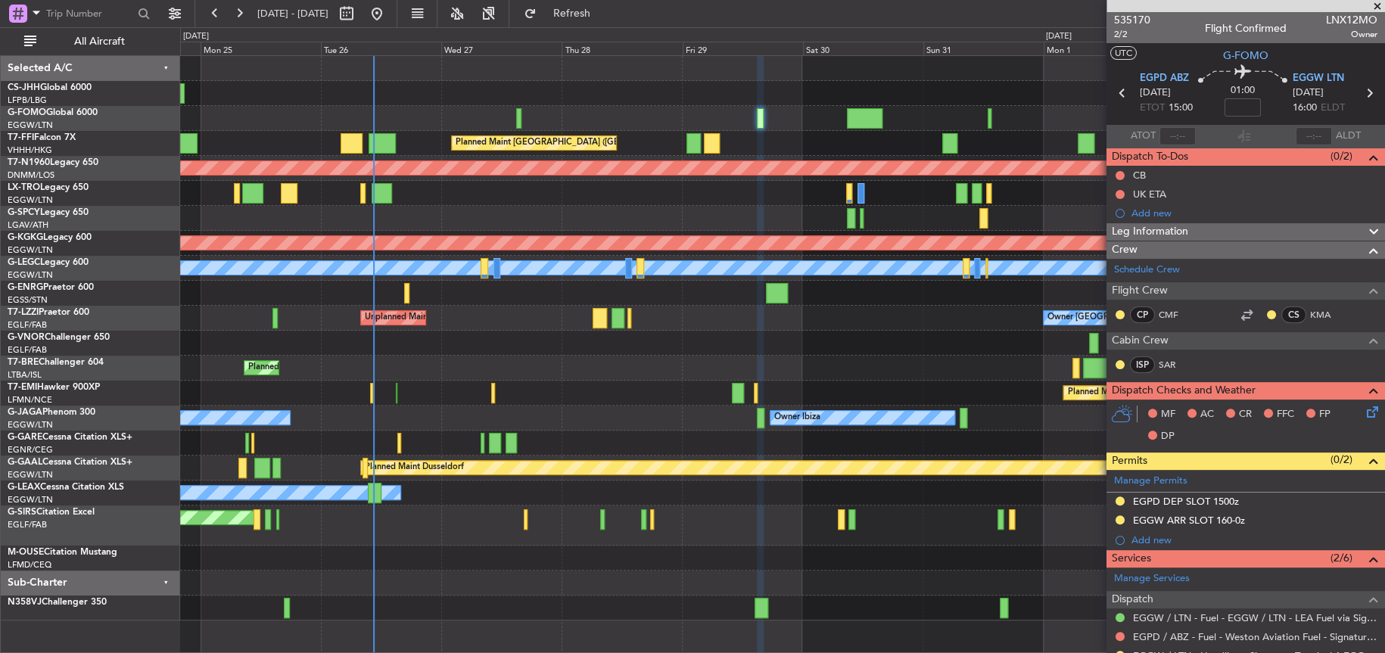
click at [327, 555] on div "Planned Maint London (Luton) Planned Maint Hong Kong (Hong Kong Intl) Planned M…" at bounding box center [782, 338] width 1204 height 565
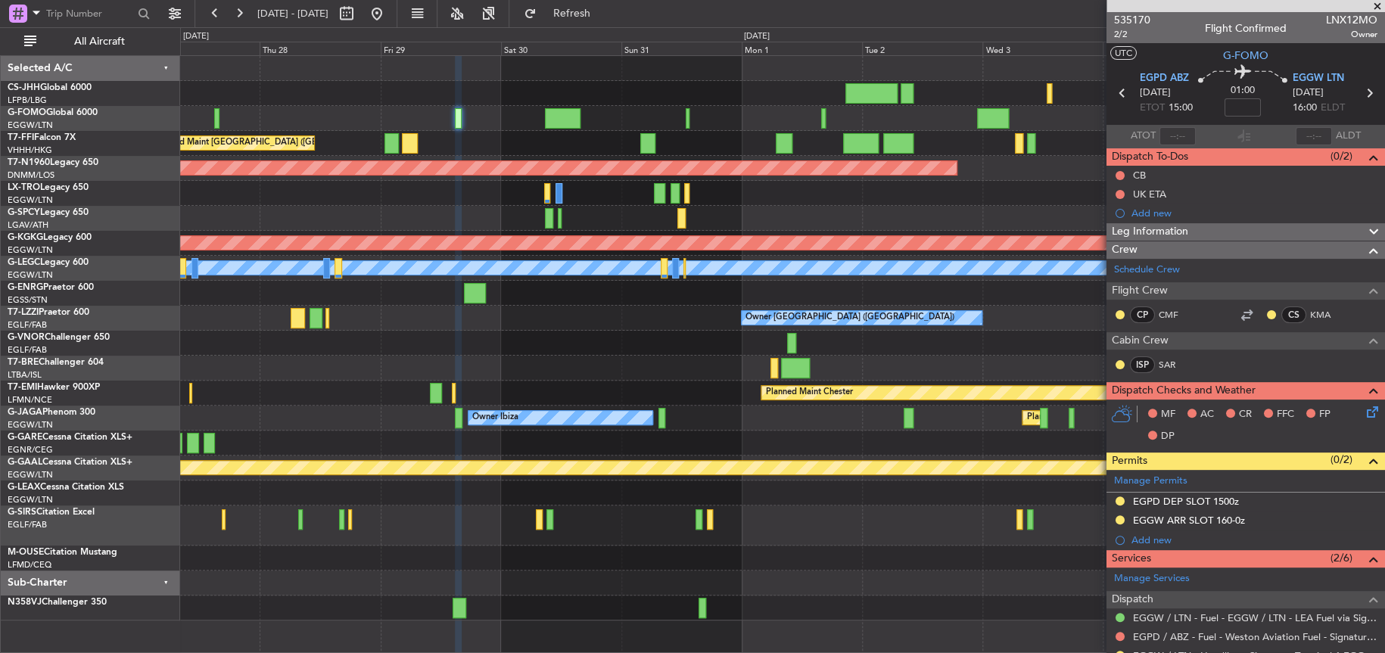
click at [235, 559] on div "Planned Maint Hong Kong (Hong Kong Intl) Planned Maint London (Stansted) AOG Ma…" at bounding box center [782, 338] width 1204 height 565
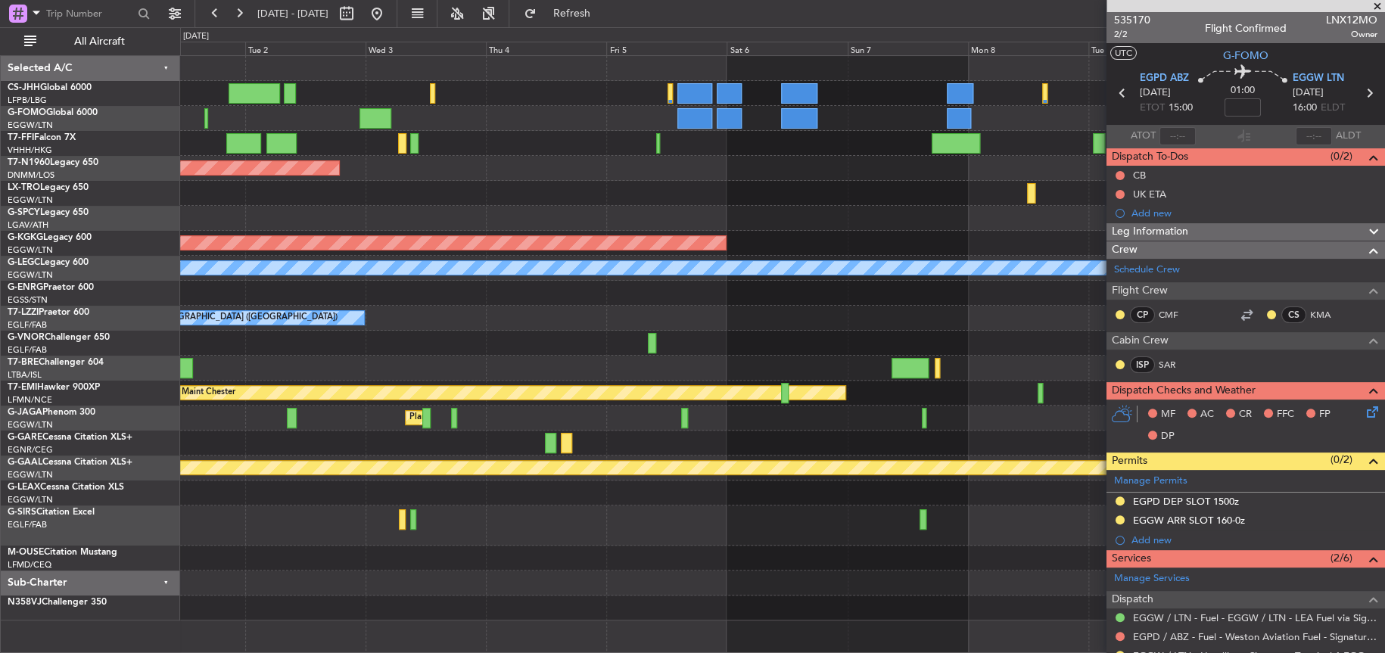
click at [19, 568] on div "Planned Maint Geneva (Cointrin) Planned Maint London (Stansted) Planned Maint D…" at bounding box center [692, 340] width 1385 height 626
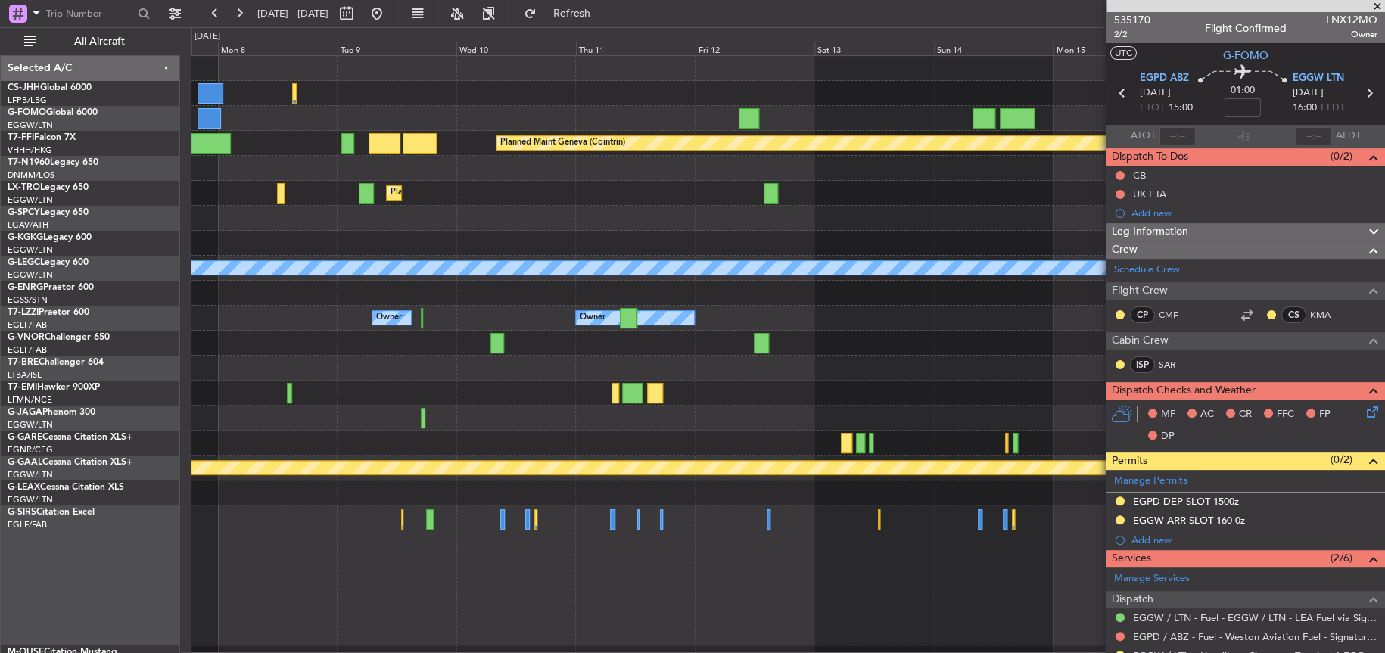
click at [0, 529] on html "23 Aug 2025 - 02 Sep 2025 Refresh Quick Links All Aircraft Planned Maint Geneva…" at bounding box center [692, 326] width 1385 height 653
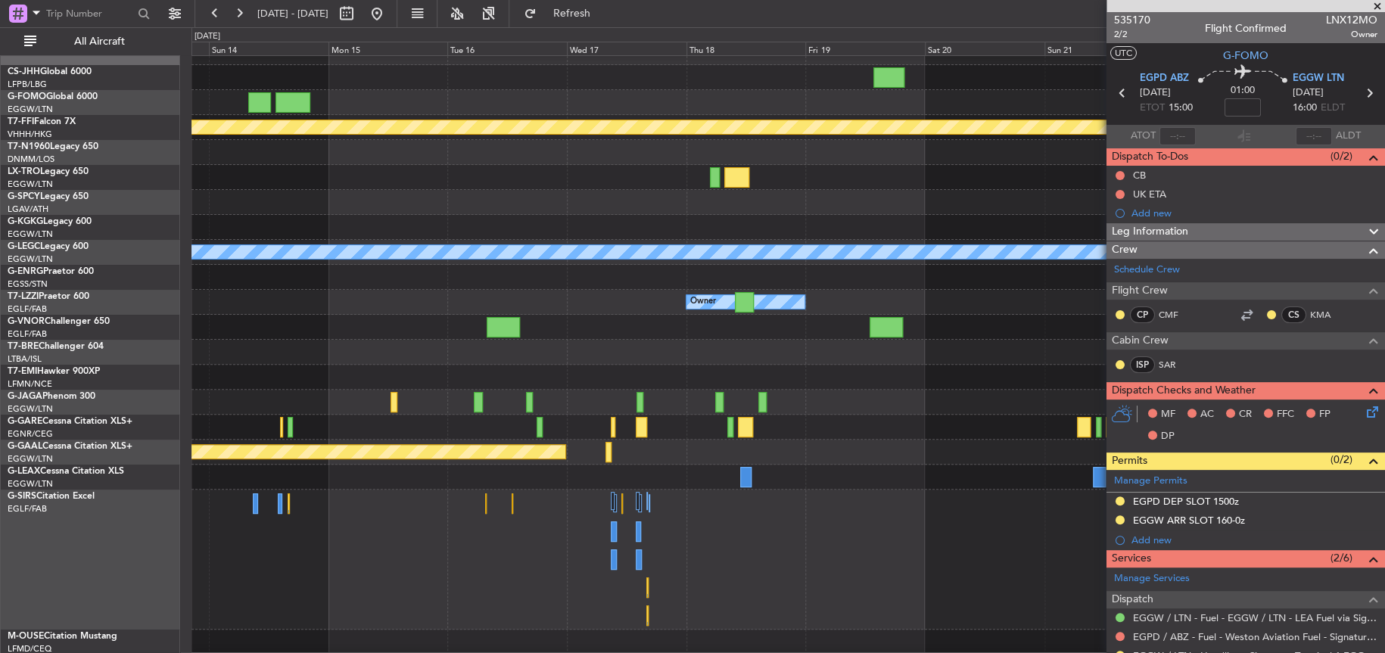
click at [104, 553] on div "Planned Maint Geneva (Cointrin) A/C Unavailable London (Luton) Owner Owner Plan…" at bounding box center [692, 340] width 1385 height 626
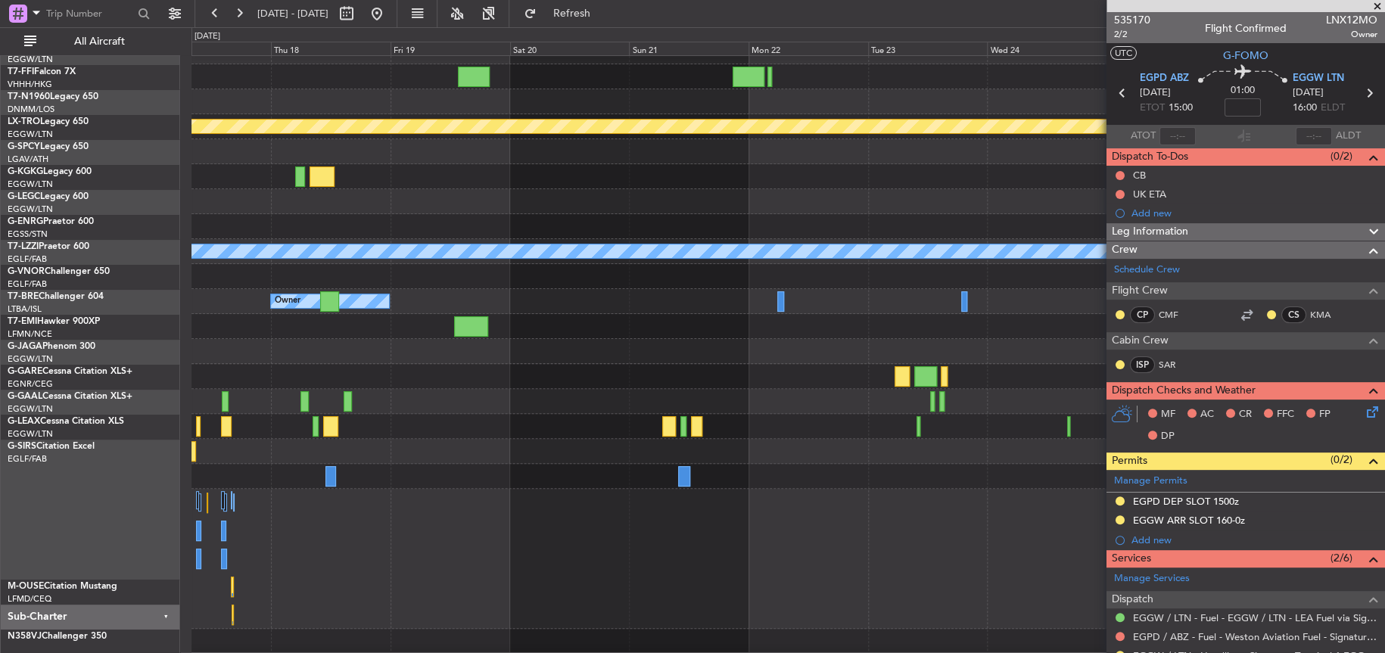
click at [1017, 463] on div "Planned Maint Geneva (Cointrin) A/C Unavailable London (Luton) Owner Planned Ma…" at bounding box center [692, 340] width 1385 height 626
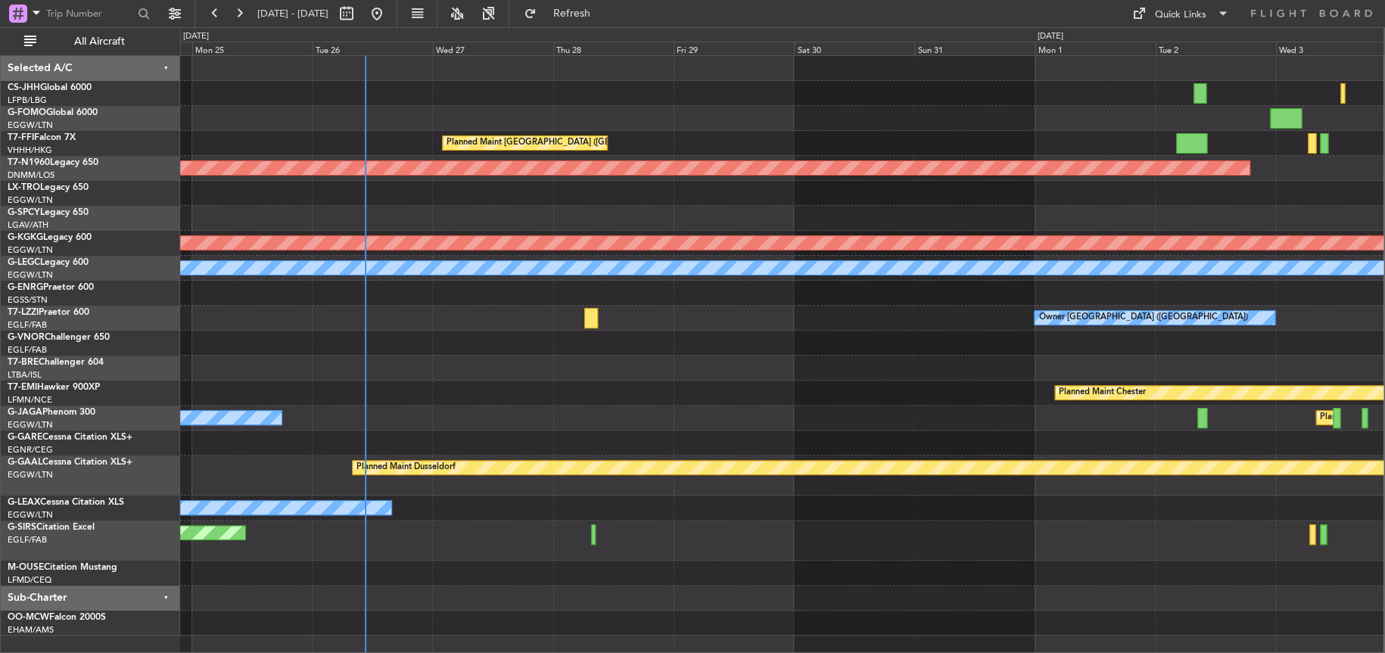
click at [1384, 416] on html "11 Sep 2025 - 21 Sep 2025 Refresh Quick Links All Aircraft Planned Maint Hong K…" at bounding box center [692, 326] width 1385 height 653
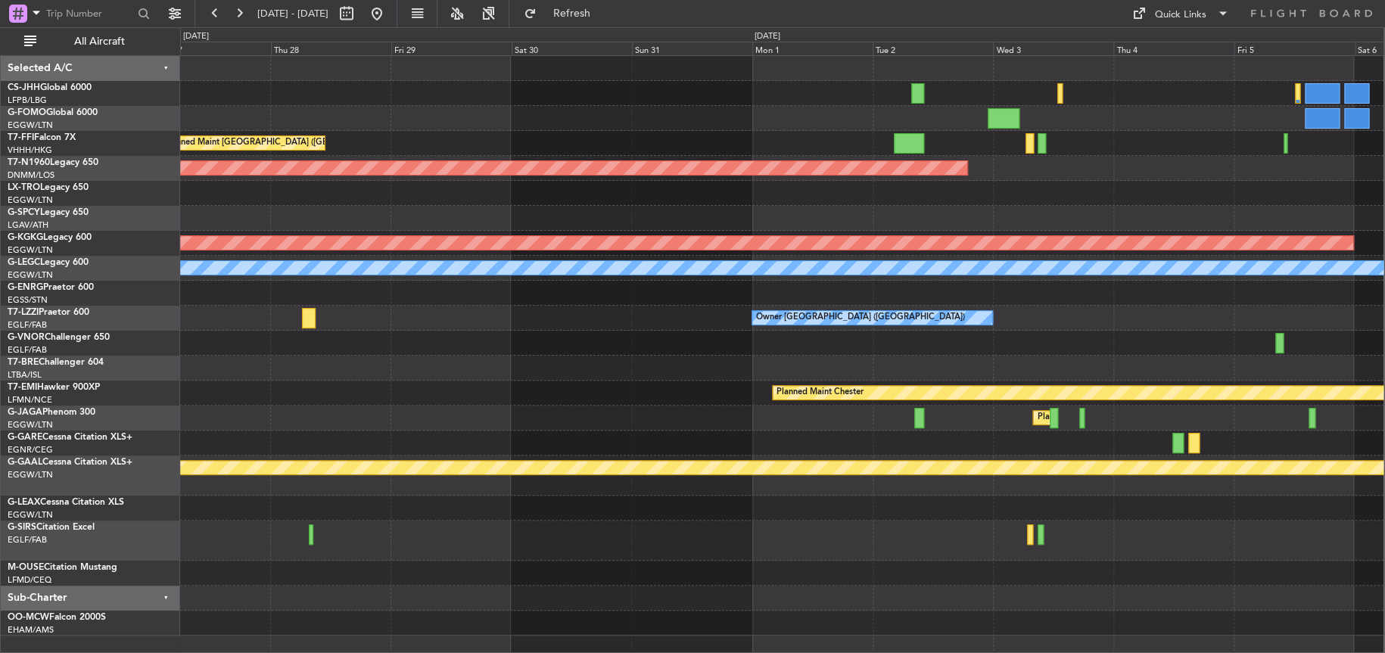
click at [371, 531] on div "Unplanned Maint Oxford ([GEOGRAPHIC_DATA])" at bounding box center [782, 541] width 1204 height 40
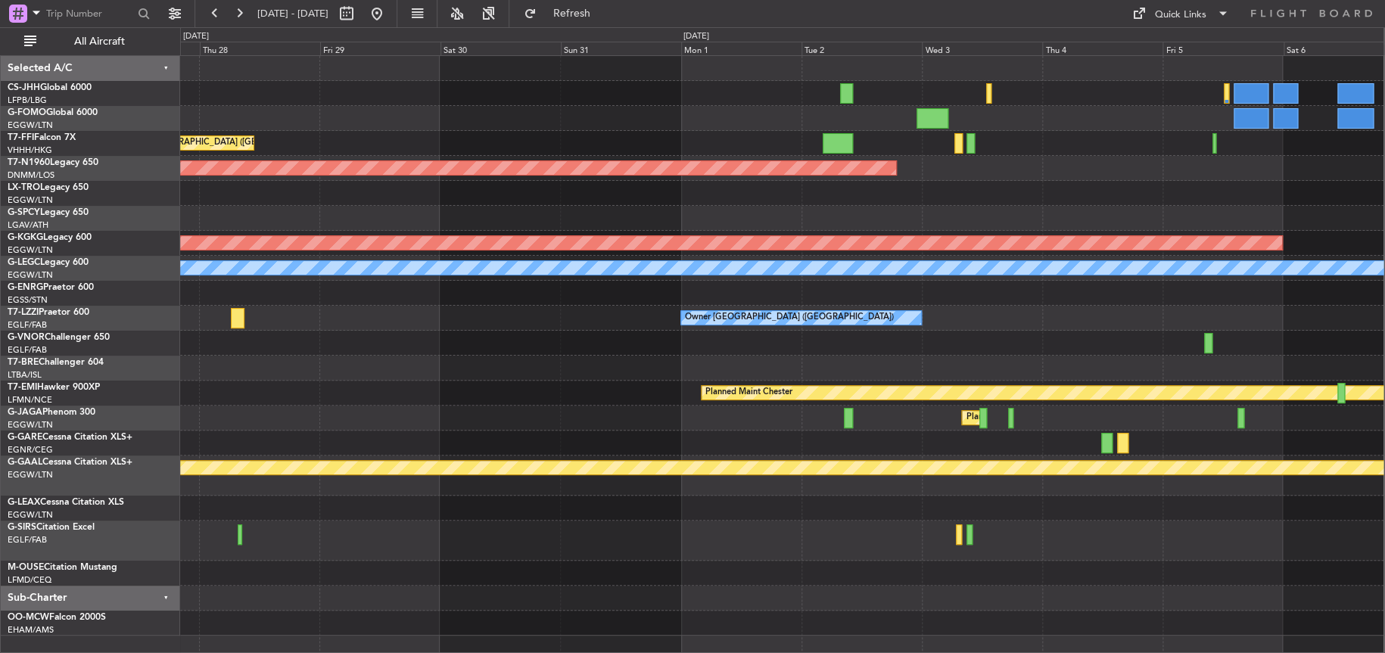
click at [83, 514] on div "Planned Maint Hong Kong (Hong Kong Intl) Planned Maint London (Stansted) AOG Ma…" at bounding box center [692, 340] width 1385 height 626
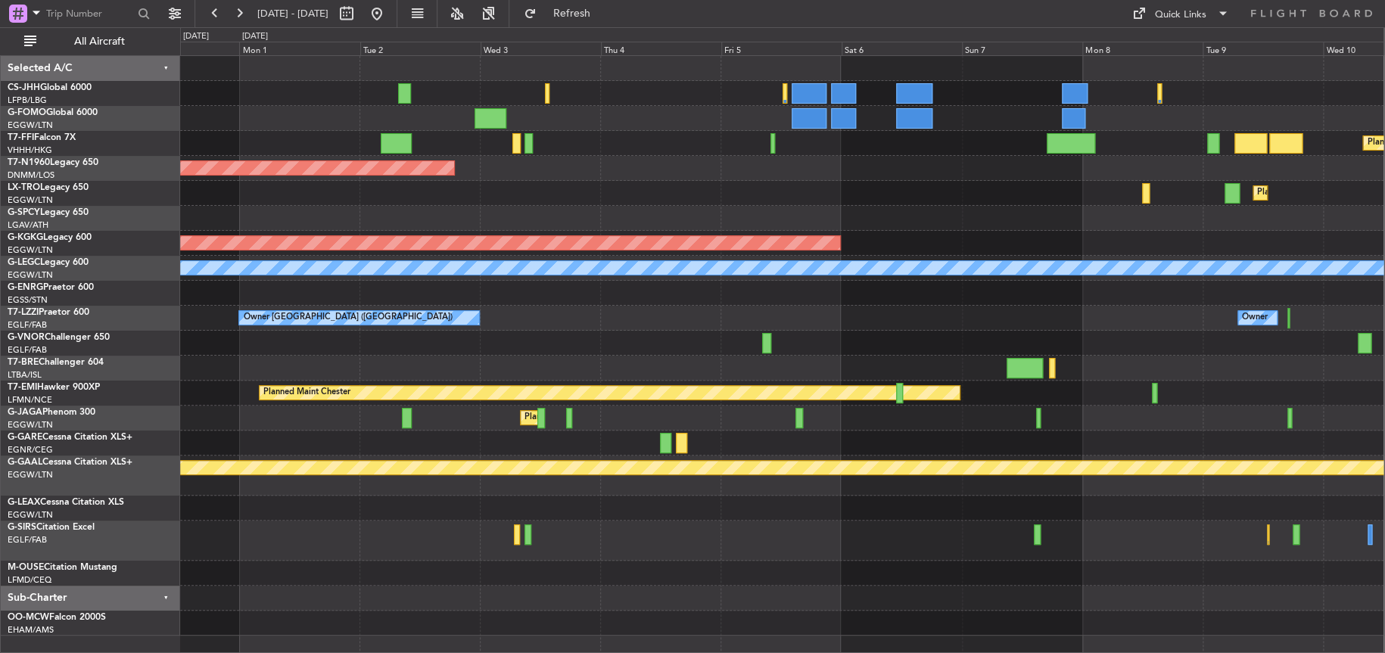
click at [811, 425] on div "Planned Maint Geneva (Cointrin) Planned Maint London (Stansted) Planned Maint D…" at bounding box center [782, 346] width 1204 height 580
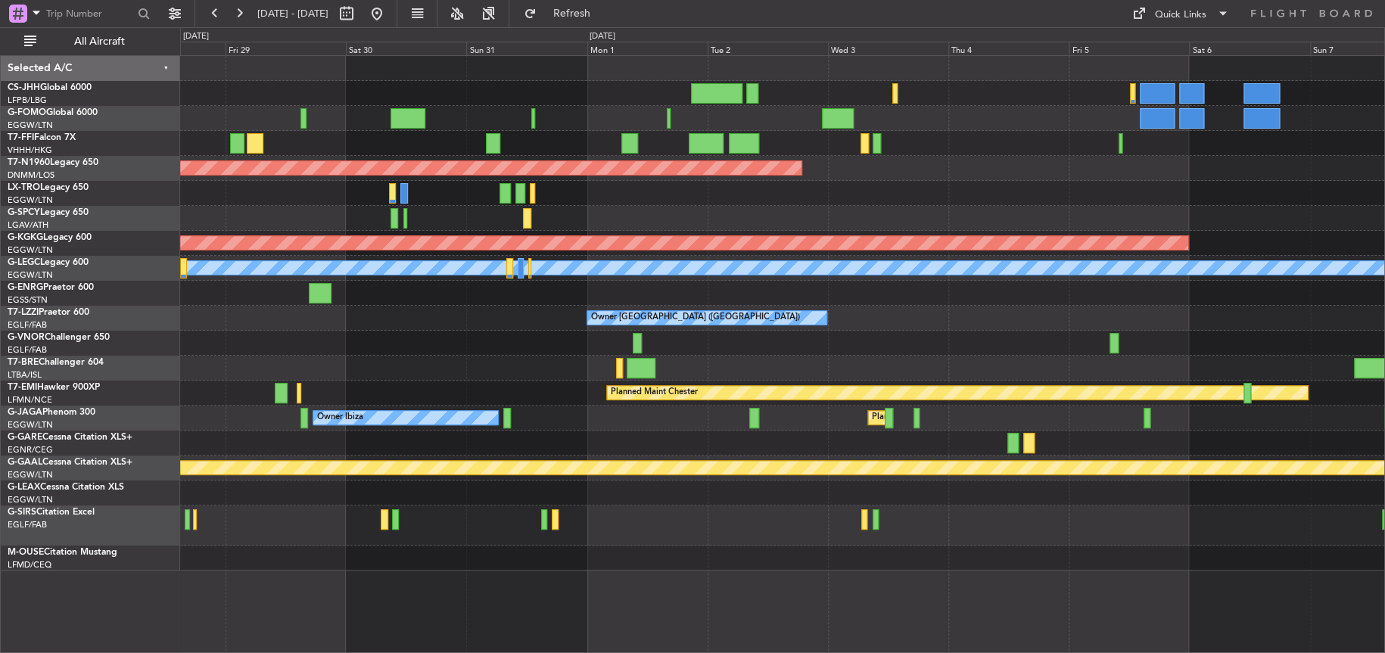
click at [873, 154] on div "Planned Maint Hong Kong (Hong Kong Intl) Planned Maint London (Stansted) Planne…" at bounding box center [782, 313] width 1204 height 515
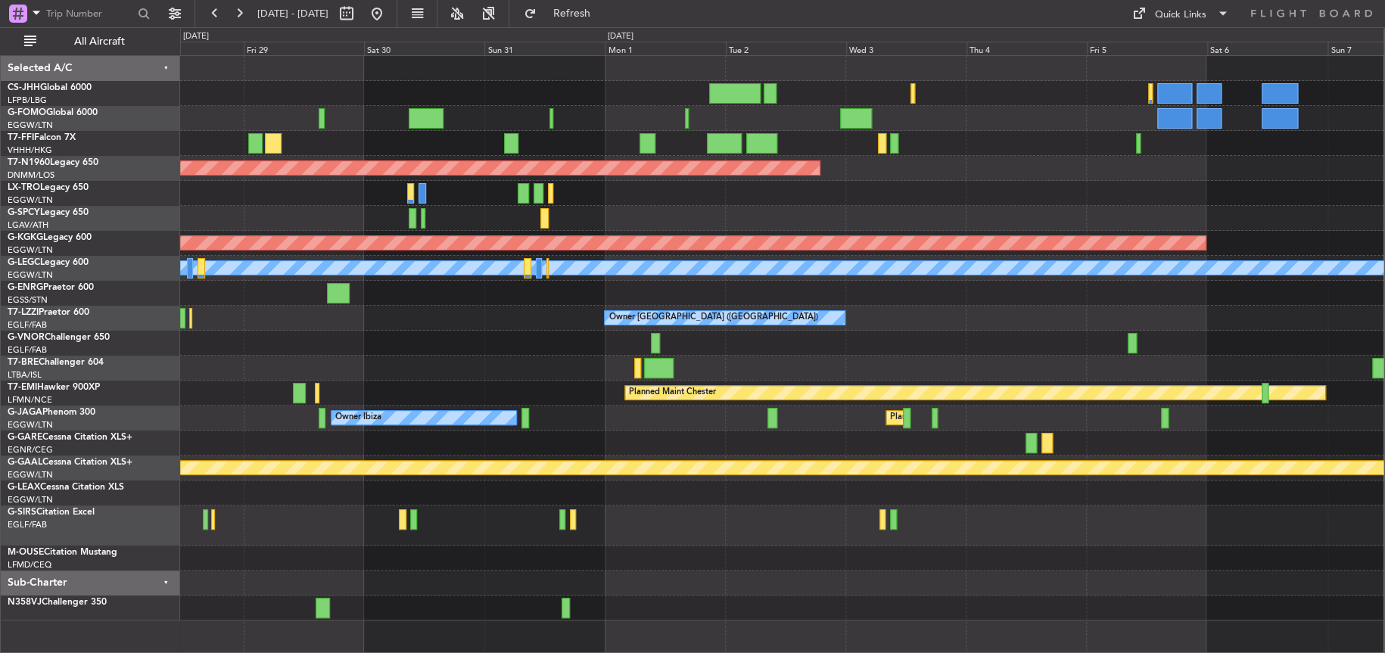
click at [1182, 163] on div "Planned Maint Hong Kong (Hong Kong Intl) Planned Maint London (Stansted) Planne…" at bounding box center [782, 338] width 1204 height 565
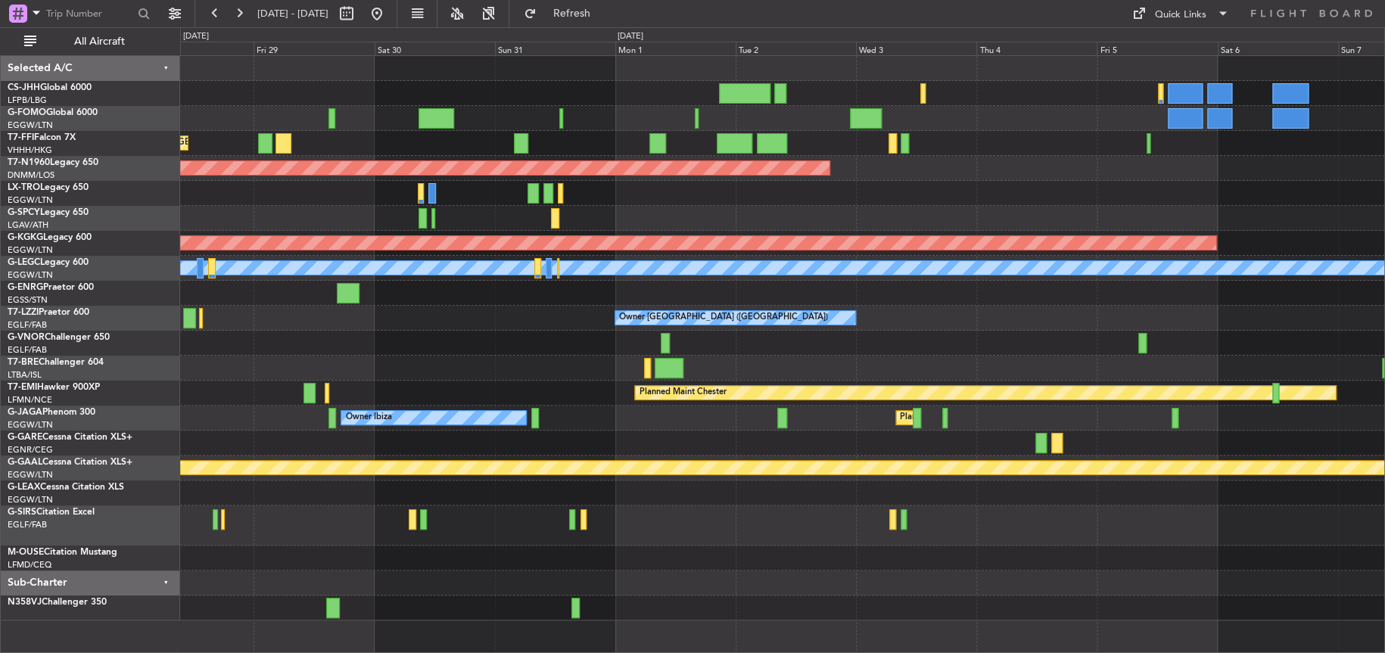
click at [877, 179] on div "Planned Maint [GEOGRAPHIC_DATA] ([GEOGRAPHIC_DATA])" at bounding box center [782, 168] width 1204 height 25
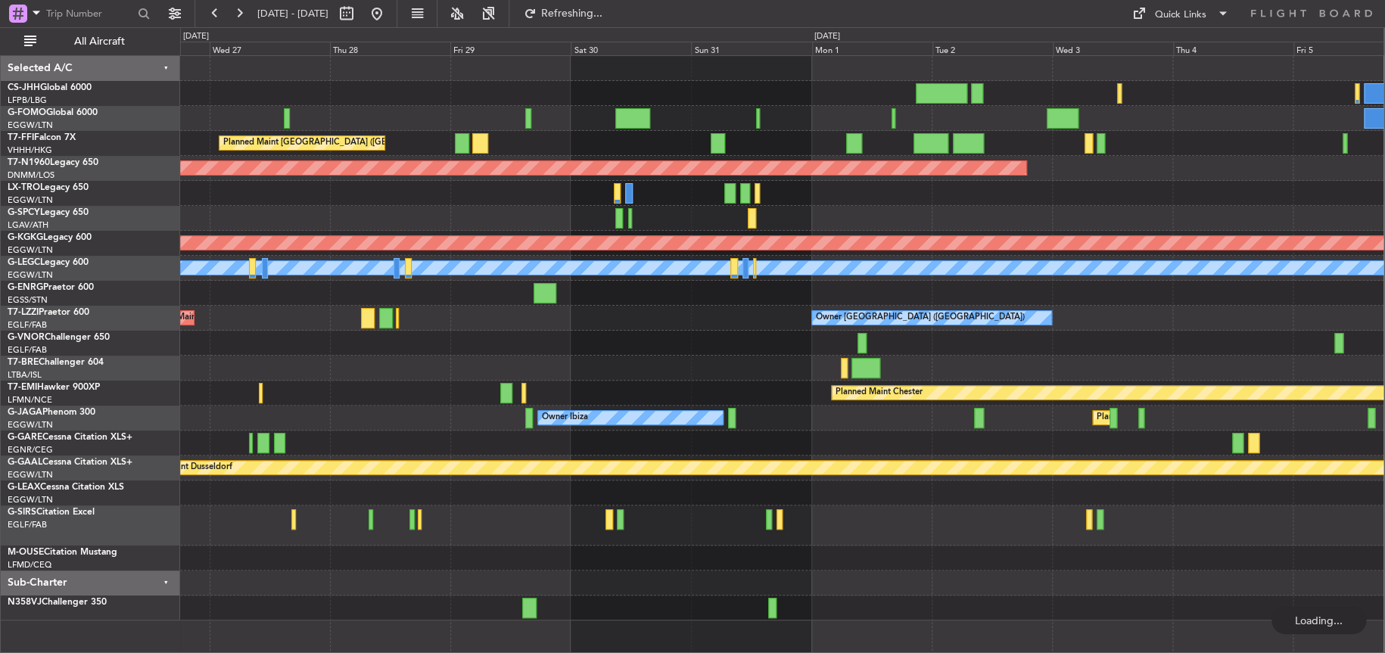
click at [991, 206] on div at bounding box center [782, 218] width 1204 height 25
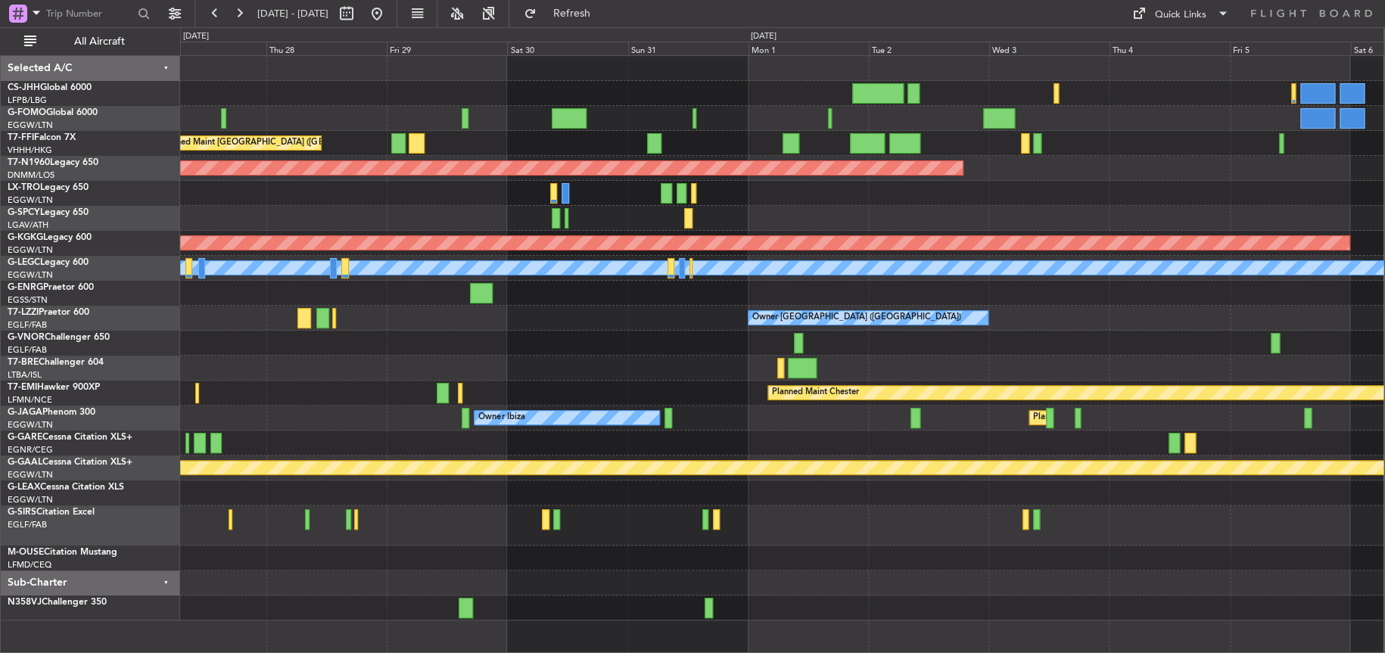
click at [470, 76] on div at bounding box center [782, 68] width 1204 height 25
click at [319, 81] on div at bounding box center [782, 93] width 1204 height 25
click at [954, 312] on div "Planned Maint Hong Kong (Hong Kong Intl) Planned Maint London (Stansted) AOG Ma…" at bounding box center [782, 338] width 1204 height 565
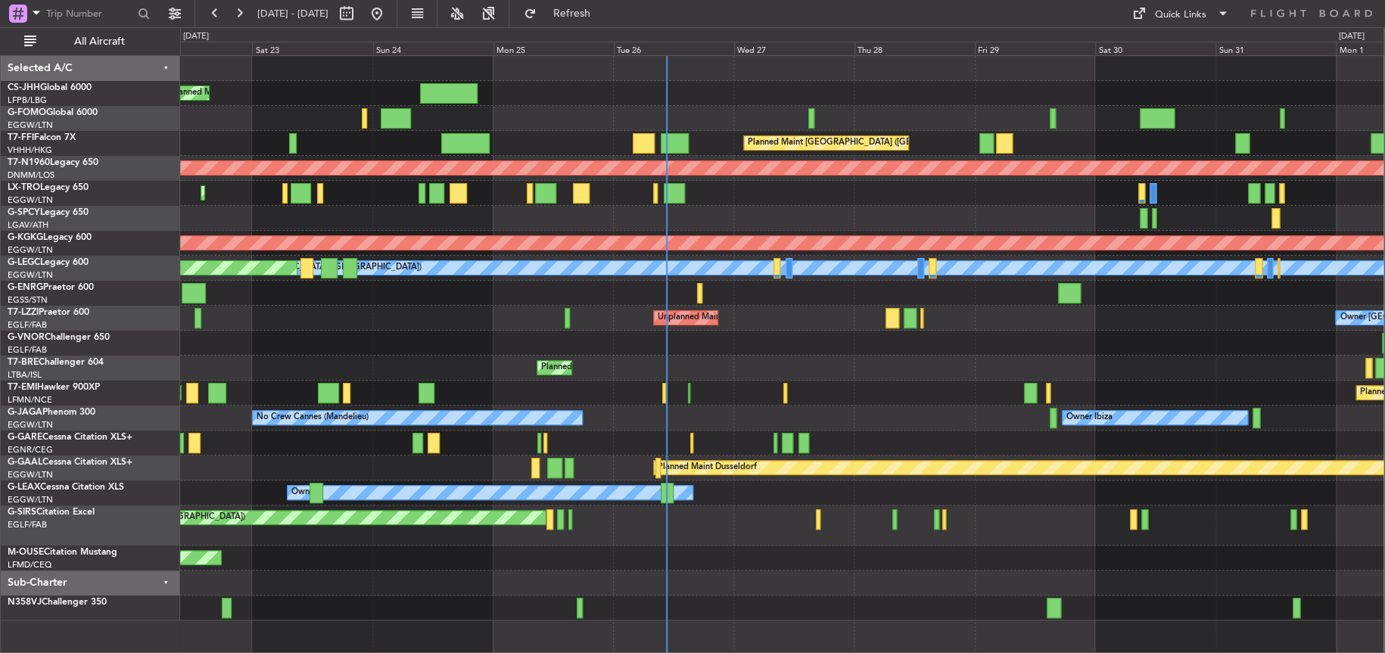
click at [827, 347] on div "Planned Maint London (Luton) Planned Maint Hong Kong (Hong Kong Intl) Planned M…" at bounding box center [782, 338] width 1204 height 565
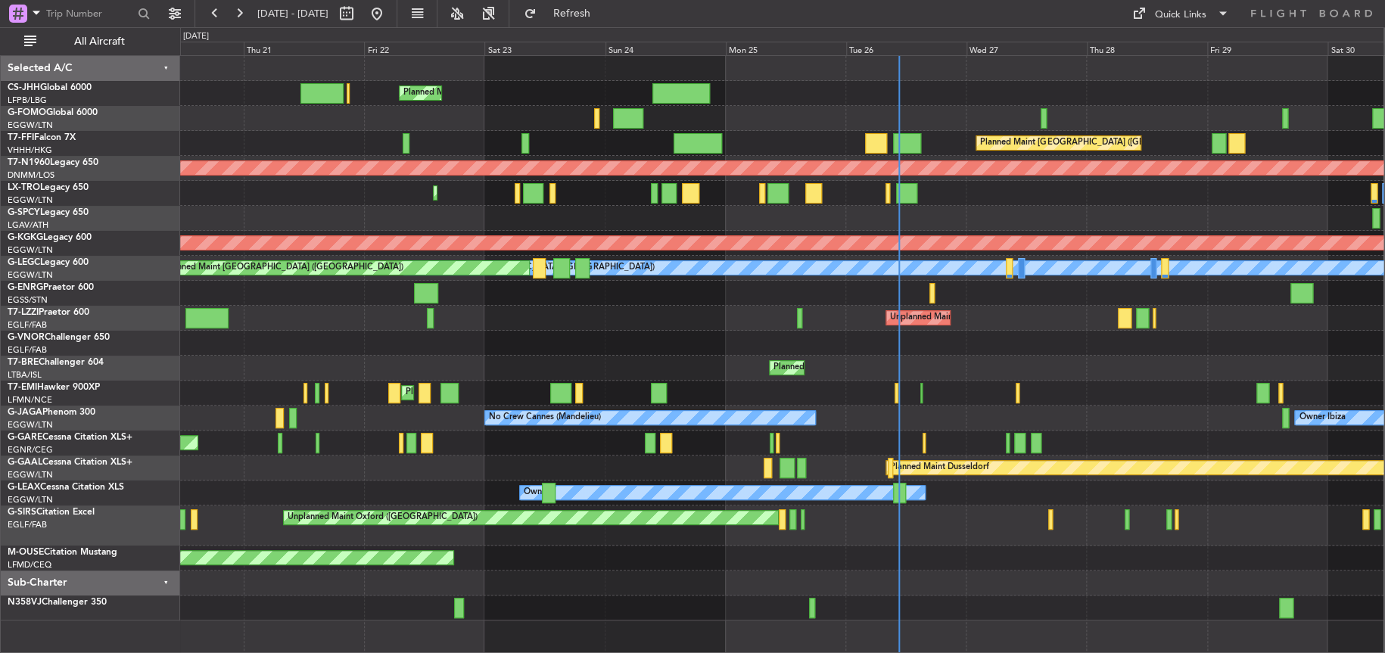
click at [512, 388] on div "Planned Maint London (Luton) Planned Maint Hong Kong (Hong Kong Intl) Planned M…" at bounding box center [782, 338] width 1204 height 565
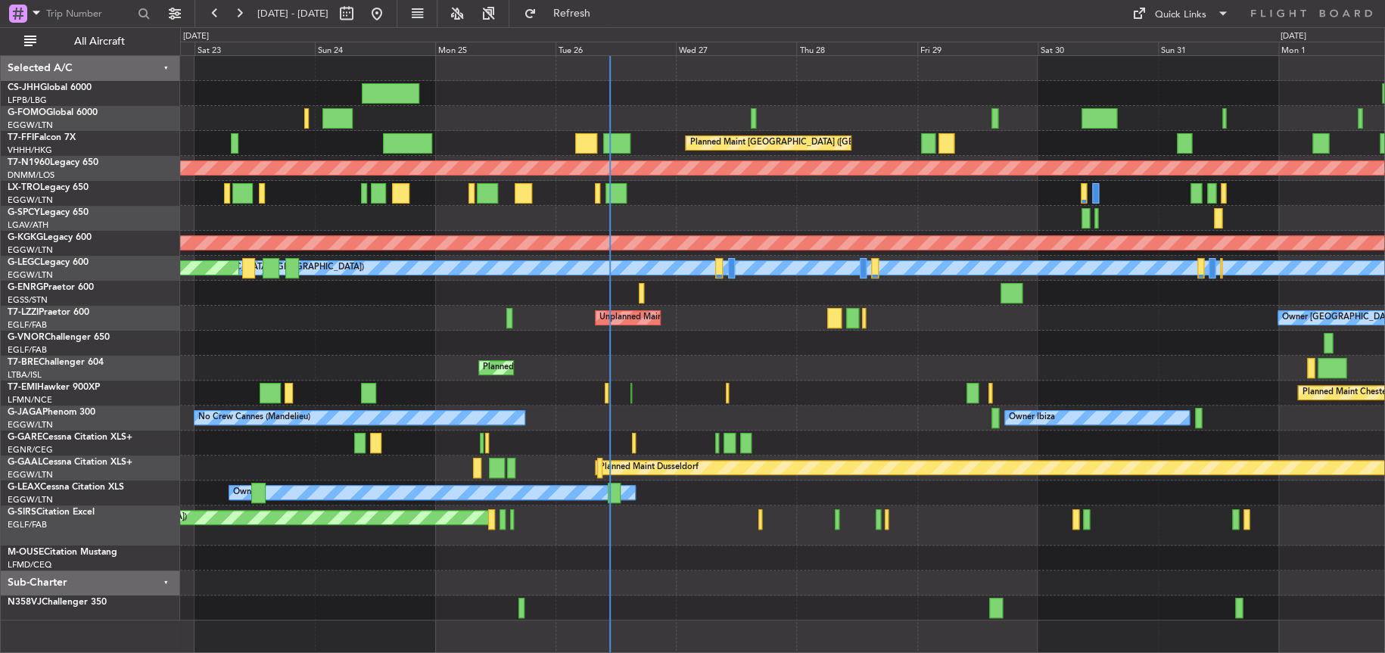
click at [829, 387] on div "Planned Maint Chester Planned Maint Chester" at bounding box center [782, 393] width 1204 height 25
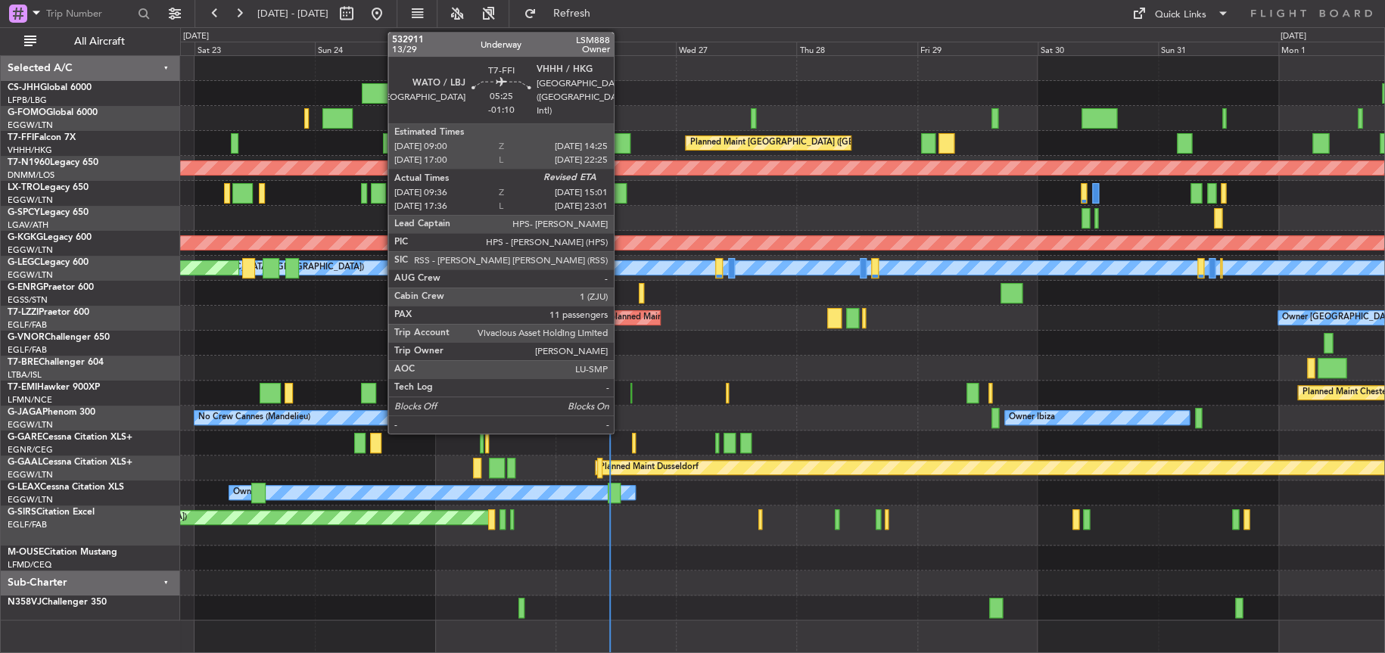
click at [621, 143] on div at bounding box center [616, 143] width 27 height 20
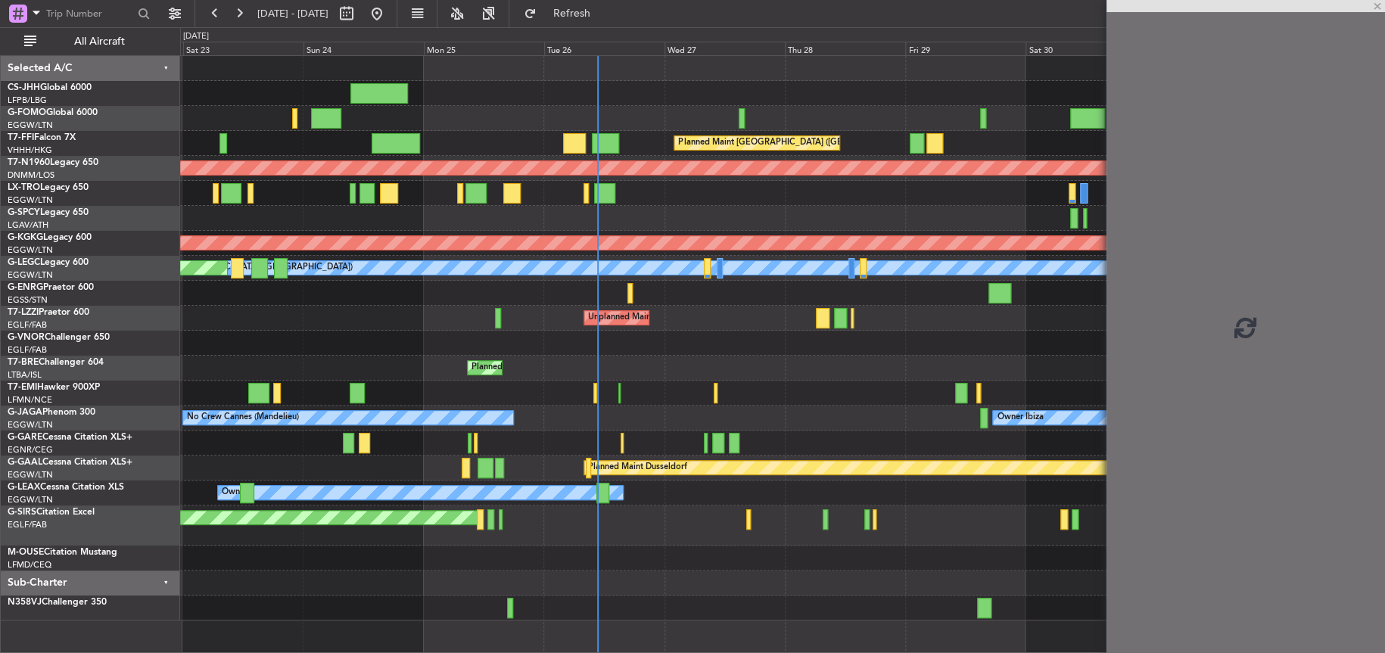
click at [696, 219] on div at bounding box center [782, 218] width 1204 height 25
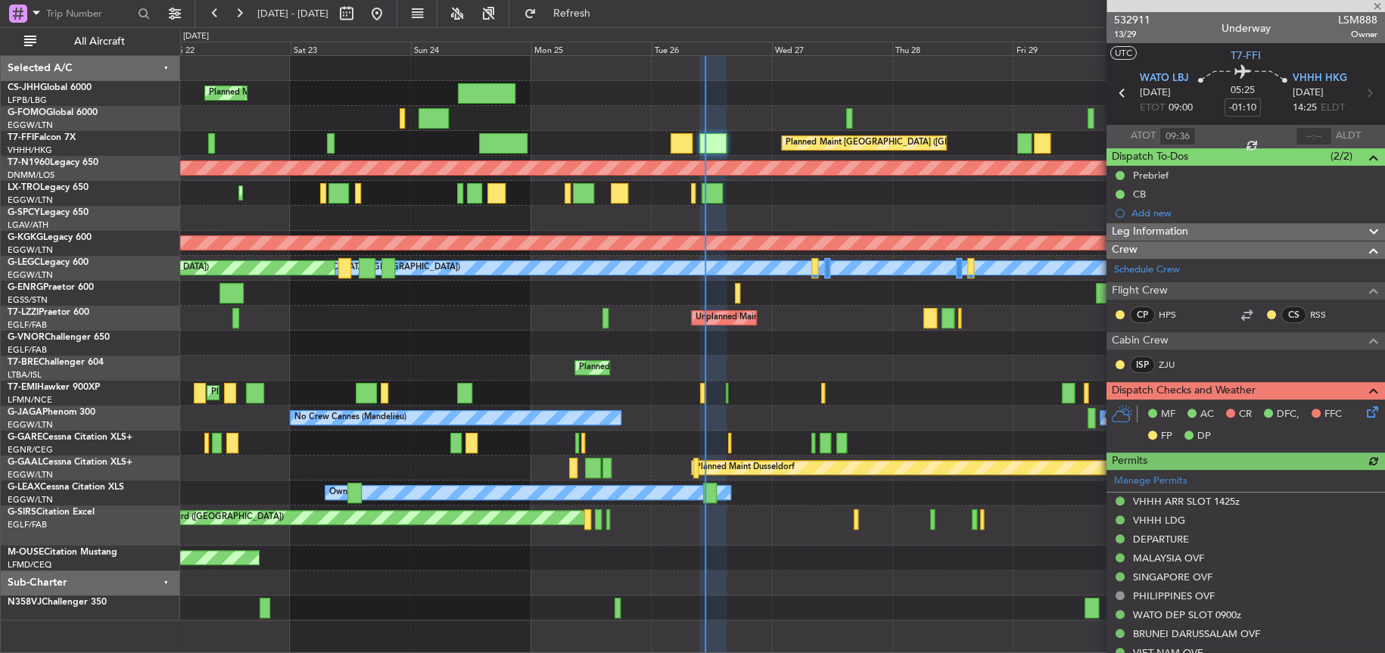
click at [623, 79] on div at bounding box center [782, 68] width 1204 height 25
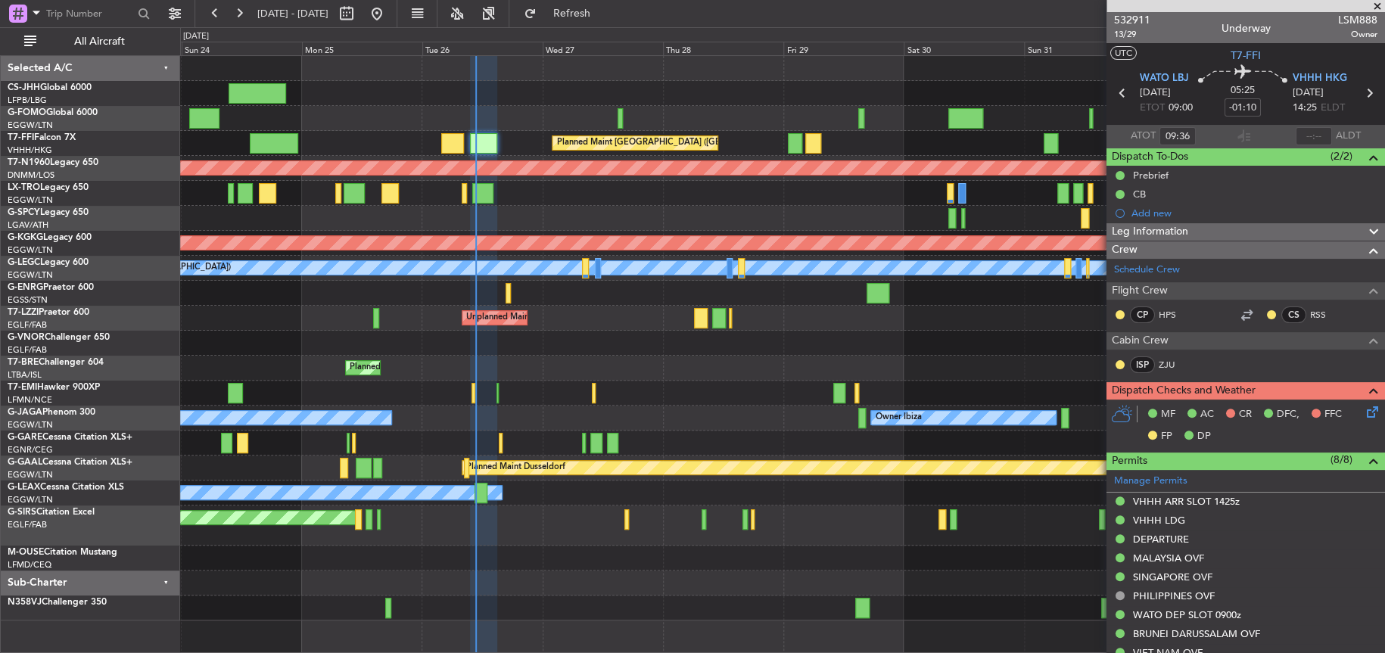
click at [598, 211] on div at bounding box center [782, 218] width 1204 height 25
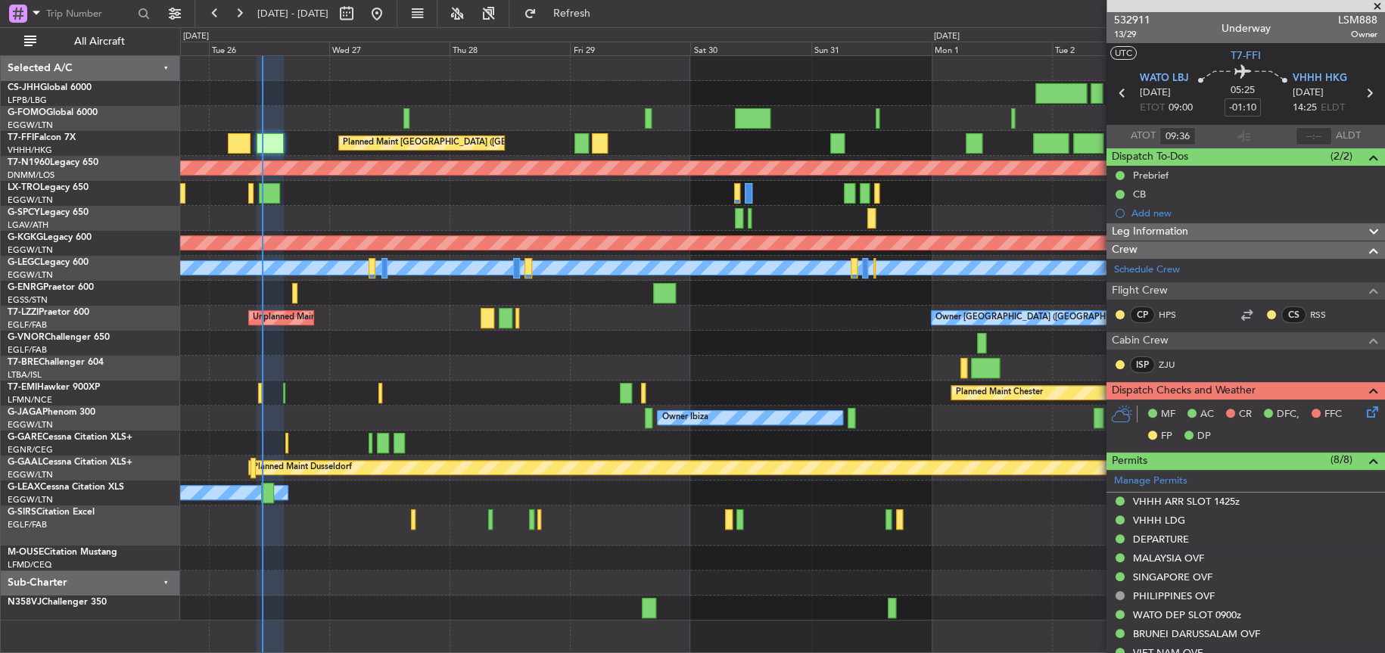
click at [799, 201] on div at bounding box center [782, 193] width 1204 height 25
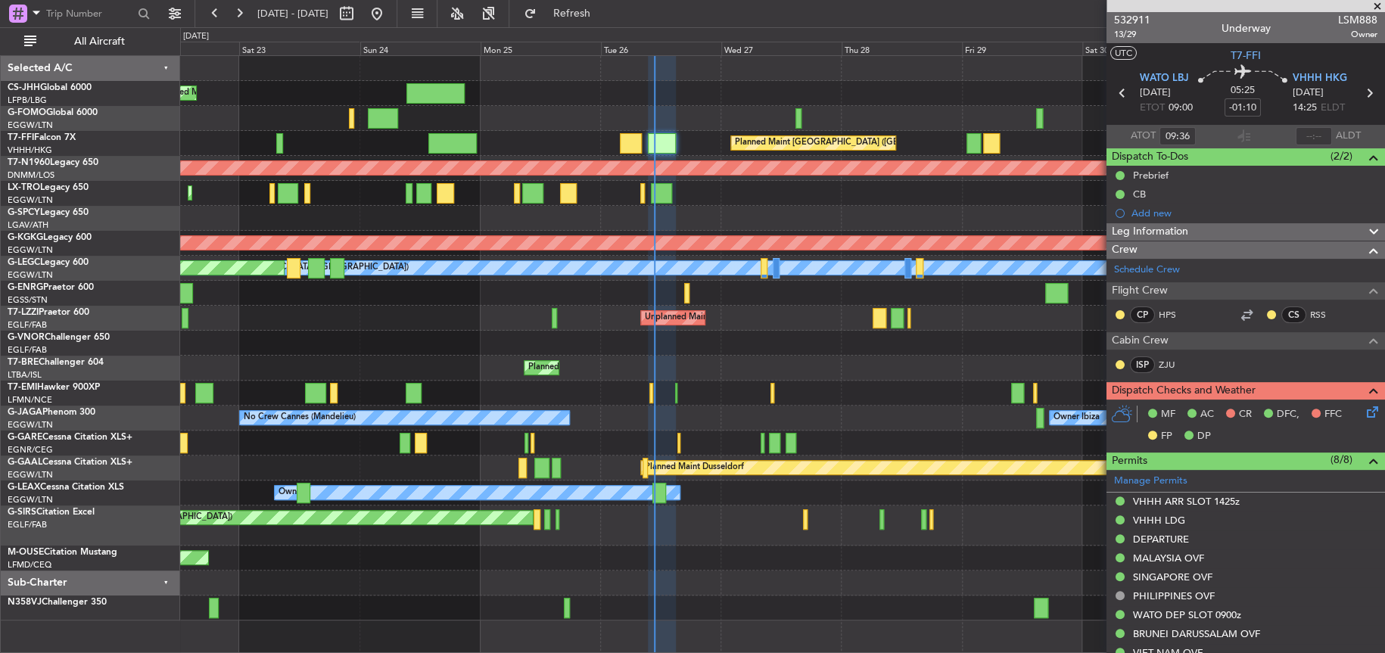
click at [634, 224] on div at bounding box center [782, 218] width 1204 height 25
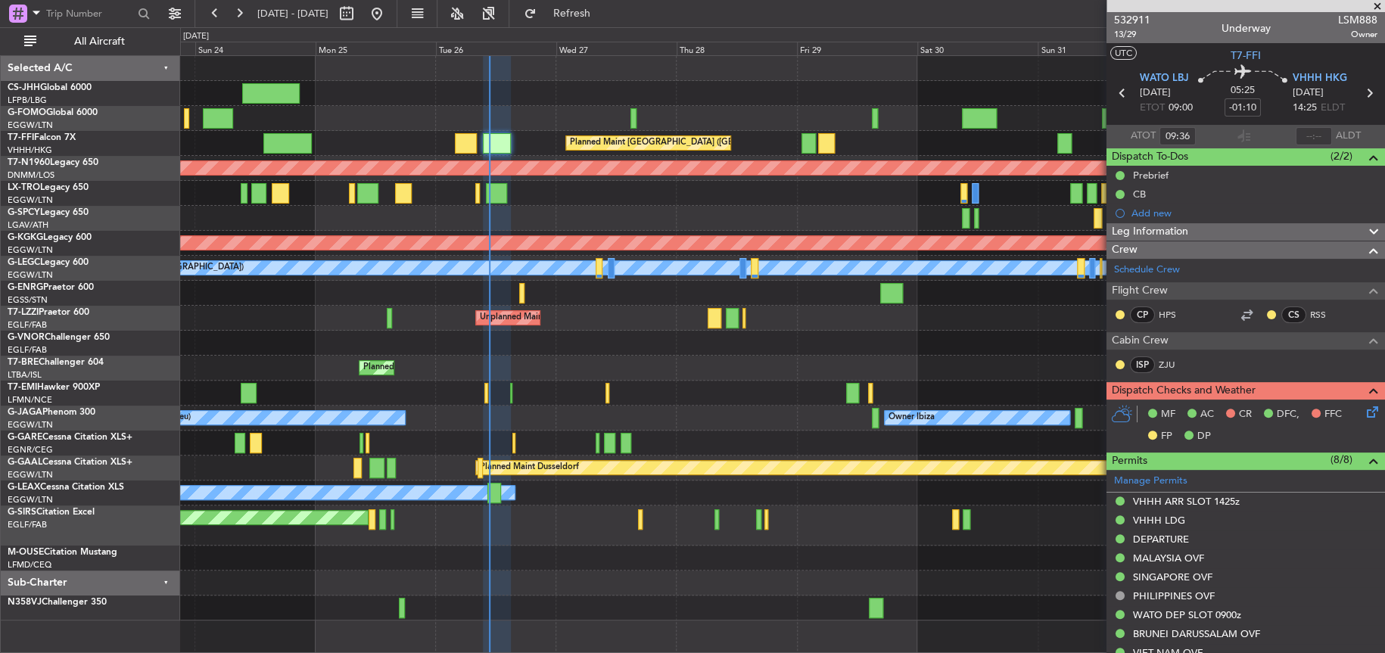
click at [625, 220] on div at bounding box center [782, 218] width 1204 height 25
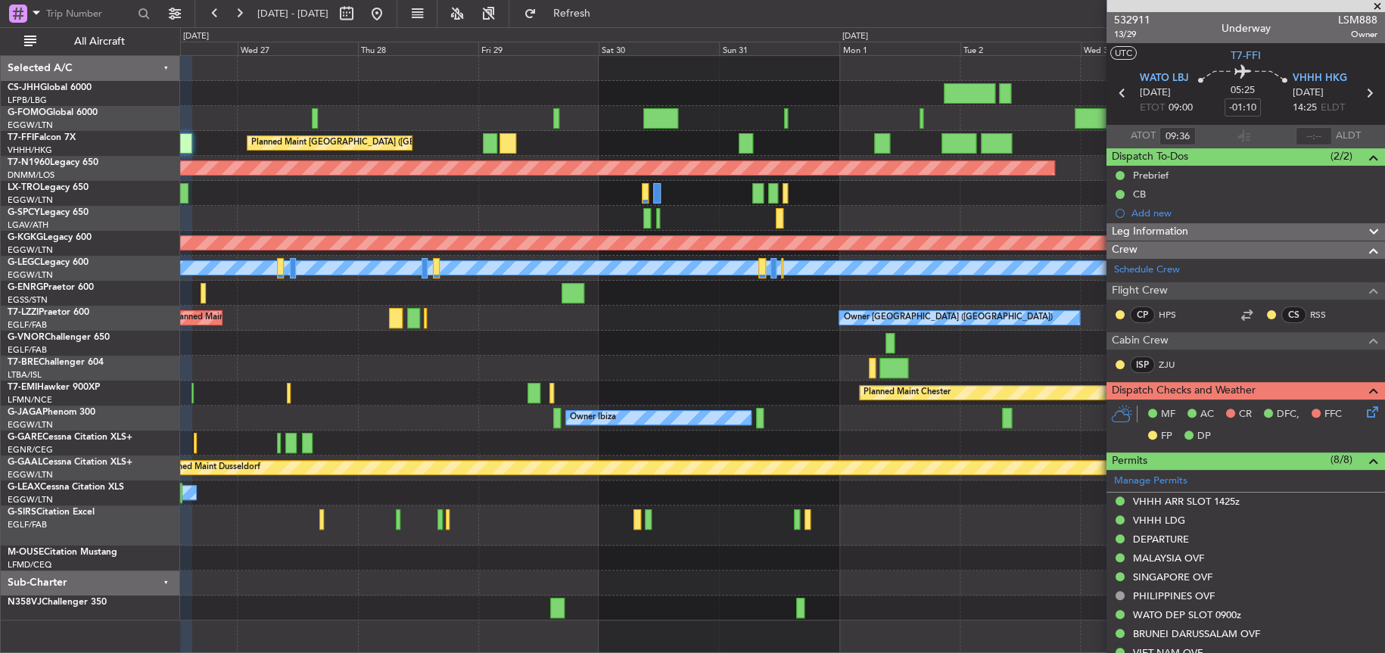
click at [393, 126] on div at bounding box center [782, 118] width 1204 height 25
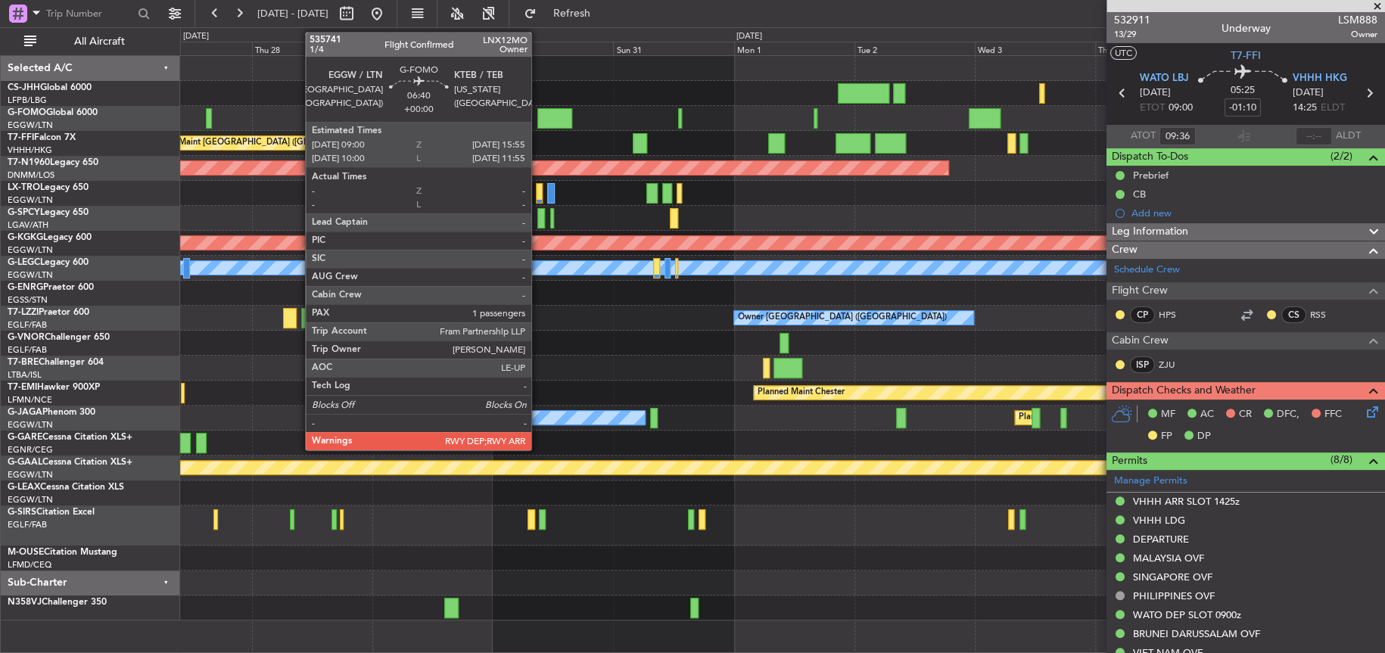
click at [544, 117] on div at bounding box center [554, 118] width 35 height 20
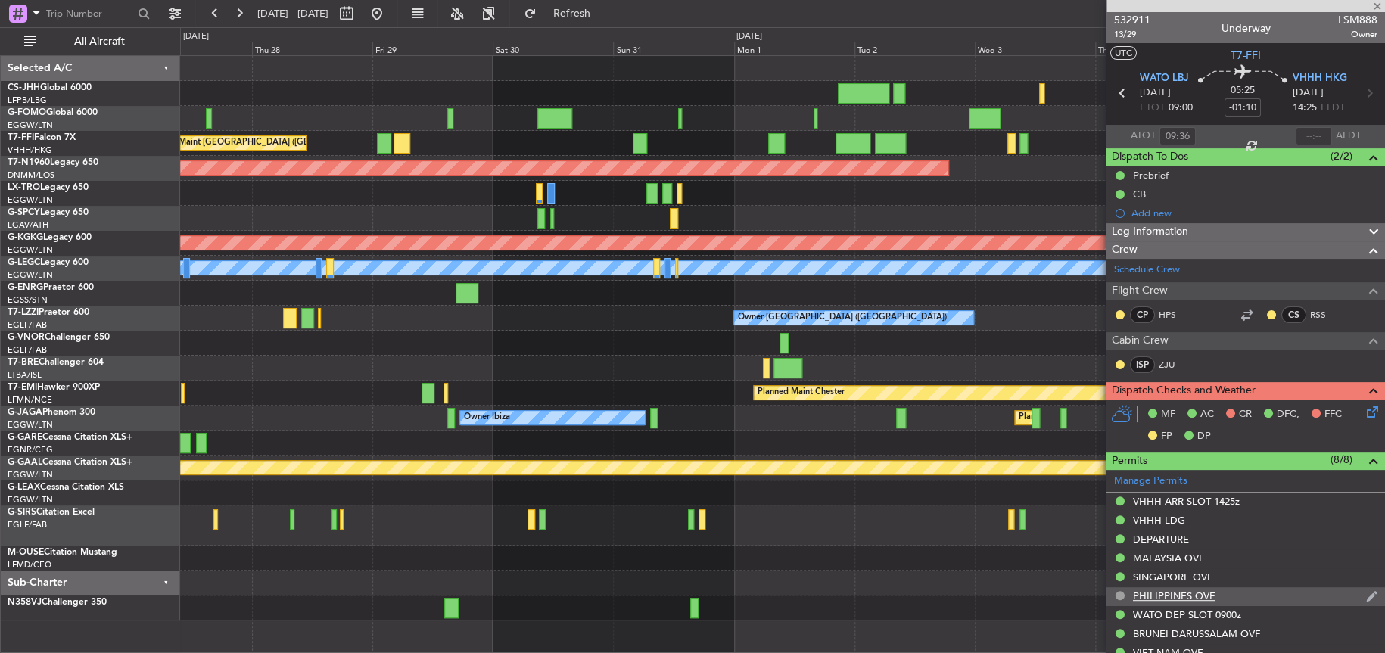
type input "1"
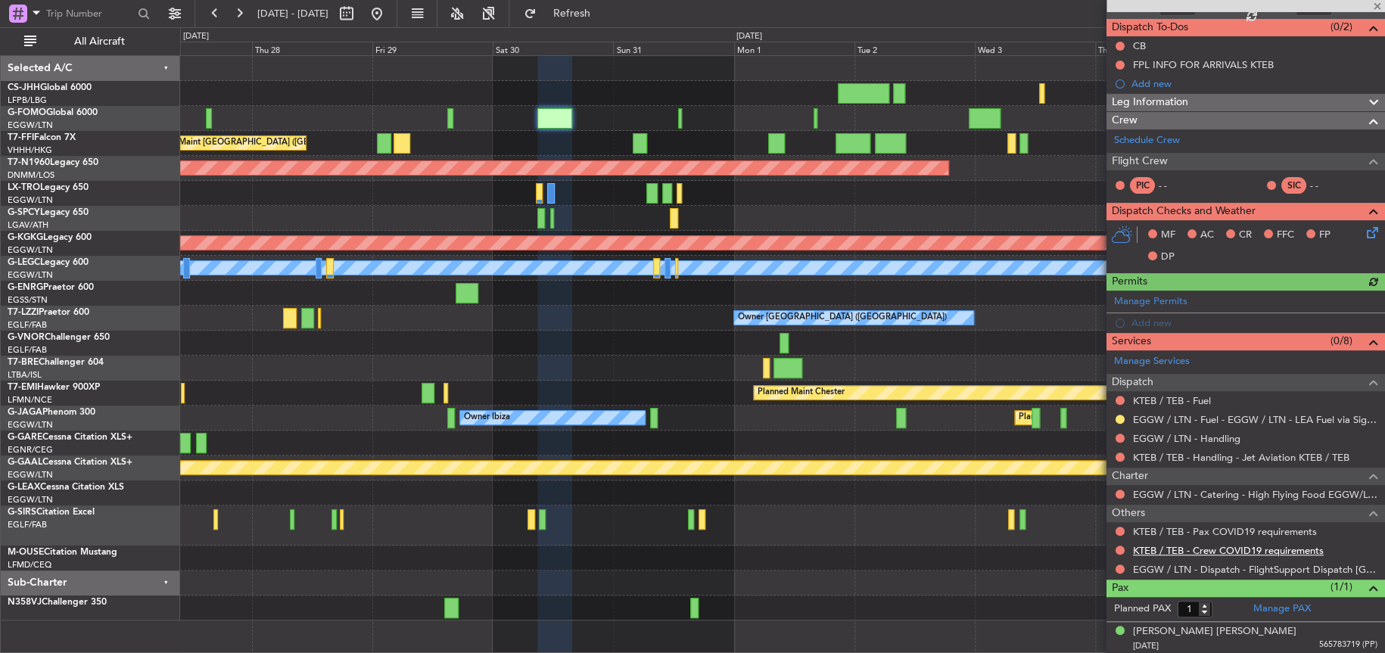
scroll to position [130, 0]
click at [1170, 441] on mat-tooltip-component "EGGW / LTN - Fuel - EGGW / LTN - LEA Fuel via Signature in EGGW" at bounding box center [1233, 443] width 288 height 40
click at [1234, 434] on div "EGGW / LTN - Fuel - EGGW / LTN - LEA Fuel via Signature in EGGW" at bounding box center [1234, 434] width 0 height 0
click at [1144, 438] on link "EGGW / LTN - Handling" at bounding box center [1186, 437] width 107 height 13
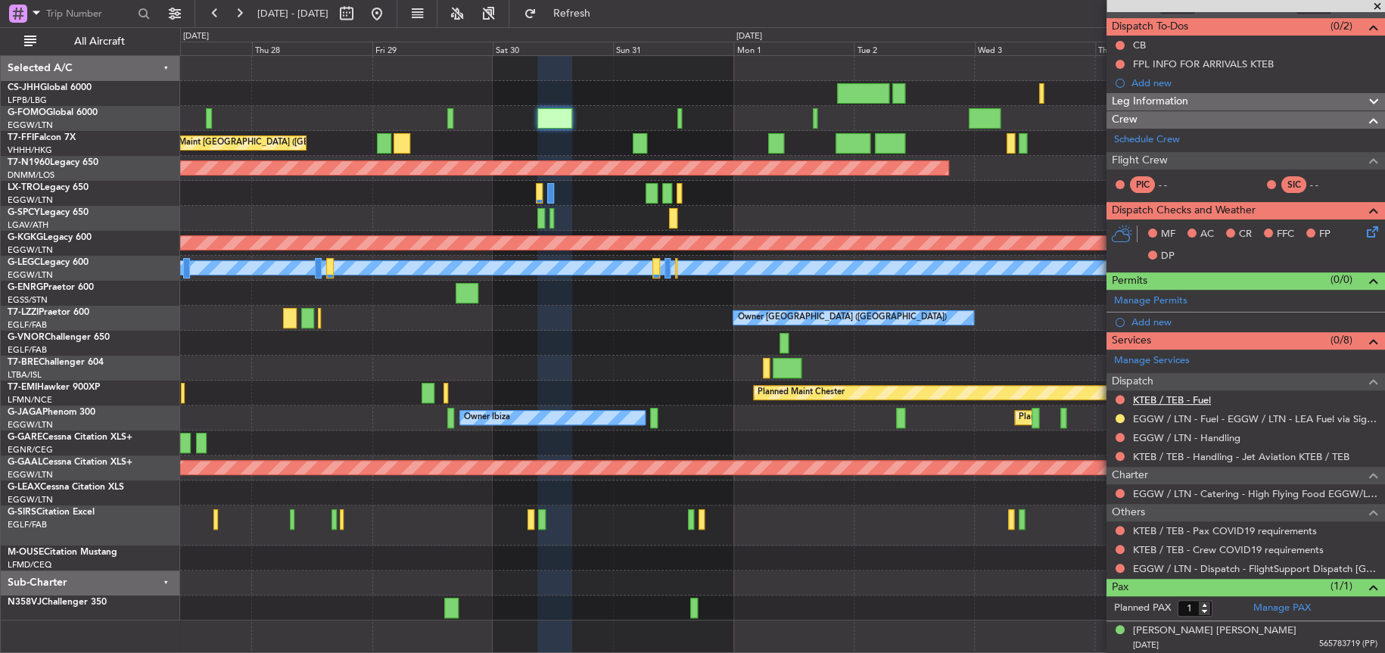
click at [1172, 394] on link "KTEB / TEB - Fuel" at bounding box center [1172, 400] width 78 height 13
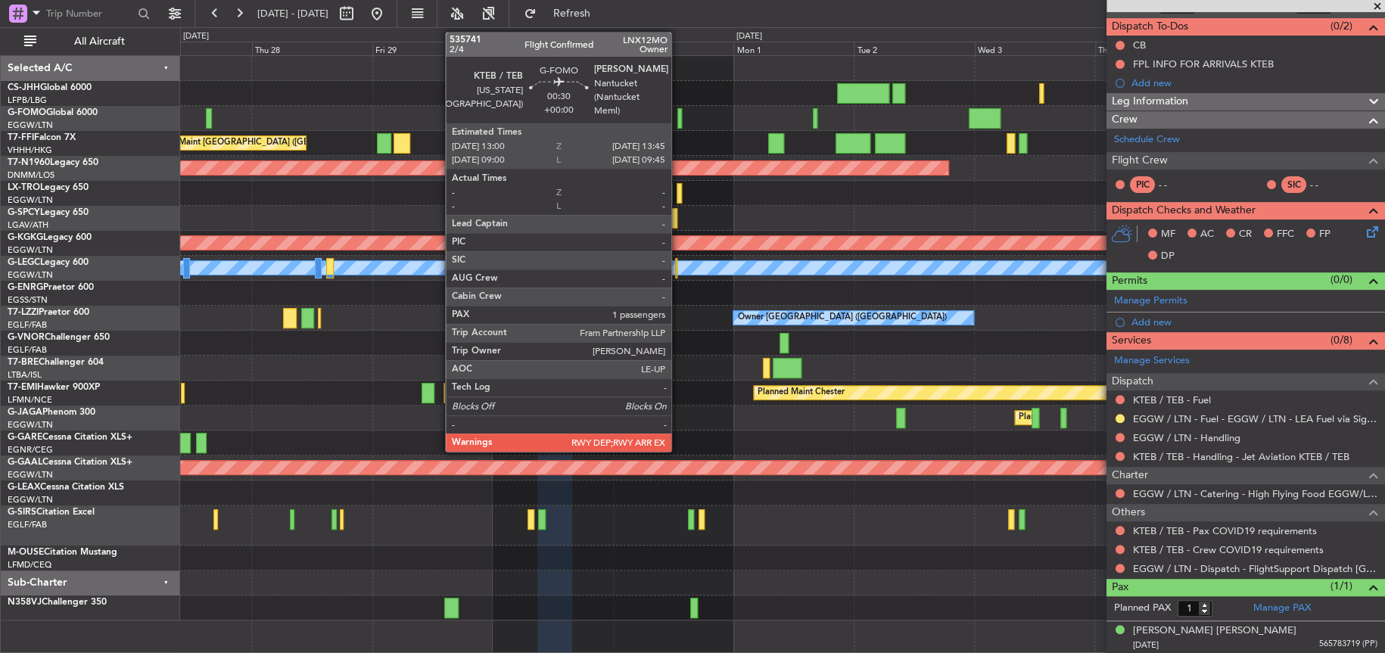
click at [678, 123] on div at bounding box center [679, 118] width 4 height 20
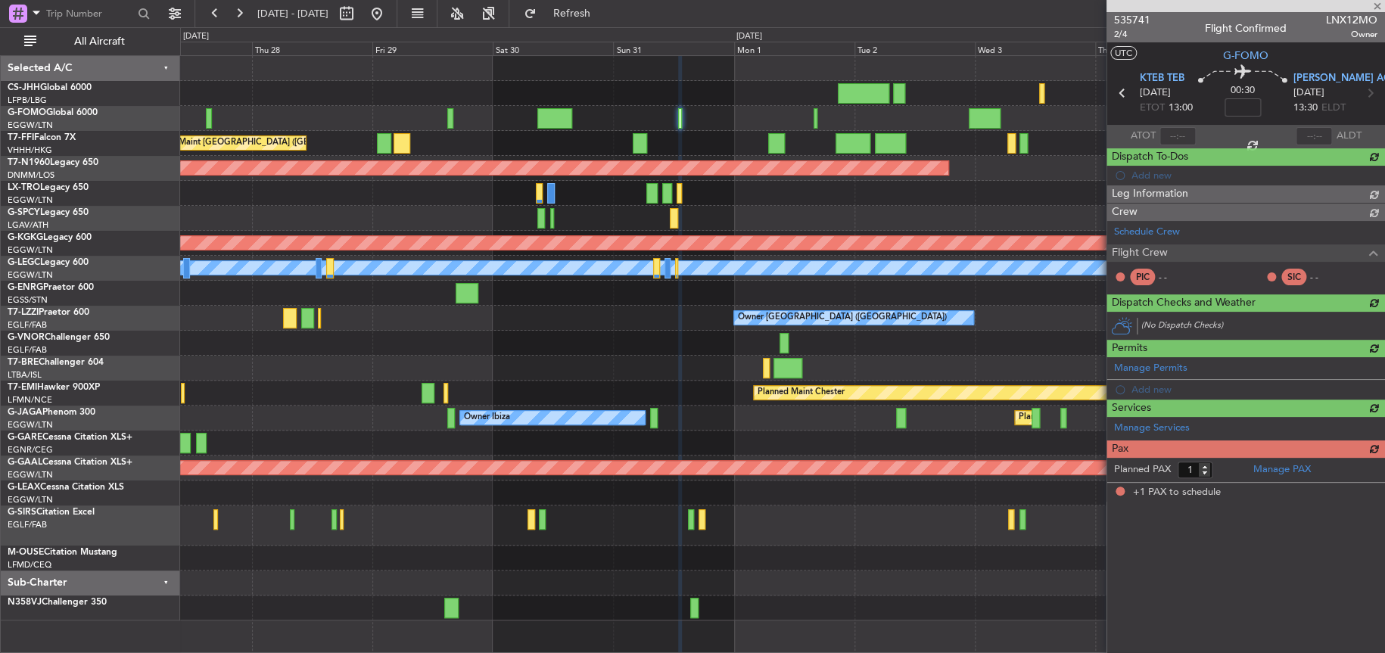
scroll to position [0, 0]
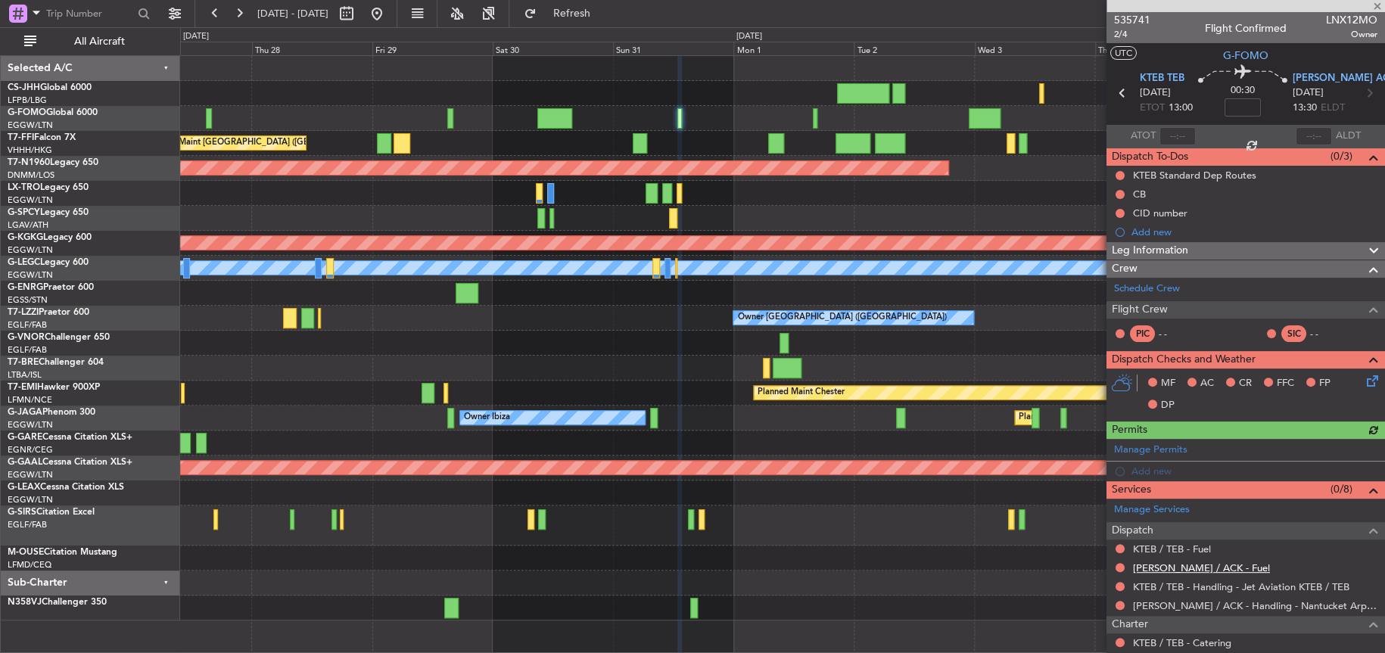
click at [1179, 571] on link "KACK / ACK - Fuel" at bounding box center [1201, 568] width 137 height 13
click at [1195, 547] on link "KTEB / TEB - Fuel" at bounding box center [1172, 549] width 78 height 13
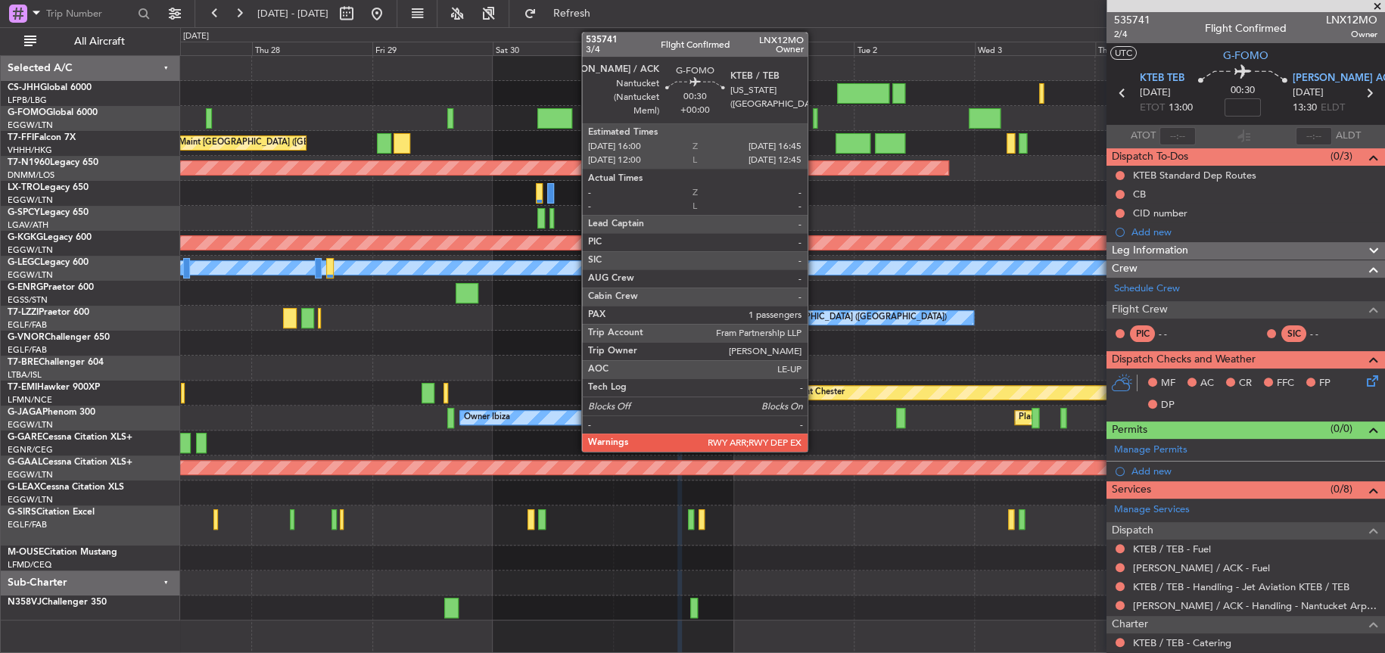
click at [814, 123] on div at bounding box center [815, 118] width 4 height 20
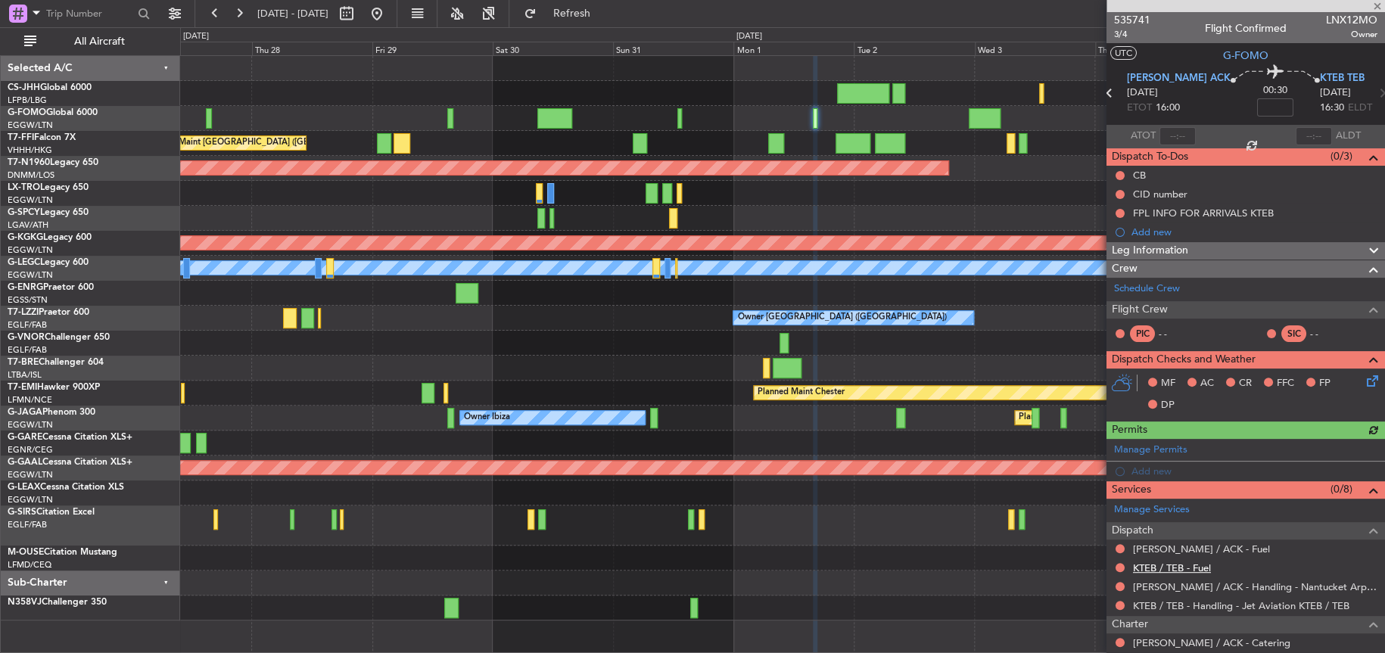
click at [1143, 565] on link "KTEB / TEB - Fuel" at bounding box center [1172, 568] width 78 height 13
click at [1173, 547] on link "KACK / ACK - Fuel" at bounding box center [1201, 549] width 137 height 13
click at [375, 382] on div "Planned Maint Hong Kong (Hong Kong Intl) Planned Maint London (Stansted) AOG Ma…" at bounding box center [782, 338] width 1204 height 565
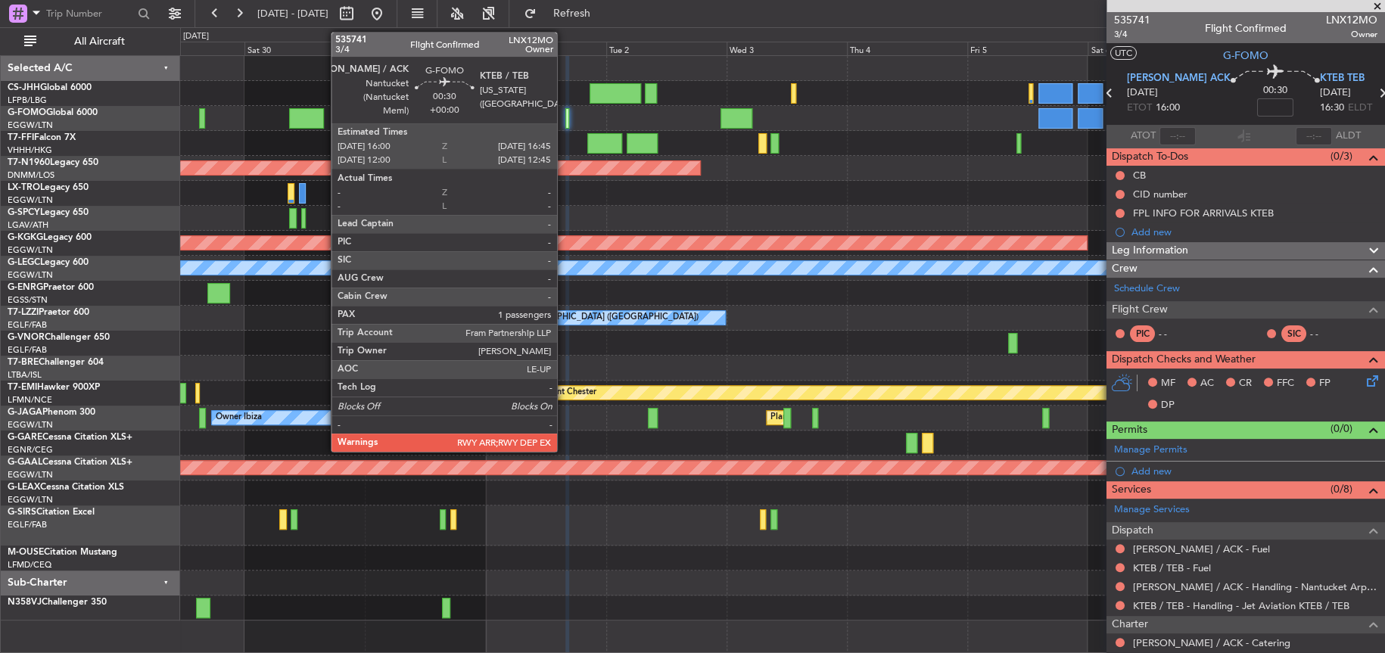
click at [565, 120] on div at bounding box center [567, 118] width 4 height 20
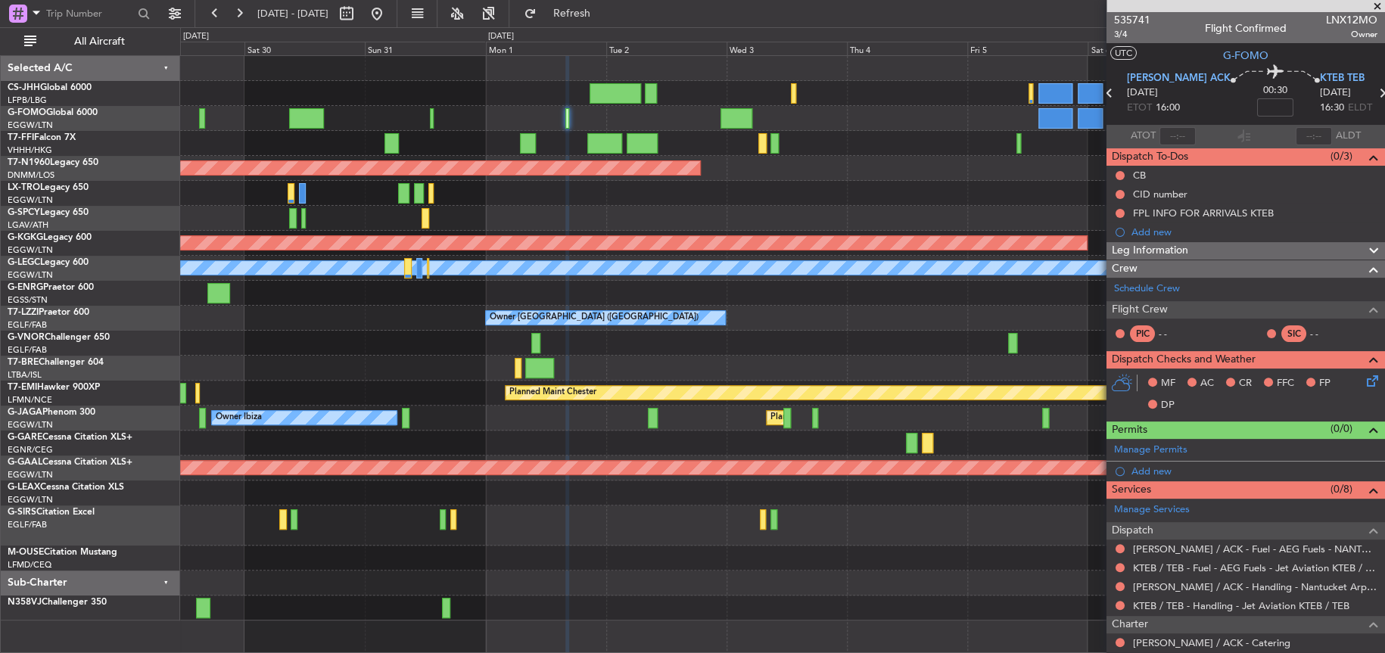
click at [434, 115] on div at bounding box center [782, 118] width 1204 height 25
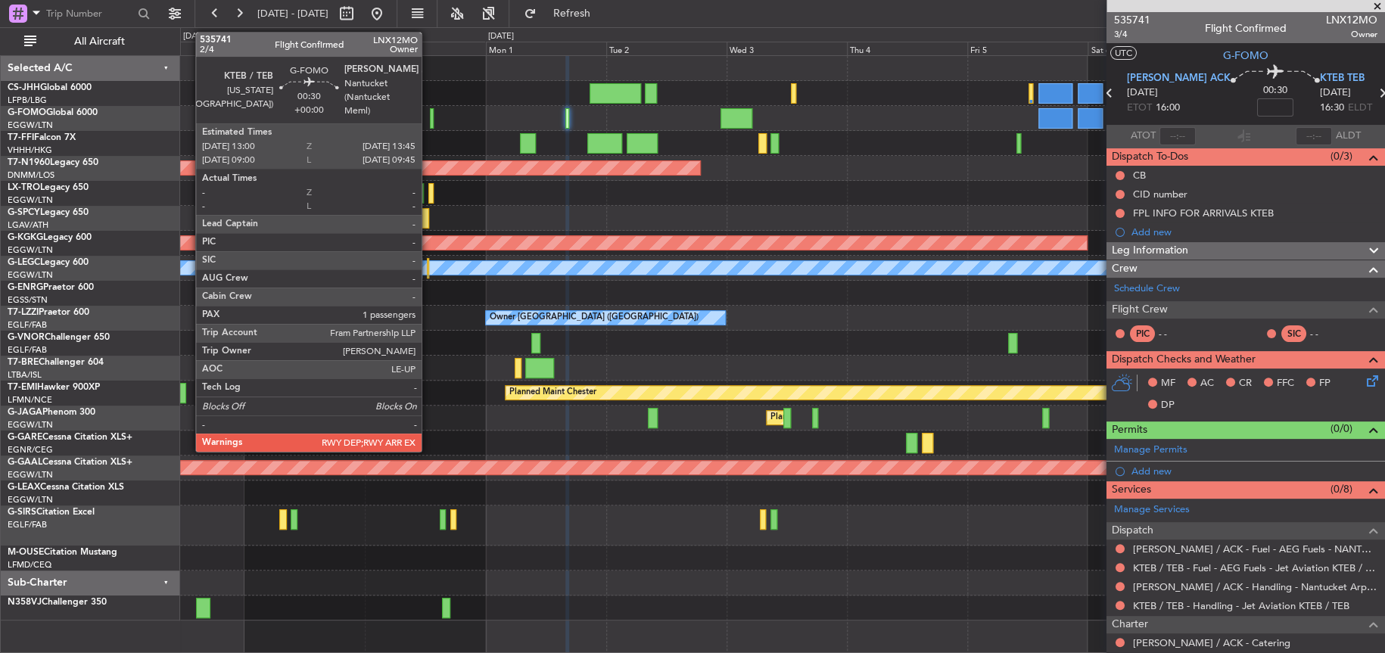
click at [430, 116] on div at bounding box center [432, 118] width 4 height 20
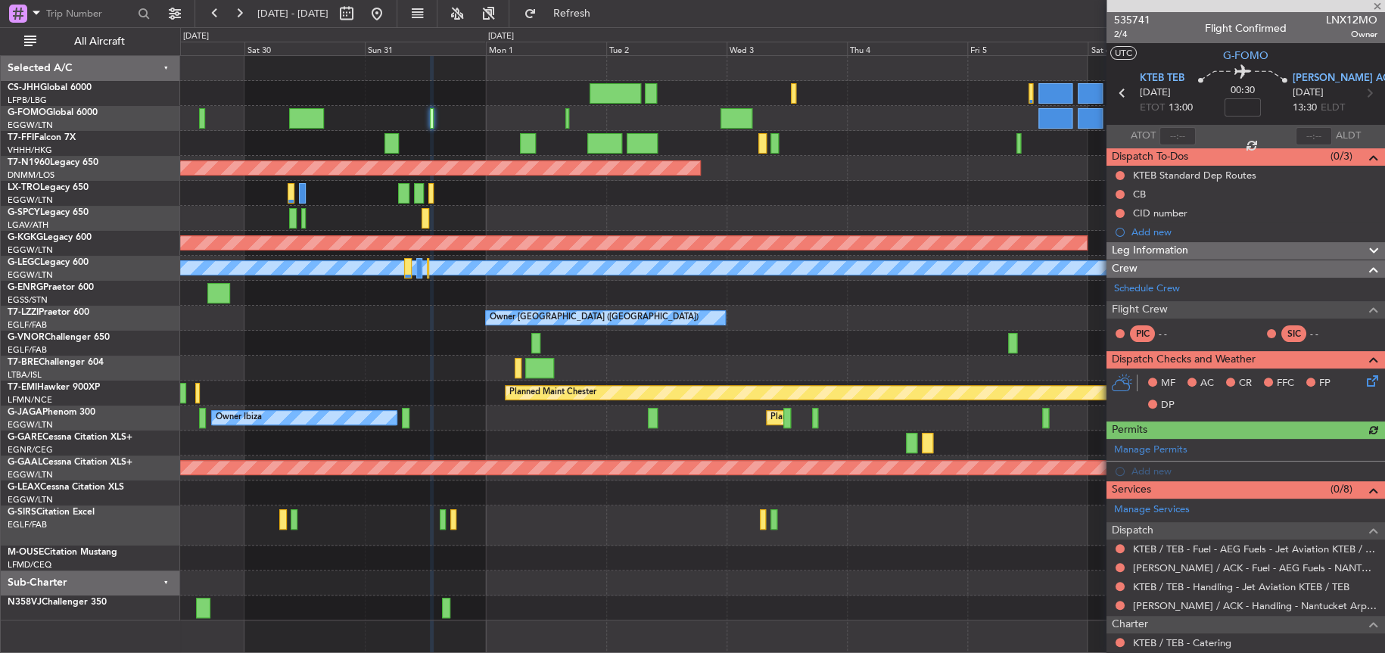
click at [765, 106] on div at bounding box center [782, 118] width 1204 height 25
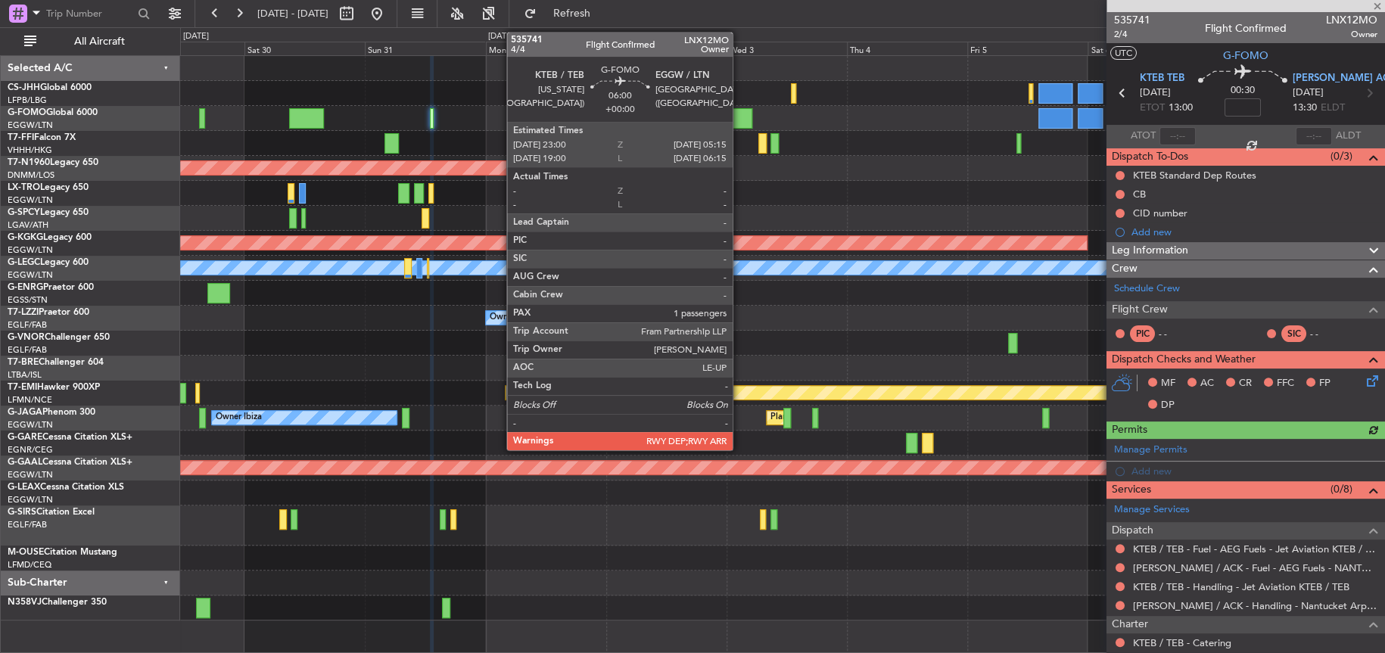
click at [738, 113] on div at bounding box center [737, 118] width 32 height 20
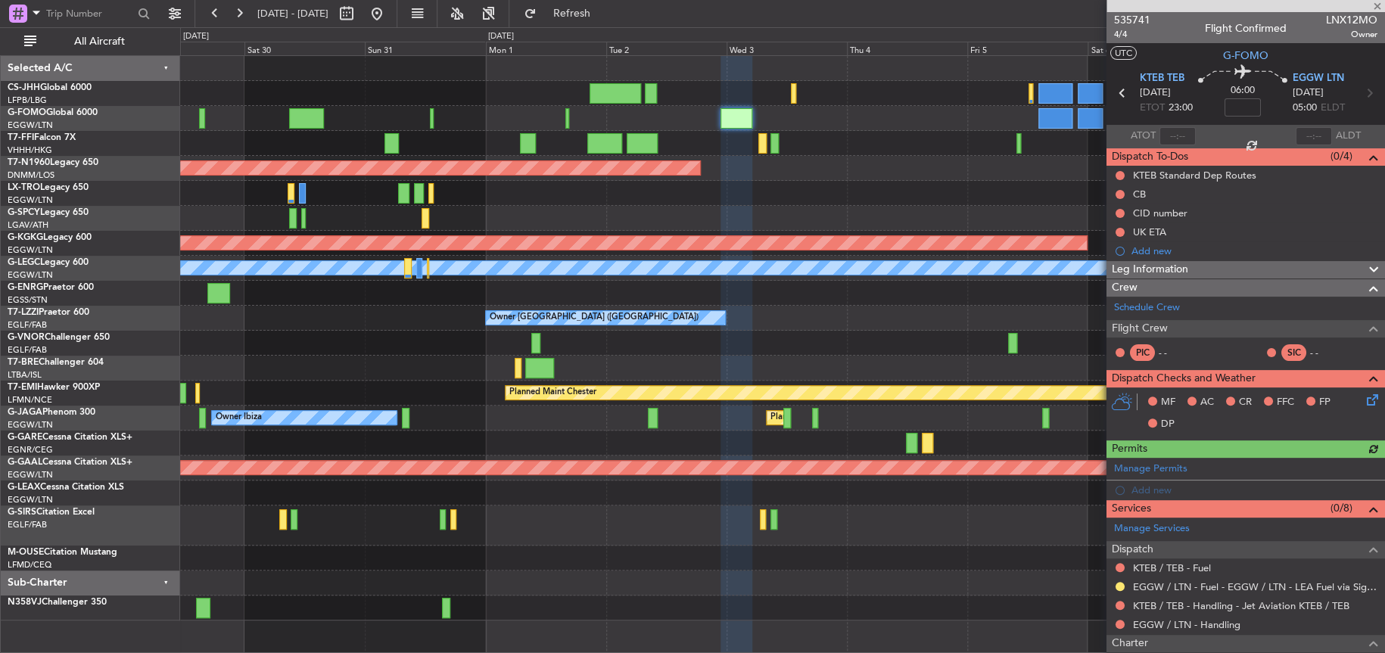
click at [1209, 620] on mat-tooltip-component "Incomplete" at bounding box center [1240, 613] width 70 height 40
click at [1148, 625] on link "EGGW / LTN - Handling" at bounding box center [1186, 624] width 107 height 13
click at [1187, 563] on mat-tooltip-component "KTEB / TEB - Handling - Jet Aviation KTEB / TEB" at bounding box center [1241, 578] width 210 height 40
click at [1146, 562] on link "KTEB / TEB - Fuel" at bounding box center [1172, 568] width 78 height 13
click at [592, 16] on span "Refresh" at bounding box center [572, 13] width 64 height 11
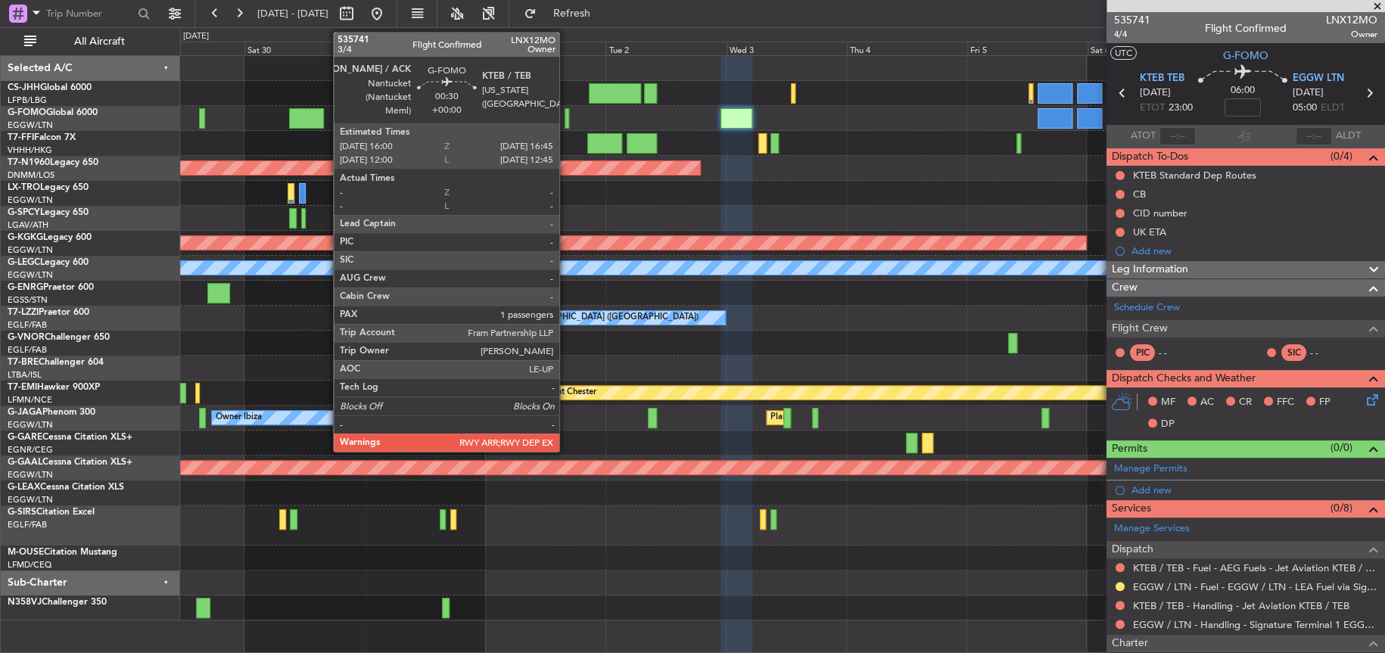
click at [567, 114] on div at bounding box center [567, 118] width 4 height 20
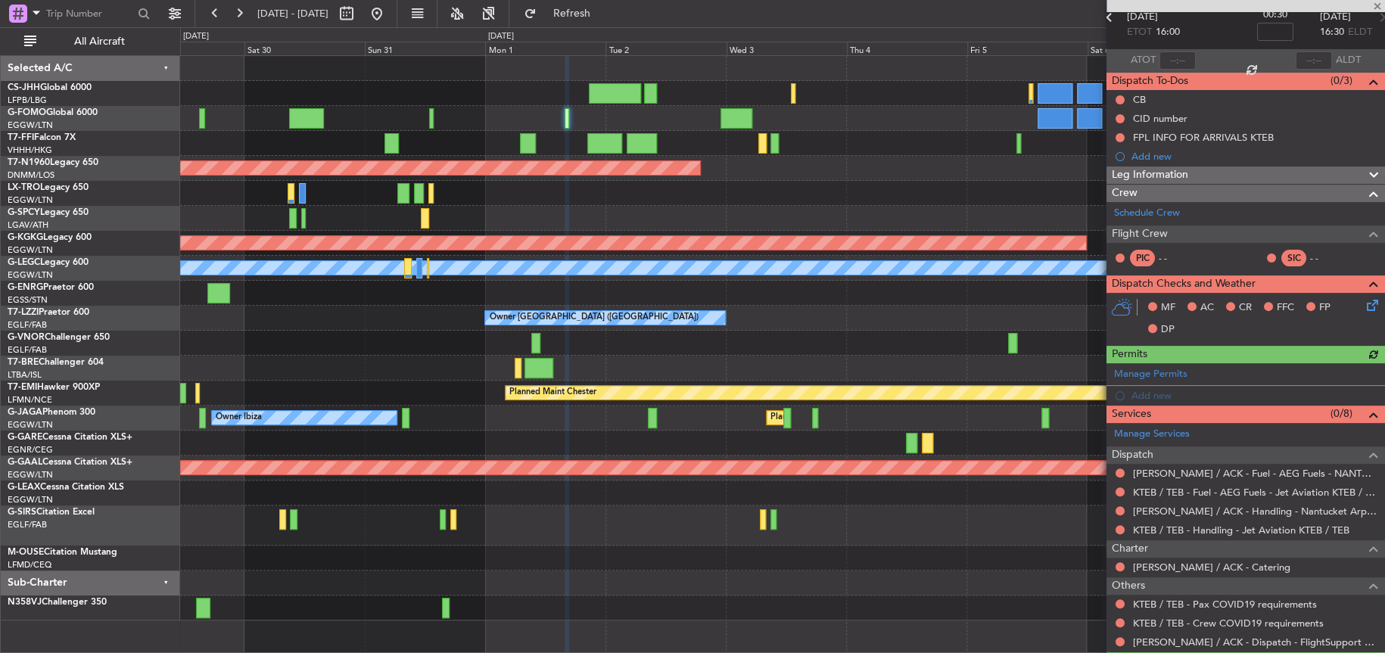
scroll to position [149, 0]
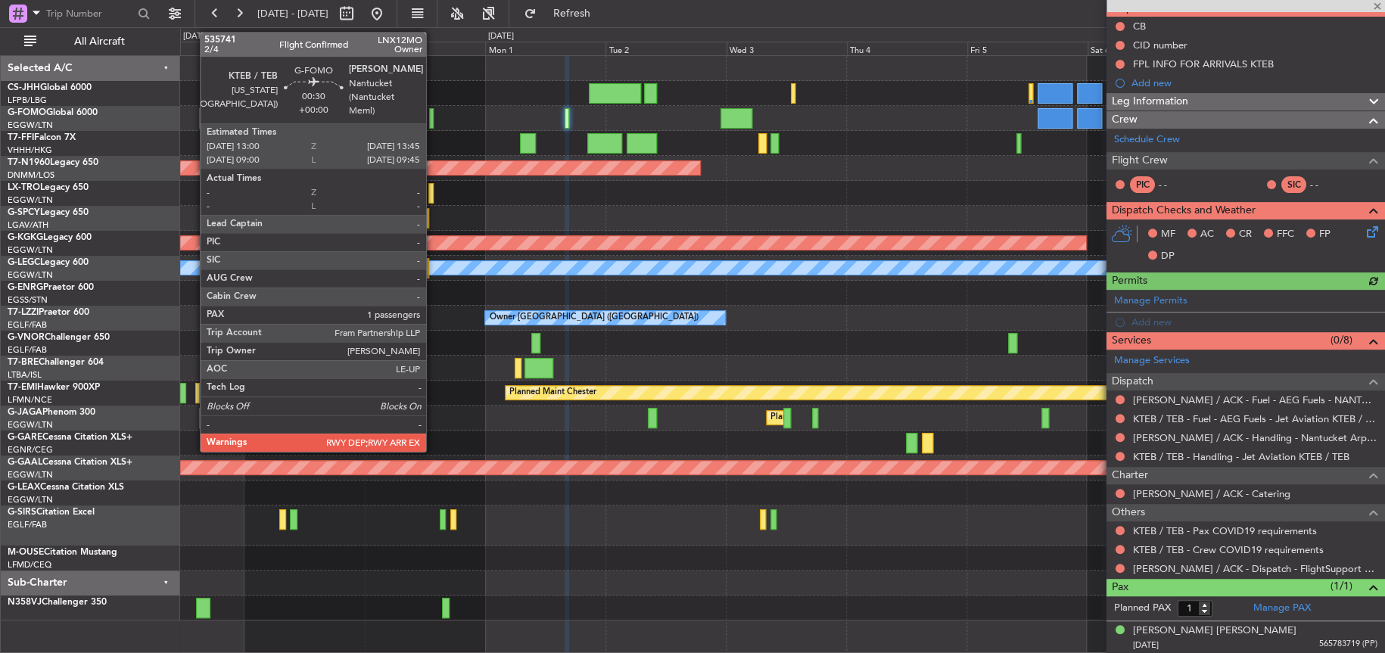
click at [433, 117] on div at bounding box center [431, 118] width 4 height 20
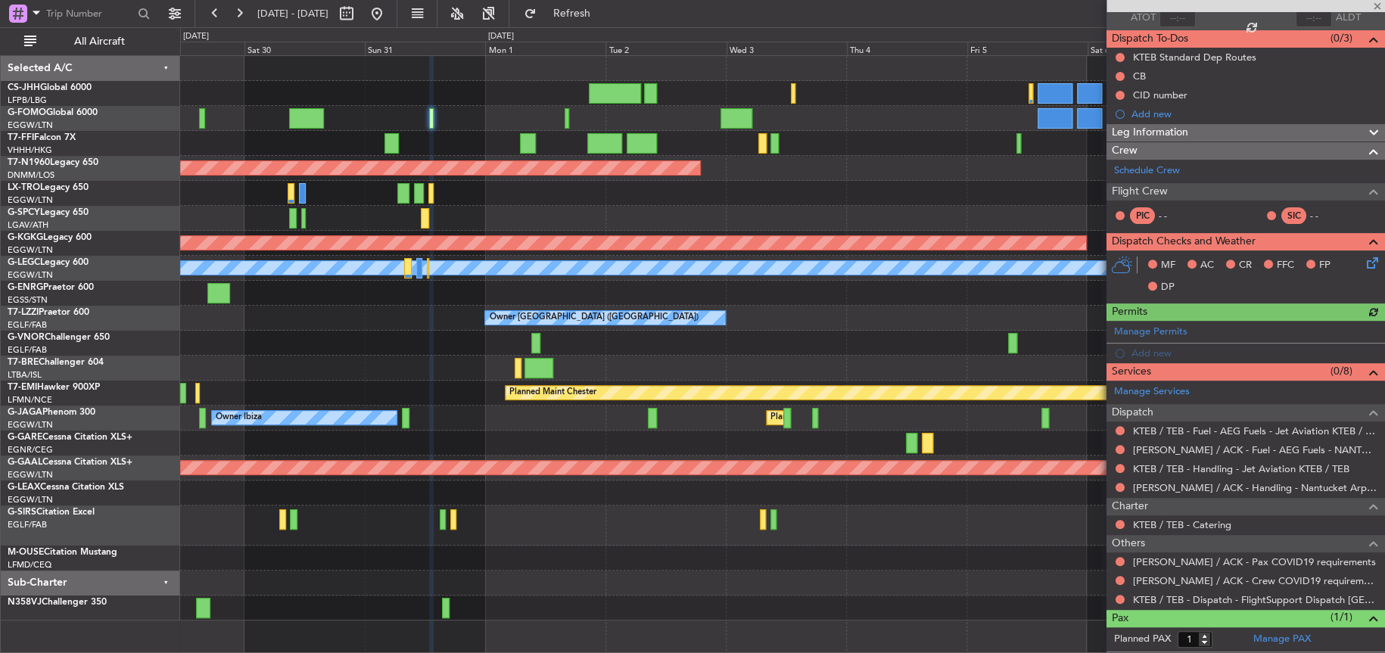
scroll to position [149, 0]
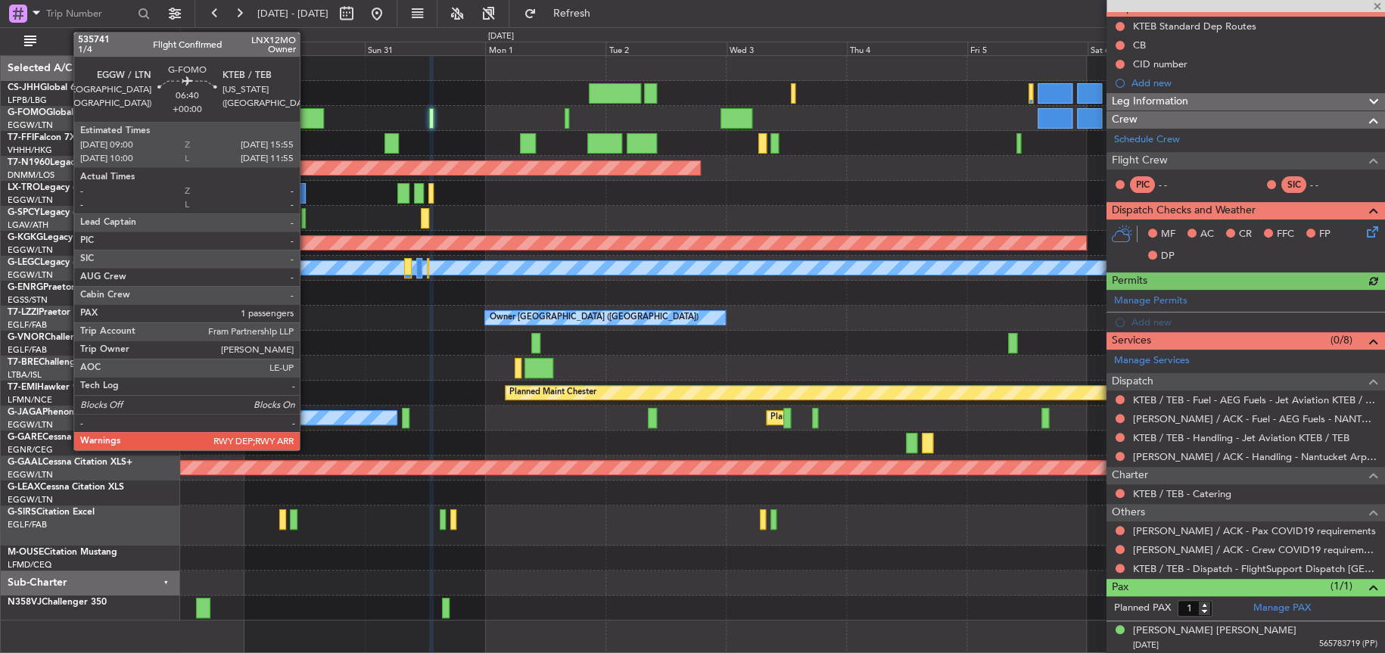
click at [307, 118] on div at bounding box center [306, 118] width 35 height 20
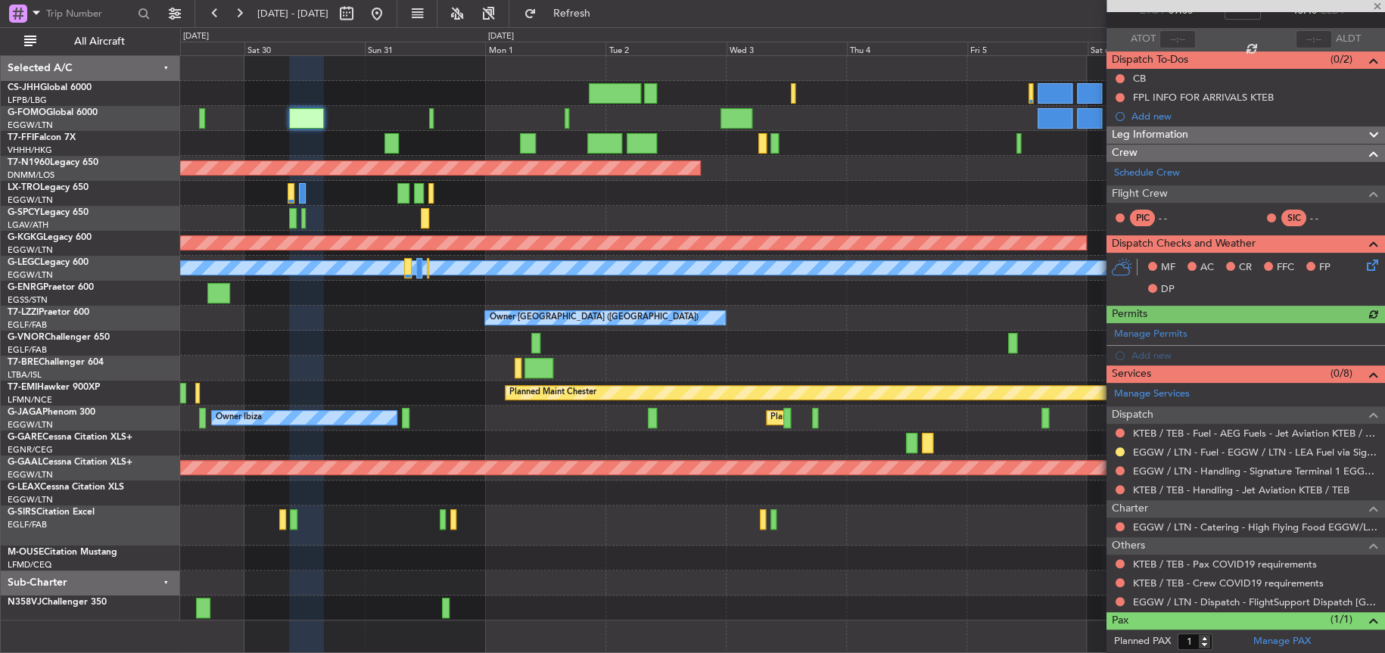
scroll to position [130, 0]
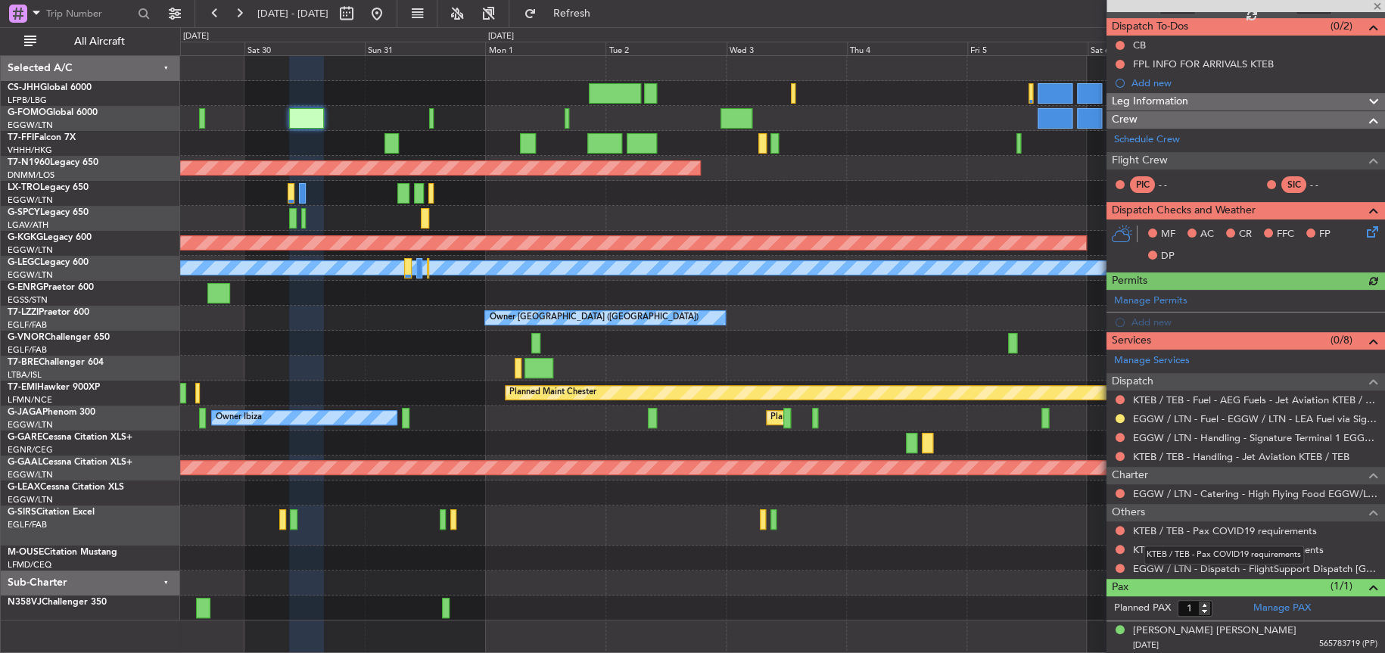
click at [1230, 571] on mat-tooltip-component "KTEB / TEB - Pax COVID19 requirements" at bounding box center [1224, 555] width 182 height 40
click at [1160, 562] on link "EGGW / LTN - Dispatch - FlightSupport Dispatch [GEOGRAPHIC_DATA]" at bounding box center [1255, 568] width 244 height 13
click at [381, 262] on div "A/C Unavailable [GEOGRAPHIC_DATA] ([GEOGRAPHIC_DATA])" at bounding box center [953, 268] width 3265 height 14
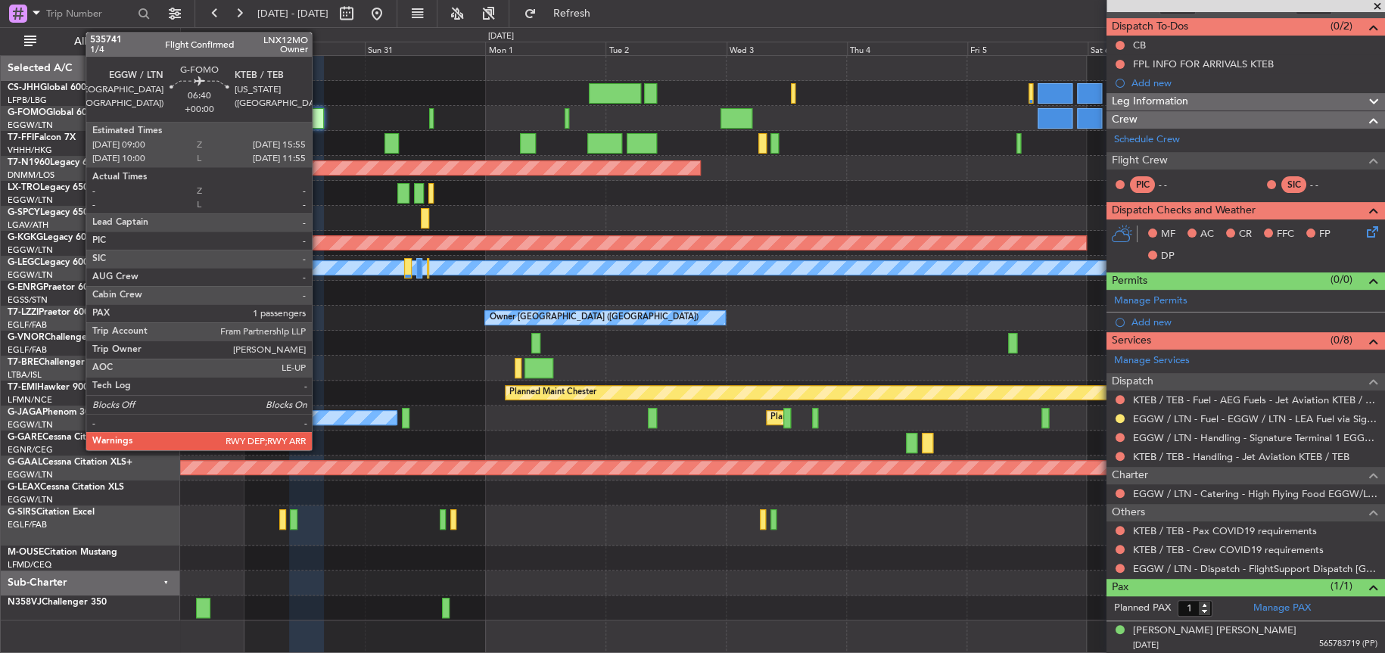
click at [319, 120] on div at bounding box center [306, 118] width 35 height 20
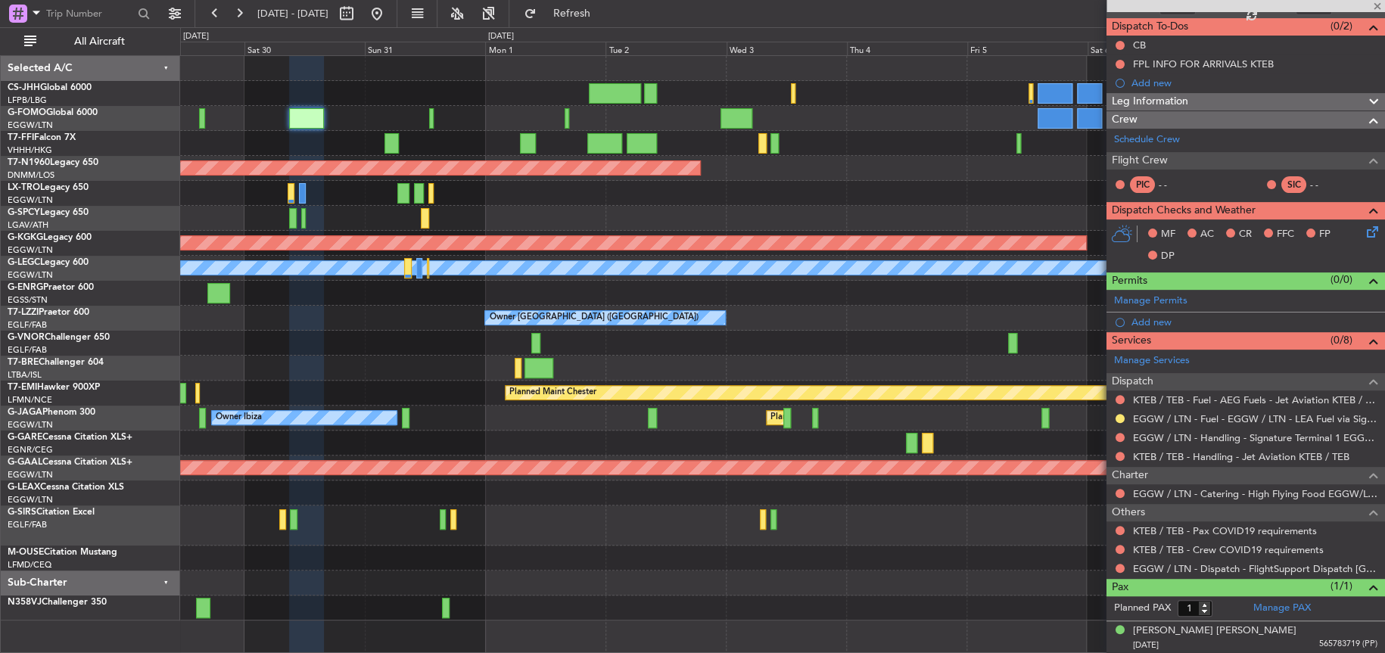
click at [1004, 141] on div "Planned Maint [GEOGRAPHIC_DATA] ([GEOGRAPHIC_DATA] Intl) Planned Maint Geneva (…" at bounding box center [782, 338] width 1204 height 565
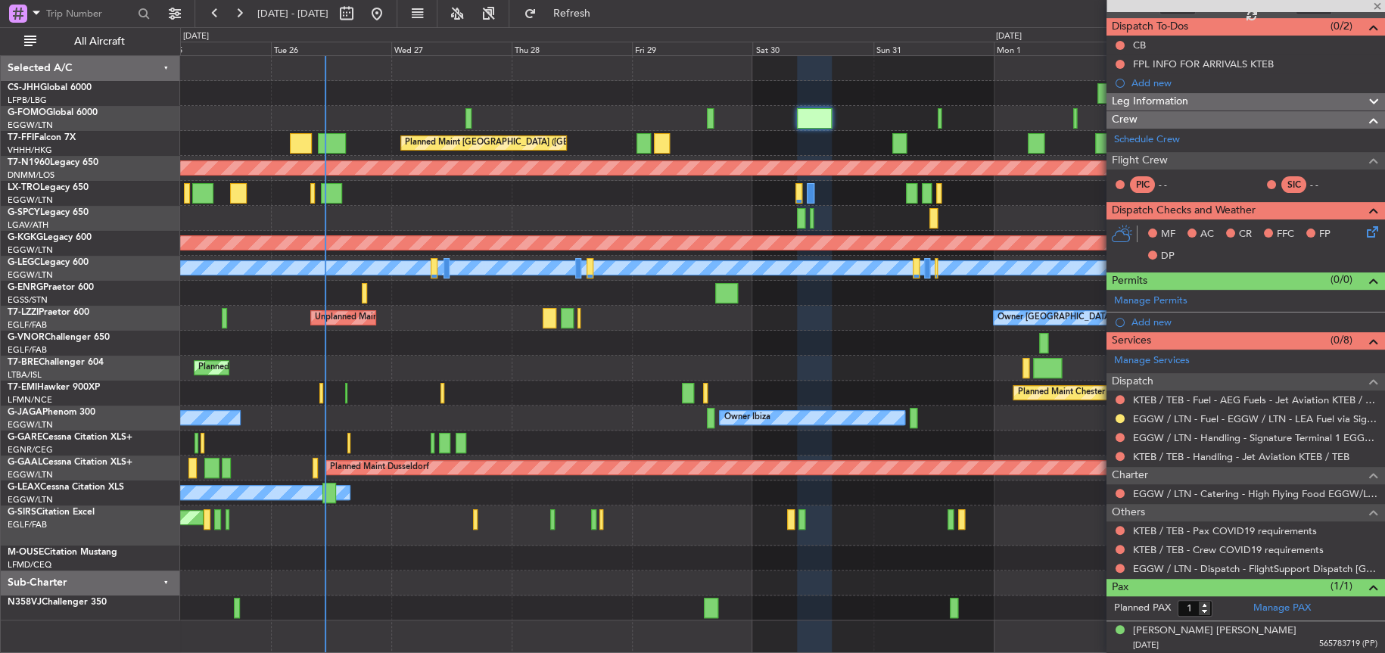
click at [279, 159] on div "Planned Maint [GEOGRAPHIC_DATA] ([GEOGRAPHIC_DATA] Intl) Planned Maint [GEOGRAP…" at bounding box center [782, 338] width 1204 height 565
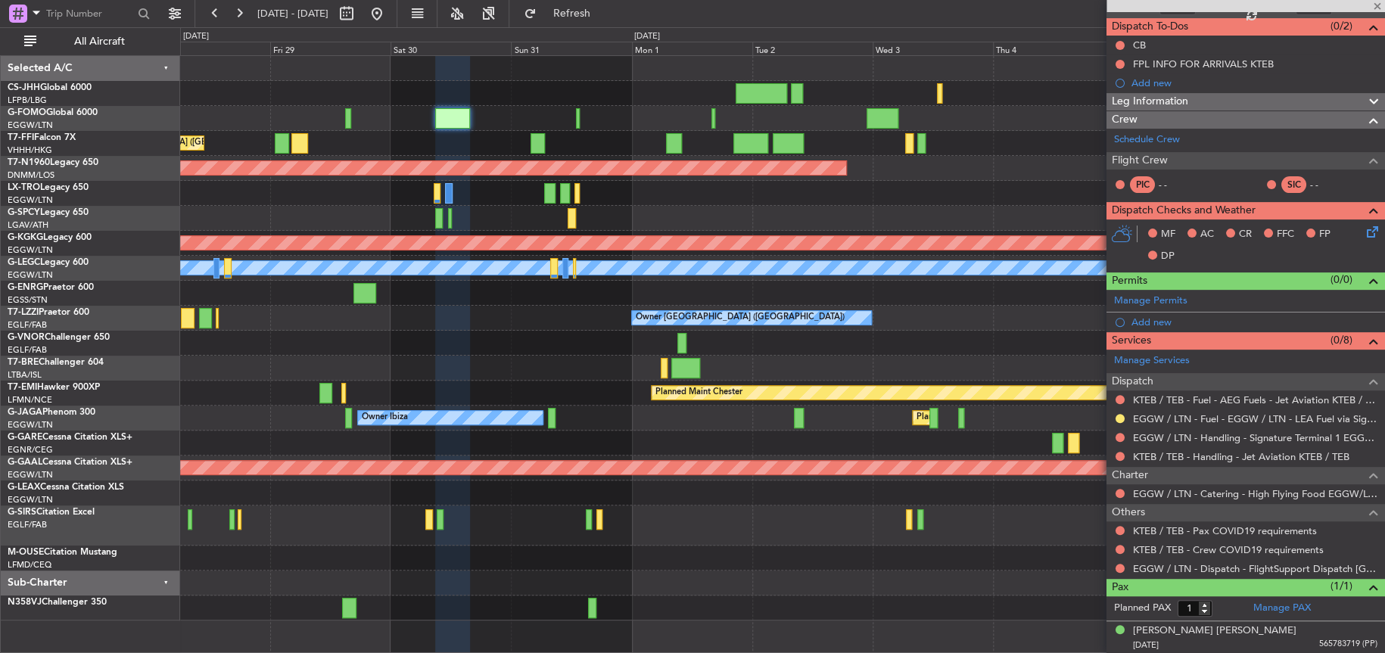
scroll to position [0, 0]
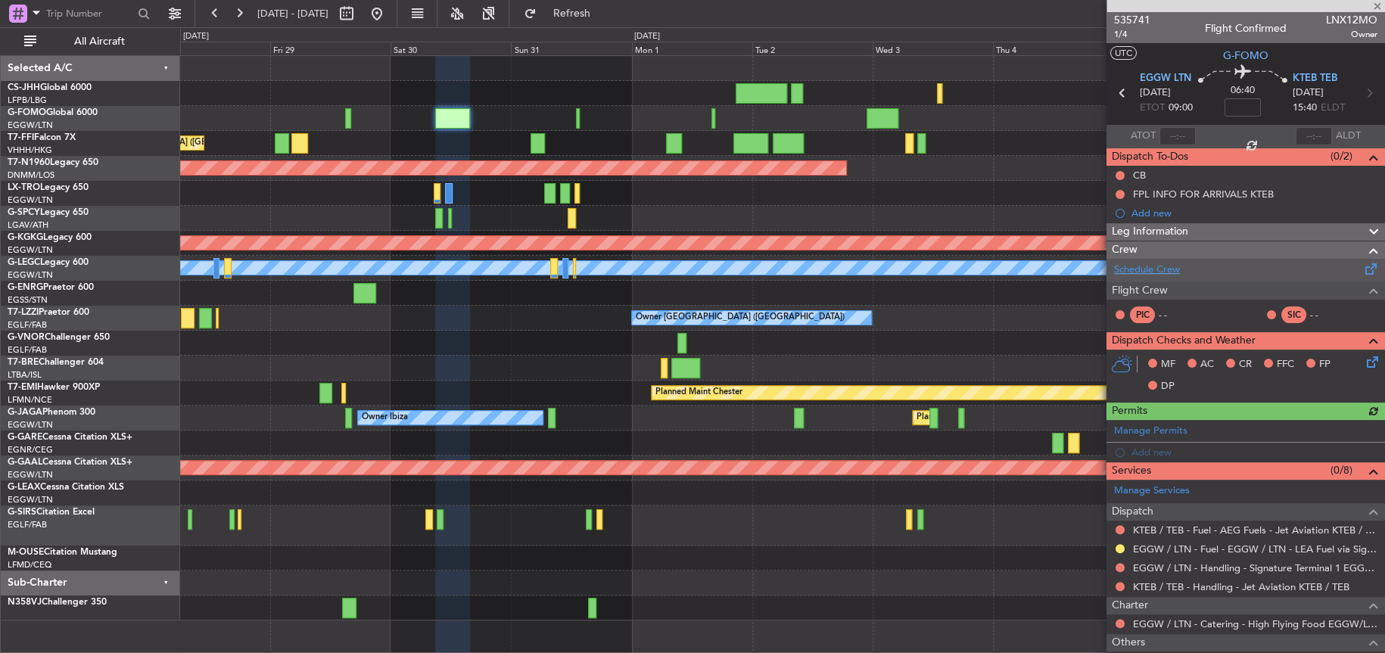
click at [1147, 273] on link "Schedule Crew" at bounding box center [1147, 270] width 66 height 15
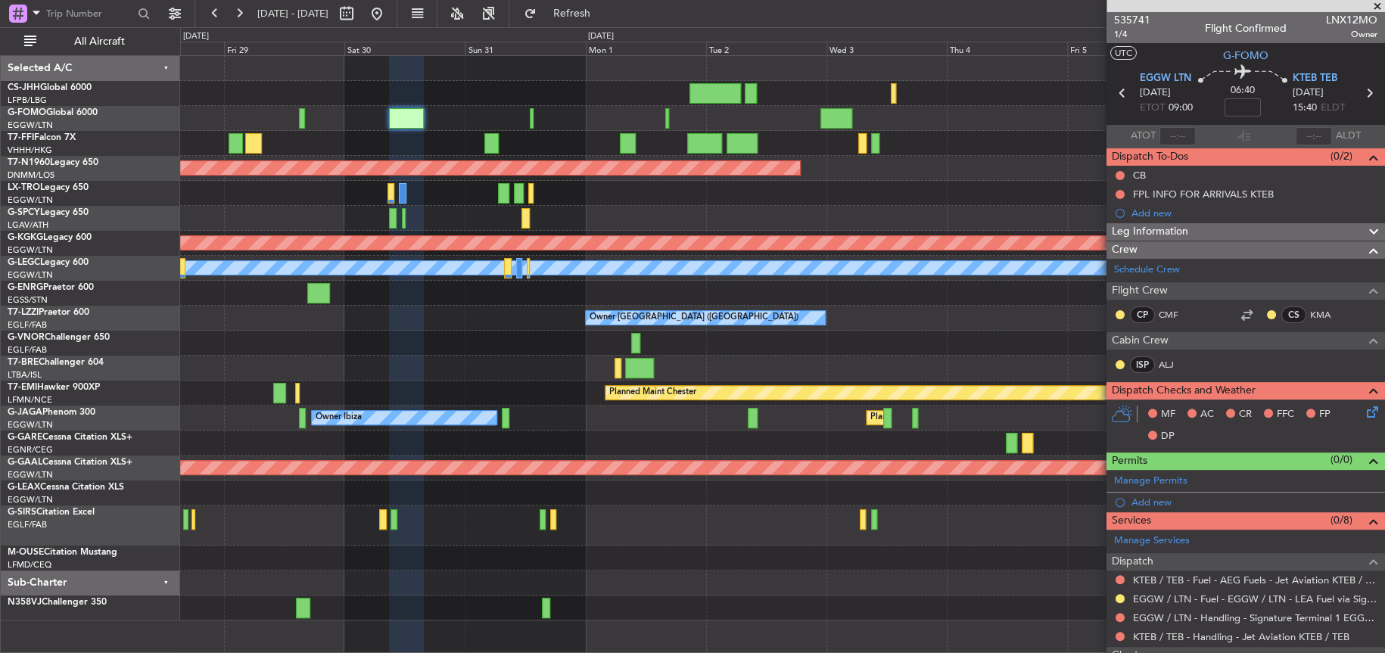
click at [858, 194] on div "Planned Maint Dusseldorf" at bounding box center [782, 193] width 1204 height 25
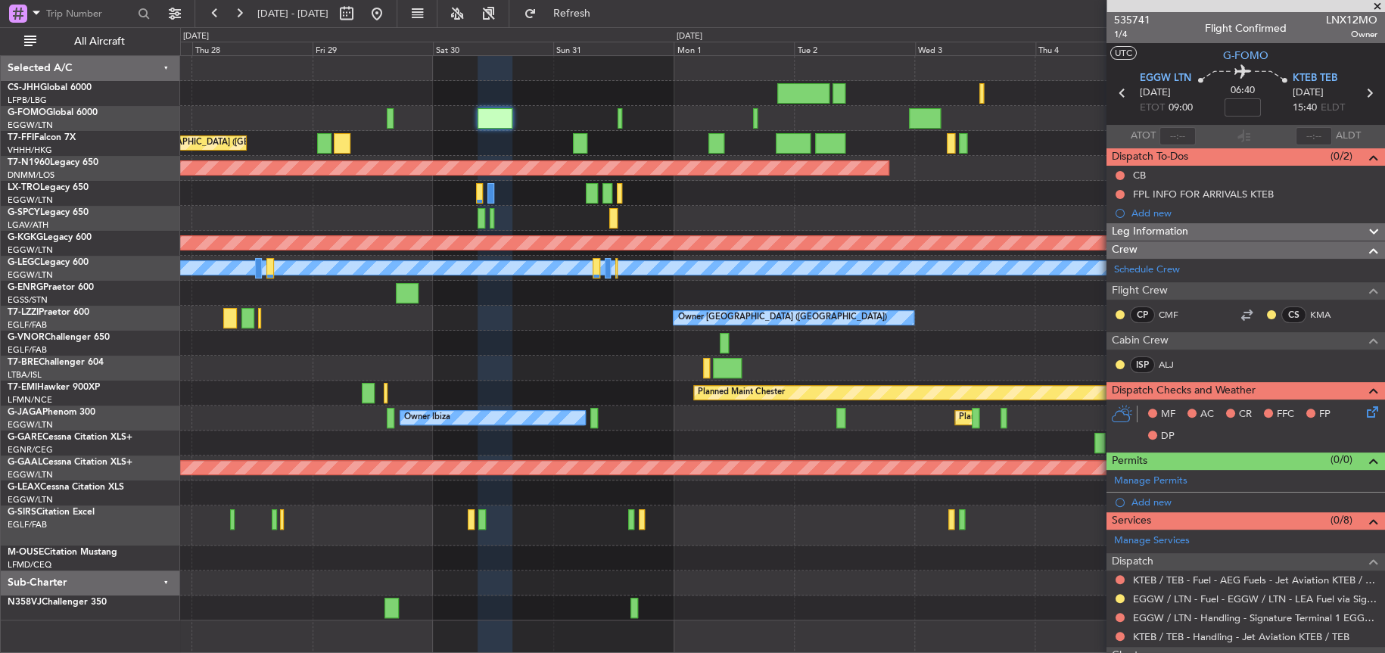
click at [1029, 368] on div "Planned Maint Warsaw ([GEOGRAPHIC_DATA])" at bounding box center [782, 368] width 1204 height 25
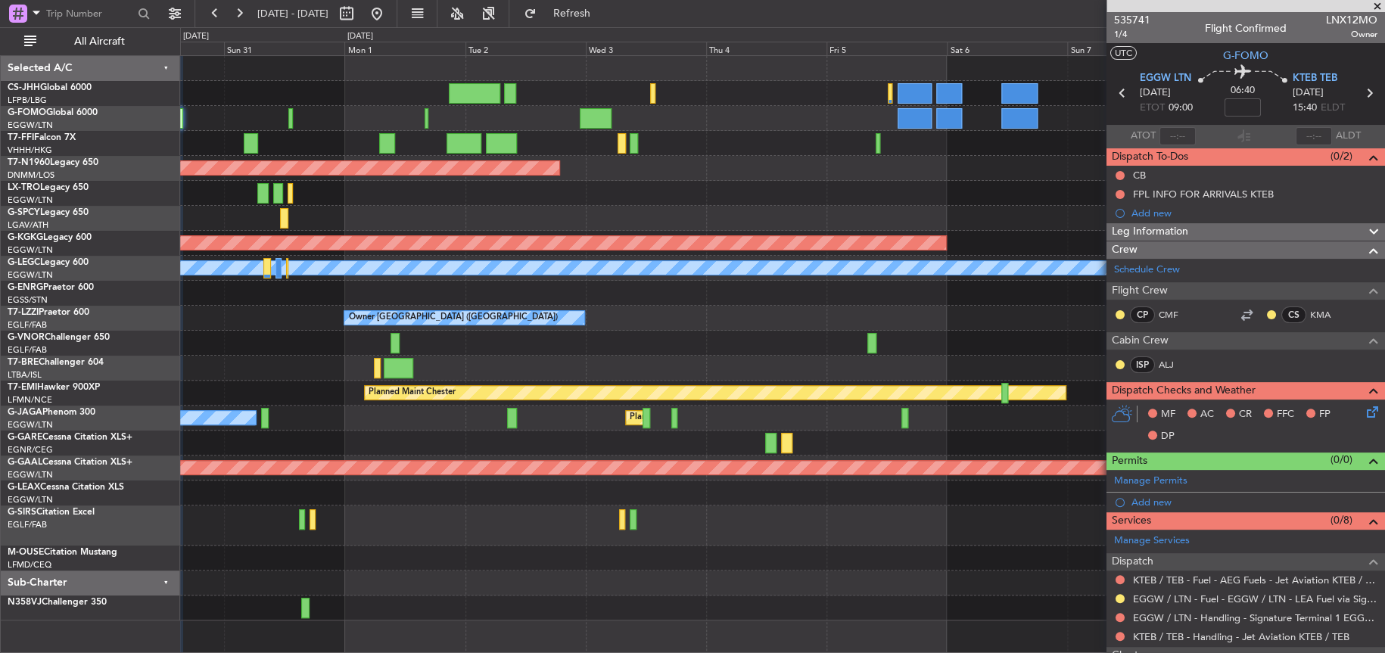
click at [769, 169] on div "Planned Maint [GEOGRAPHIC_DATA] ([GEOGRAPHIC_DATA])" at bounding box center [782, 168] width 1204 height 25
click at [678, 308] on div "Owner [GEOGRAPHIC_DATA] ([GEOGRAPHIC_DATA]) Owner Owner" at bounding box center [782, 318] width 1204 height 25
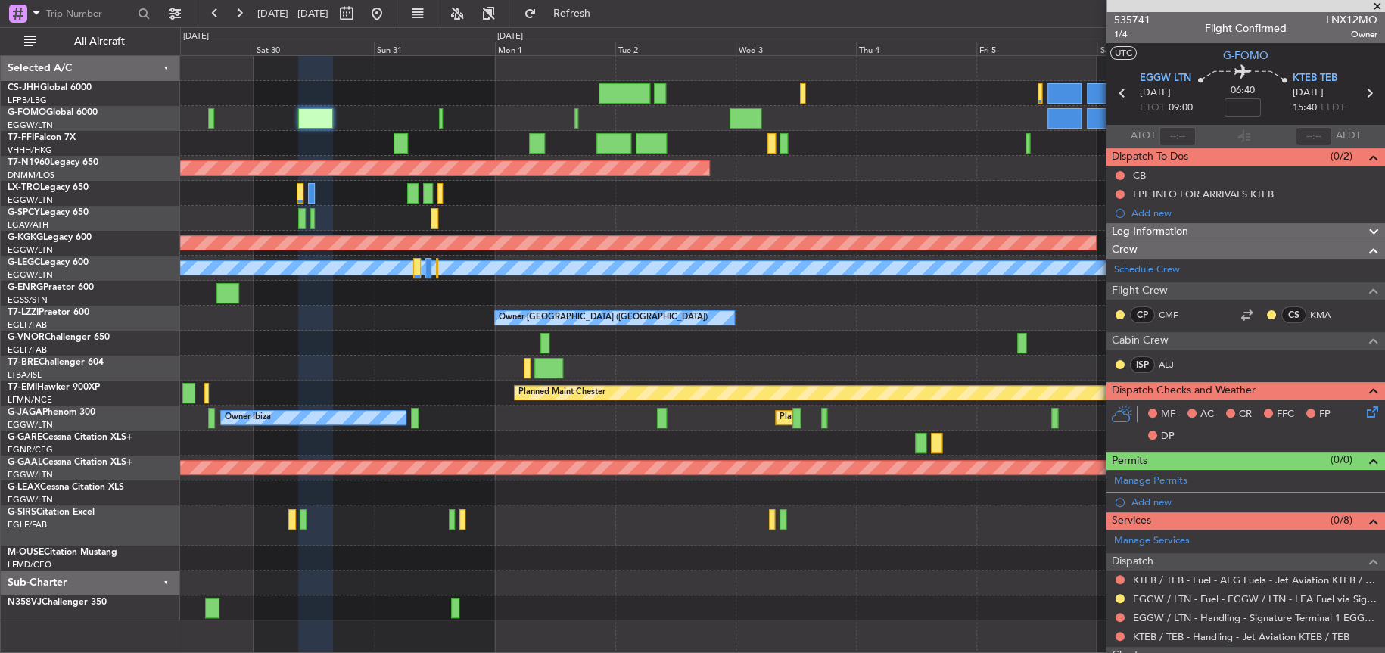
click at [904, 173] on div "Planned Maint [GEOGRAPHIC_DATA] ([GEOGRAPHIC_DATA])" at bounding box center [782, 168] width 1204 height 25
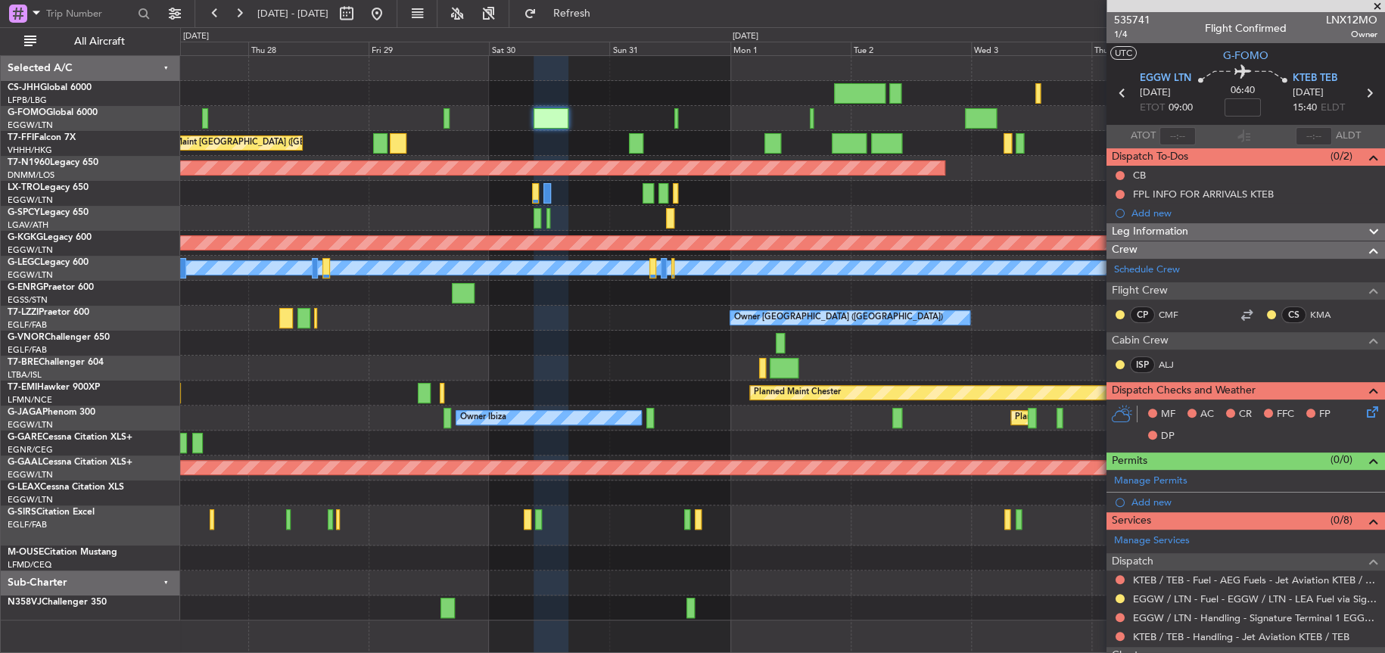
click at [767, 69] on div "Planned Maint [GEOGRAPHIC_DATA] ([GEOGRAPHIC_DATA] Intl) Planned Maint [GEOGRAP…" at bounding box center [782, 338] width 1204 height 565
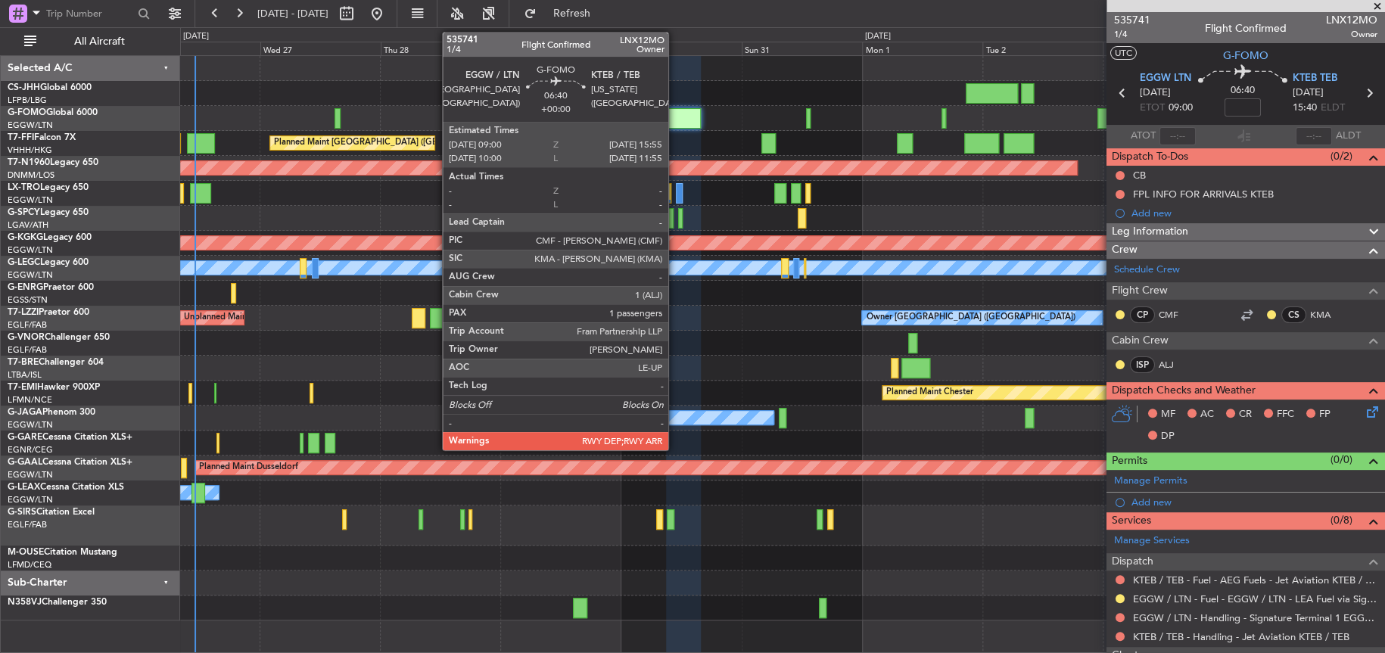
click at [675, 121] on div at bounding box center [683, 118] width 35 height 20
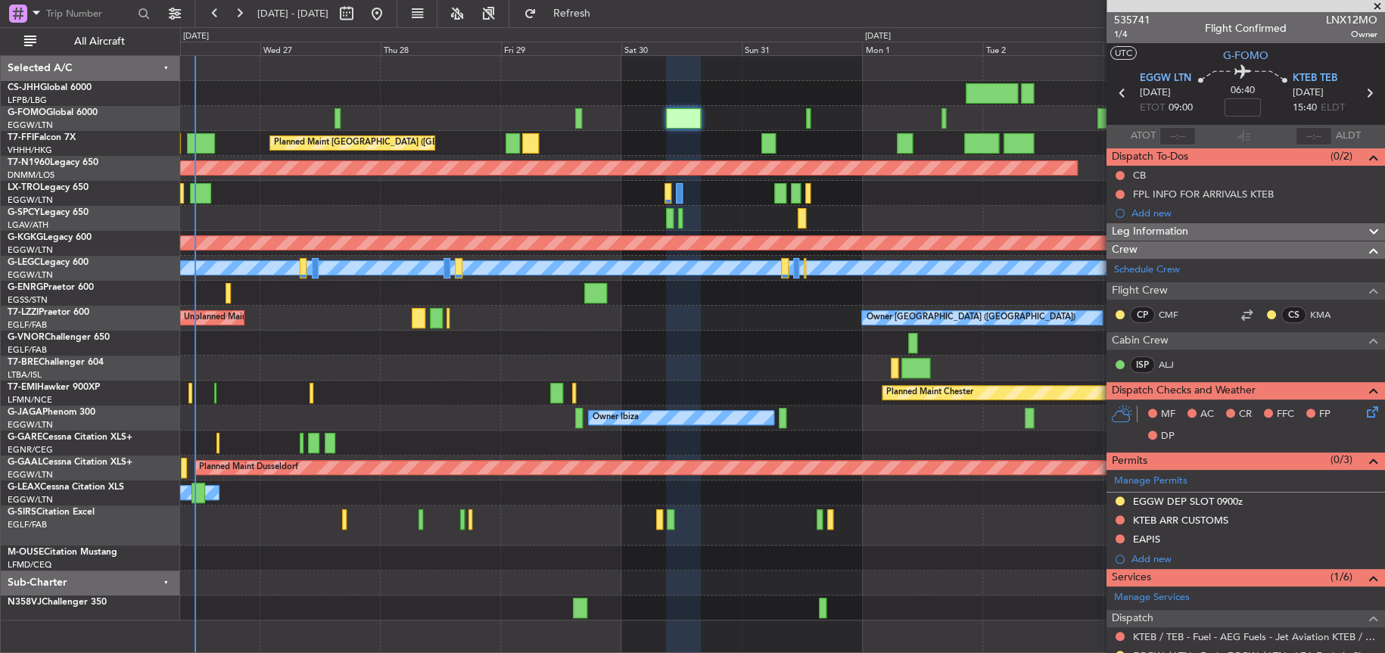
click at [719, 122] on div at bounding box center [782, 118] width 1204 height 25
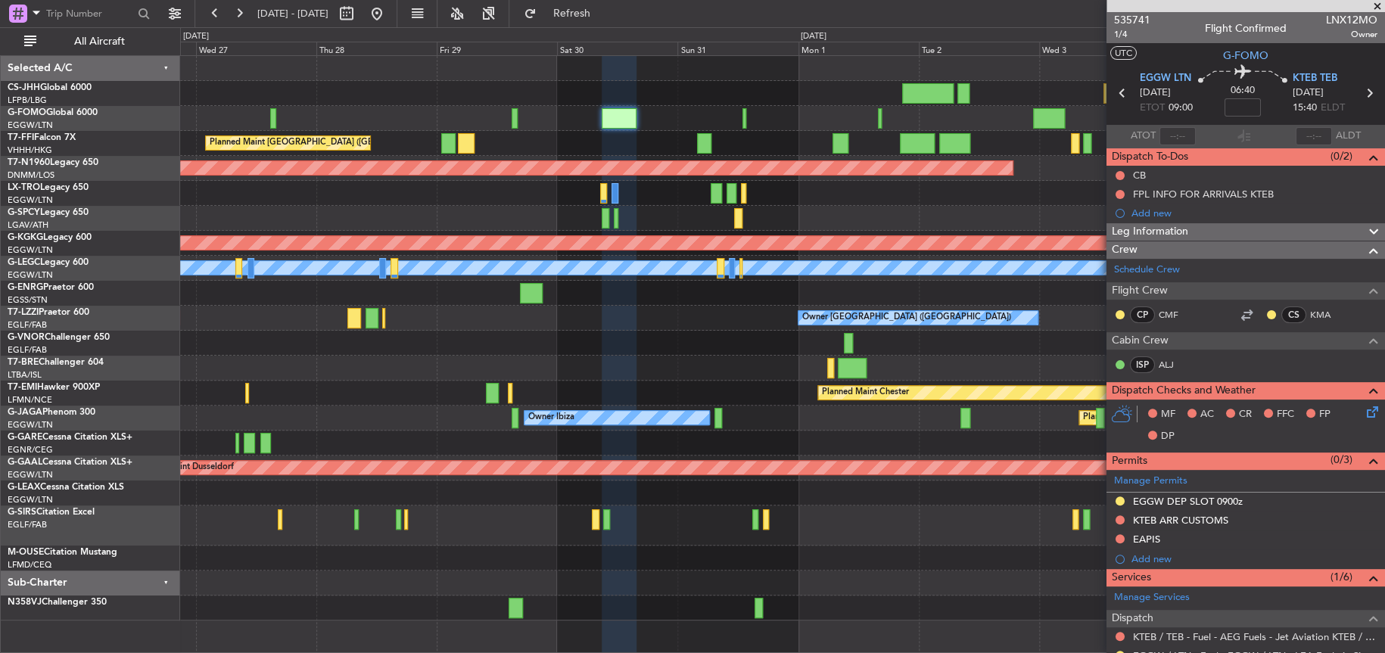
click at [503, 319] on div "Owner London (Farnborough) Unplanned Maint London (Farnborough)" at bounding box center [782, 318] width 1204 height 25
click at [494, 211] on div at bounding box center [782, 218] width 1204 height 25
click at [431, 103] on div at bounding box center [782, 93] width 1204 height 25
click at [347, 81] on div at bounding box center [782, 93] width 1204 height 25
click at [779, 329] on div "Owner London (Farnborough) Unplanned Maint London (Farnborough)" at bounding box center [782, 318] width 1204 height 25
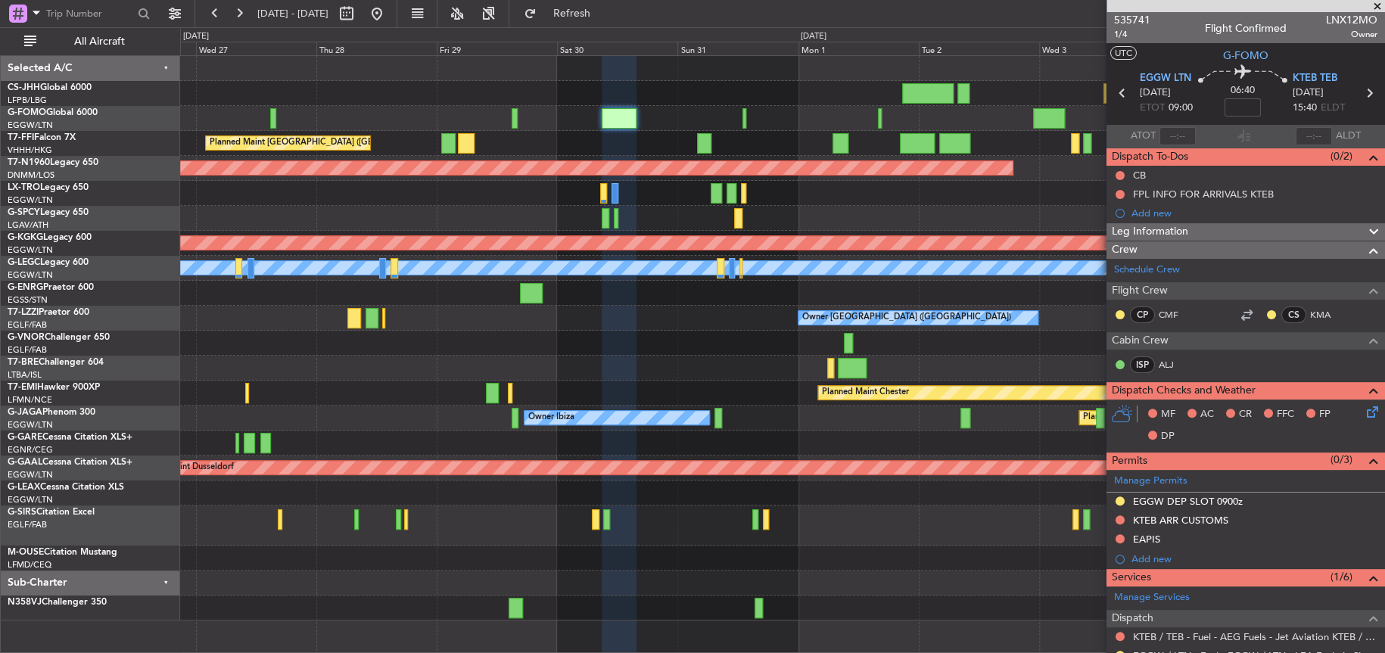
click at [792, 357] on div "Planned Maint Hong Kong (Hong Kong Intl) Planned Maint London (Stansted) AOG Ma…" at bounding box center [782, 338] width 1204 height 565
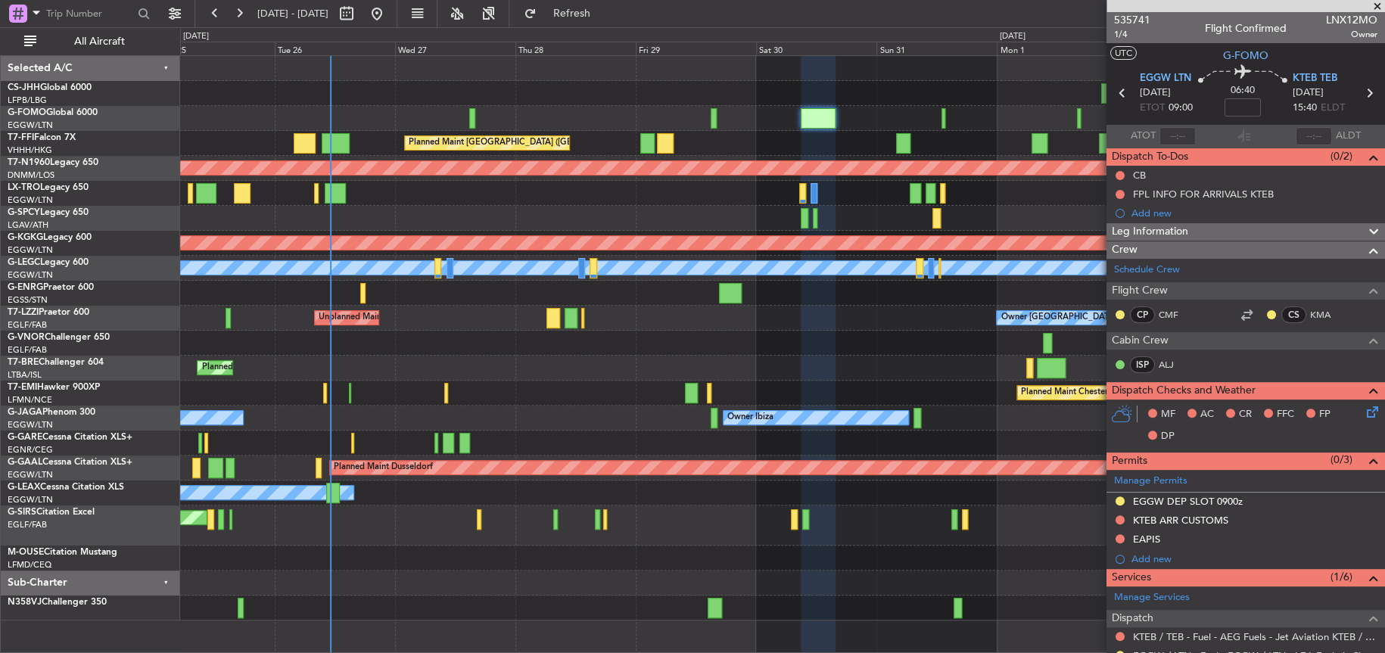
click at [630, 372] on div "Planned Maint Warsaw ([GEOGRAPHIC_DATA])" at bounding box center [782, 368] width 1204 height 25
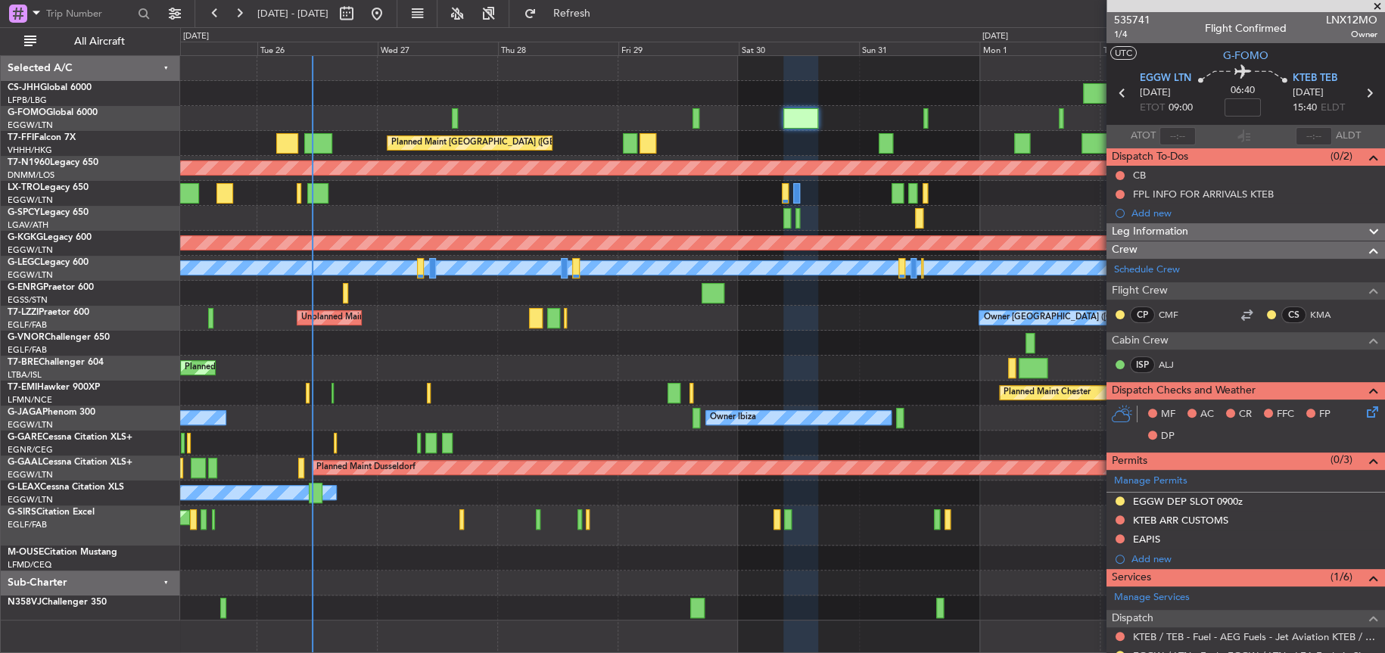
click at [711, 377] on div "Planned Maint Hong Kong (Hong Kong Intl) Planned Maint London (Stansted) AOG Ma…" at bounding box center [782, 338] width 1204 height 565
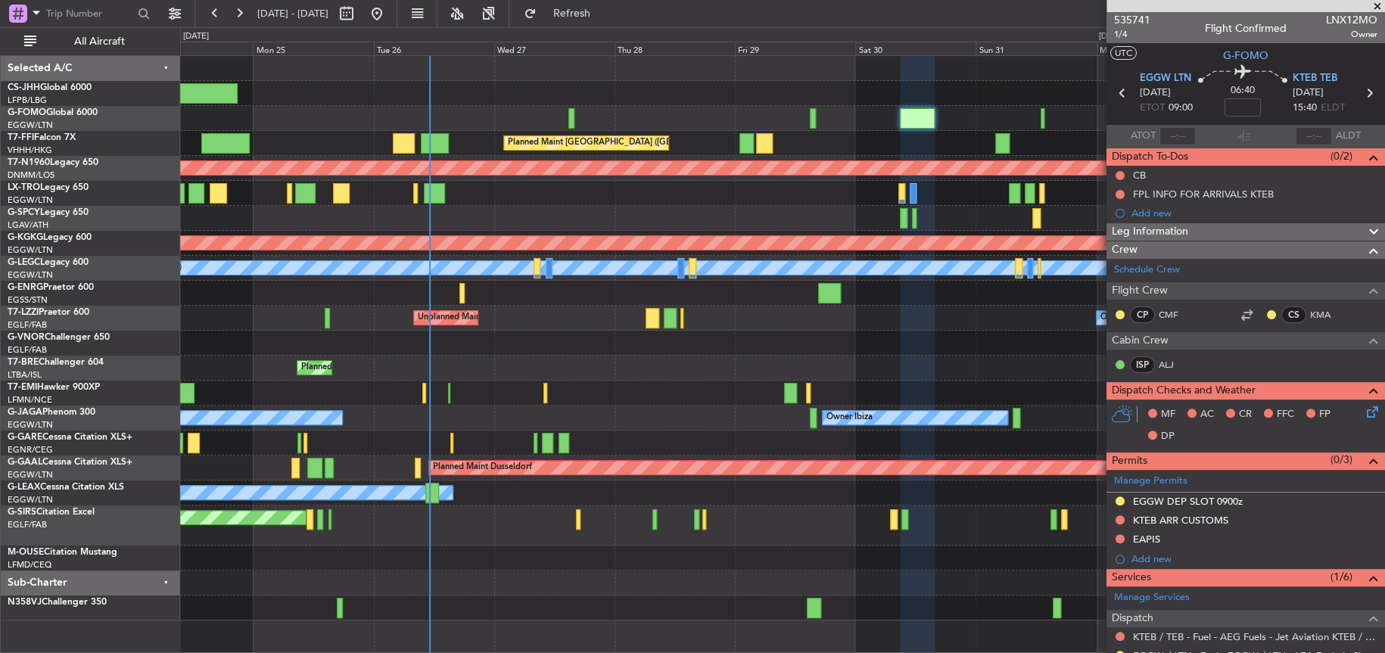
click at [743, 369] on div "Planned Maint Warsaw ([GEOGRAPHIC_DATA])" at bounding box center [782, 368] width 1204 height 25
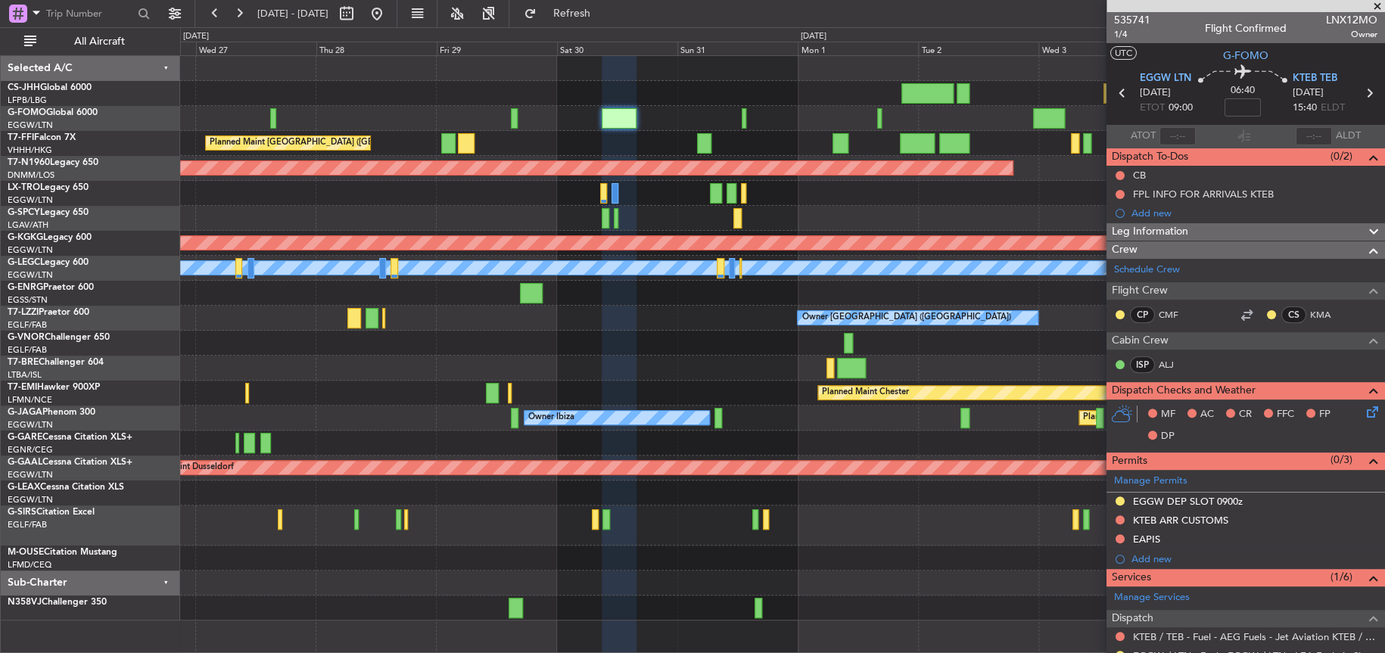
click at [350, 373] on div "Planned Maint Warsaw ([GEOGRAPHIC_DATA])" at bounding box center [782, 368] width 1204 height 25
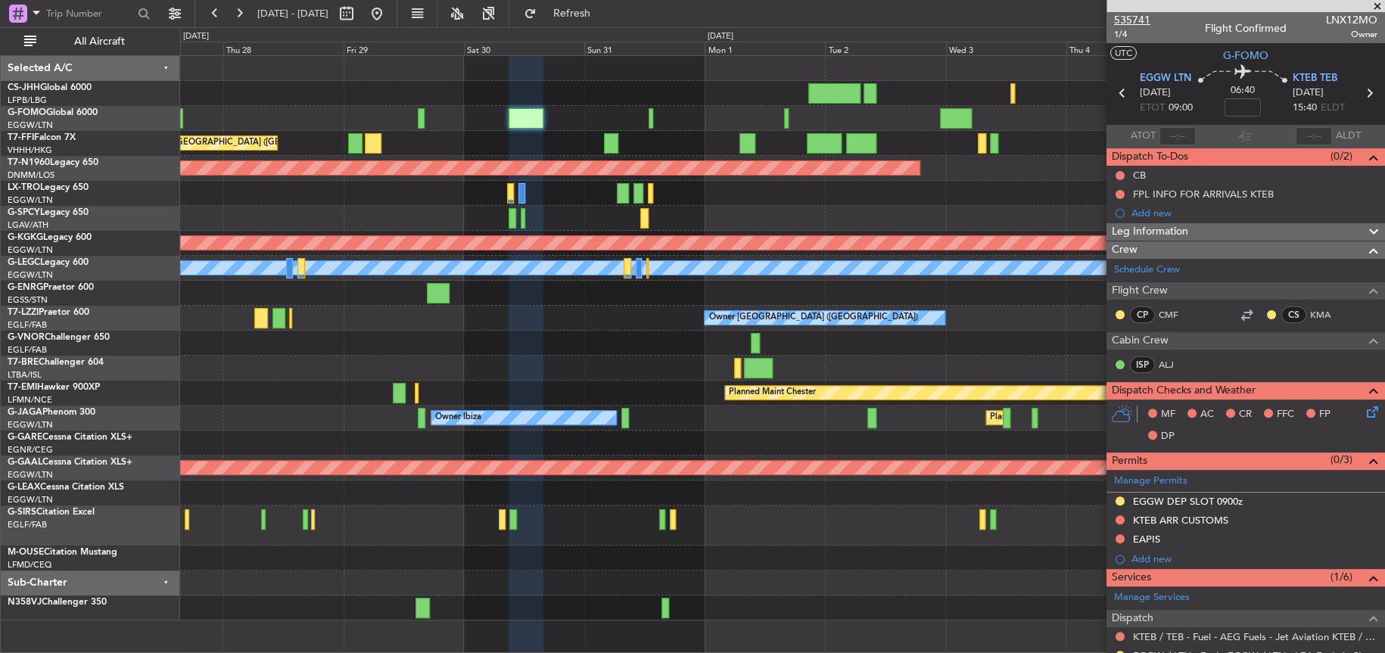
click at [1122, 23] on span "535741" at bounding box center [1132, 20] width 36 height 16
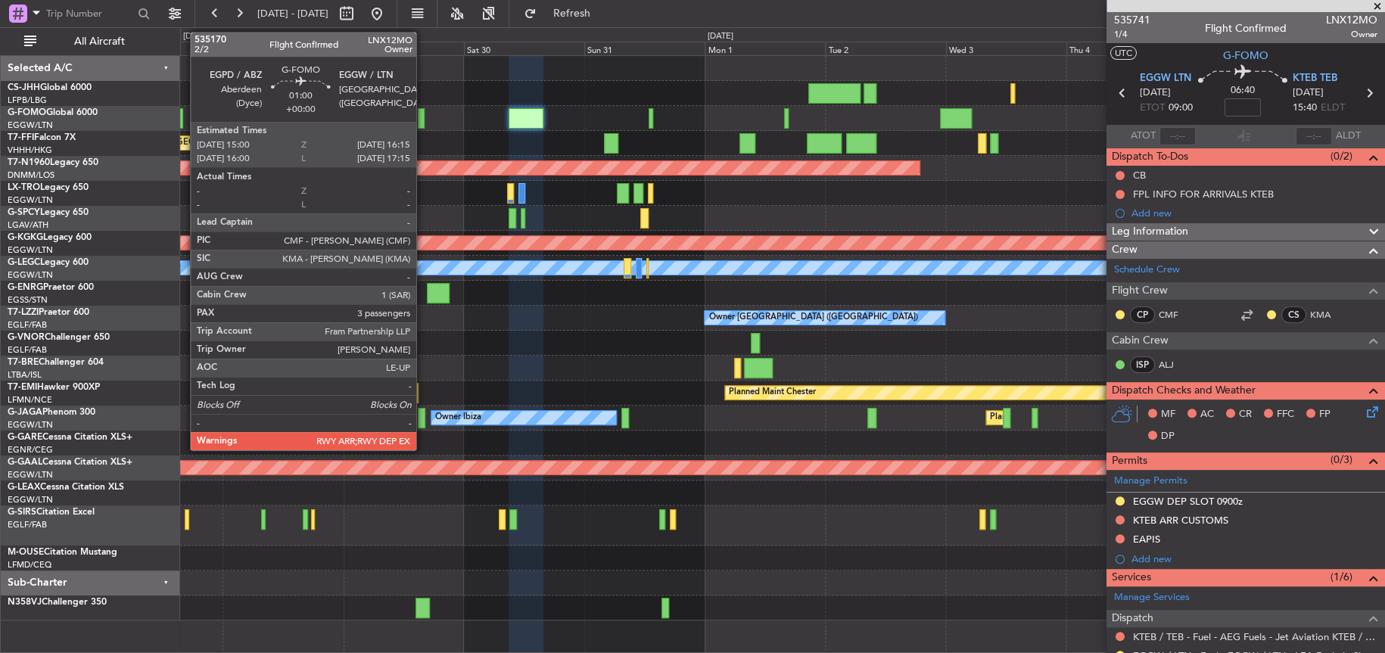
click at [423, 120] on div at bounding box center [421, 118] width 7 height 20
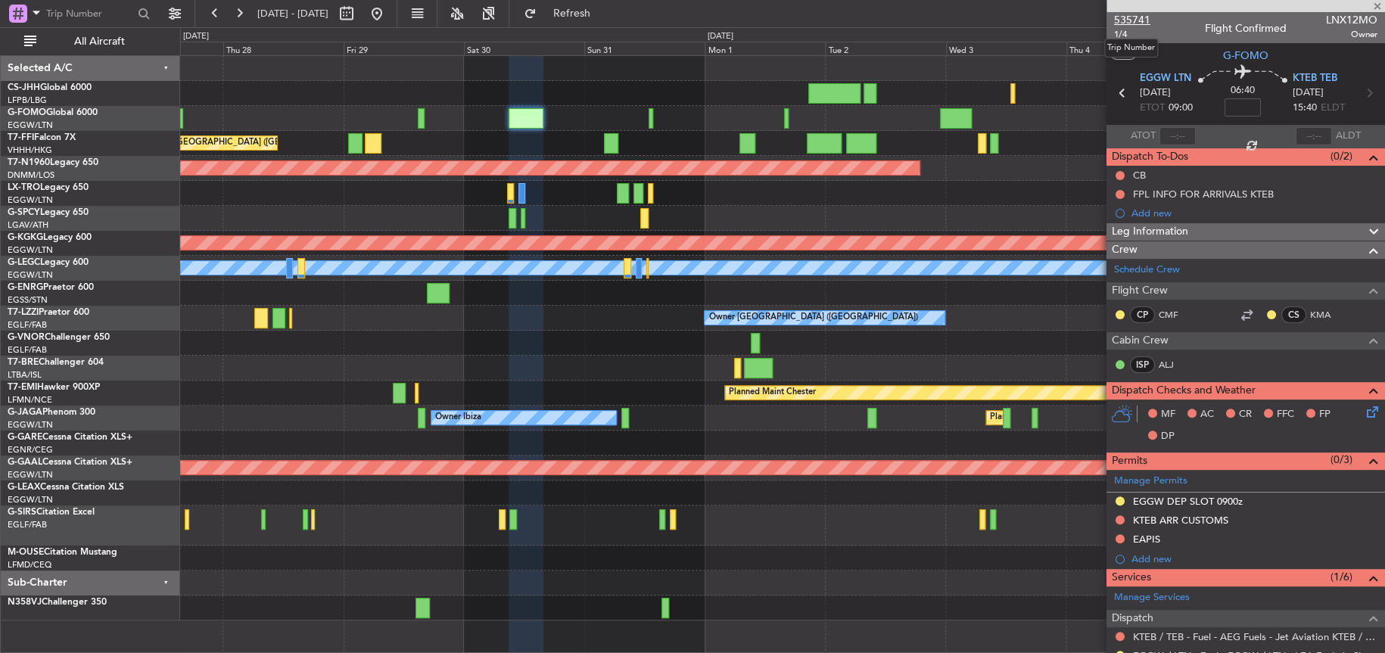
click at [1148, 26] on span "535741" at bounding box center [1132, 20] width 36 height 16
type input "3"
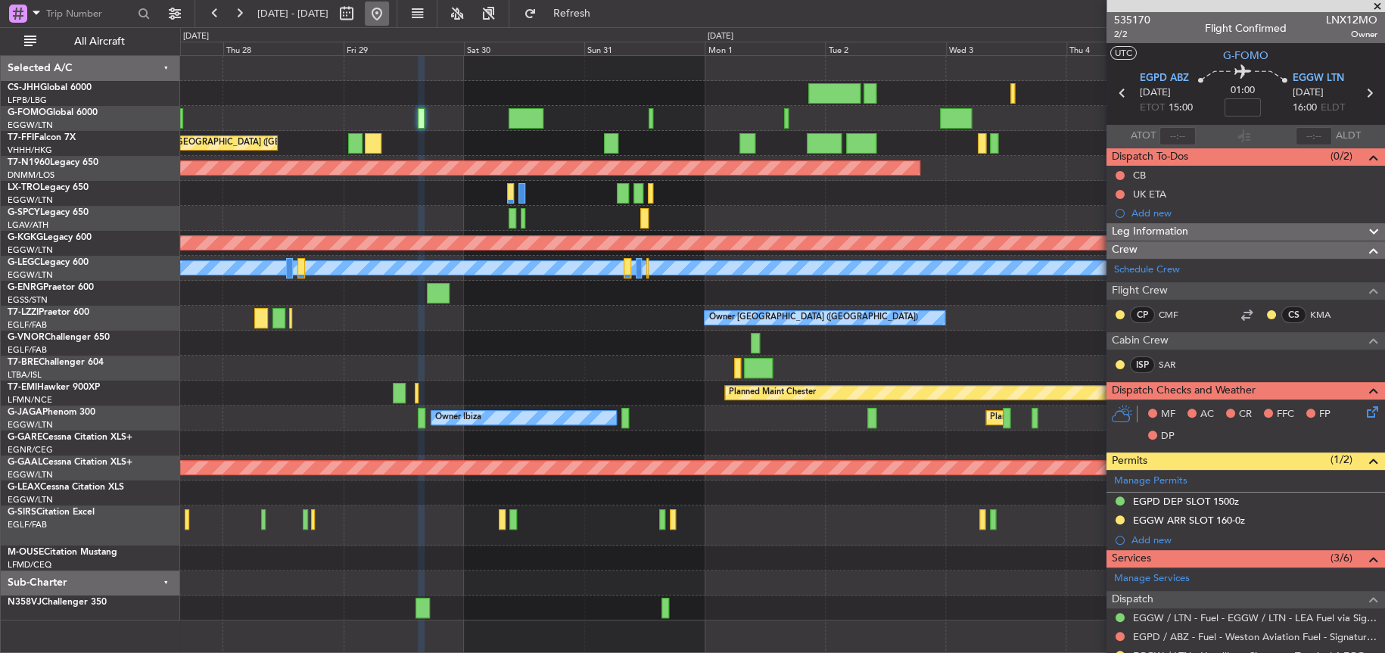
click at [389, 9] on button at bounding box center [377, 14] width 24 height 24
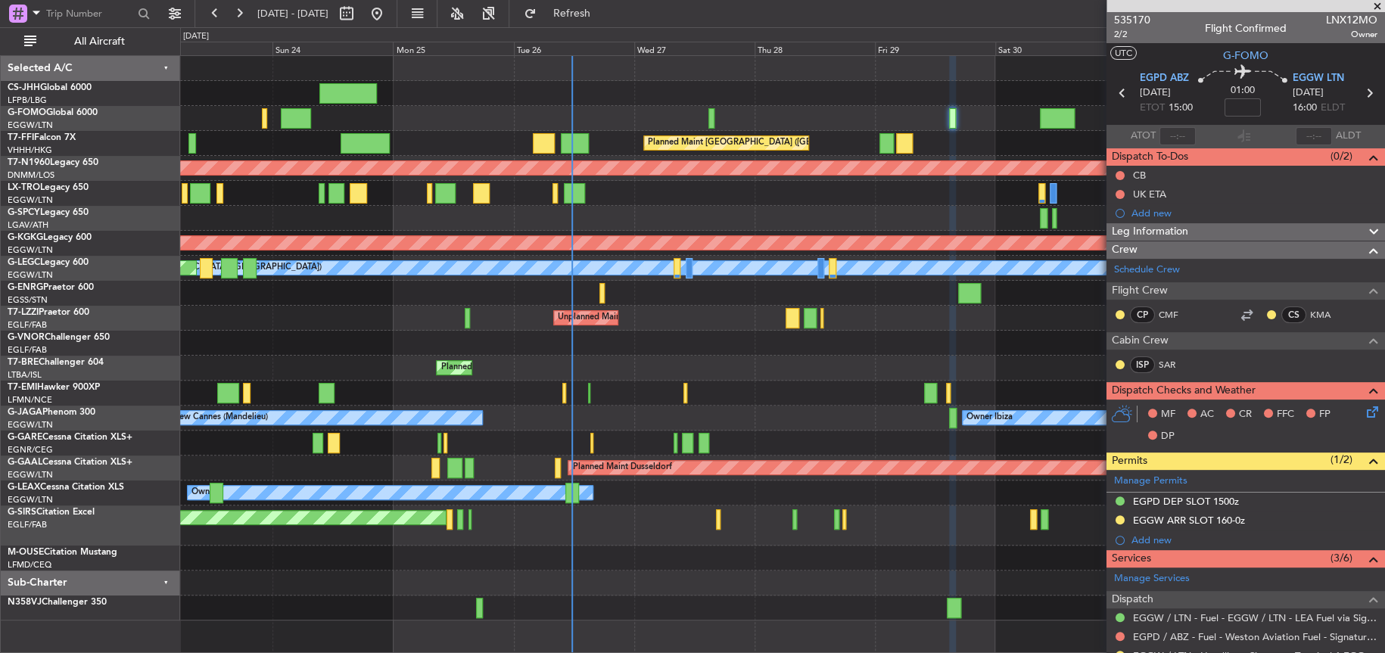
click at [656, 316] on div "Owner London (Farnborough) Unplanned Maint London (Farnborough)" at bounding box center [782, 318] width 1204 height 25
click at [719, 352] on div at bounding box center [782, 343] width 1204 height 25
click at [745, 395] on div "Planned Maint Chester Planned Maint Chester" at bounding box center [782, 393] width 1204 height 25
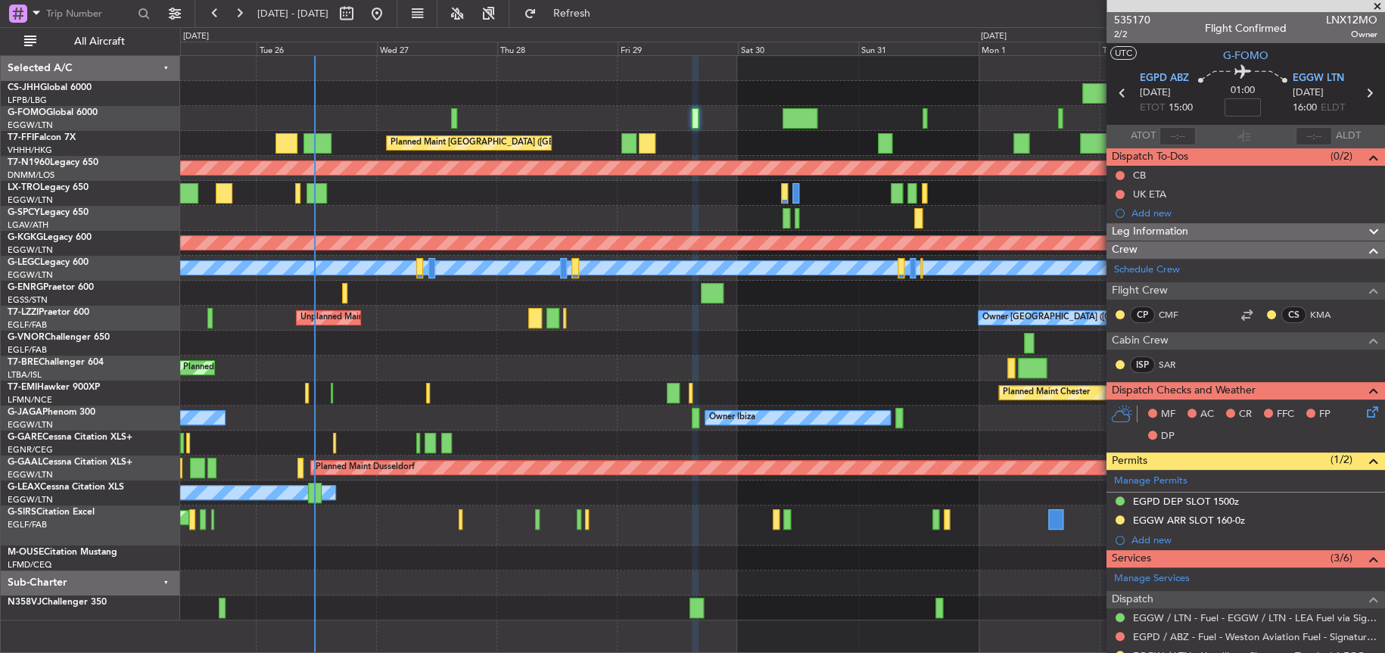
click at [559, 392] on div "Planned Maint Chester" at bounding box center [782, 393] width 1204 height 25
click at [537, 394] on div "Planned Maint Chester" at bounding box center [782, 393] width 1204 height 25
click at [497, 366] on div "Planned Maint Warsaw ([GEOGRAPHIC_DATA])" at bounding box center [782, 368] width 1204 height 25
click at [500, 391] on div "Planned Maint Chester" at bounding box center [782, 393] width 1204 height 25
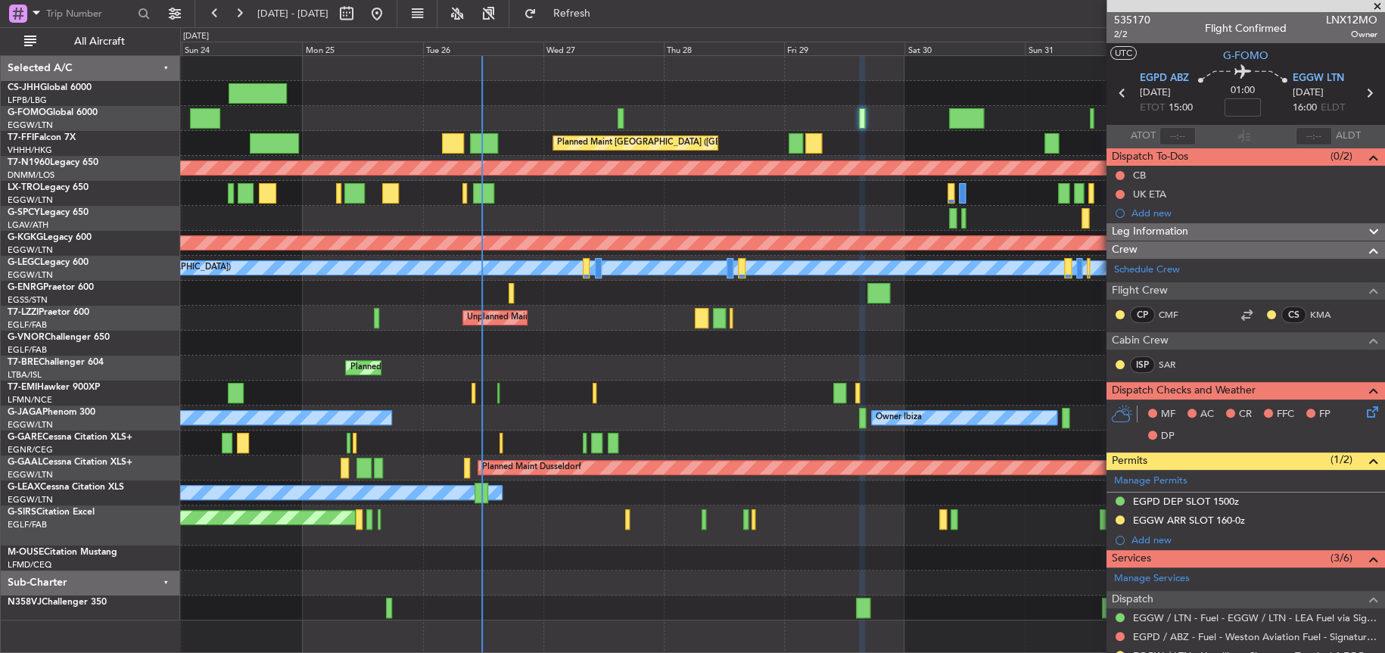
click at [640, 372] on div "Planned Maint London (Luton) Planned Maint Hong Kong (Hong Kong Intl) Planned M…" at bounding box center [782, 338] width 1204 height 565
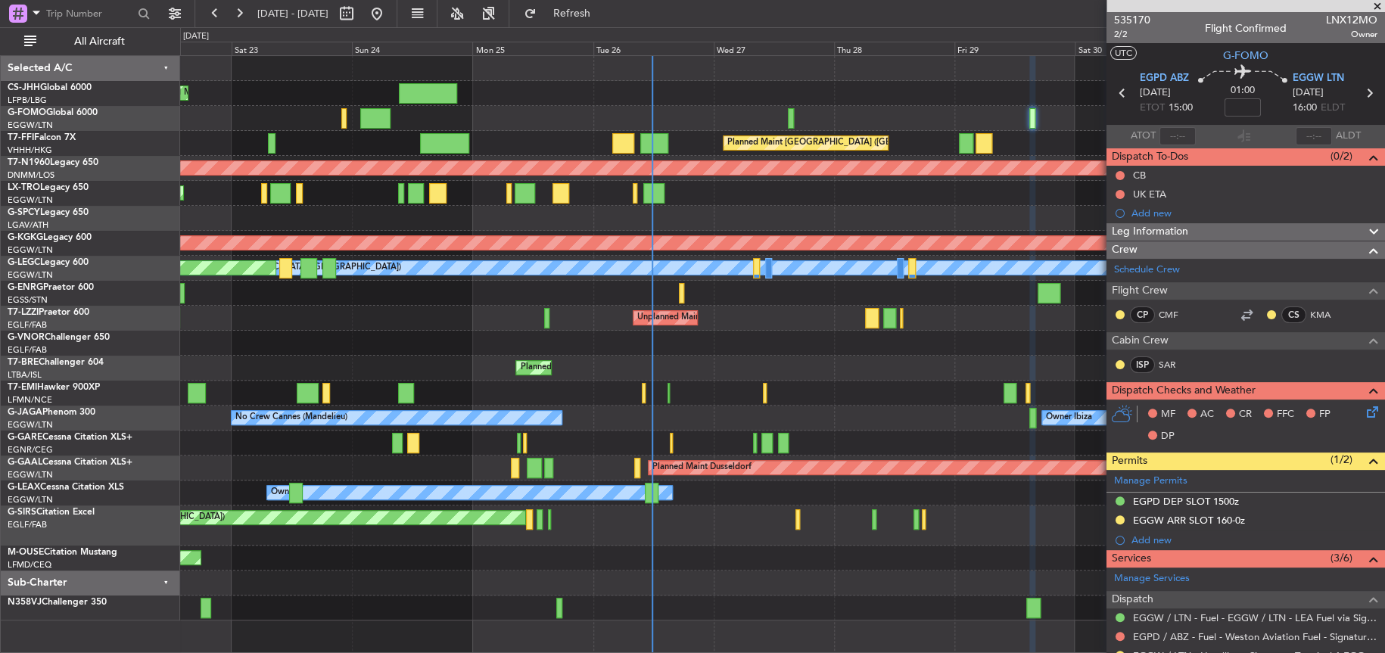
click at [898, 383] on div "Planned Maint Chester Planned Maint Chester" at bounding box center [782, 393] width 1204 height 25
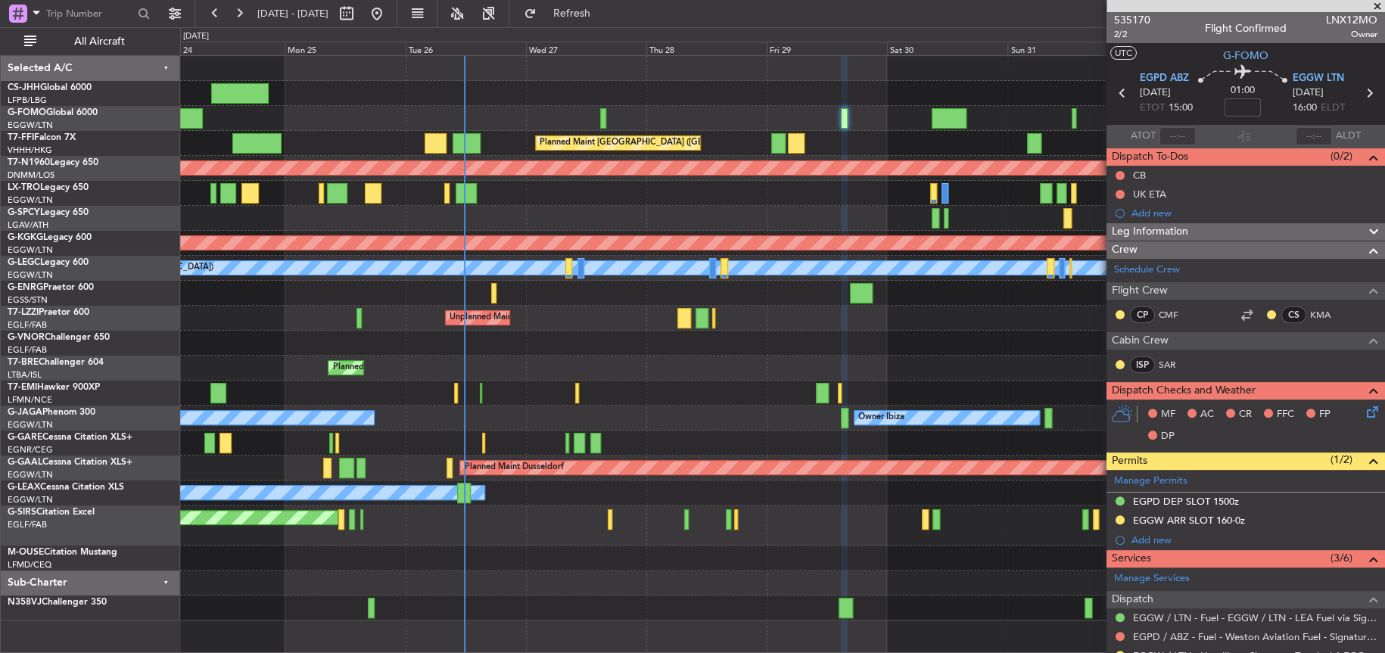
click at [717, 371] on div "Planned Maint Warsaw ([GEOGRAPHIC_DATA])" at bounding box center [782, 368] width 1204 height 25
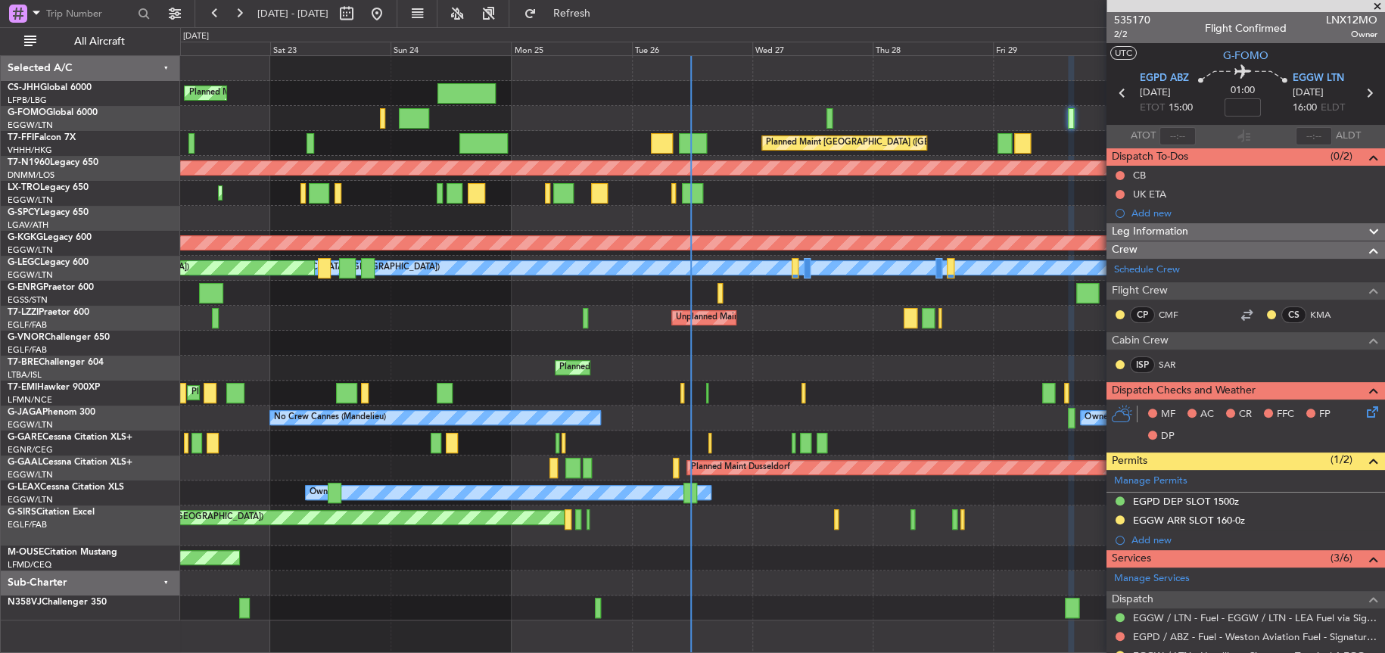
click at [815, 338] on div "Planned Maint London (Luton) Planned Maint Hong Kong (Hong Kong Intl) Planned M…" at bounding box center [782, 338] width 1204 height 565
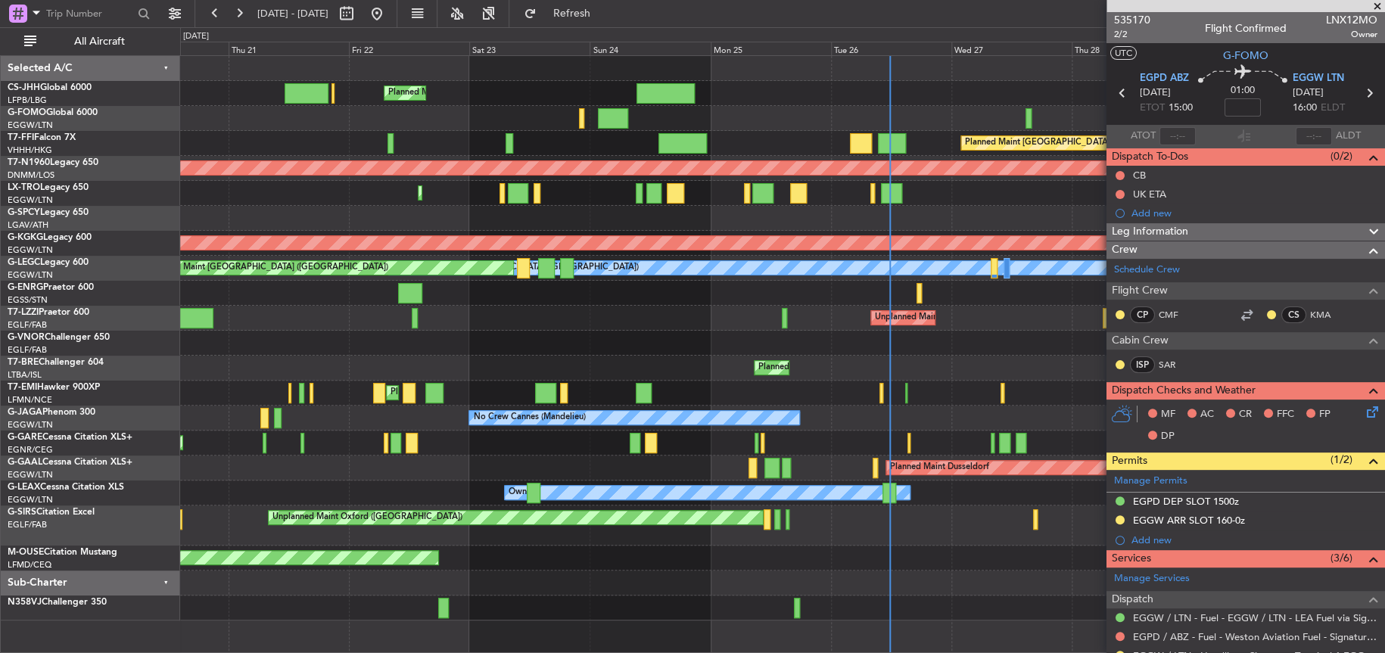
click at [737, 350] on div "Planned Maint London (Biggin Hill)" at bounding box center [782, 343] width 1204 height 25
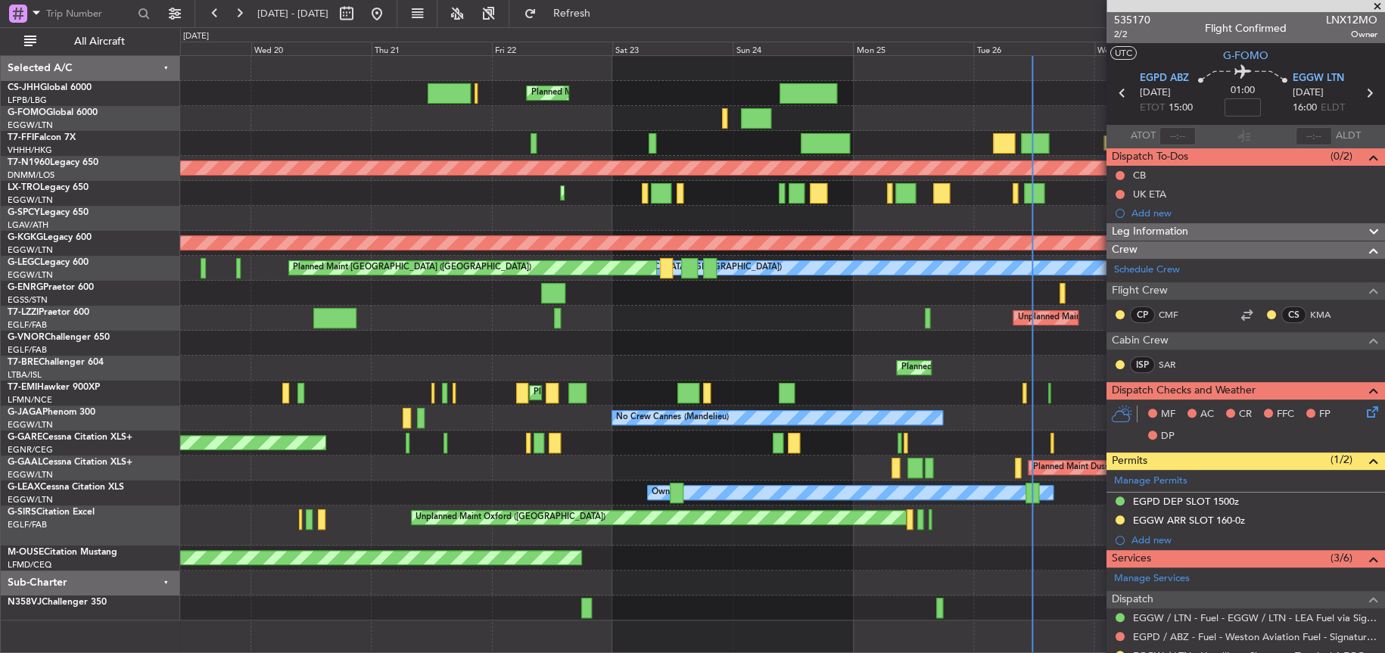
click at [532, 377] on div "Planned Maint London (Luton) Planned Maint Hong Kong (Hong Kong Intl) Planned M…" at bounding box center [782, 338] width 1204 height 565
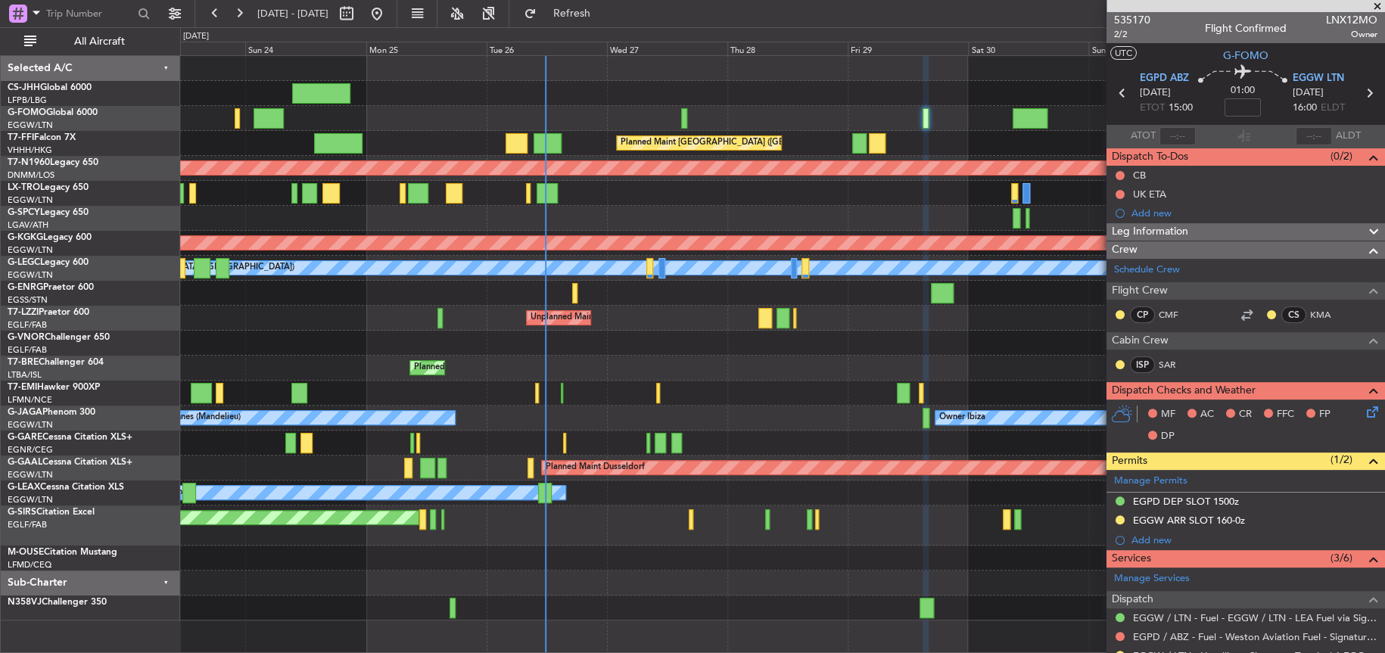
click at [680, 358] on div "Planned Maint Warsaw ([GEOGRAPHIC_DATA])" at bounding box center [782, 368] width 1204 height 25
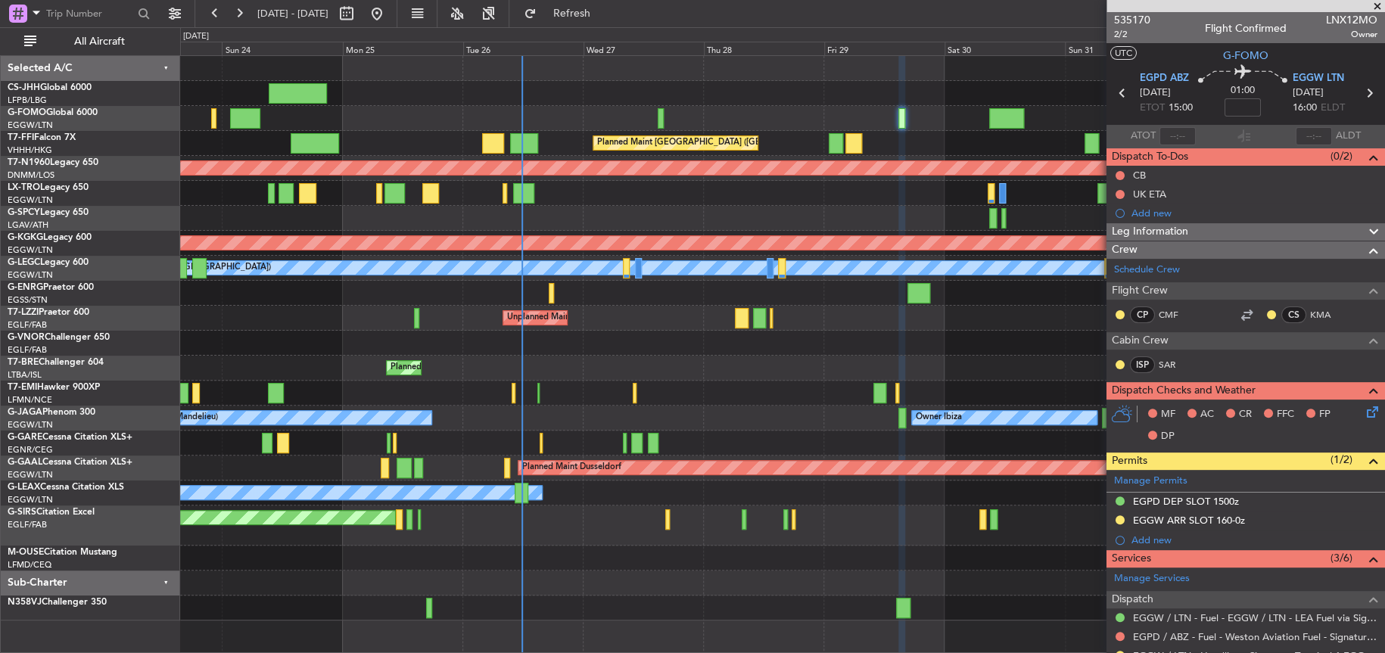
click at [466, 352] on div at bounding box center [782, 343] width 1204 height 25
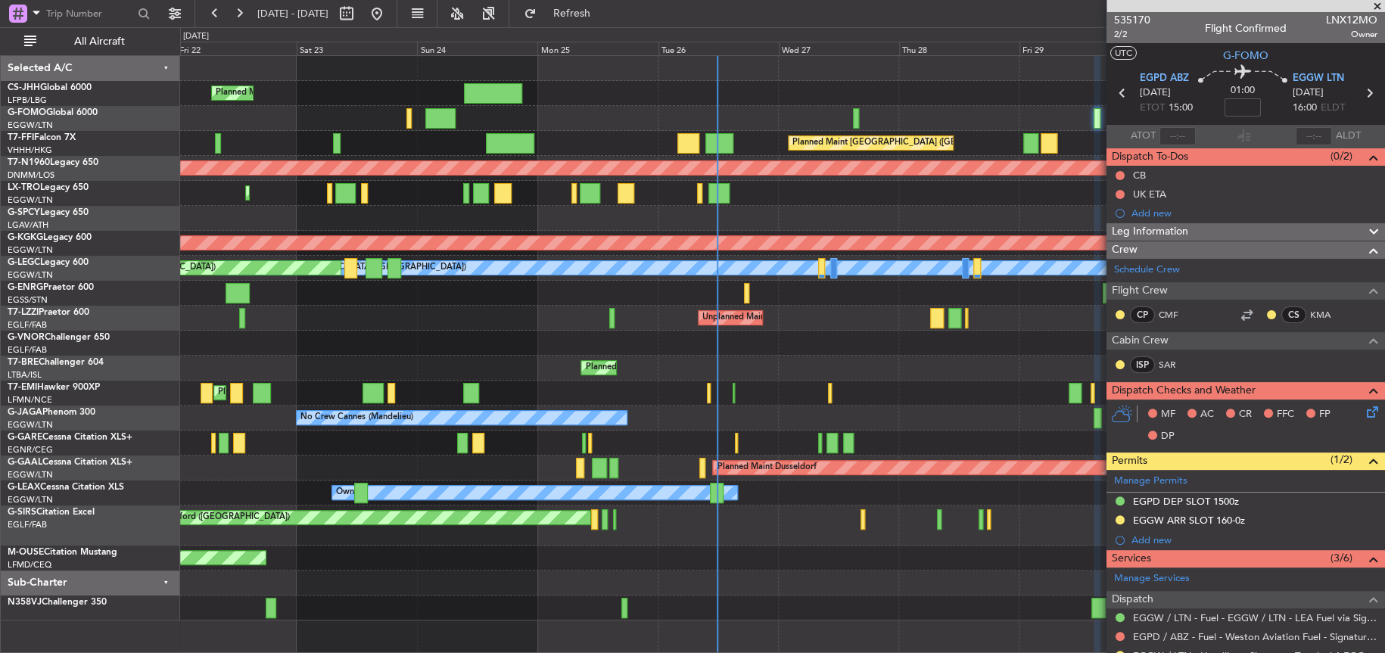
click at [586, 432] on div "Planned Maint London (Luton) Planned Maint Hong Kong (Hong Kong Intl) Planned M…" at bounding box center [782, 338] width 1204 height 565
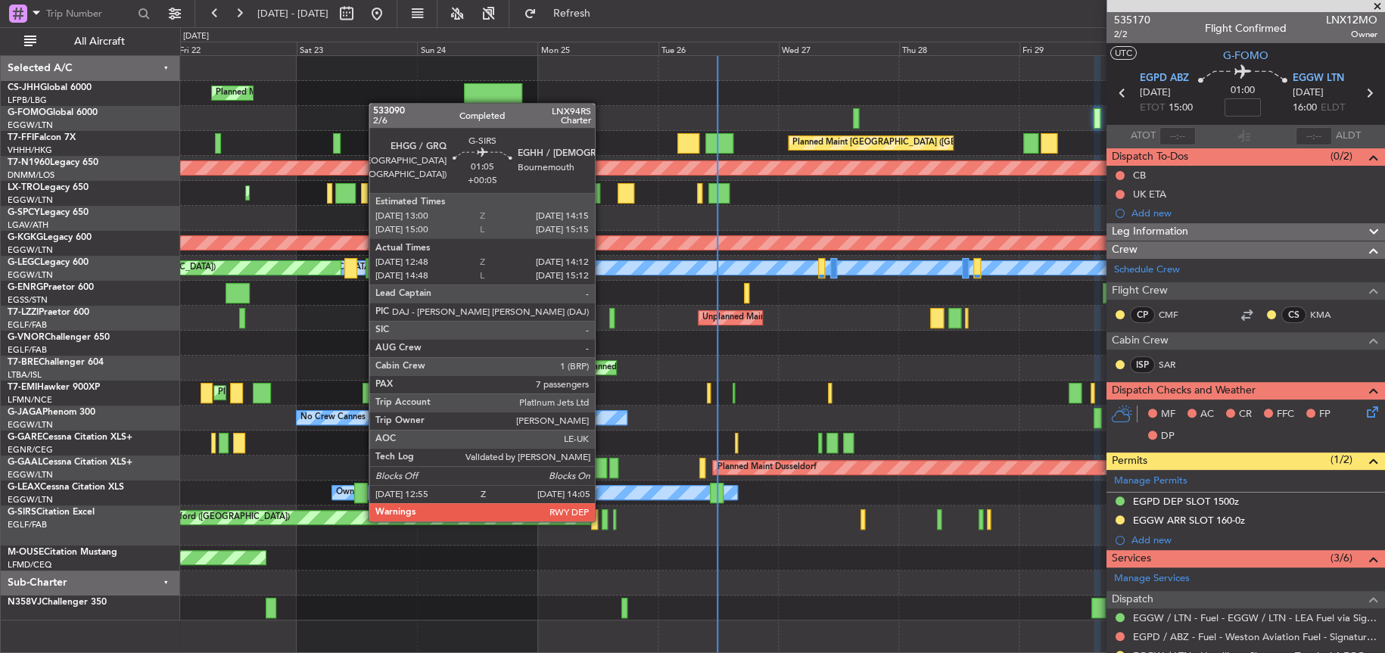
click at [602, 519] on div at bounding box center [605, 519] width 6 height 20
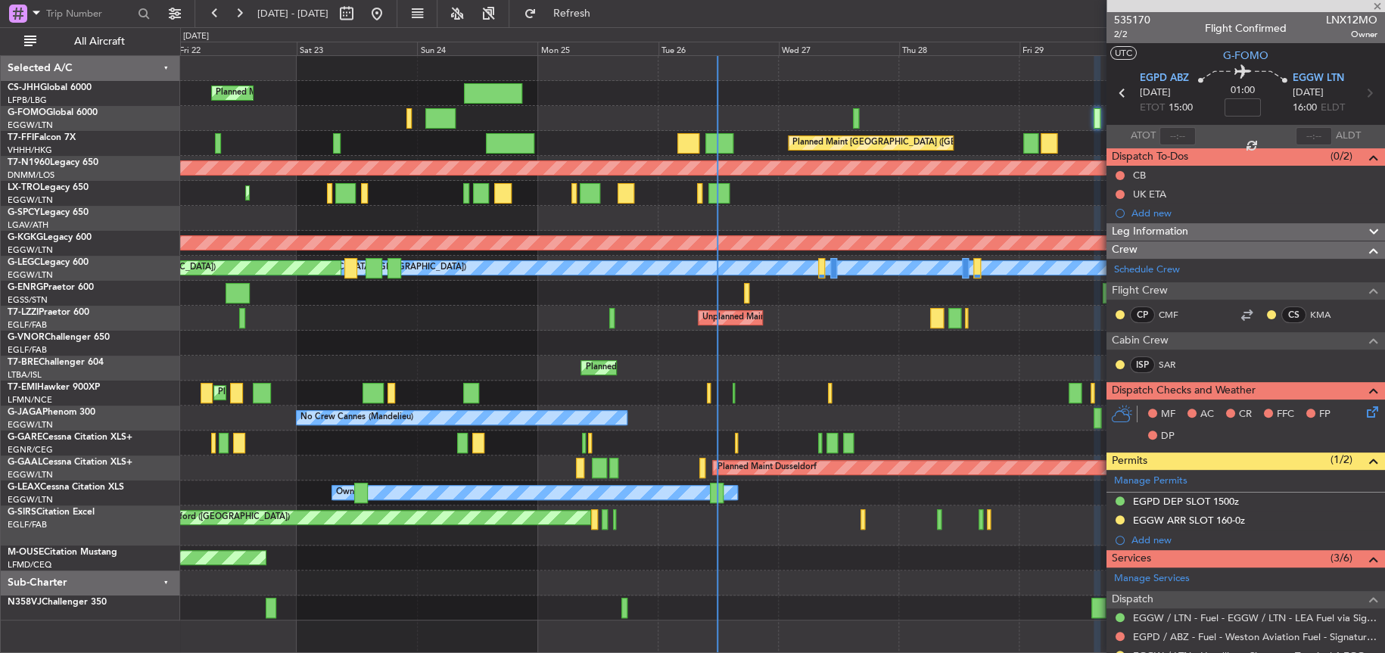
type input "+00:05"
type input "12:48"
type input "14:02"
type input "7"
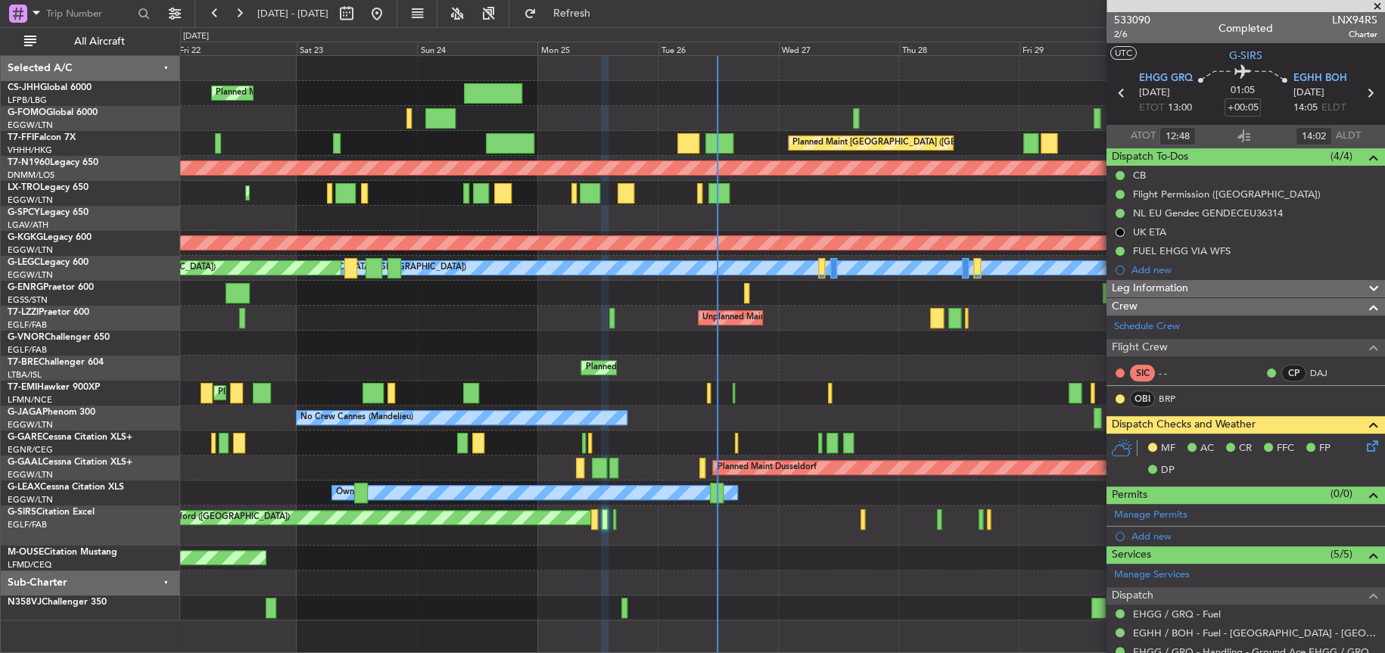
click at [783, 333] on div at bounding box center [782, 343] width 1204 height 25
click at [491, 368] on div "Planned Maint Warsaw ([GEOGRAPHIC_DATA])" at bounding box center [782, 368] width 1204 height 25
click at [480, 317] on div "Owner London (Farnborough) Unplanned Maint London (Farnborough)" at bounding box center [782, 318] width 1204 height 25
click at [627, 559] on div "Planned Maint Bournemouth" at bounding box center [782, 558] width 1204 height 25
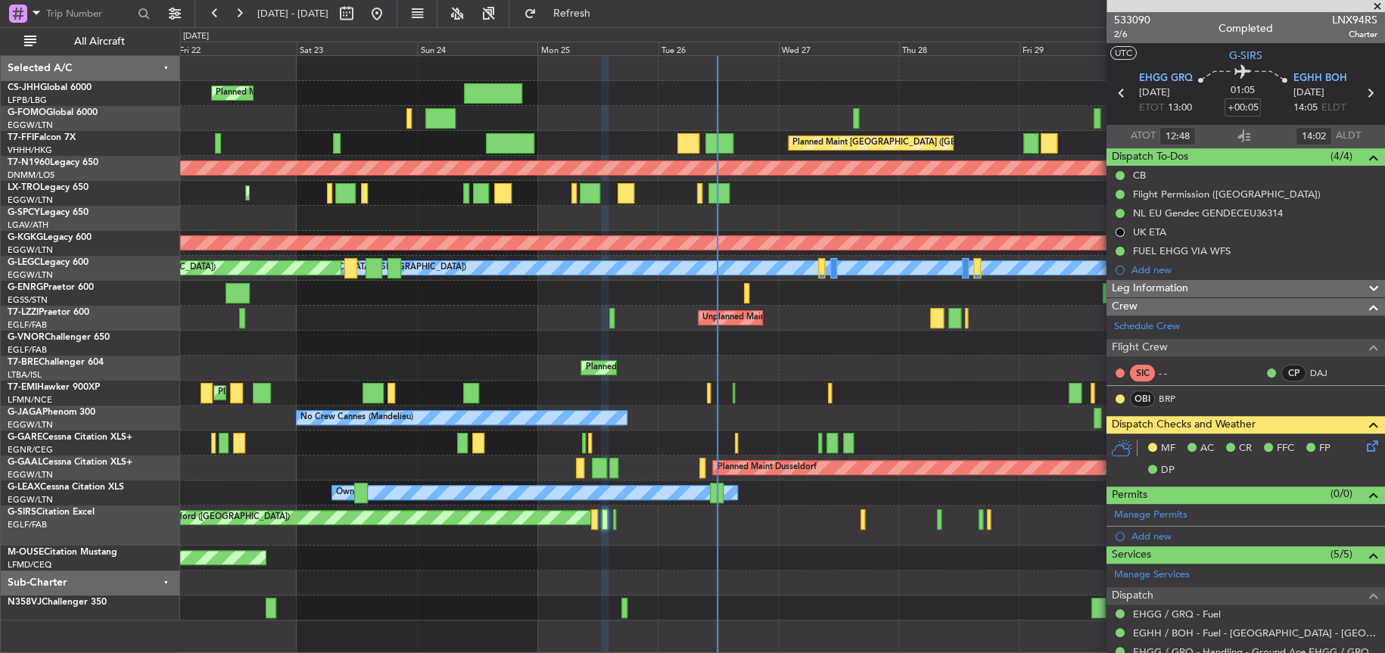
click at [783, 549] on div "Planned Maint Bournemouth" at bounding box center [782, 558] width 1204 height 25
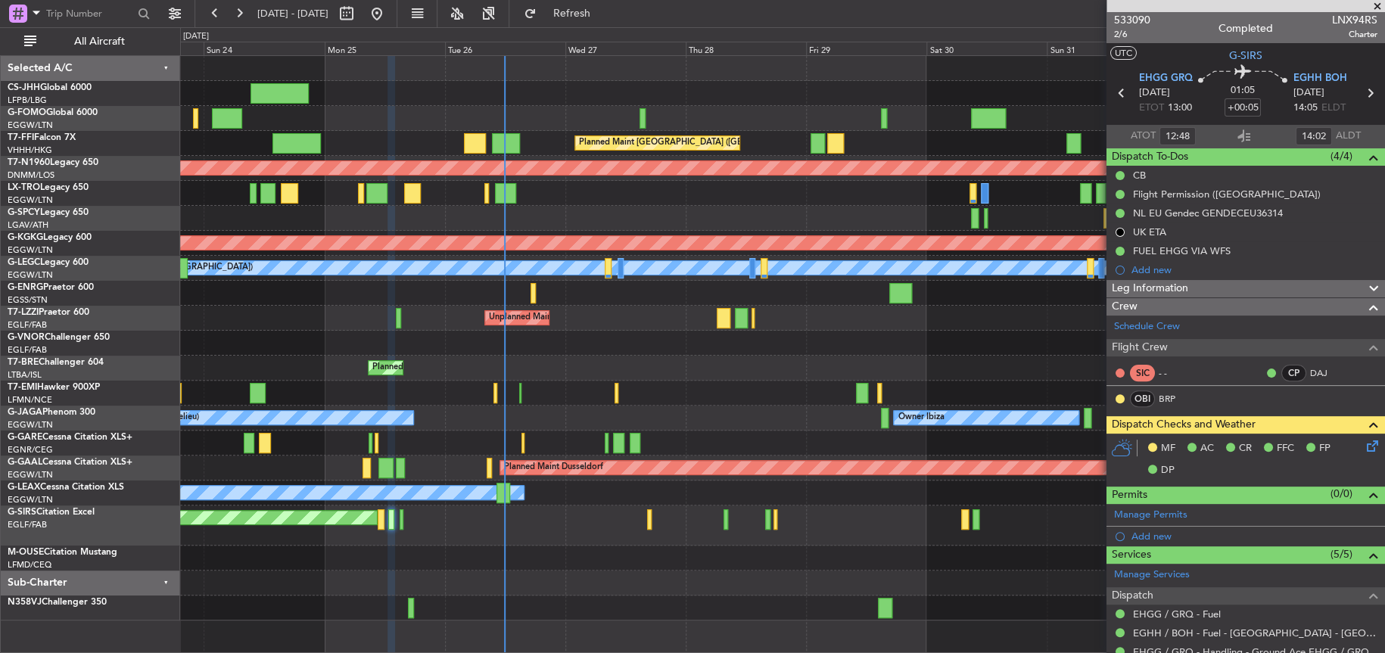
click at [702, 551] on div "Planned Maint Bournemouth" at bounding box center [782, 558] width 1204 height 25
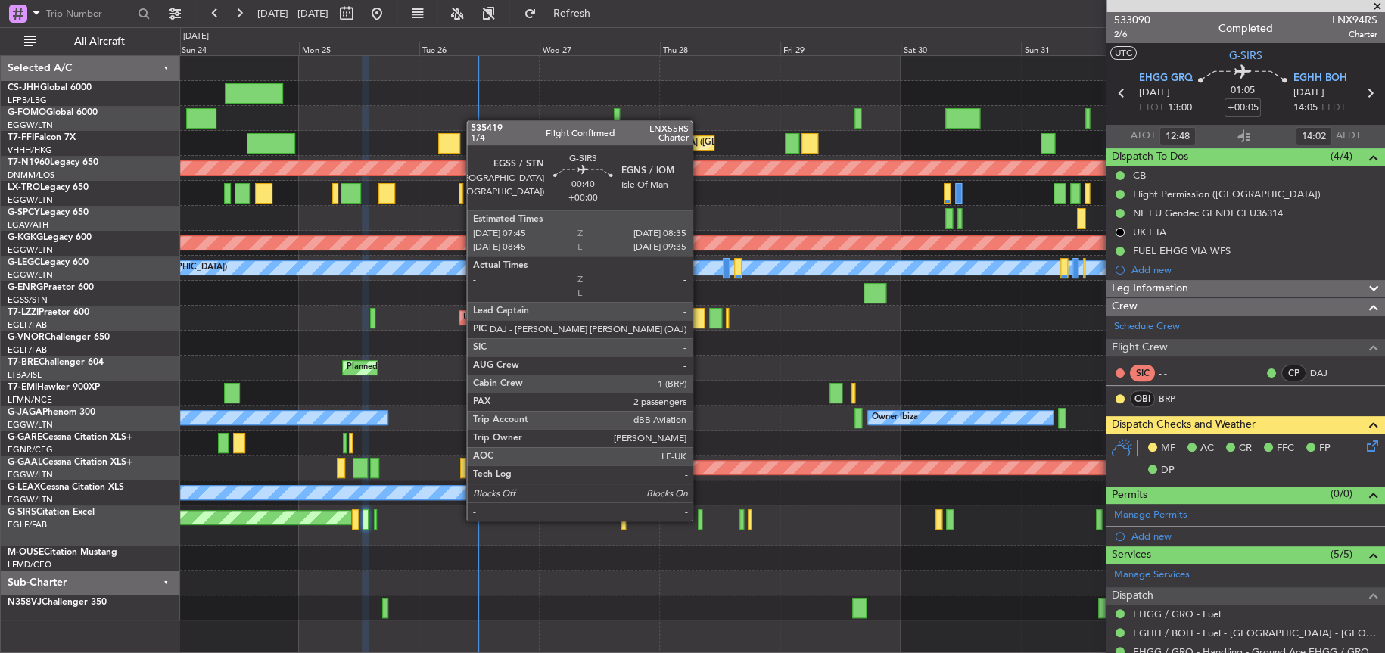
click at [699, 519] on div at bounding box center [700, 519] width 5 height 20
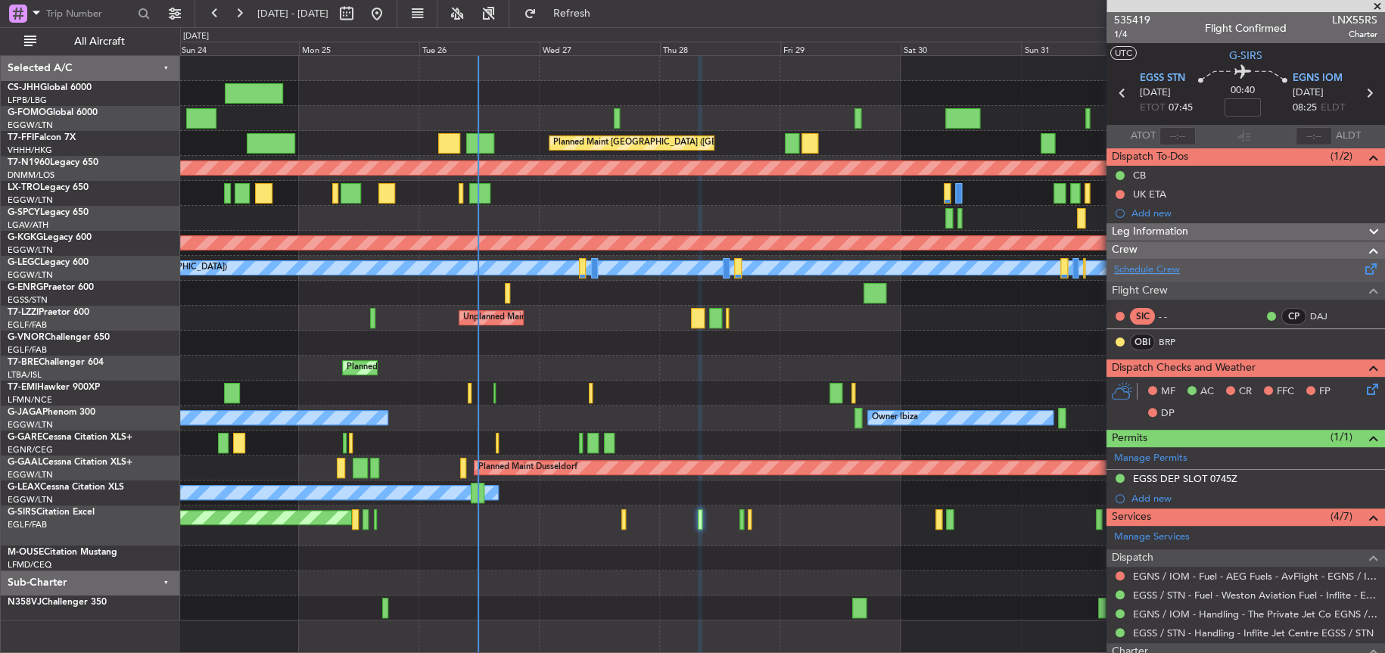
click at [1151, 270] on link "Schedule Crew" at bounding box center [1147, 270] width 66 height 15
click at [721, 371] on div "Planned Maint Warsaw ([GEOGRAPHIC_DATA])" at bounding box center [782, 368] width 1204 height 25
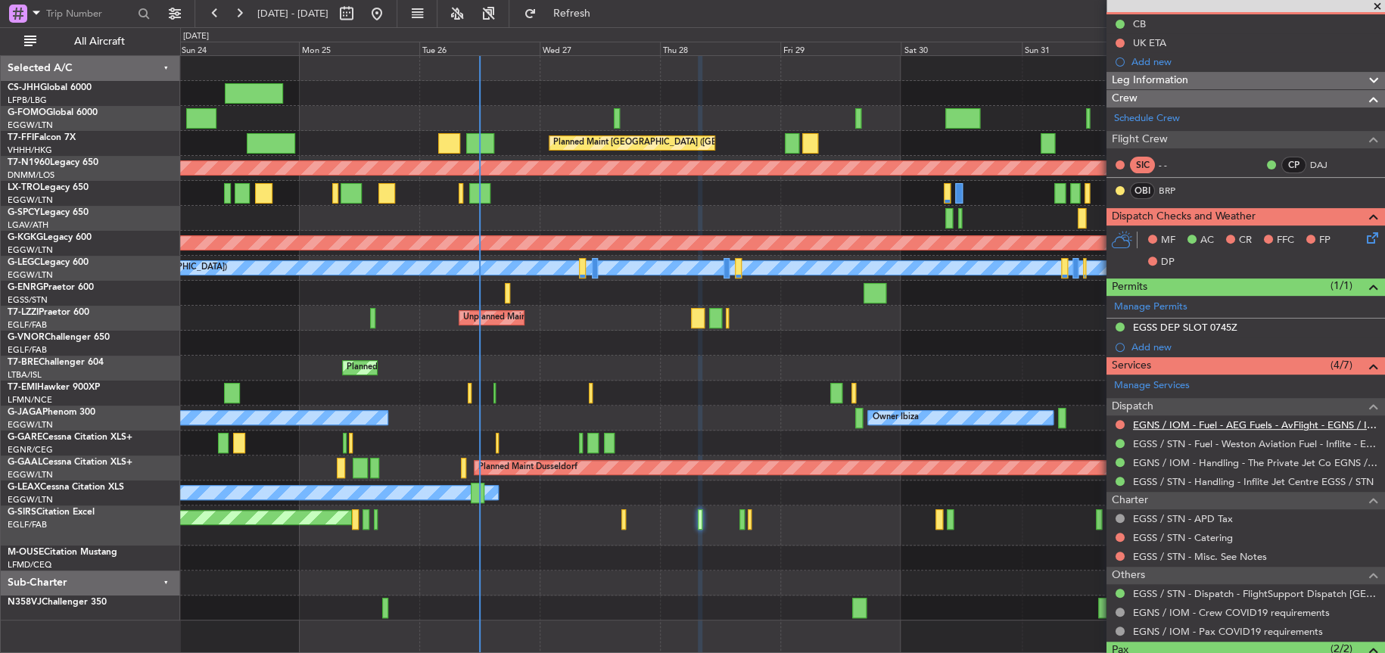
scroll to position [248, 0]
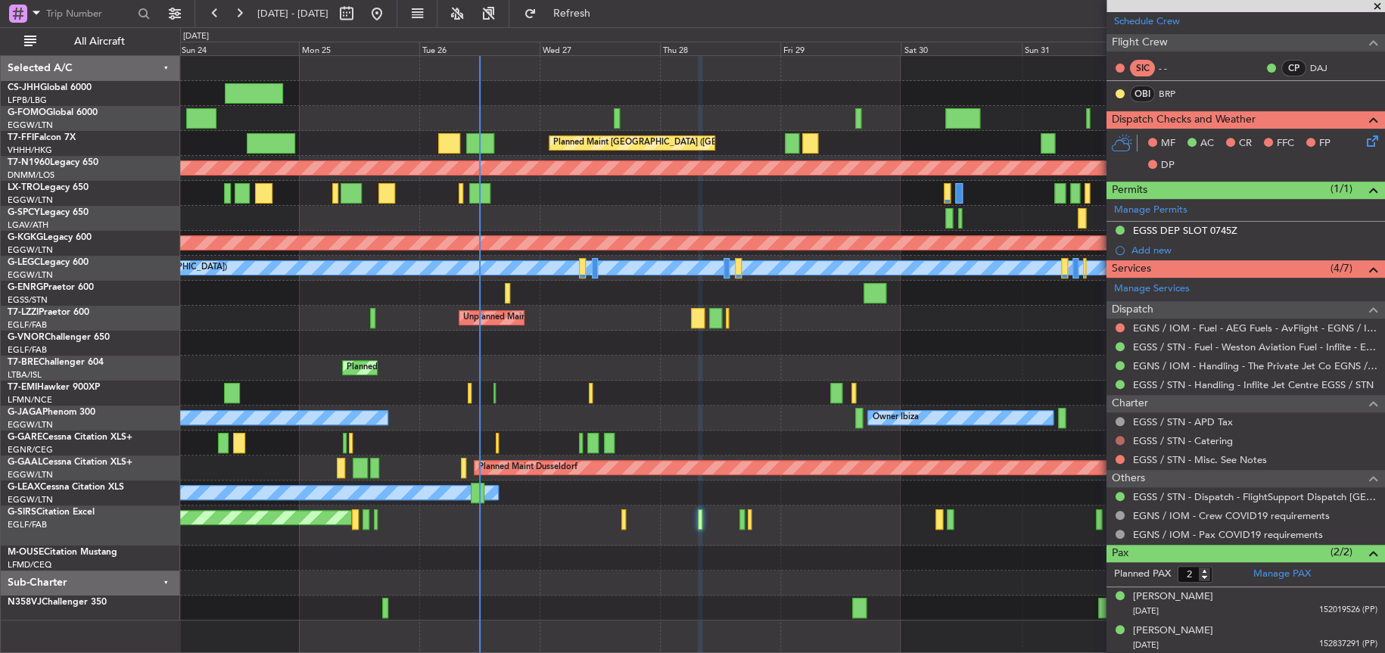
click at [1119, 441] on button at bounding box center [1120, 440] width 9 height 9
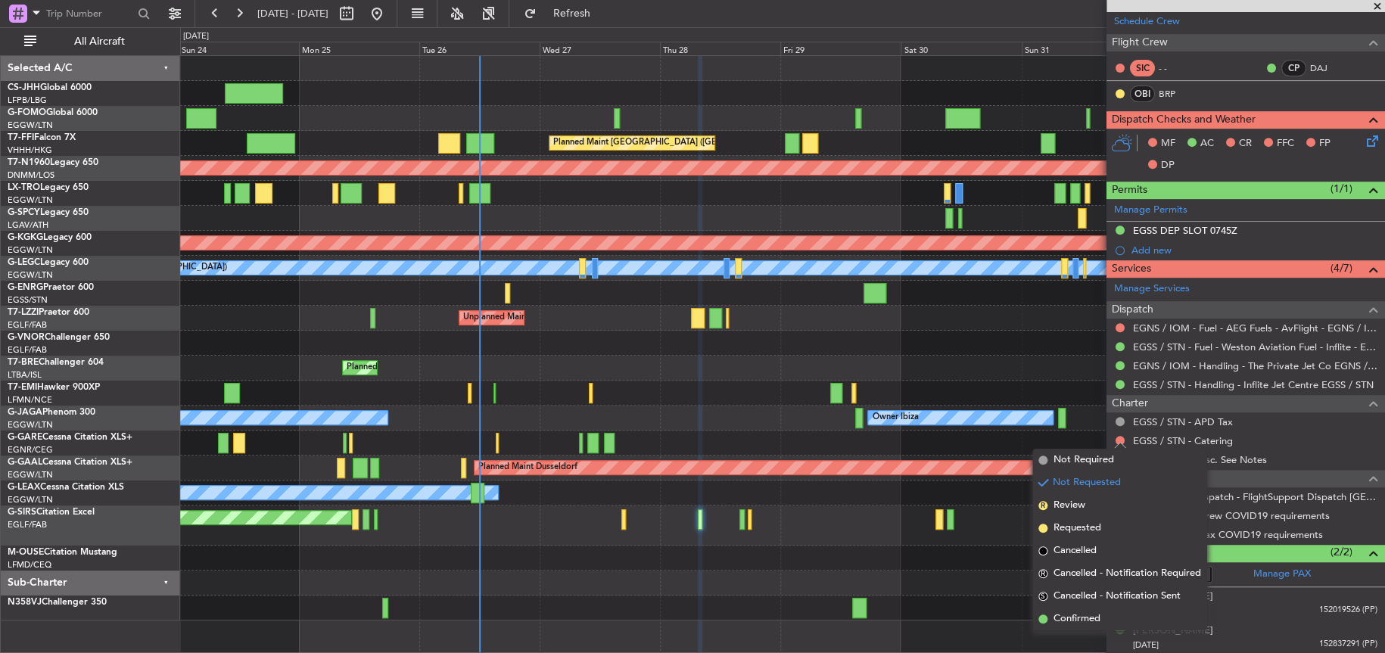
click at [1217, 434] on mat-tooltip-component "Incomplete" at bounding box center [1240, 430] width 70 height 40
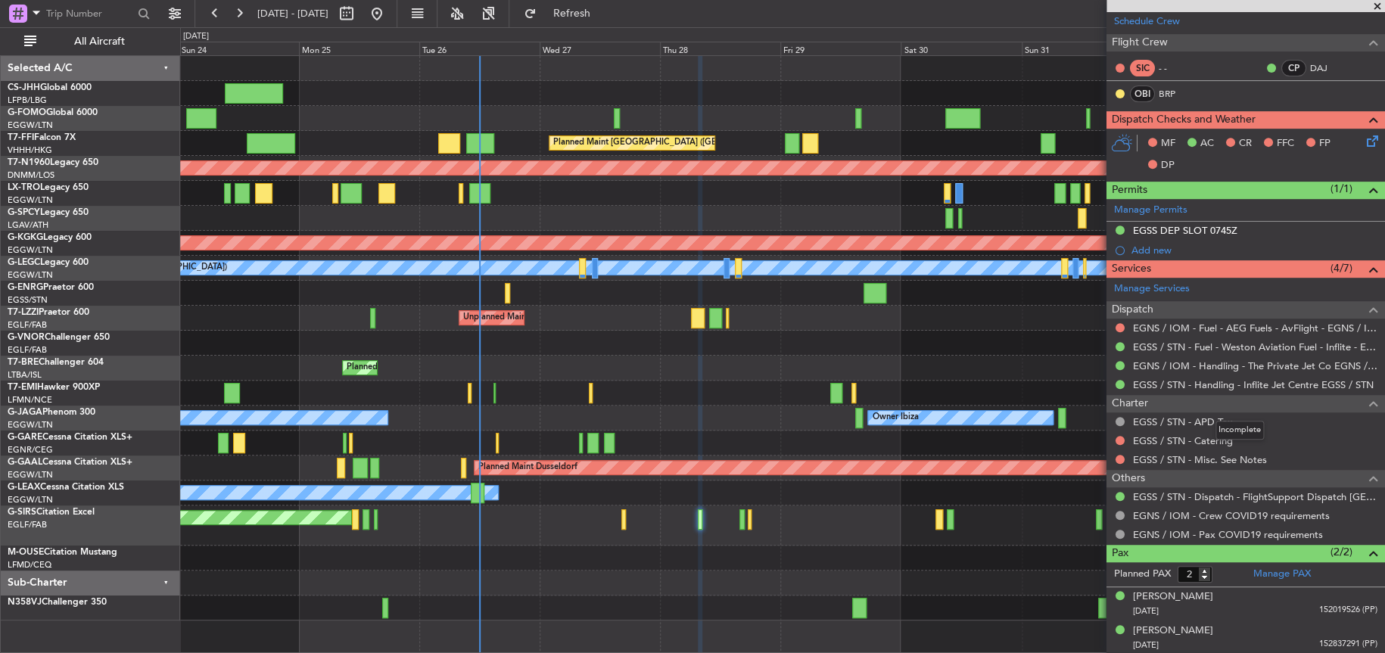
click at [1218, 438] on div "Incomplete" at bounding box center [1240, 430] width 48 height 19
click at [1179, 444] on link "EGSS / STN - Catering" at bounding box center [1183, 440] width 100 height 13
click at [1120, 439] on button at bounding box center [1120, 440] width 9 height 9
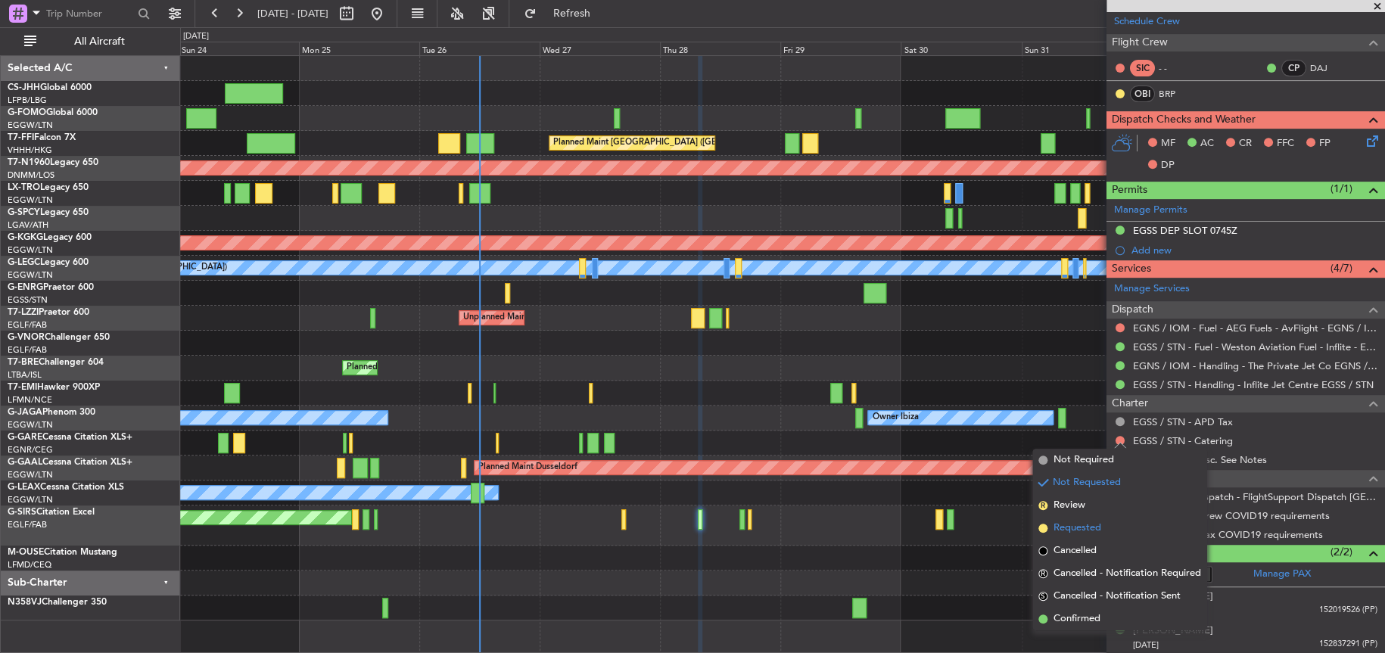
click at [1086, 529] on span "Requested" at bounding box center [1078, 528] width 48 height 15
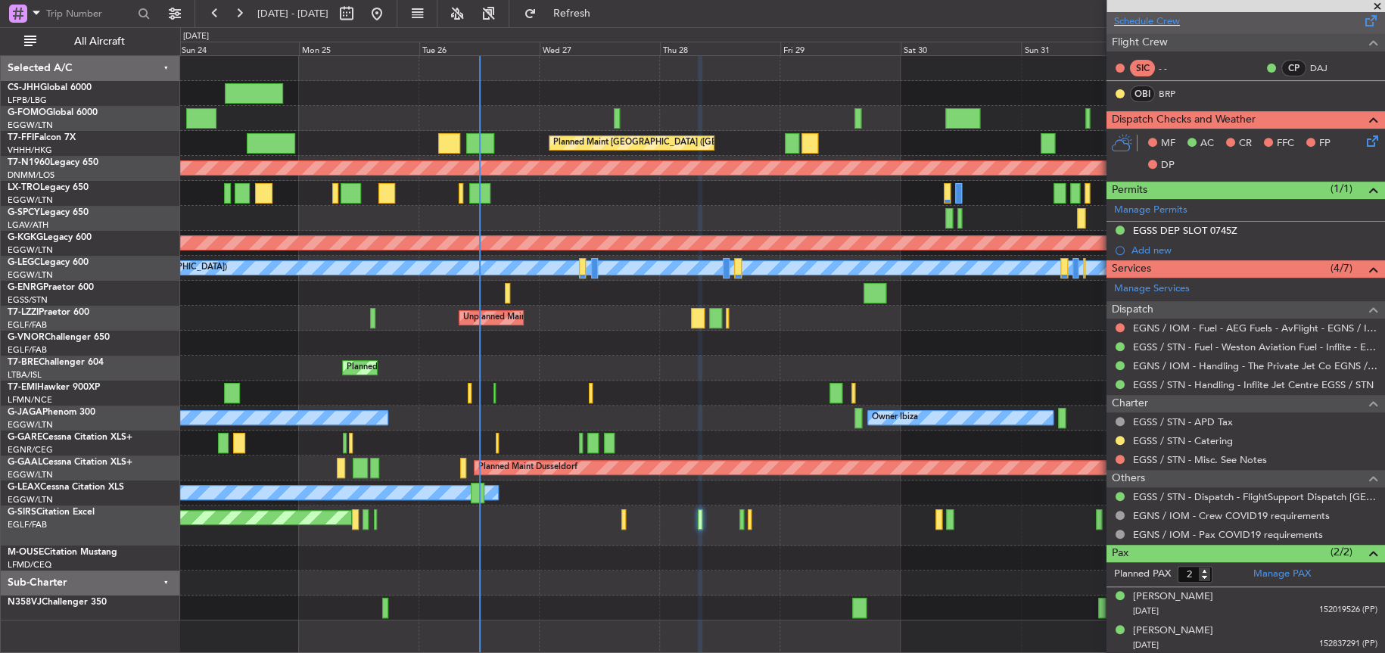
scroll to position [0, 0]
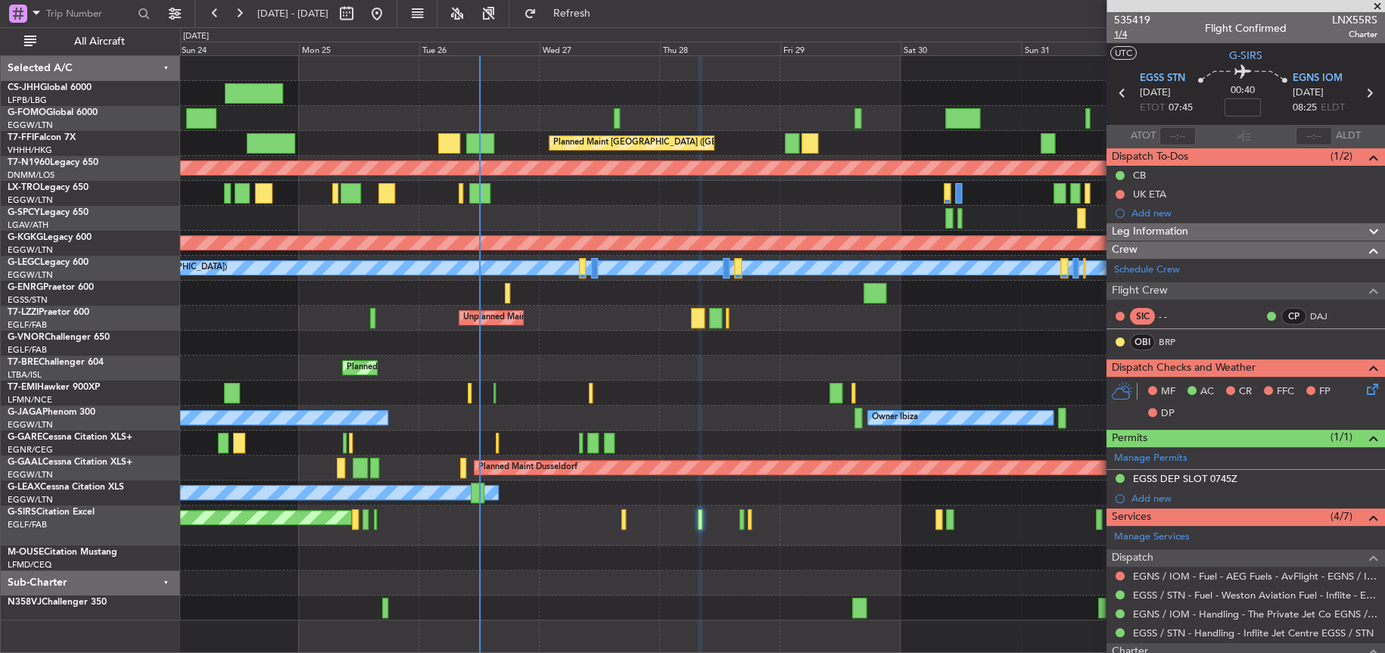
click at [1126, 33] on span "1/4" at bounding box center [1132, 34] width 36 height 13
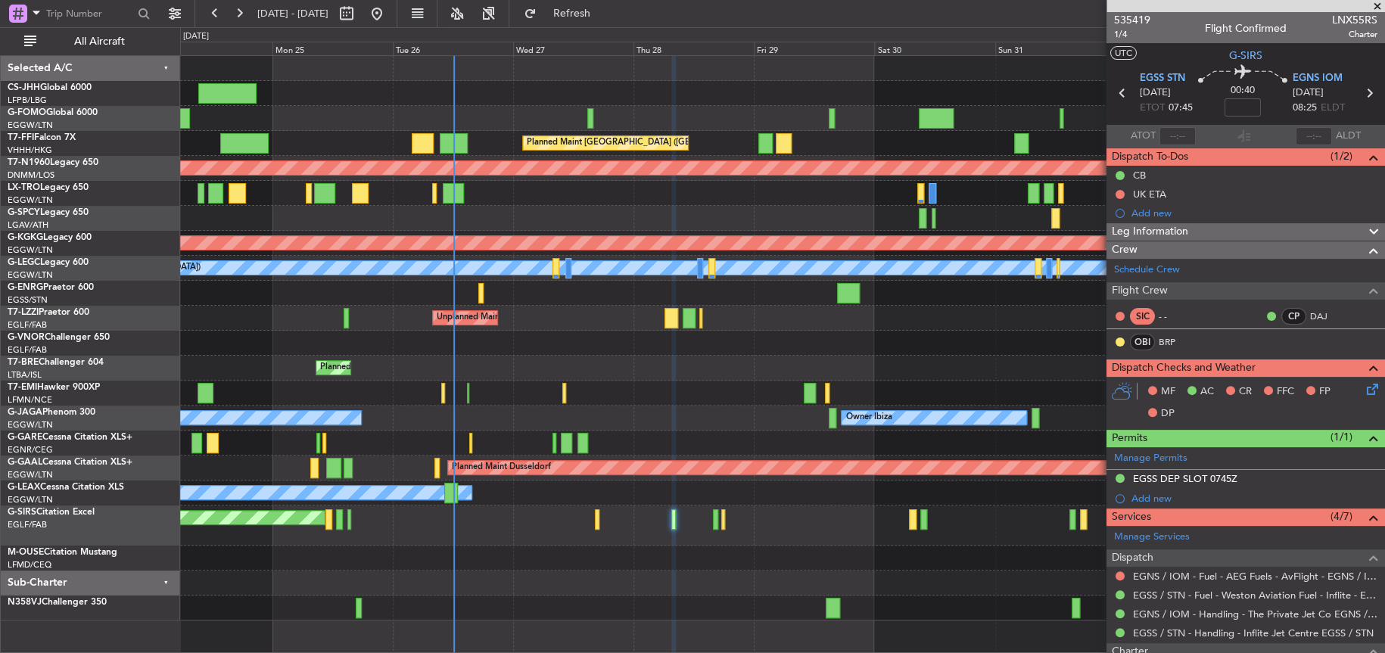
click at [717, 350] on div at bounding box center [782, 343] width 1204 height 25
click at [304, 89] on div "Planned Maint [GEOGRAPHIC_DATA] ([GEOGRAPHIC_DATA])" at bounding box center [782, 93] width 1204 height 25
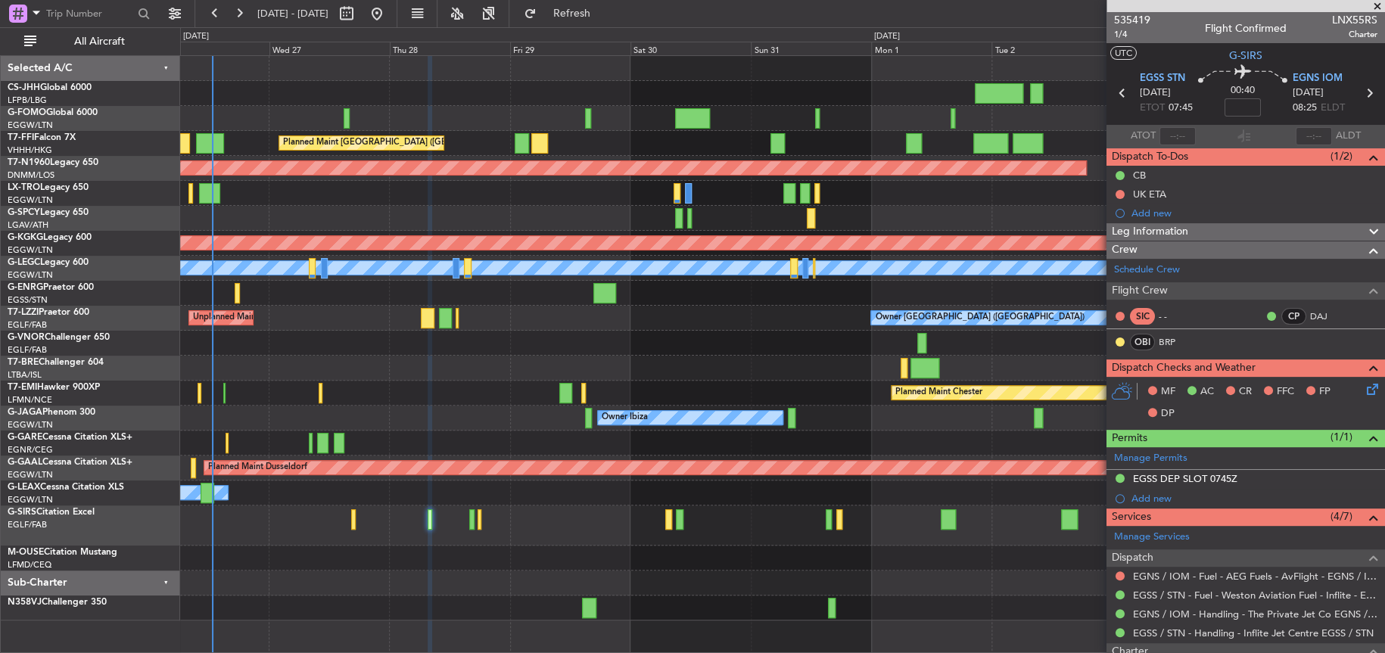
click at [553, 335] on div at bounding box center [782, 343] width 1204 height 25
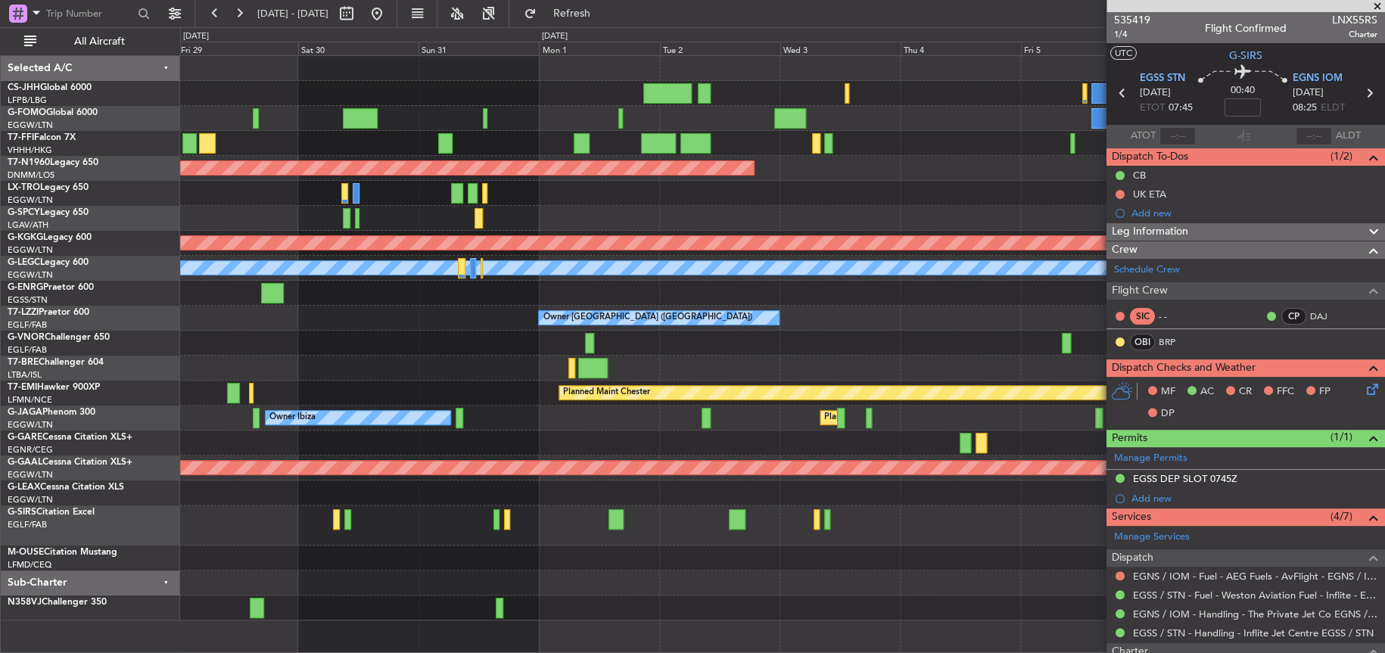
click at [201, 400] on div "Planned Maint Hong Kong (Hong Kong Intl) Planned Maint Geneva (Cointrin) Planne…" at bounding box center [782, 338] width 1204 height 565
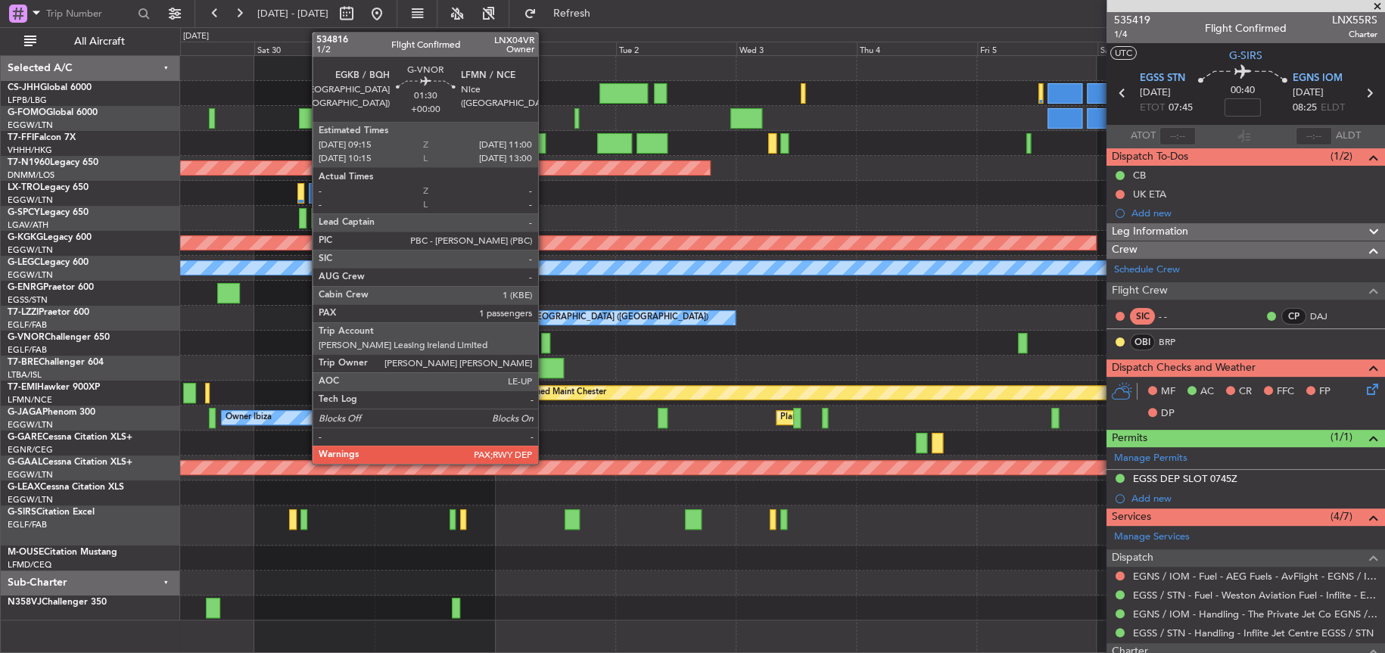
click at [545, 344] on div at bounding box center [545, 343] width 9 height 20
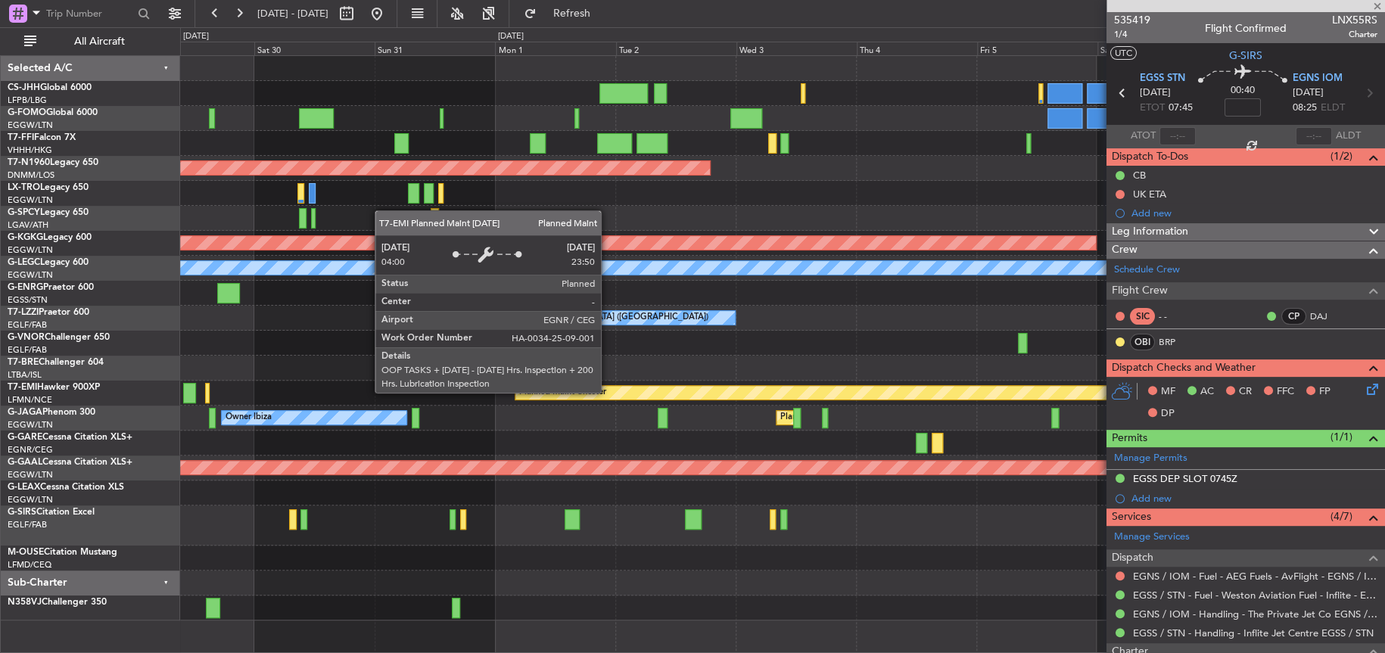
type input "5"
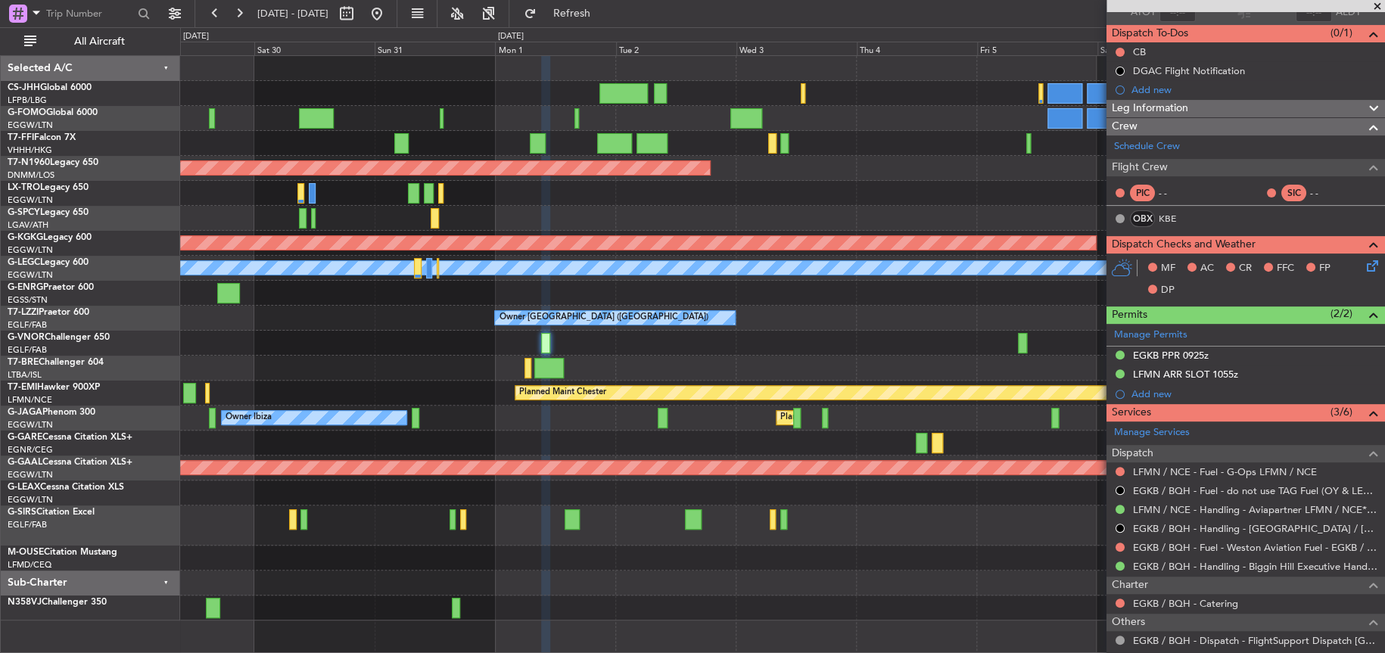
scroll to position [227, 0]
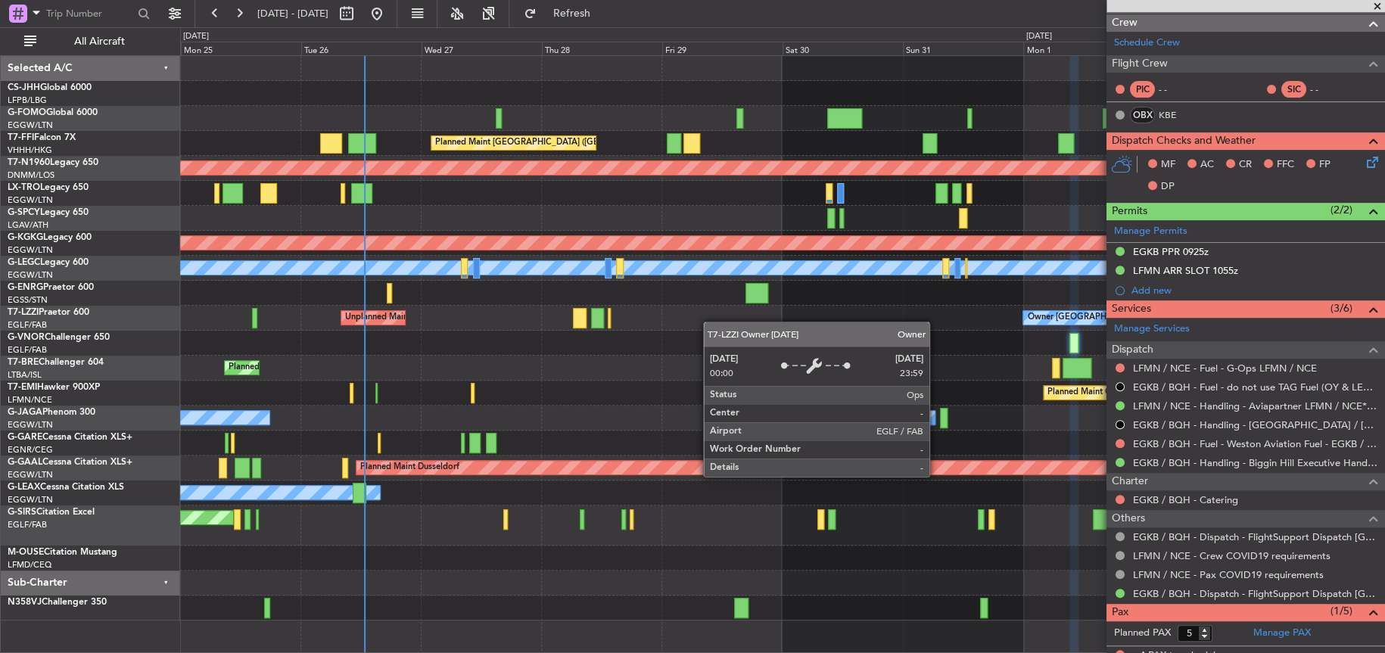
click at [1042, 317] on div "Planned Maint London (Luton) Planned Maint Hong Kong (Hong Kong Intl) Planned M…" at bounding box center [782, 338] width 1204 height 565
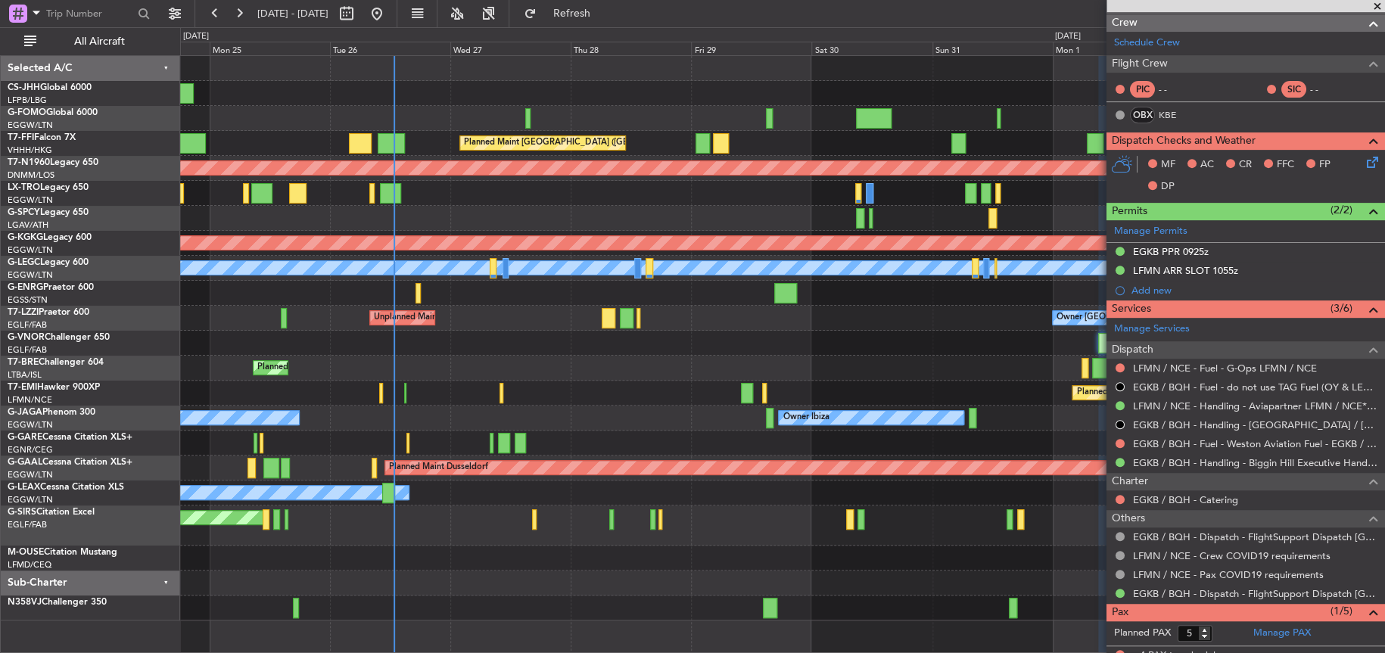
click at [198, 430] on div "Planned Maint London (Luton) Planned Maint Hong Kong (Hong Kong Intl) Planned M…" at bounding box center [782, 338] width 1204 height 565
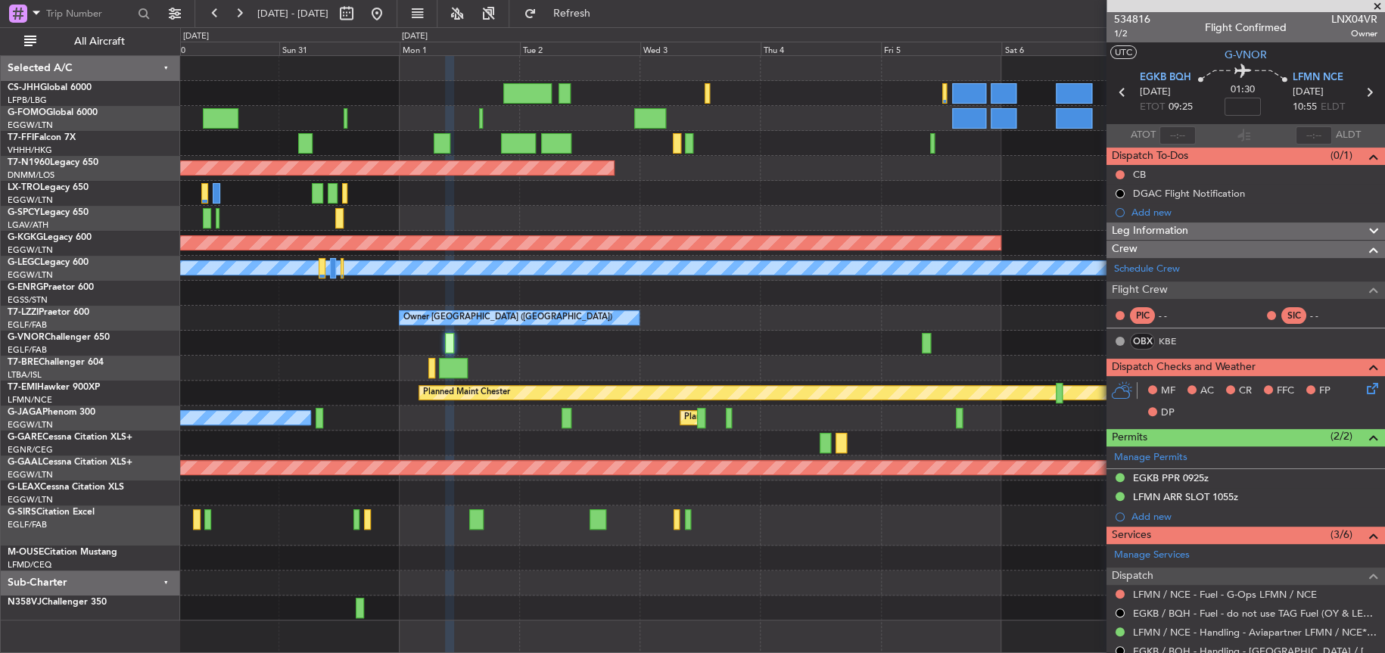
scroll to position [0, 0]
click at [1161, 264] on link "Schedule Crew" at bounding box center [1147, 270] width 66 height 15
click at [798, 211] on div at bounding box center [782, 218] width 1204 height 25
click at [1146, 20] on span "534816" at bounding box center [1132, 20] width 36 height 16
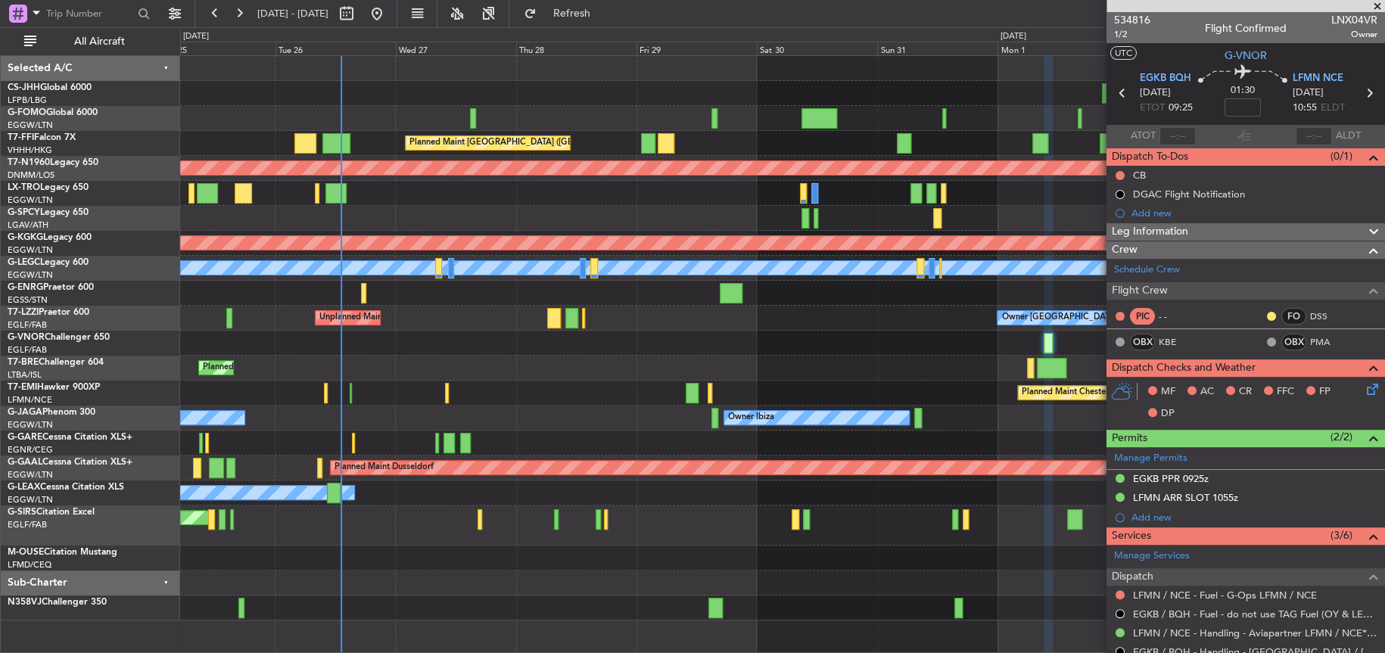
click at [995, 383] on div "Planned Maint [GEOGRAPHIC_DATA] ([GEOGRAPHIC_DATA] Intl) Planned Maint [GEOGRAP…" at bounding box center [782, 338] width 1204 height 565
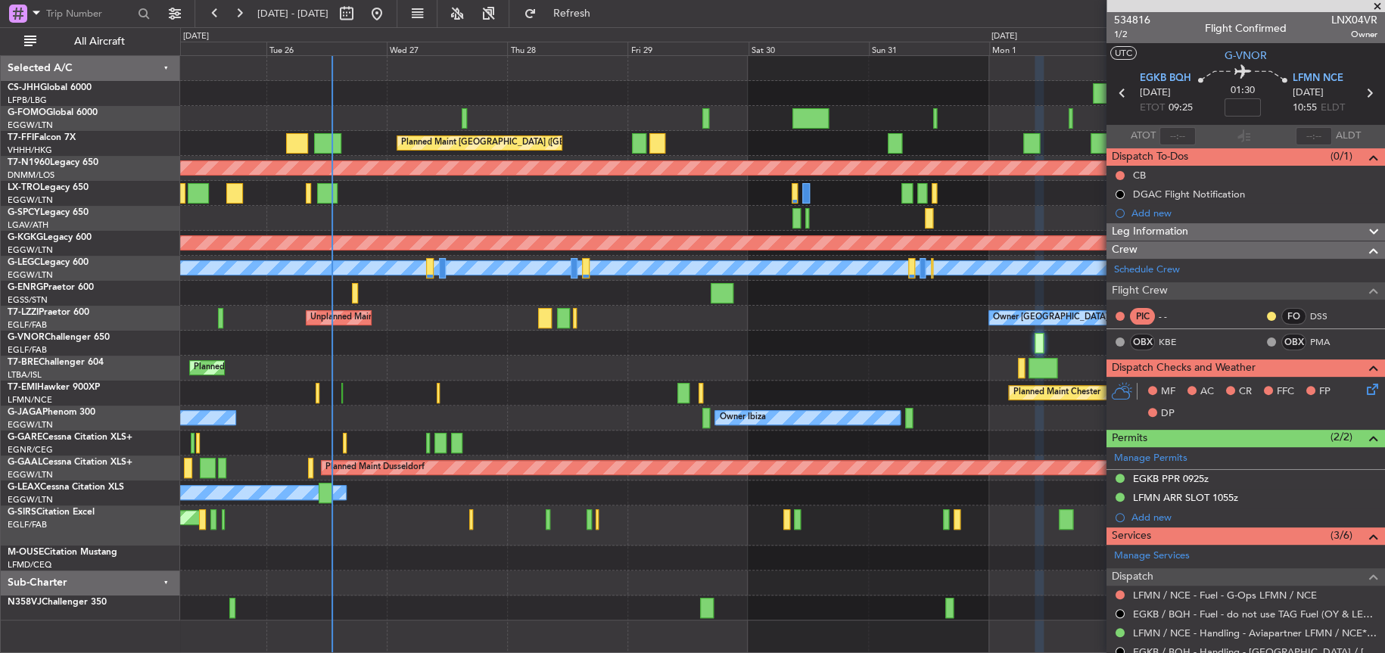
click at [541, 211] on div at bounding box center [782, 218] width 1204 height 25
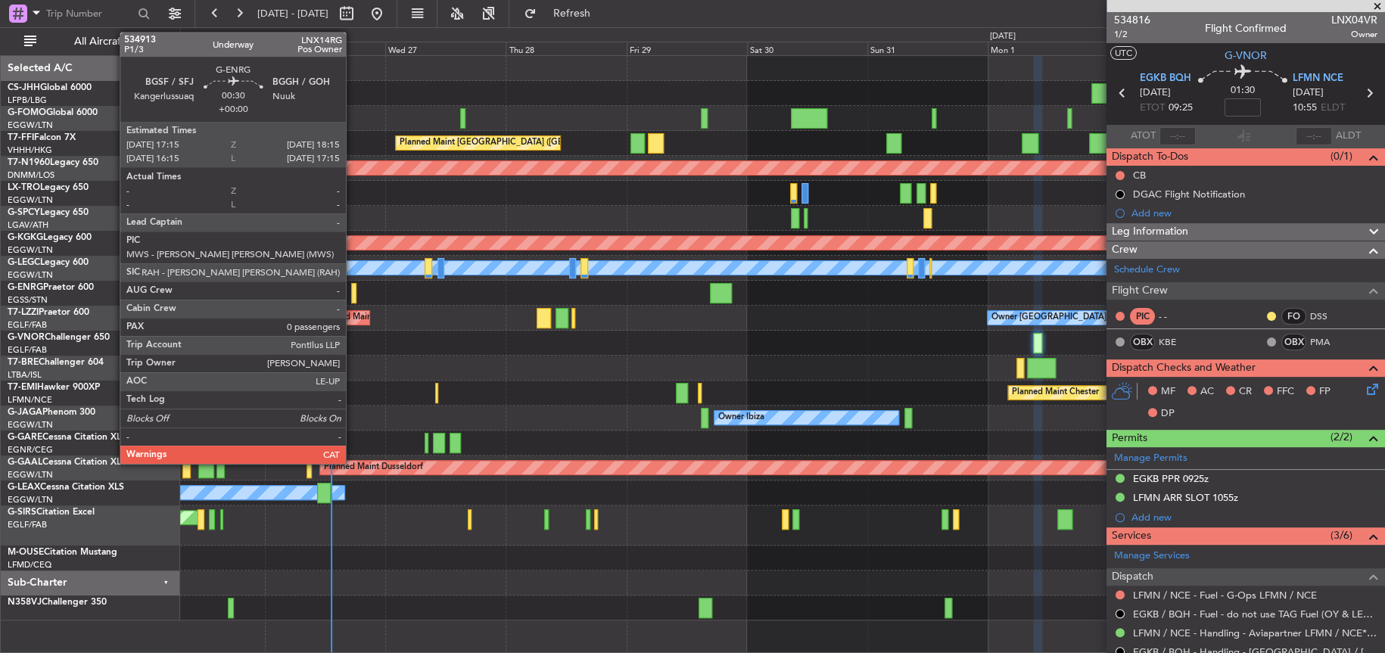
click at [353, 298] on div at bounding box center [353, 293] width 5 height 20
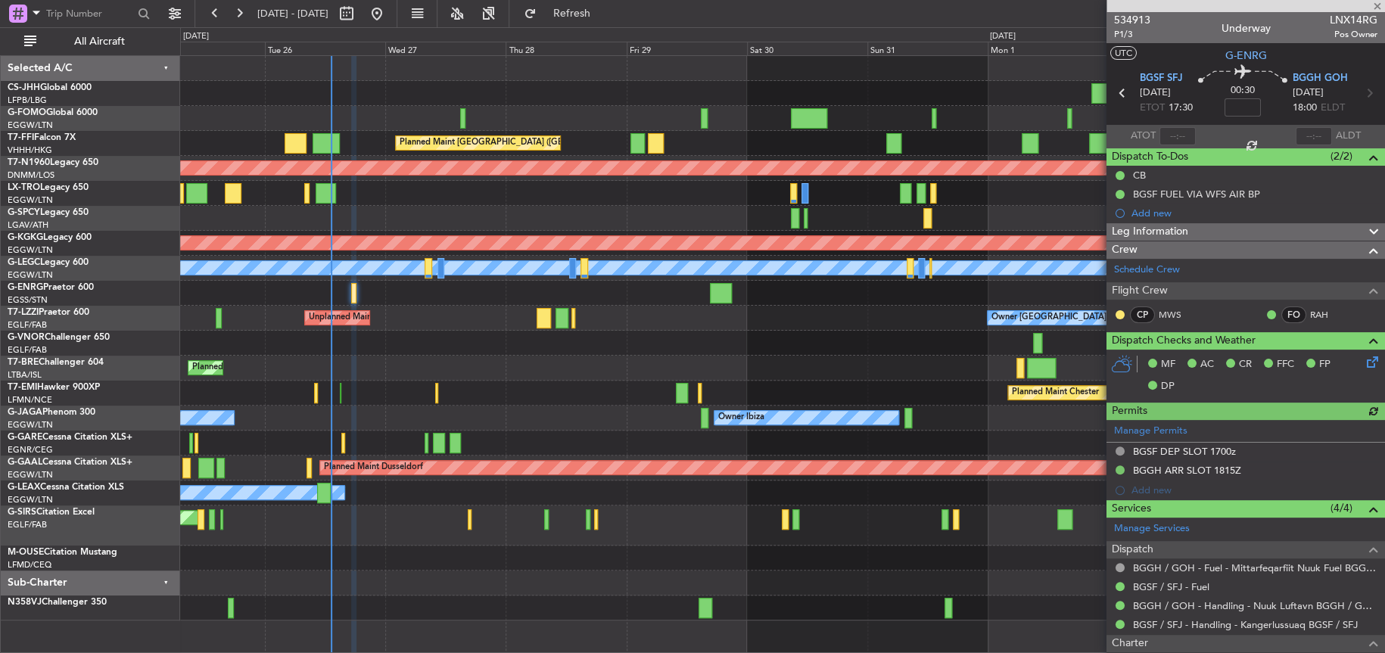
scroll to position [76, 0]
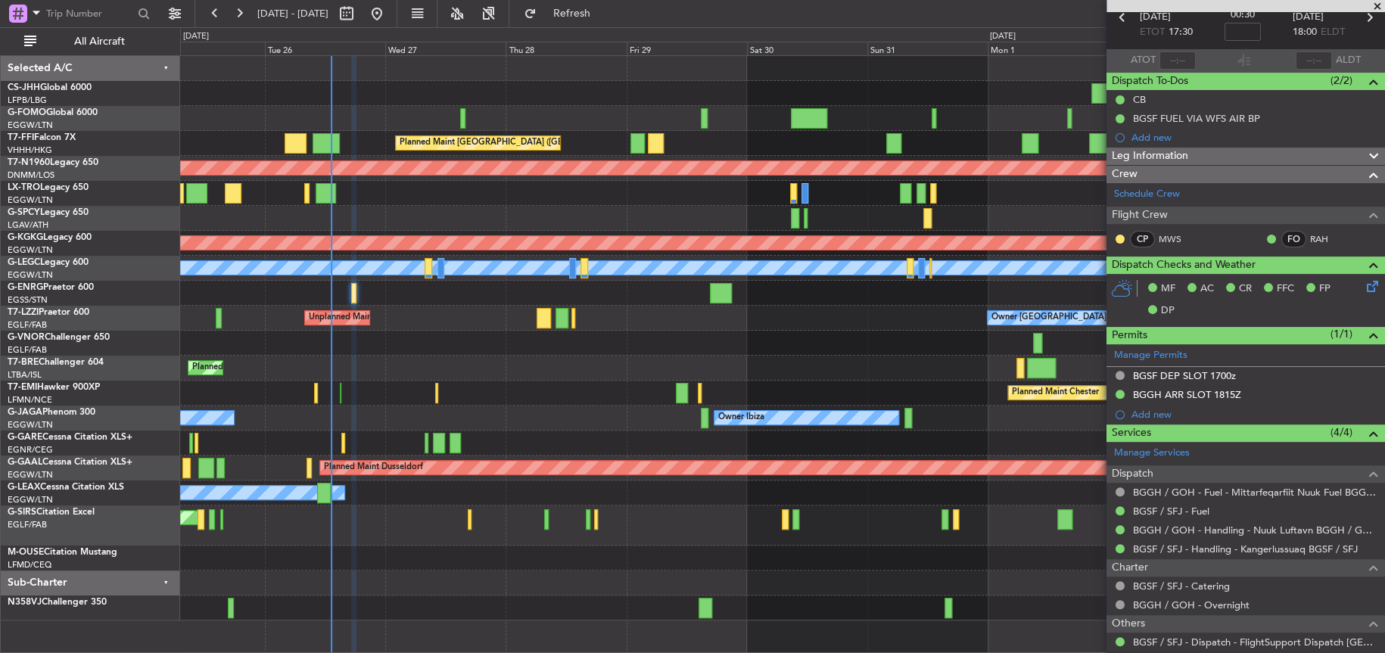
click at [413, 318] on div "Owner [GEOGRAPHIC_DATA] ([GEOGRAPHIC_DATA]) Unplanned Maint [GEOGRAPHIC_DATA] (…" at bounding box center [782, 318] width 1204 height 25
click at [463, 291] on div at bounding box center [782, 293] width 1204 height 25
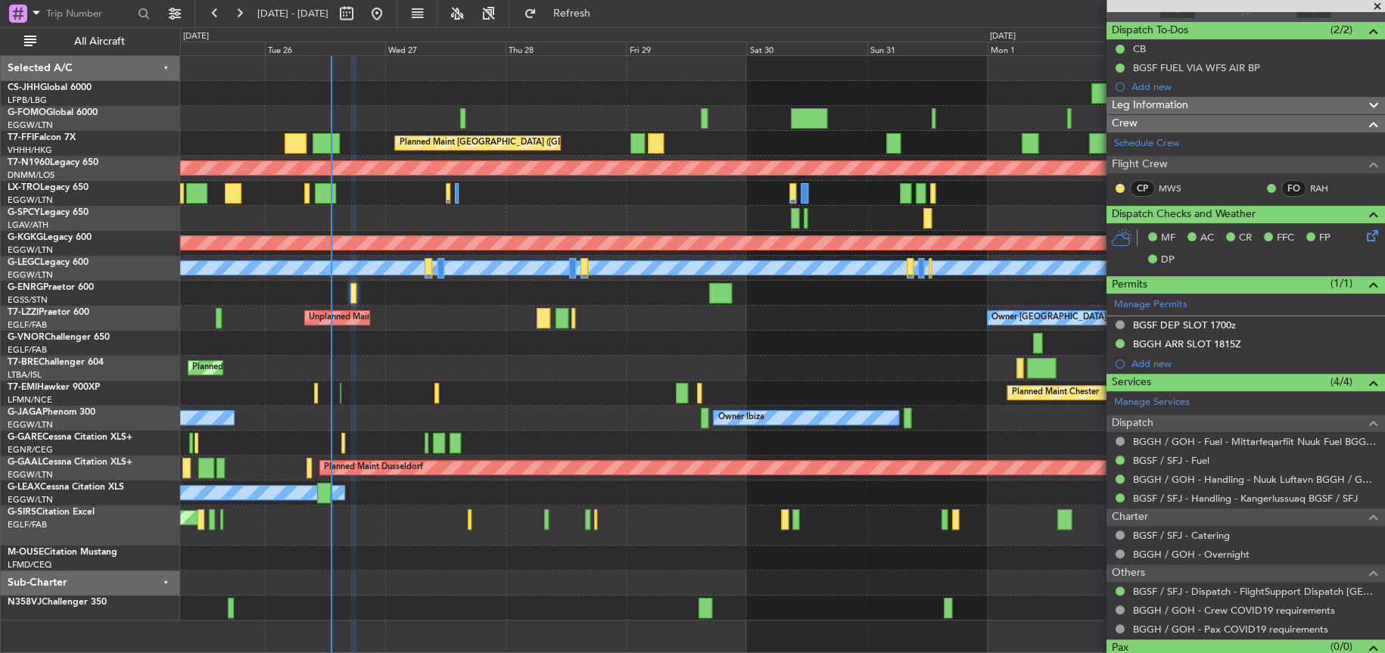
scroll to position [152, 0]
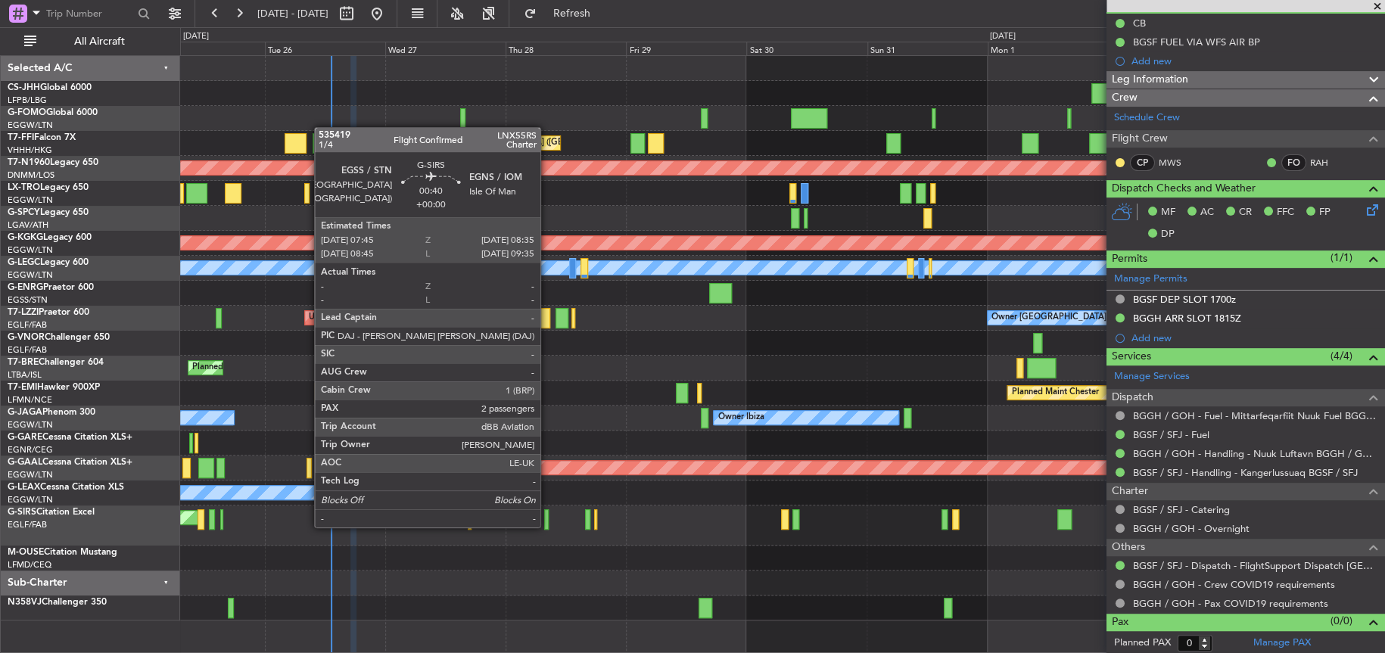
click at [547, 525] on div at bounding box center [546, 519] width 5 height 20
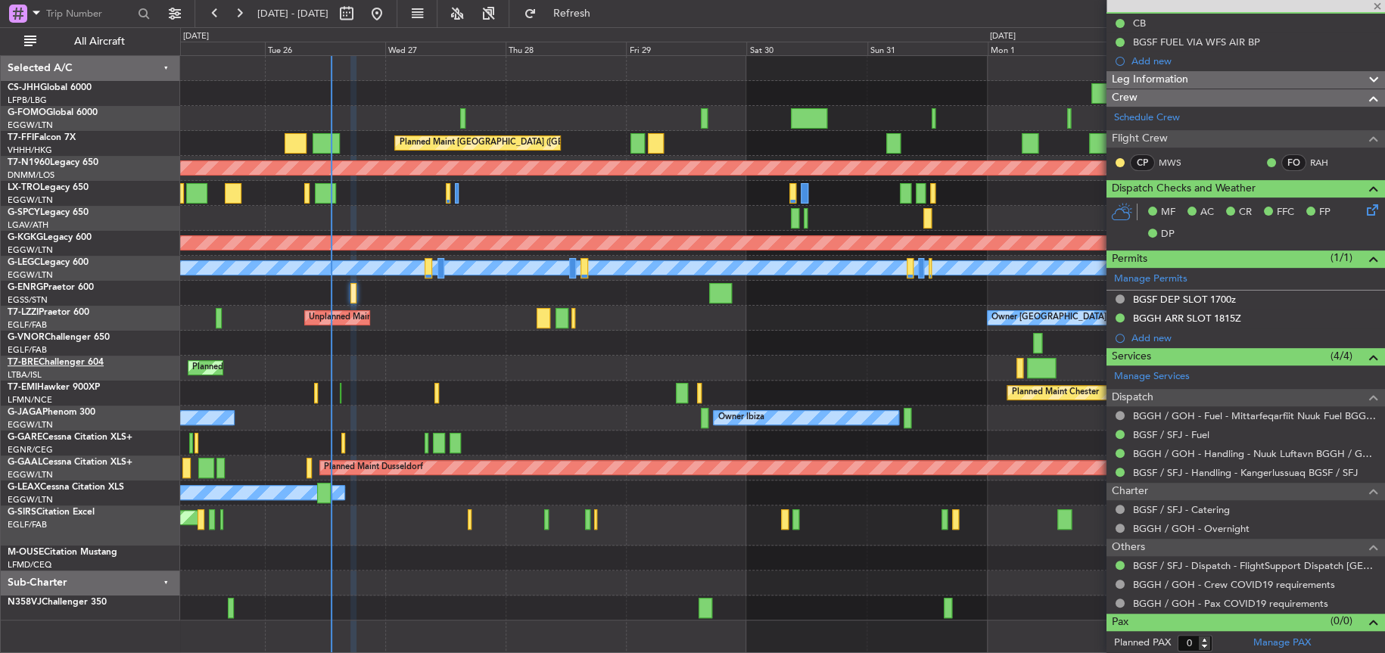
type input "2"
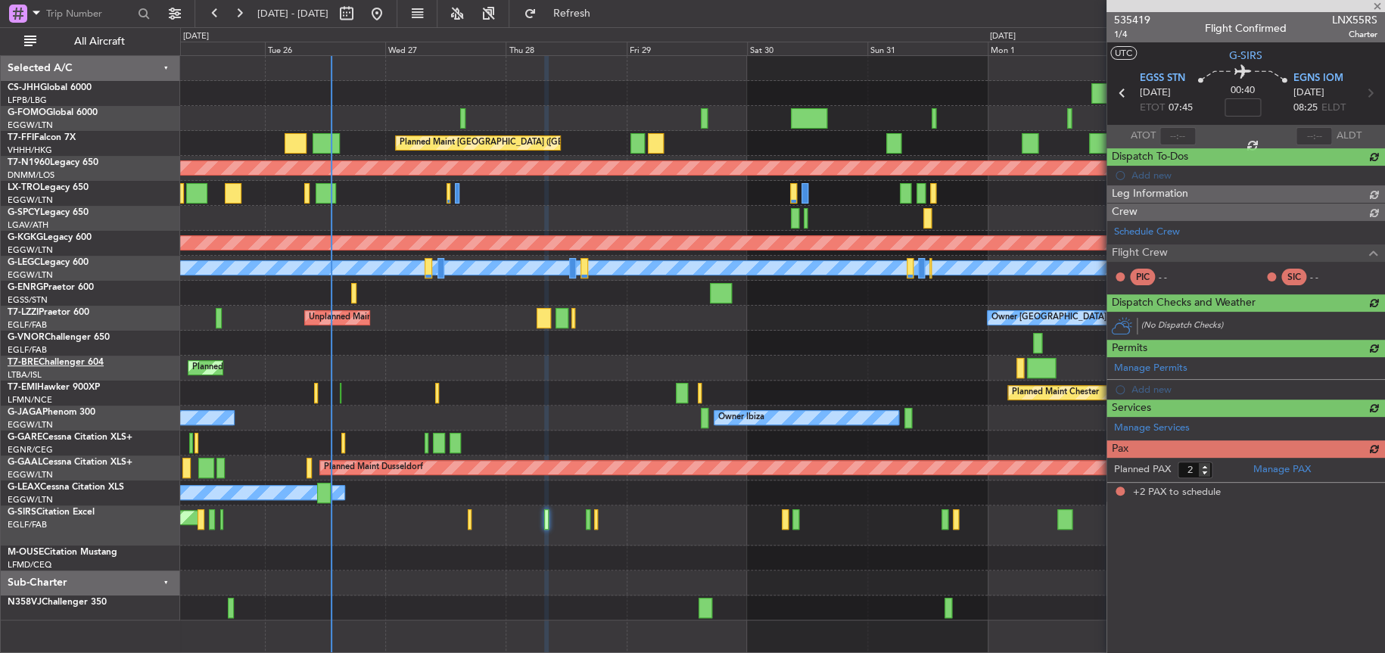
scroll to position [0, 0]
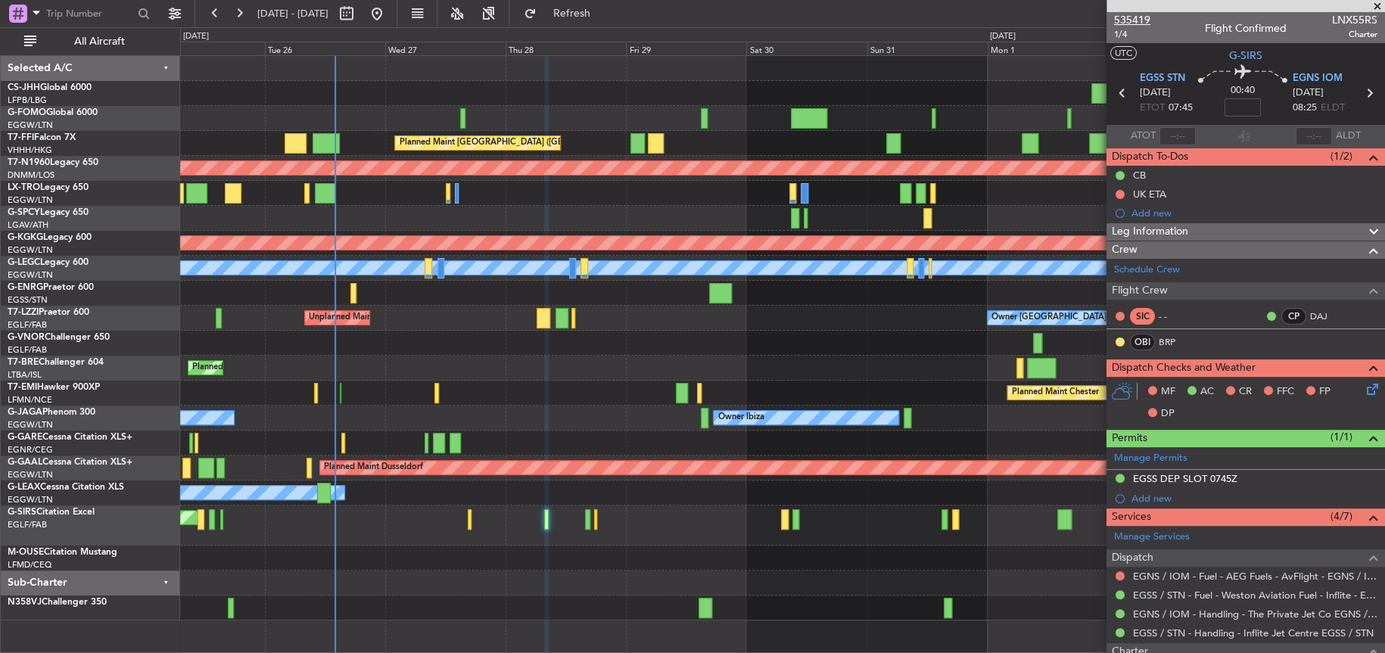
click at [1144, 20] on span "535419" at bounding box center [1132, 20] width 36 height 16
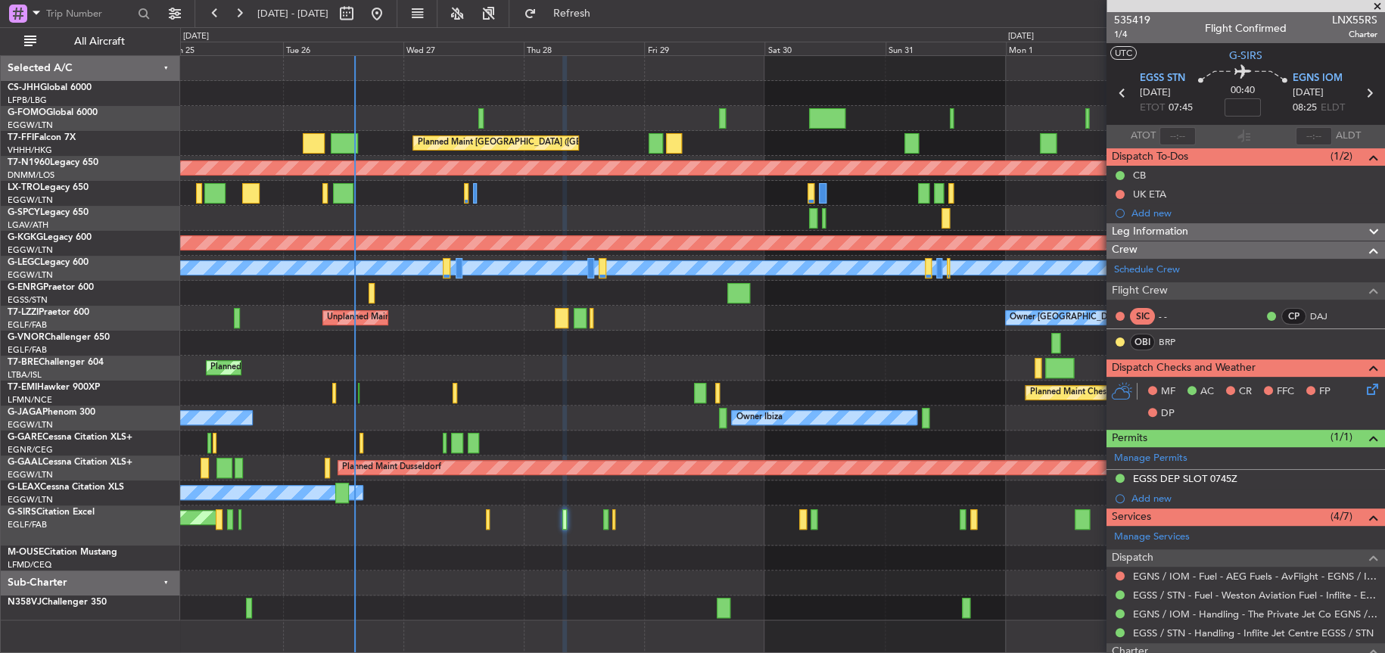
click at [519, 342] on div "Planned Maint Hong Kong (Hong Kong Intl) Planned Maint London (Stansted) AOG Ma…" at bounding box center [782, 338] width 1204 height 565
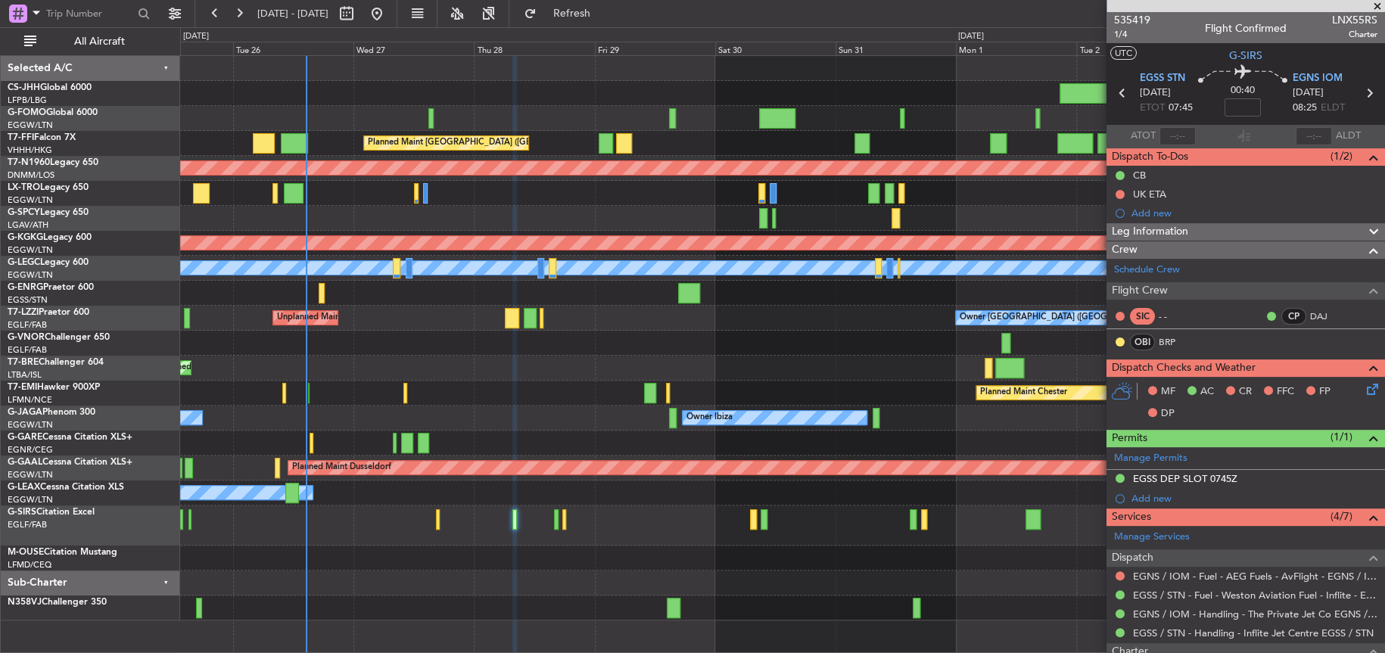
click at [438, 394] on div "Planned Maint Chester" at bounding box center [782, 393] width 1204 height 25
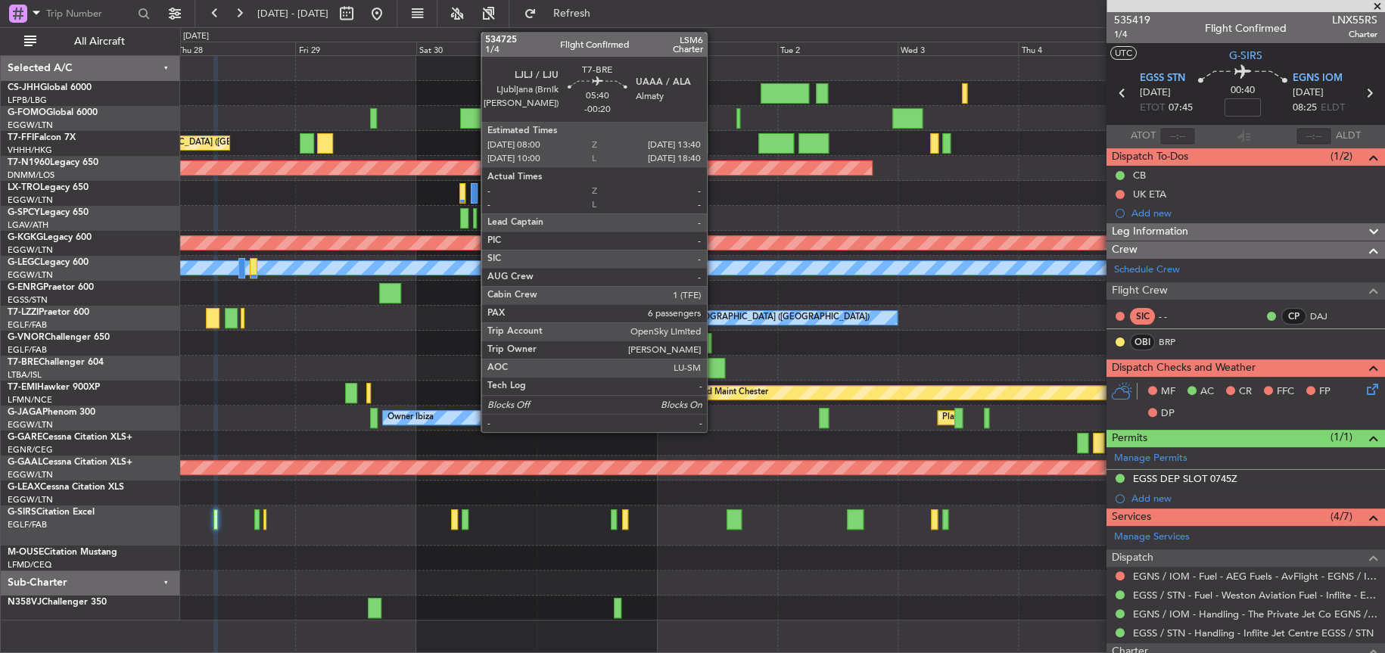
click at [714, 366] on div at bounding box center [710, 368] width 29 height 20
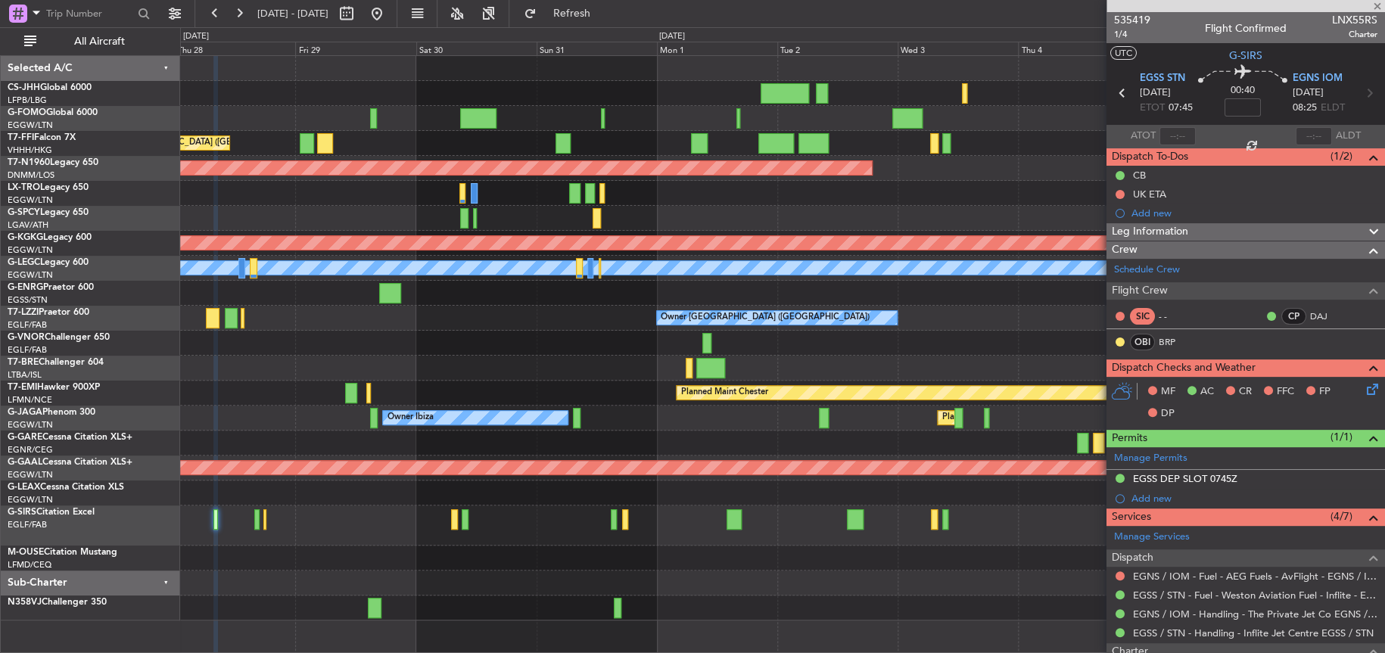
type input "-00:20"
type input "6"
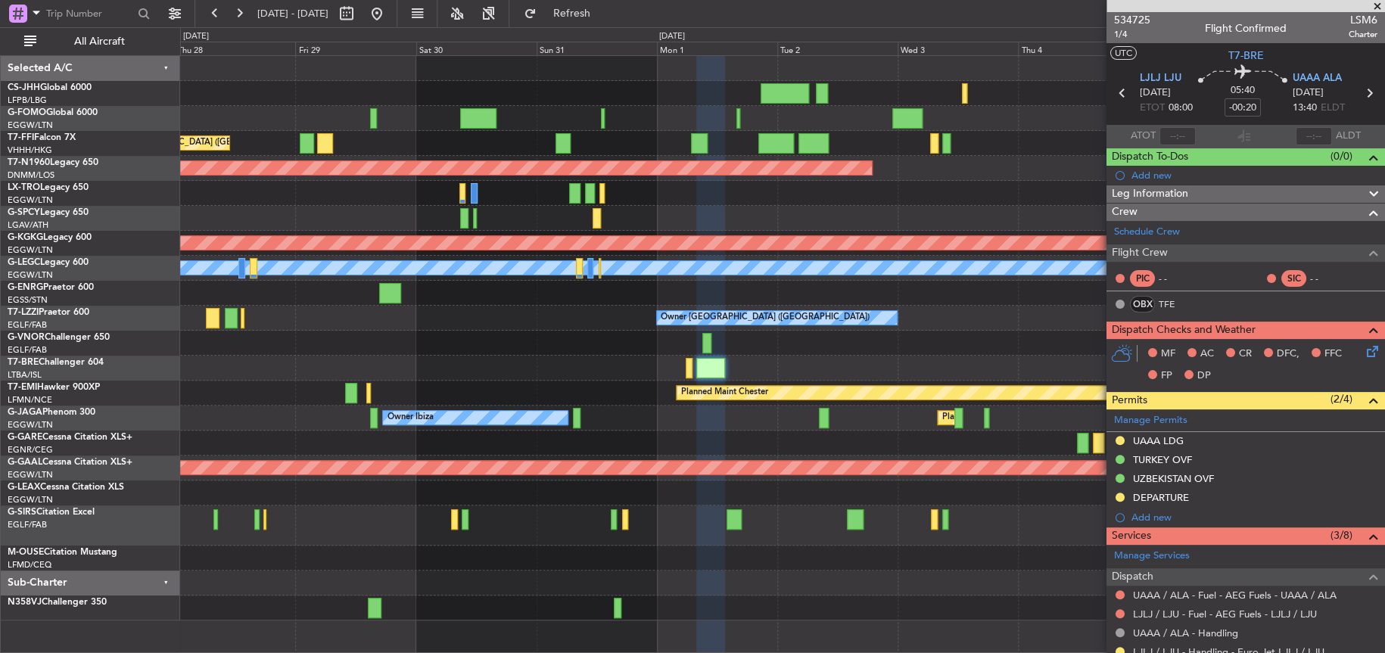
click at [551, 357] on div "Planned Maint Warsaw ([GEOGRAPHIC_DATA])" at bounding box center [782, 368] width 1204 height 25
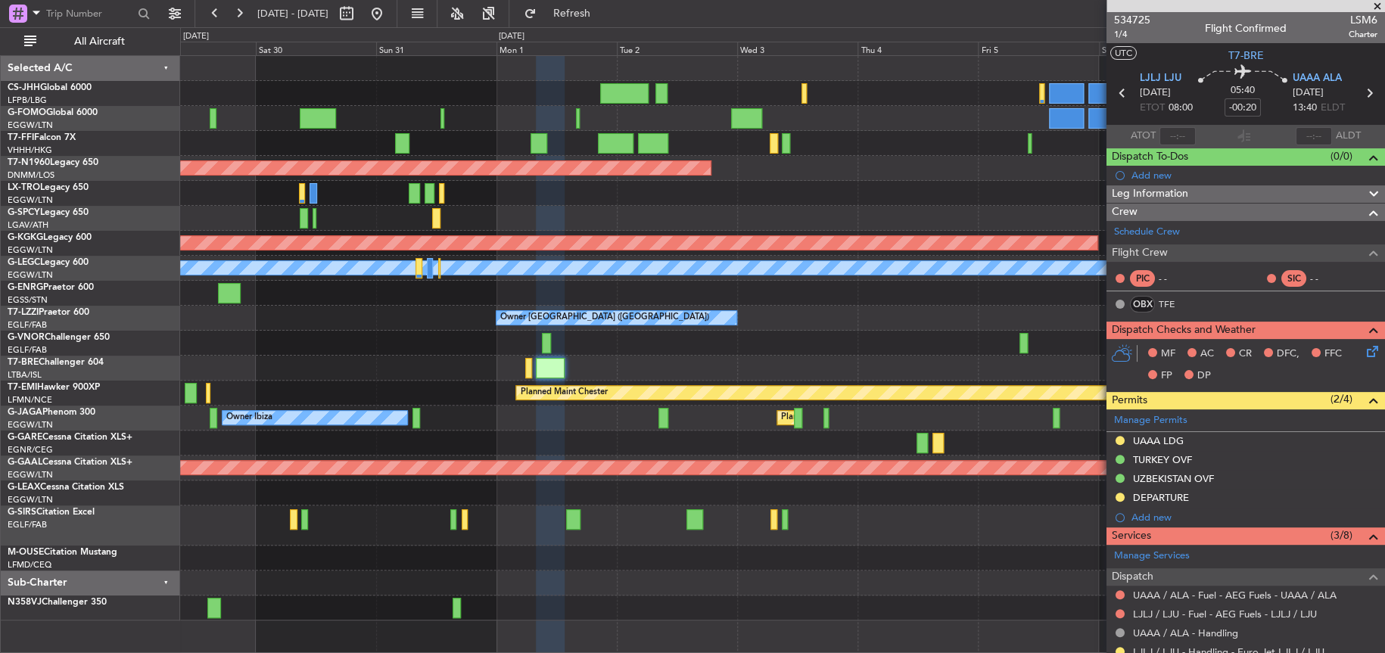
click at [609, 353] on div "Planned Maint [GEOGRAPHIC_DATA] ([GEOGRAPHIC_DATA] Intl) Planned Maint Geneva (…" at bounding box center [782, 338] width 1204 height 565
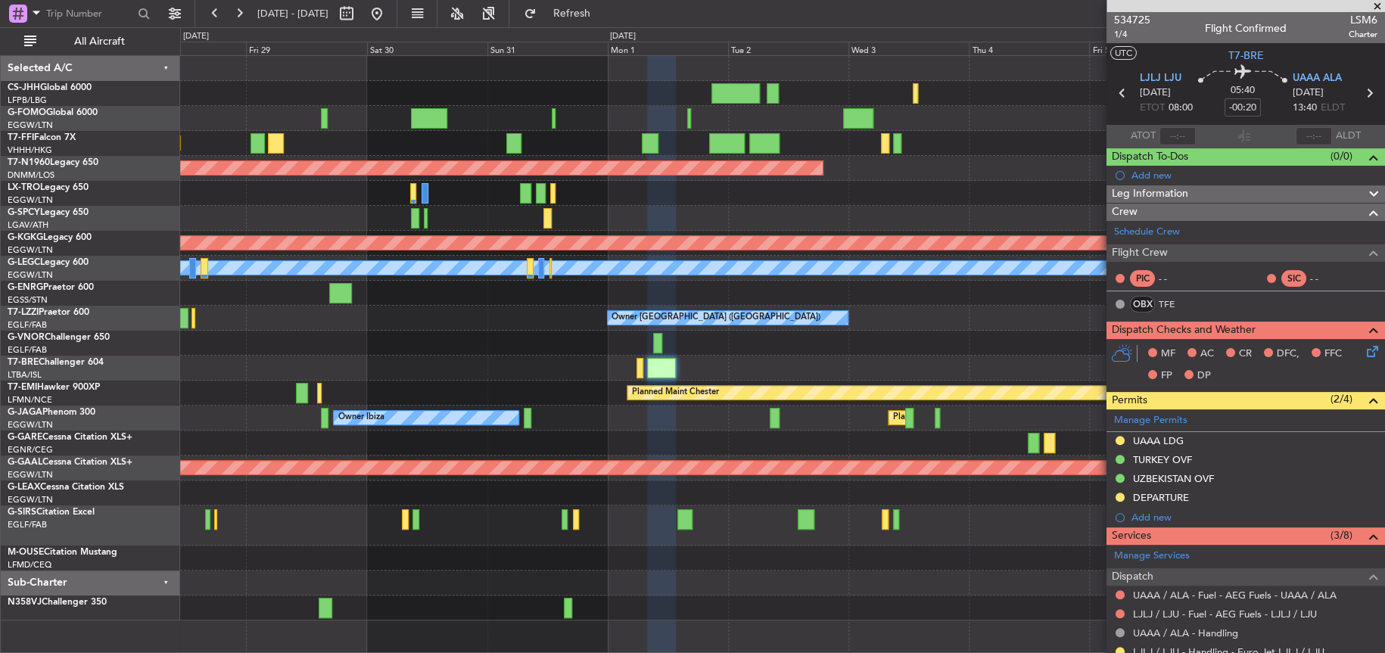
click at [569, 347] on div "Planned Maint Hong Kong (Hong Kong Intl) Planned Maint London (Stansted) Planne…" at bounding box center [782, 338] width 1204 height 565
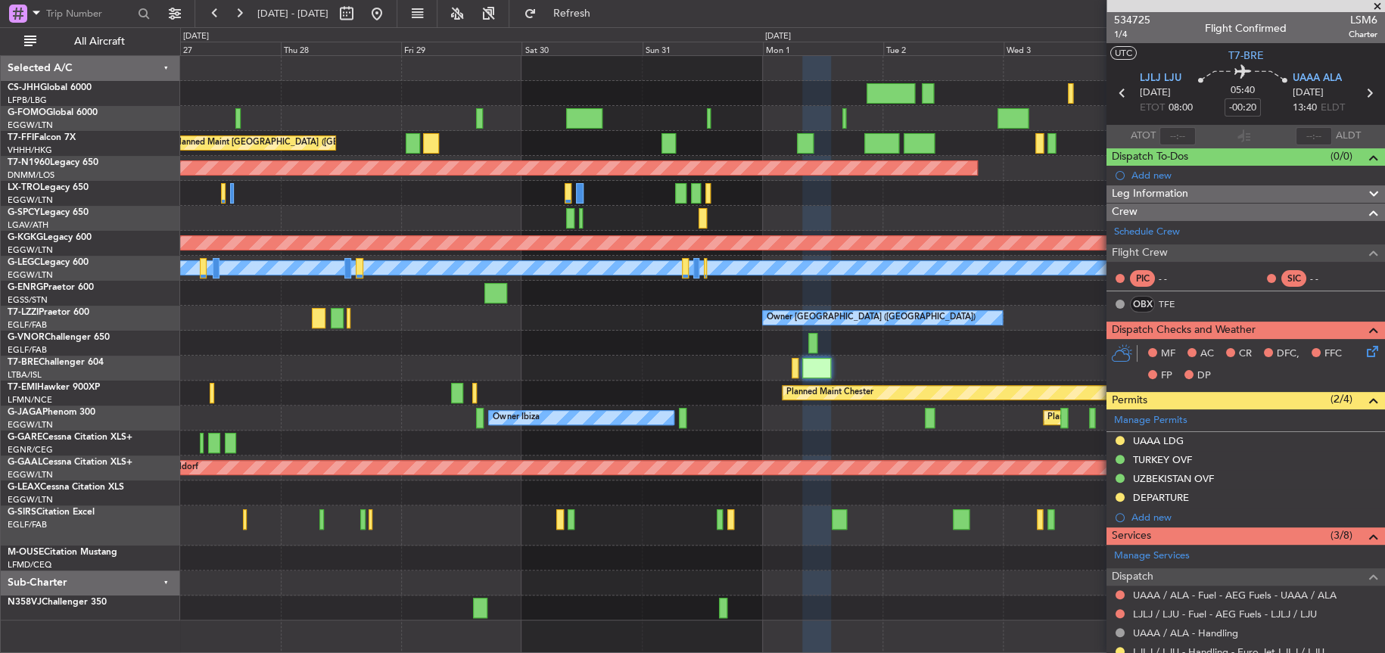
click at [858, 381] on div "Planned Maint [GEOGRAPHIC_DATA] ([GEOGRAPHIC_DATA] Intl) Planned Maint [GEOGRAP…" at bounding box center [782, 338] width 1204 height 565
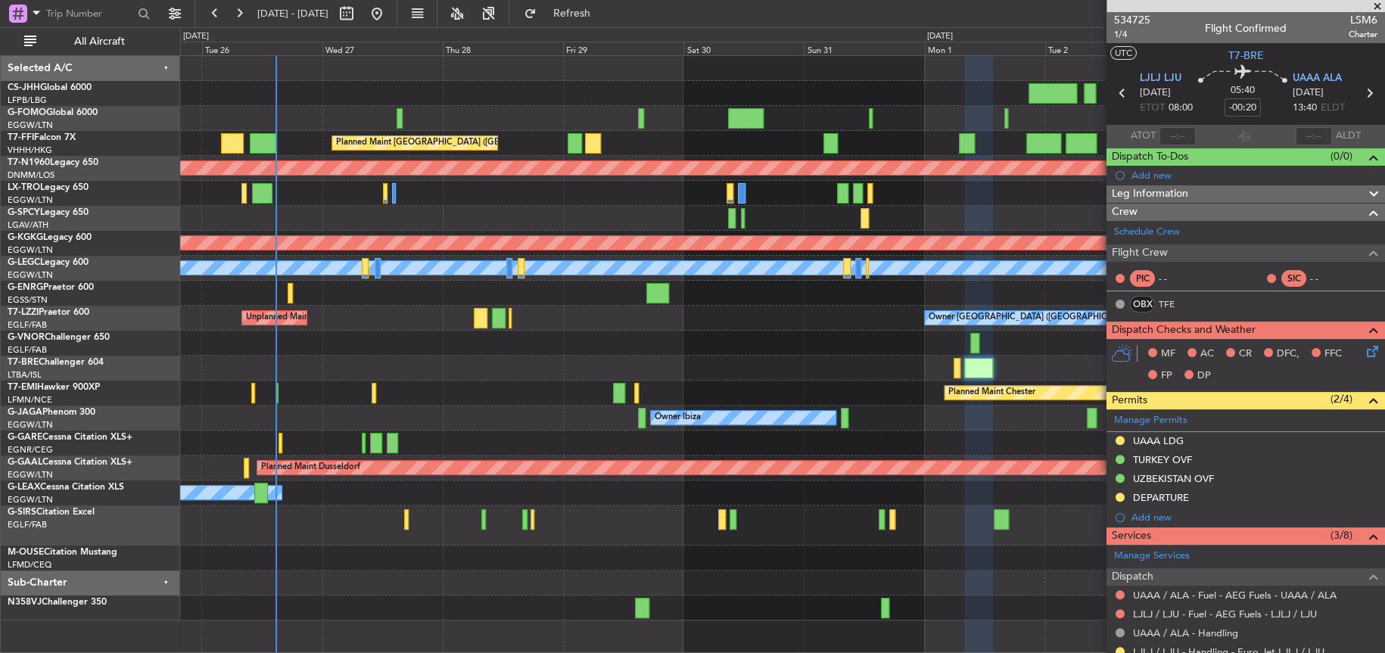
click at [1088, 393] on div "Planned Maint [GEOGRAPHIC_DATA] ([GEOGRAPHIC_DATA] Intl) Planned Maint [GEOGRAP…" at bounding box center [782, 338] width 1204 height 565
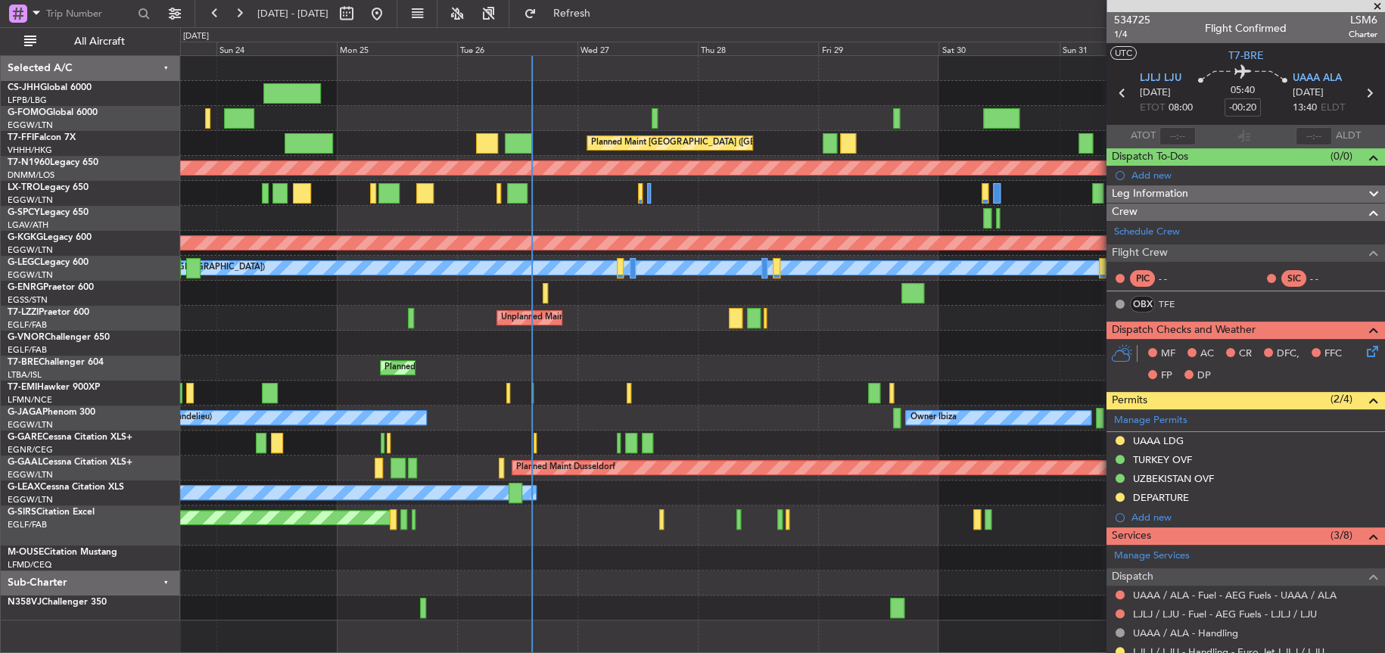
click at [540, 392] on div "Planned Maint [PERSON_NAME] Planned Maint [PERSON_NAME]" at bounding box center [782, 393] width 1204 height 25
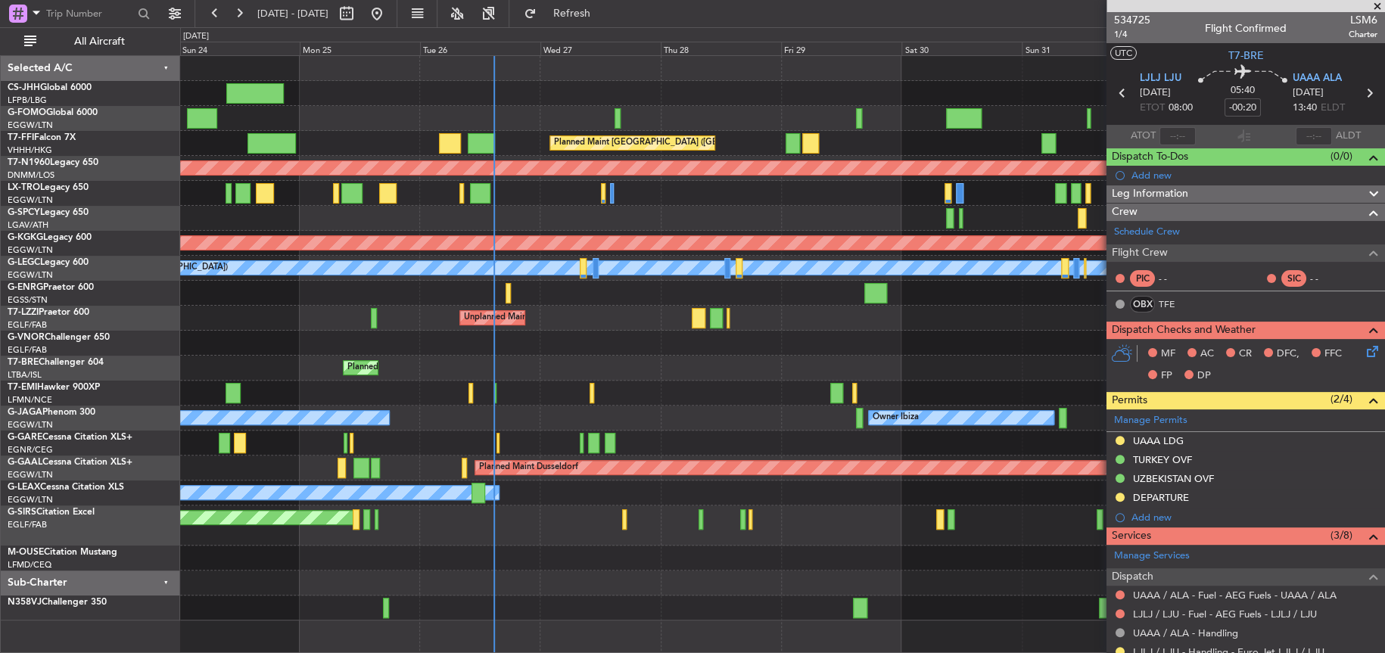
click at [654, 200] on div "Planned Maint [GEOGRAPHIC_DATA] ([GEOGRAPHIC_DATA])" at bounding box center [782, 193] width 1204 height 25
click at [666, 201] on div "Planned Maint [GEOGRAPHIC_DATA] ([GEOGRAPHIC_DATA])" at bounding box center [782, 193] width 1204 height 25
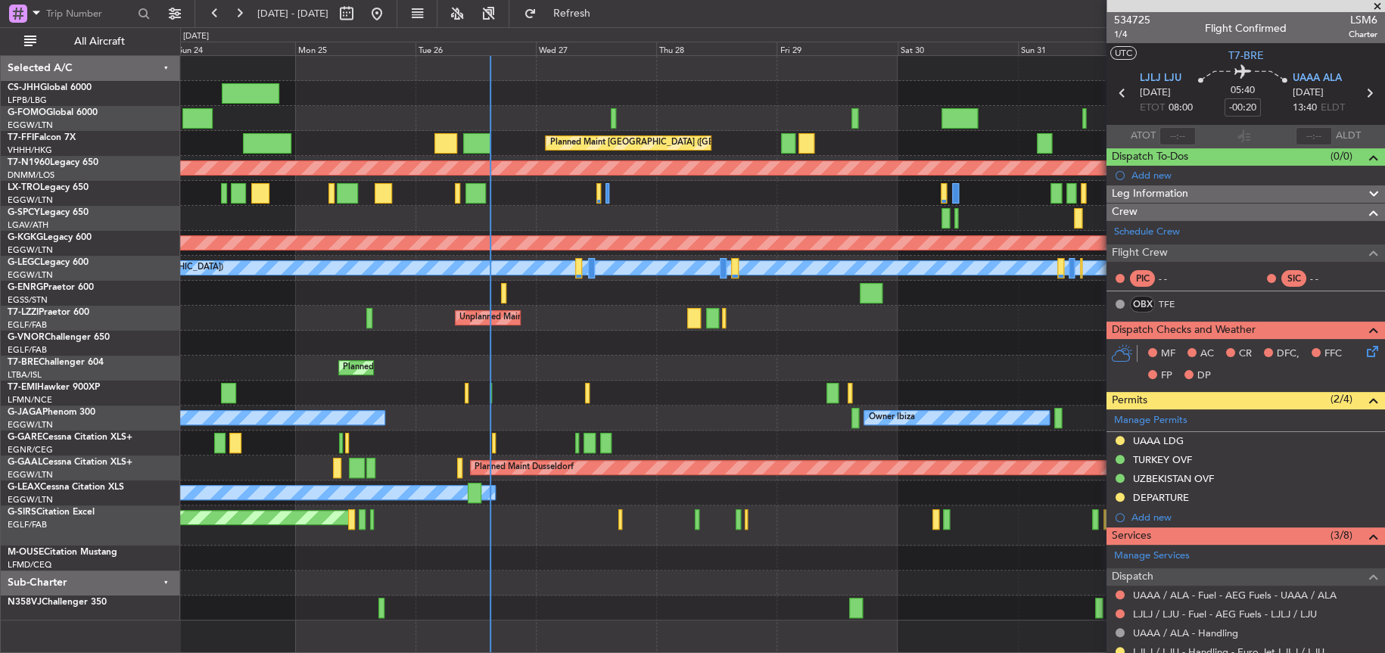
click at [714, 198] on div "Planned Maint [GEOGRAPHIC_DATA] ([GEOGRAPHIC_DATA])" at bounding box center [782, 193] width 1204 height 25
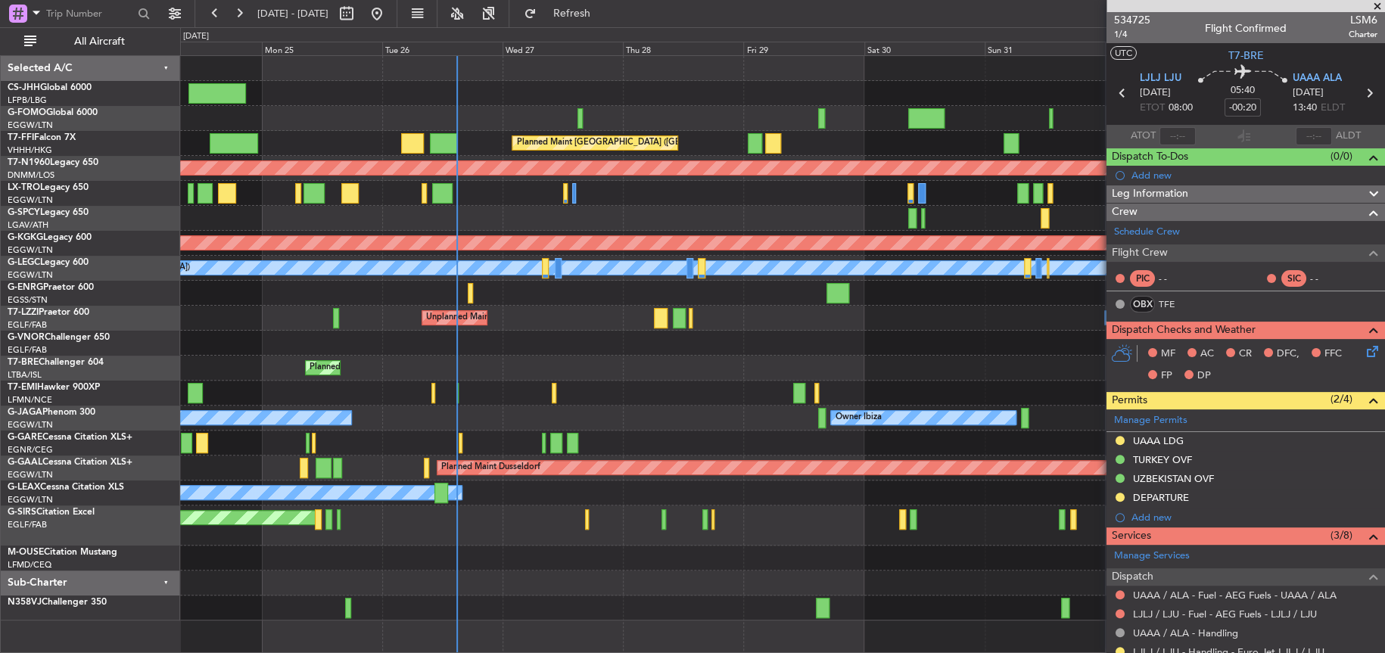
click at [670, 291] on div at bounding box center [782, 293] width 1204 height 25
click at [728, 299] on div at bounding box center [782, 293] width 1204 height 25
click at [705, 285] on div at bounding box center [782, 293] width 1204 height 25
click at [686, 381] on div "Planned Maint [PERSON_NAME] Planned Maint [PERSON_NAME]" at bounding box center [782, 393] width 1204 height 25
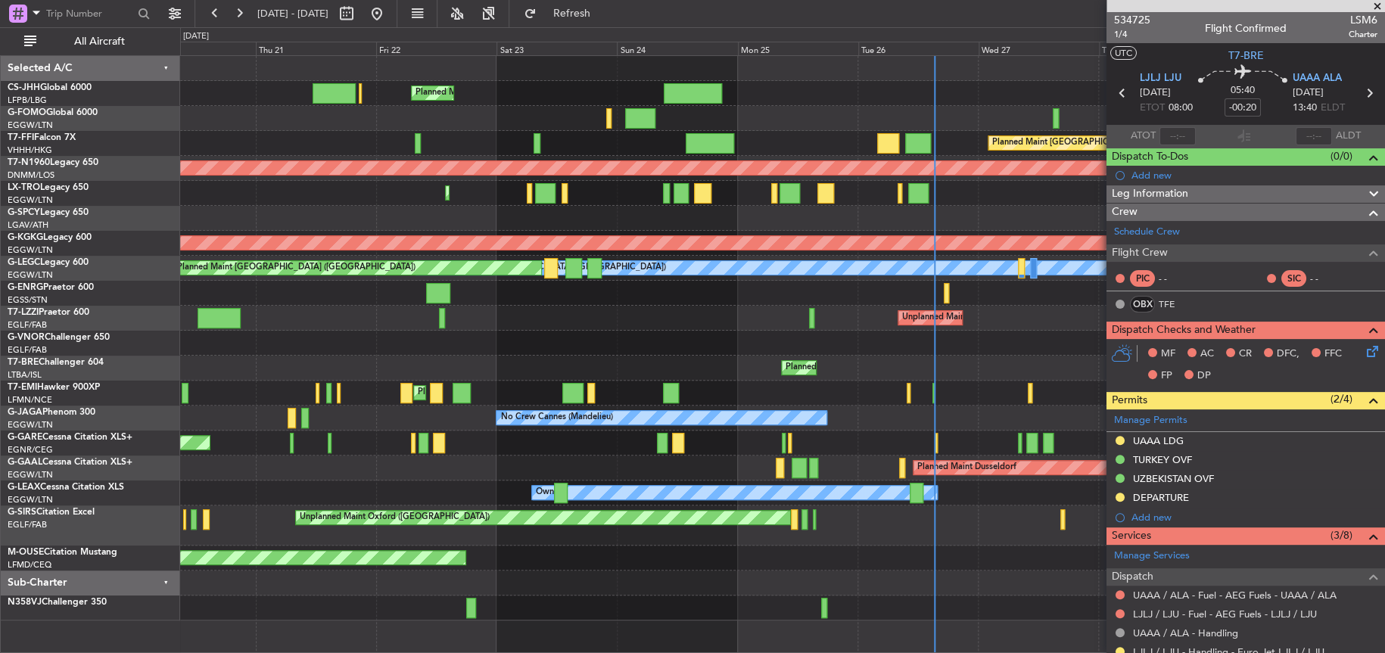
click at [777, 367] on div "Planned Maint Warsaw ([GEOGRAPHIC_DATA])" at bounding box center [782, 368] width 1204 height 25
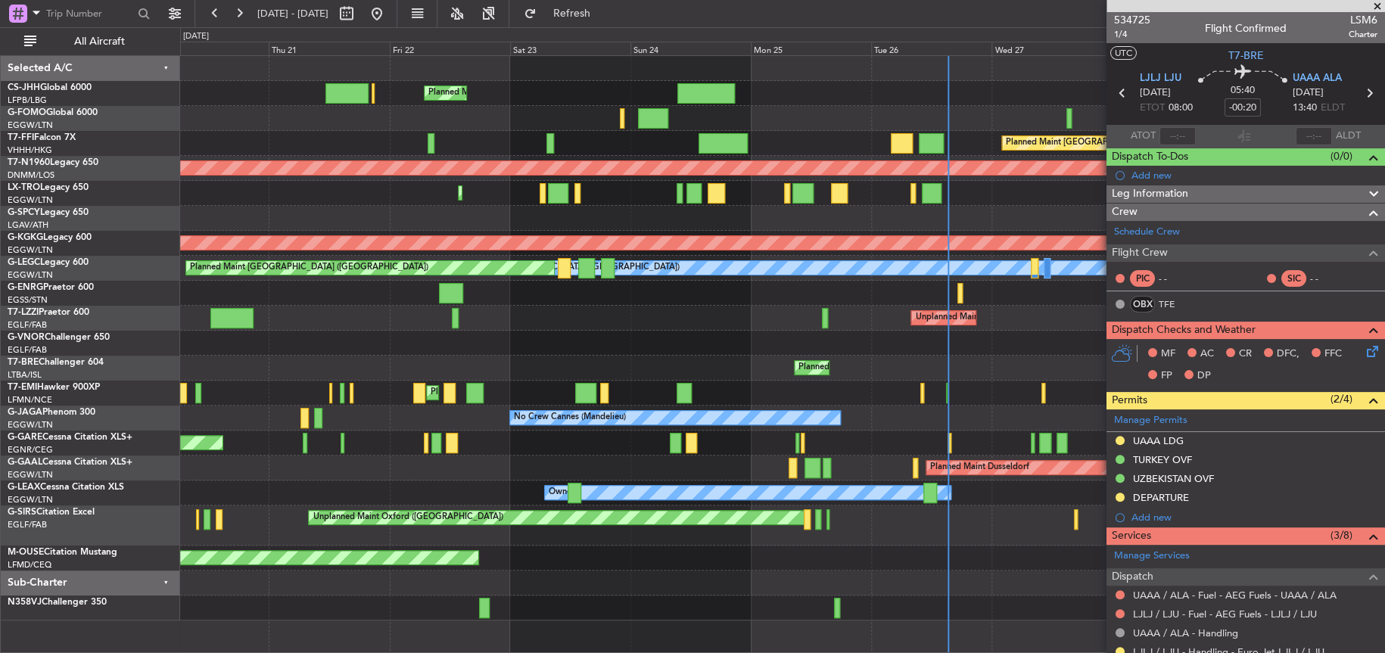
click at [622, 251] on div "Planned Maint London (Luton) Planned Maint Hong Kong (Hong Kong Intl) Planned M…" at bounding box center [782, 338] width 1204 height 565
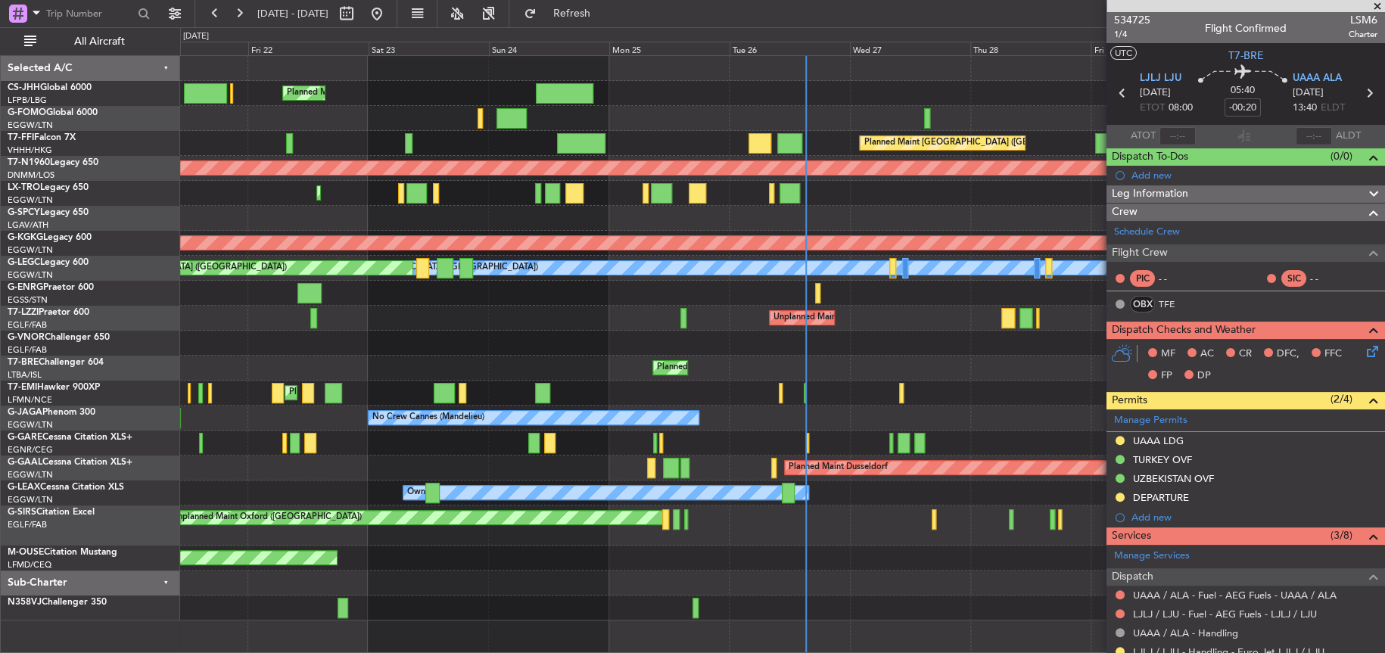
click at [576, 315] on div "Unplanned Maint London (Farnborough) Owner London (Farnborough)" at bounding box center [782, 318] width 1204 height 25
click at [869, 198] on div "Planned Maint [GEOGRAPHIC_DATA] ([GEOGRAPHIC_DATA])" at bounding box center [782, 193] width 1204 height 25
click at [863, 98] on div "Planned Maint [GEOGRAPHIC_DATA] ([GEOGRAPHIC_DATA])" at bounding box center [782, 93] width 1204 height 25
click at [862, 98] on div "Planned Maint [GEOGRAPHIC_DATA] ([GEOGRAPHIC_DATA])" at bounding box center [782, 93] width 1204 height 25
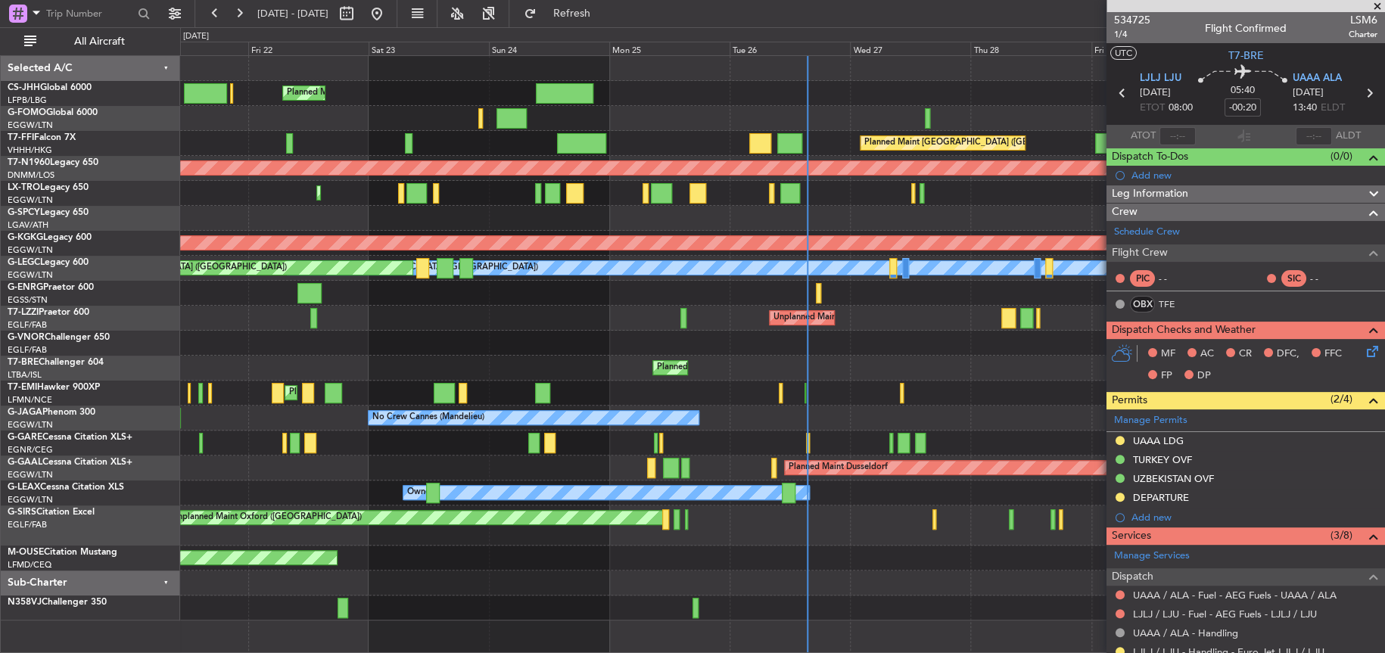
click at [836, 196] on div "Planned Maint [GEOGRAPHIC_DATA] ([GEOGRAPHIC_DATA])" at bounding box center [782, 193] width 1204 height 25
click at [708, 127] on div at bounding box center [782, 118] width 1204 height 25
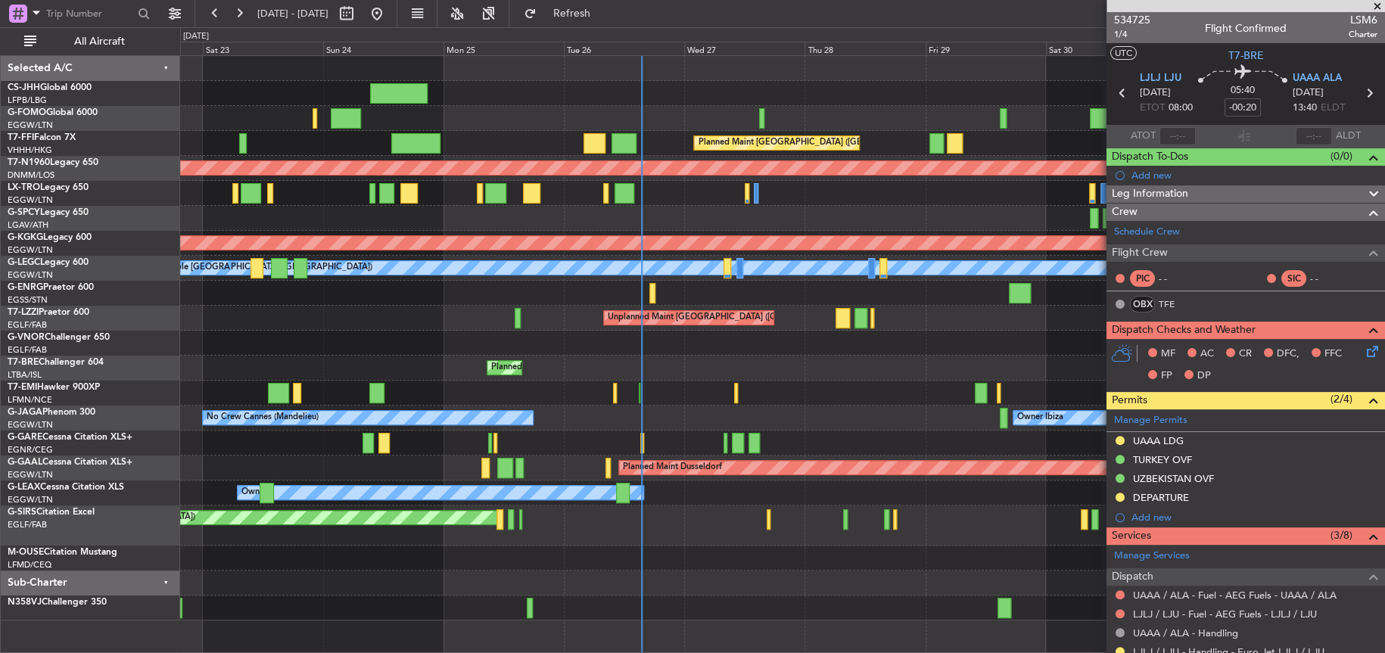
click at [716, 392] on div "Planned Maint [GEOGRAPHIC_DATA] ([GEOGRAPHIC_DATA]) Planned Maint [GEOGRAPHIC_D…" at bounding box center [782, 338] width 1204 height 565
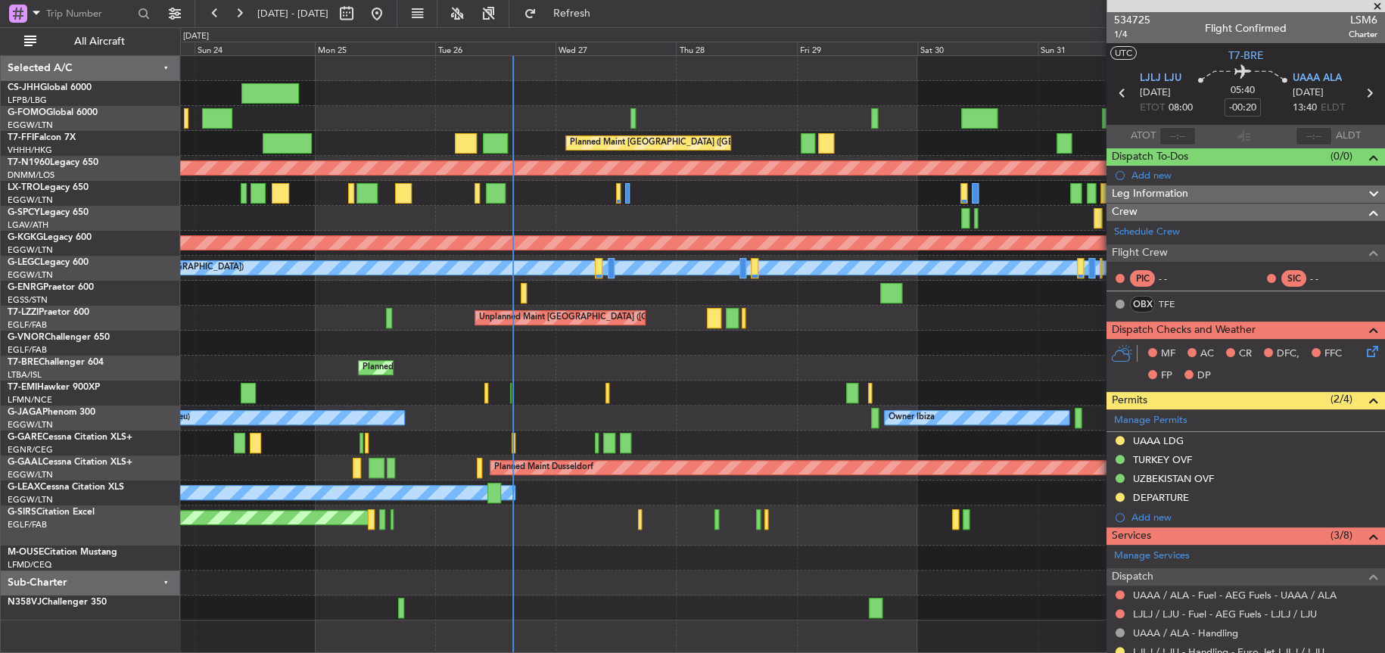
click at [574, 367] on div "Planned Maint Warsaw ([GEOGRAPHIC_DATA])" at bounding box center [782, 368] width 1204 height 25
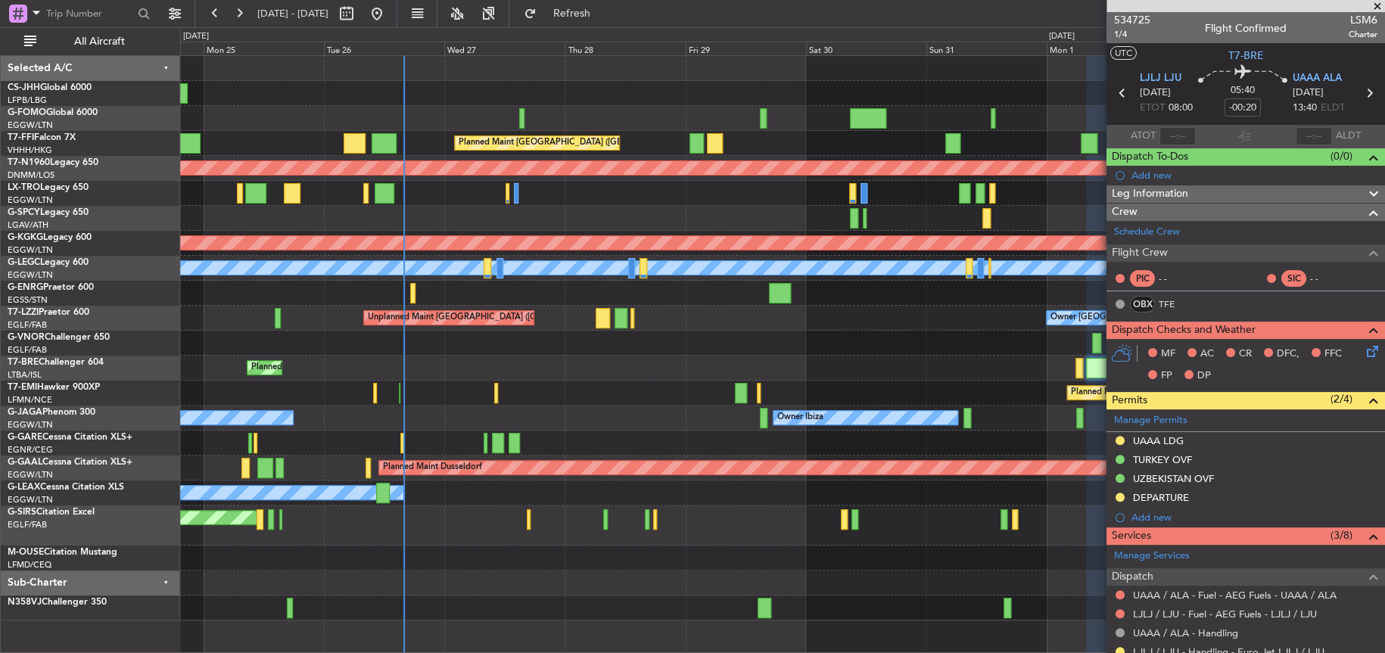
click at [452, 215] on div at bounding box center [782, 218] width 1204 height 25
click at [575, 588] on div at bounding box center [782, 583] width 1204 height 25
click at [687, 351] on div at bounding box center [782, 343] width 1204 height 25
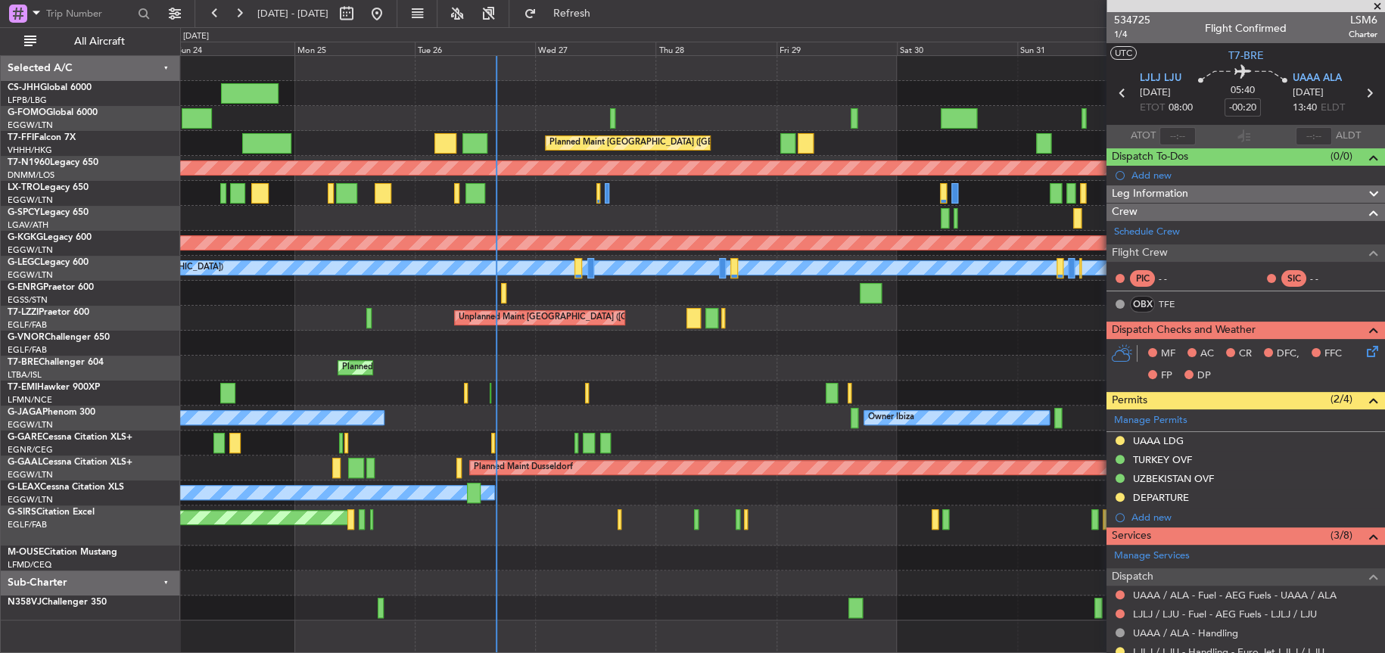
click at [777, 376] on div "Planned Maint [GEOGRAPHIC_DATA] ([GEOGRAPHIC_DATA]) Planned Maint [GEOGRAPHIC_D…" at bounding box center [782, 338] width 1204 height 565
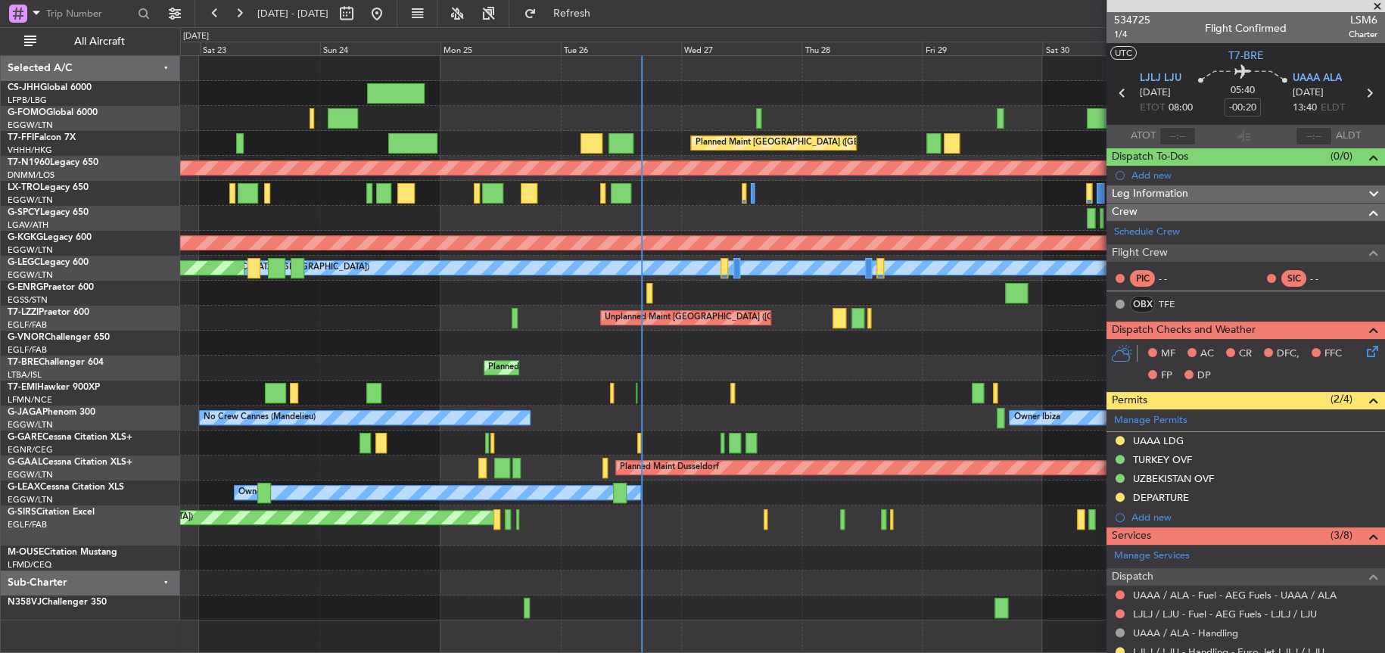
click at [748, 594] on div at bounding box center [782, 583] width 1204 height 25
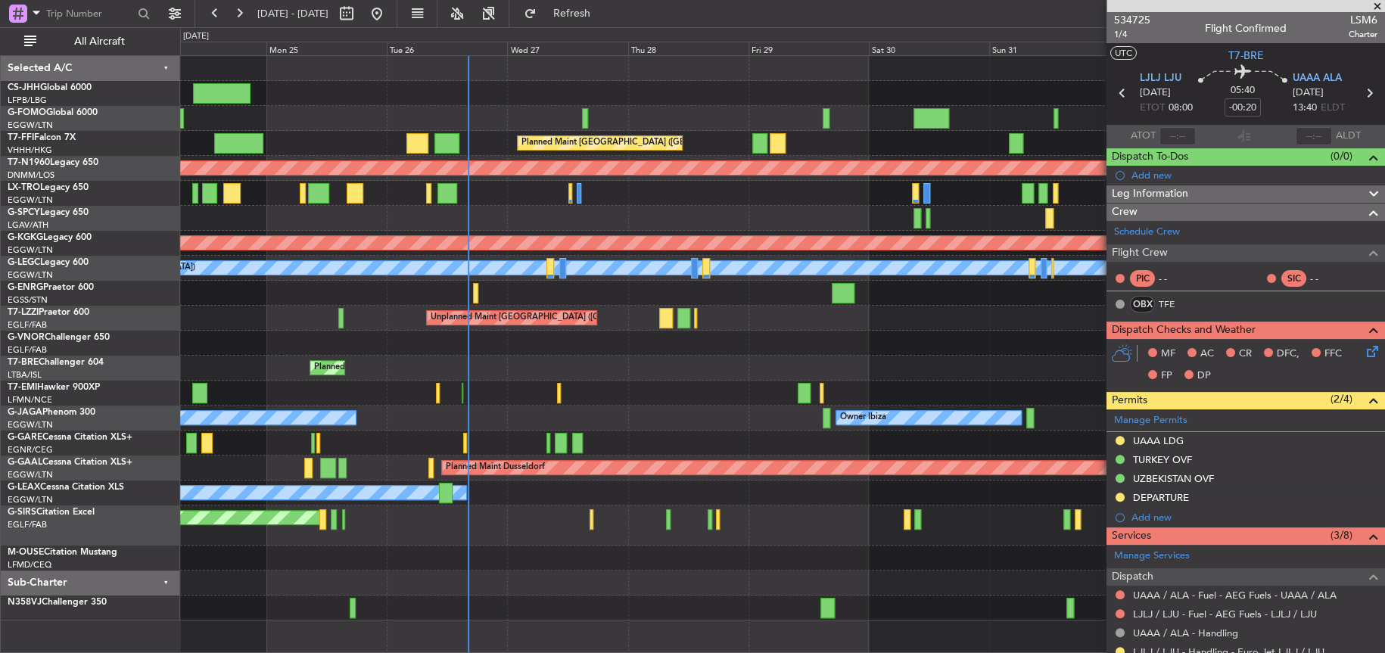
click at [669, 381] on div "Planned Maint [GEOGRAPHIC_DATA] ([GEOGRAPHIC_DATA]) Planned Maint [GEOGRAPHIC_D…" at bounding box center [782, 338] width 1204 height 565
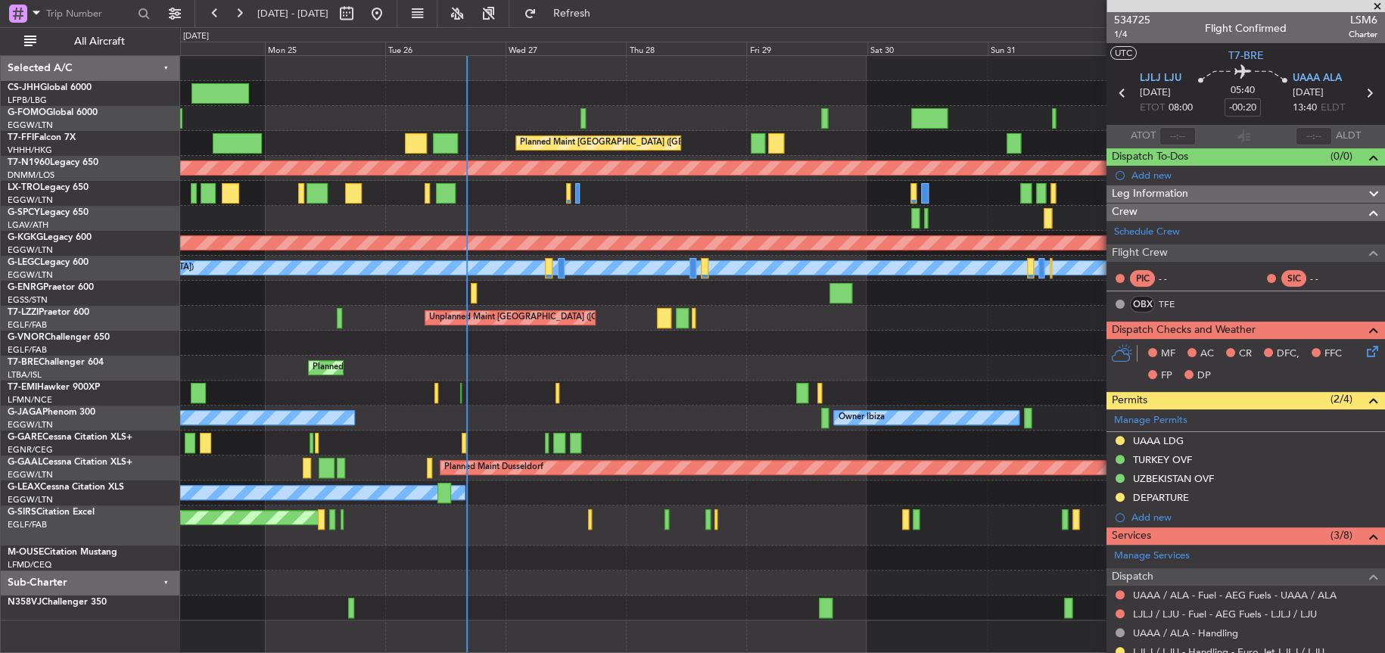
click at [581, 559] on div "Planned Maint Bournemouth" at bounding box center [782, 558] width 1204 height 25
click at [598, 5] on button "Refresh" at bounding box center [562, 14] width 91 height 24
click at [649, 402] on div "Planned Maint [PERSON_NAME] Planned Maint [PERSON_NAME]" at bounding box center [782, 393] width 1204 height 25
click at [649, 386] on div "Planned Maint [PERSON_NAME] Planned Maint [PERSON_NAME]" at bounding box center [782, 393] width 1204 height 25
click at [681, 399] on div "Planned Maint [PERSON_NAME] Planned Maint [PERSON_NAME]" at bounding box center [782, 393] width 1204 height 25
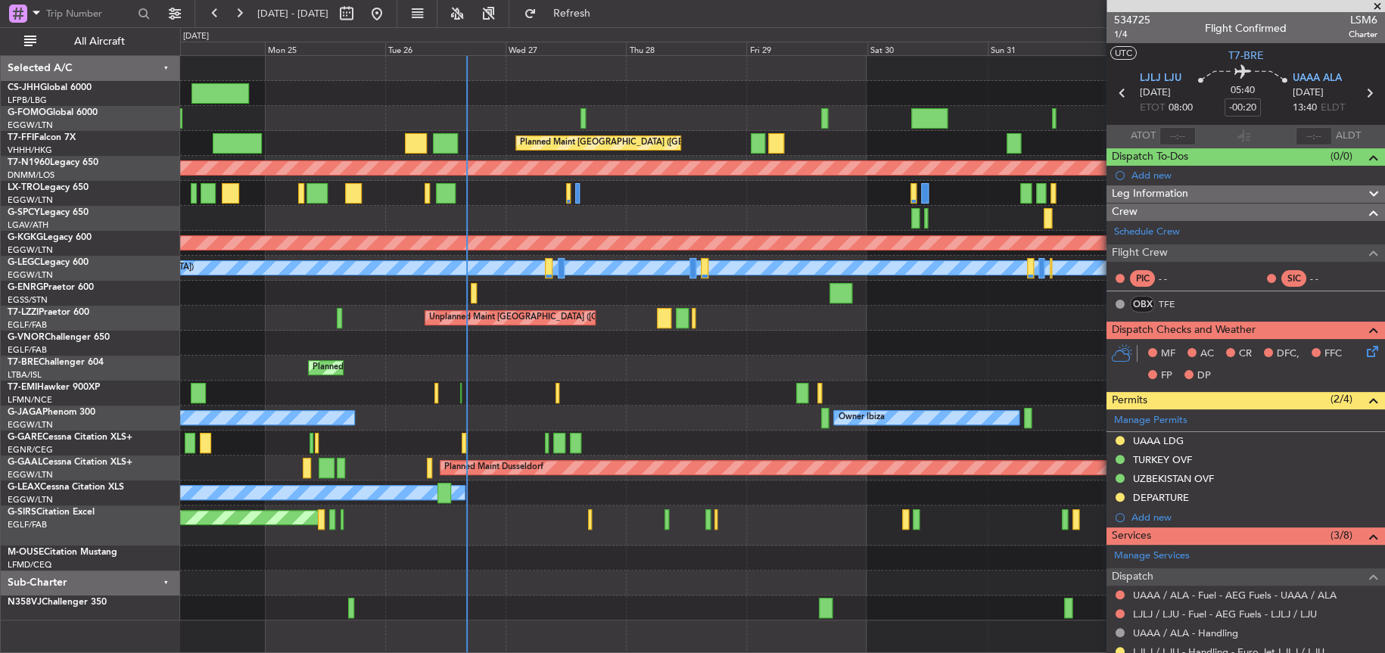
click at [671, 362] on div "Planned Maint Warsaw ([GEOGRAPHIC_DATA])" at bounding box center [782, 368] width 1204 height 25
click at [1140, 18] on span "534725" at bounding box center [1132, 20] width 36 height 16
click at [698, 400] on div "Planned Maint [PERSON_NAME] Planned Maint [PERSON_NAME]" at bounding box center [782, 393] width 1204 height 25
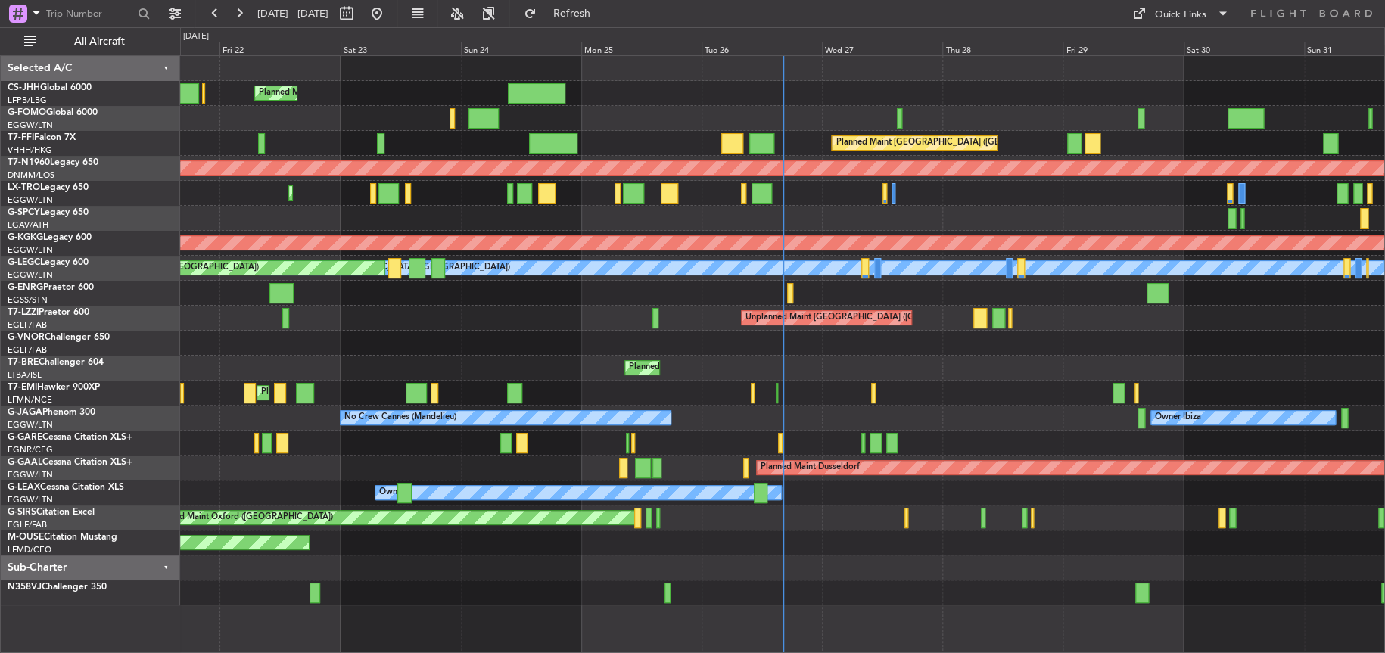
click at [361, 306] on div "Unplanned Maint [GEOGRAPHIC_DATA] ([GEOGRAPHIC_DATA]) Owner London ([GEOGRAPHIC…" at bounding box center [782, 318] width 1204 height 25
click at [1077, 578] on div at bounding box center [782, 568] width 1204 height 25
click at [903, 385] on div "Planned Maint [GEOGRAPHIC_DATA] ([GEOGRAPHIC_DATA]) Planned Maint [GEOGRAPHIC_D…" at bounding box center [782, 331] width 1204 height 550
